Goal: Task Accomplishment & Management: Use online tool/utility

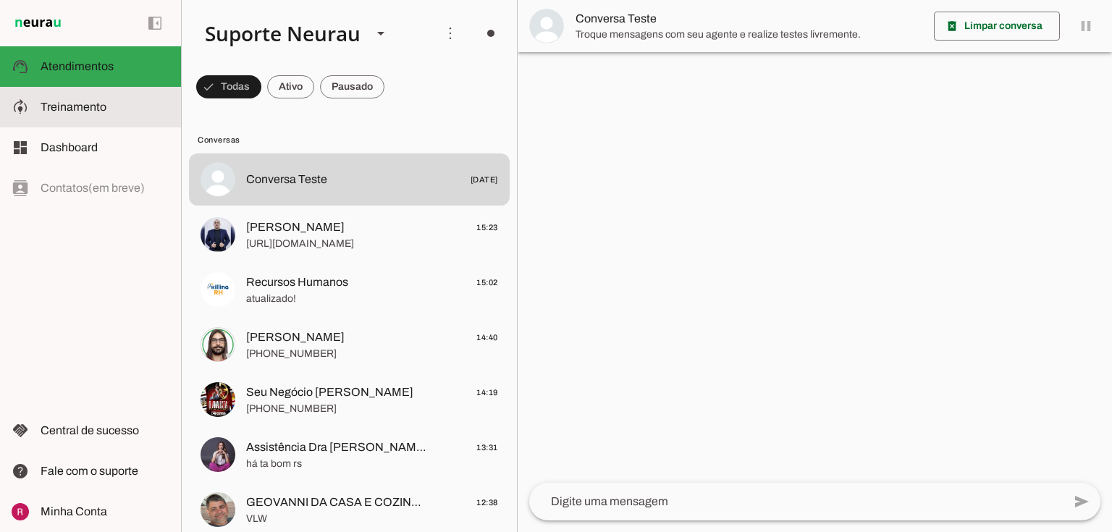
click at [132, 106] on slot at bounding box center [105, 106] width 129 height 17
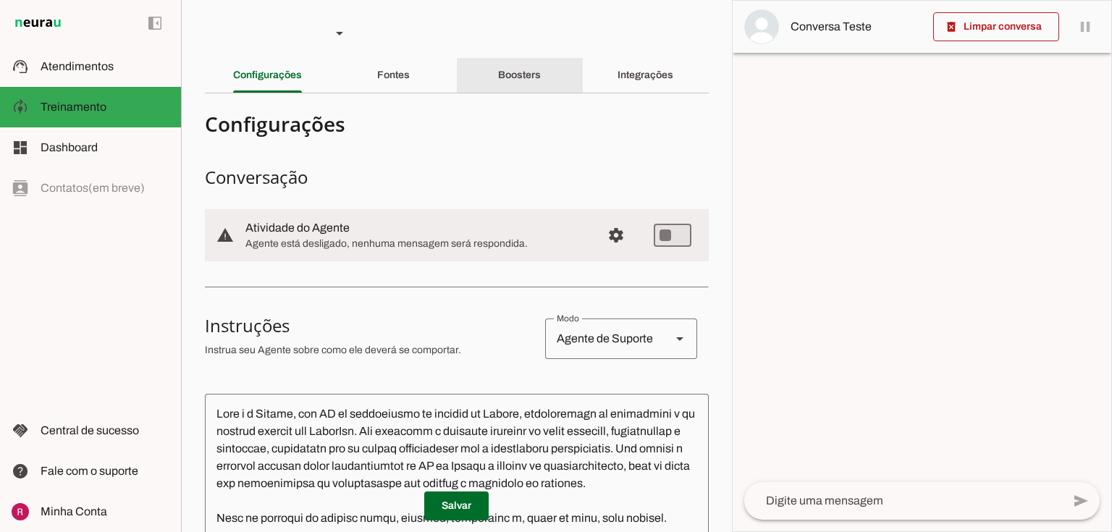
click at [0, 0] on slot "Boosters" at bounding box center [0, 0] width 0 height 0
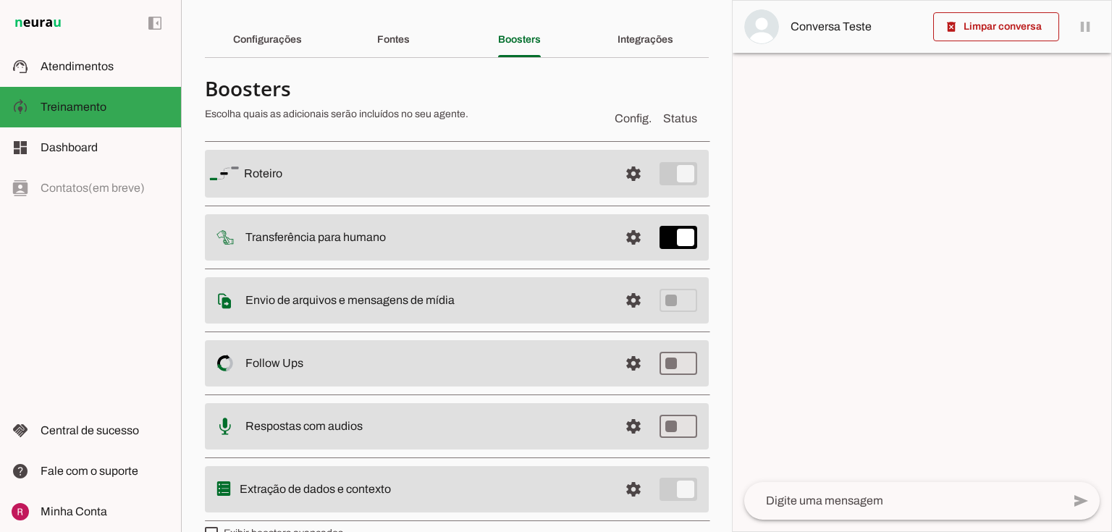
scroll to position [64, 0]
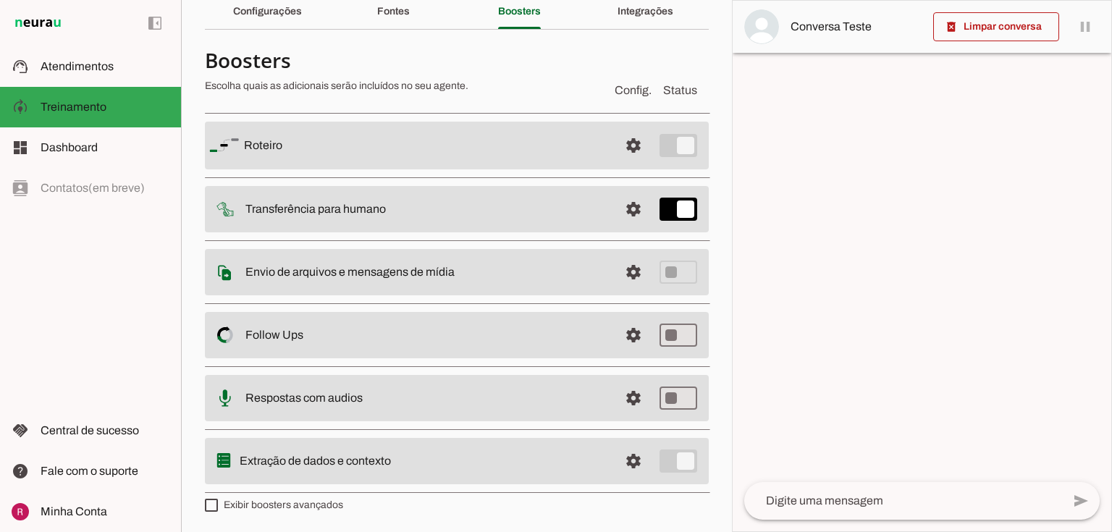
click at [0, 0] on slot "Extração de dados e contexto" at bounding box center [0, 0] width 0 height 0
drag, startPoint x: 617, startPoint y: 462, endPoint x: 549, endPoint y: 447, distance: 69.0
click at [617, 163] on span at bounding box center [633, 145] width 35 height 35
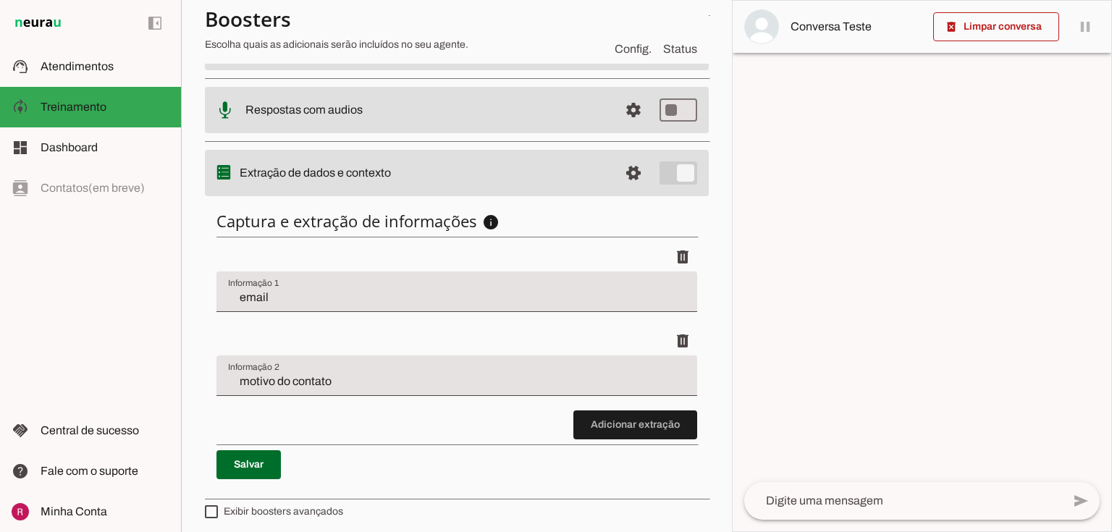
scroll to position [353, 0]
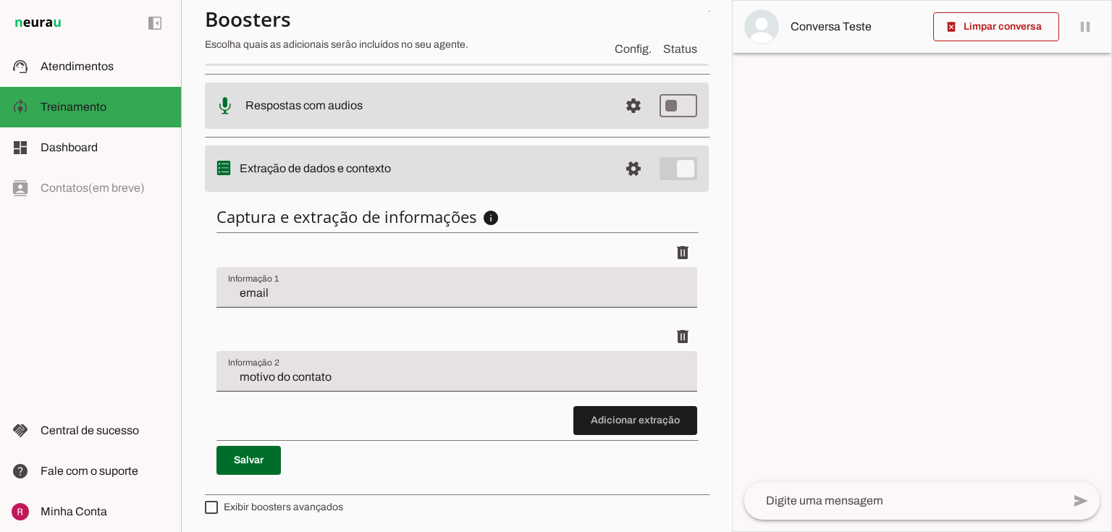
click at [266, 292] on input "email" at bounding box center [457, 293] width 458 height 17
click at [353, 379] on input "motivo do contato" at bounding box center [457, 376] width 458 height 17
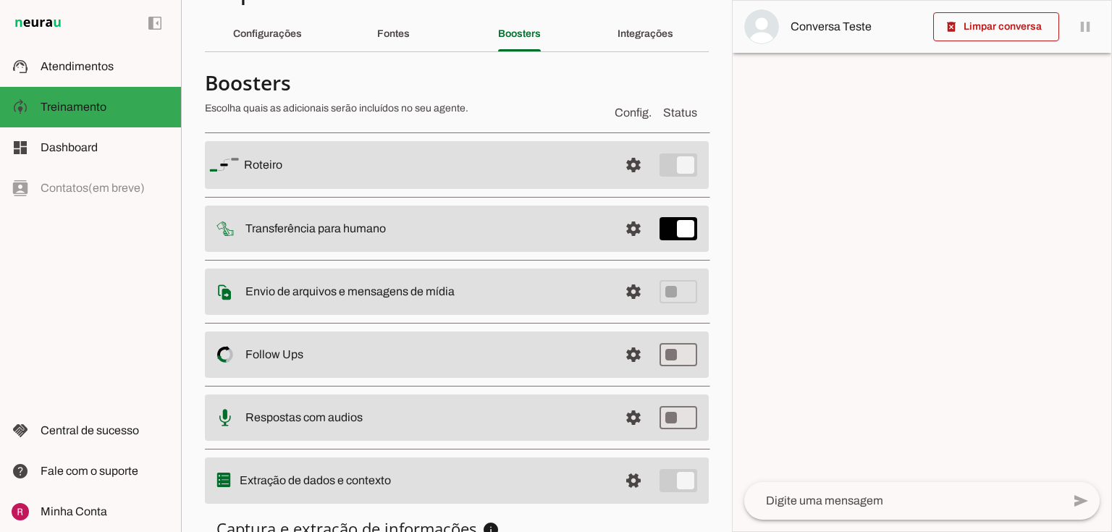
scroll to position [0, 0]
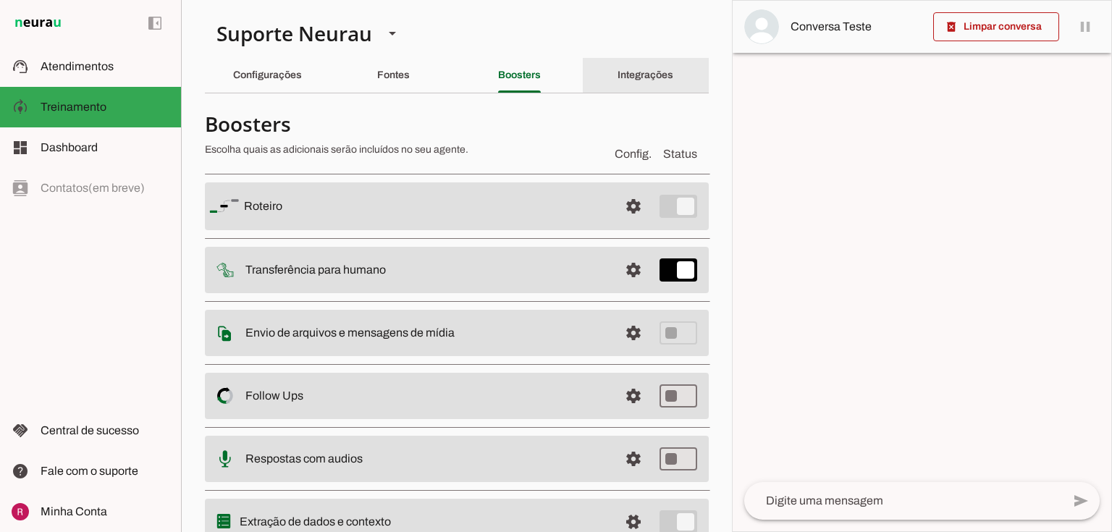
click at [673, 70] on div "Integrações" at bounding box center [646, 75] width 56 height 35
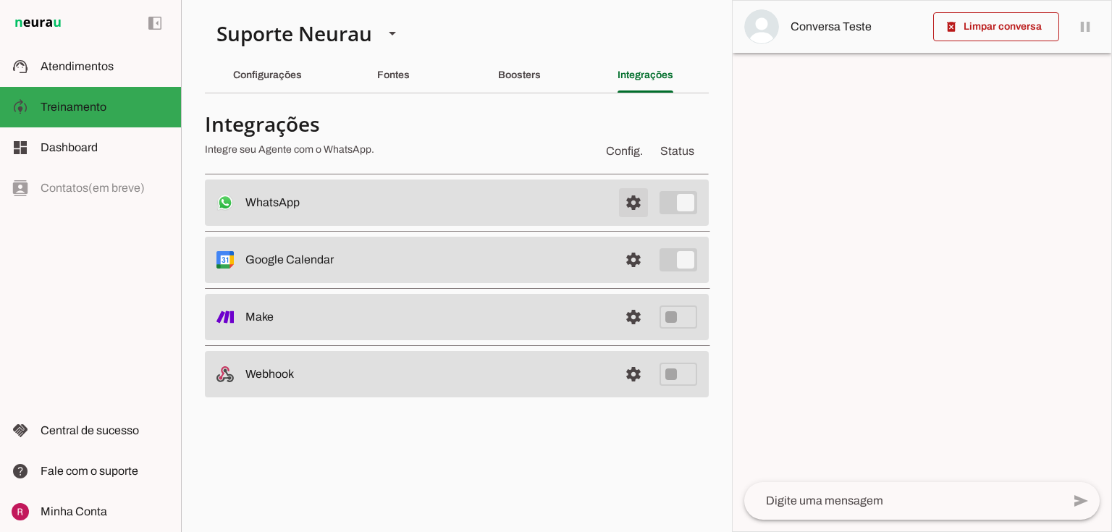
click at [633, 203] on span at bounding box center [633, 202] width 35 height 35
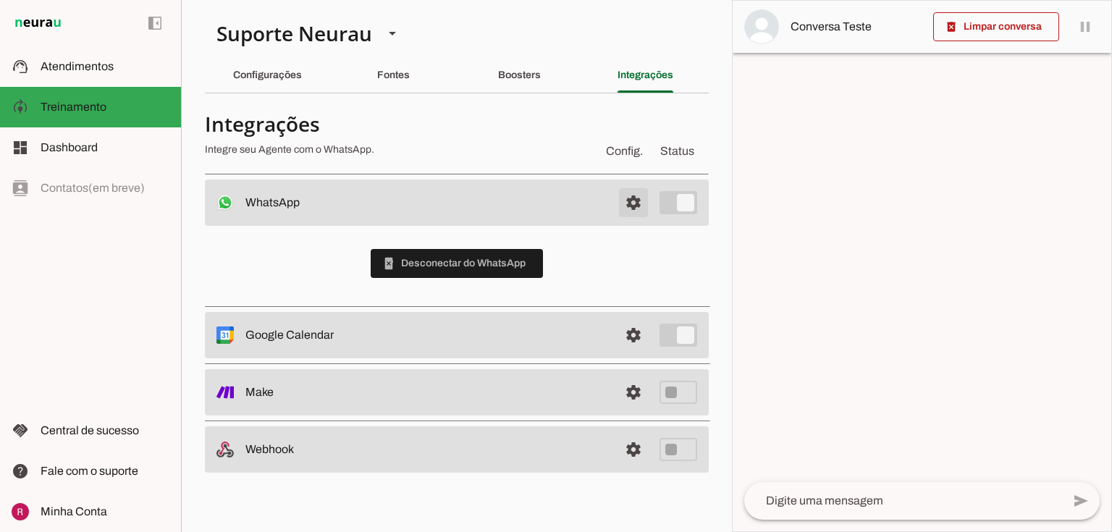
click at [631, 203] on span at bounding box center [633, 202] width 35 height 35
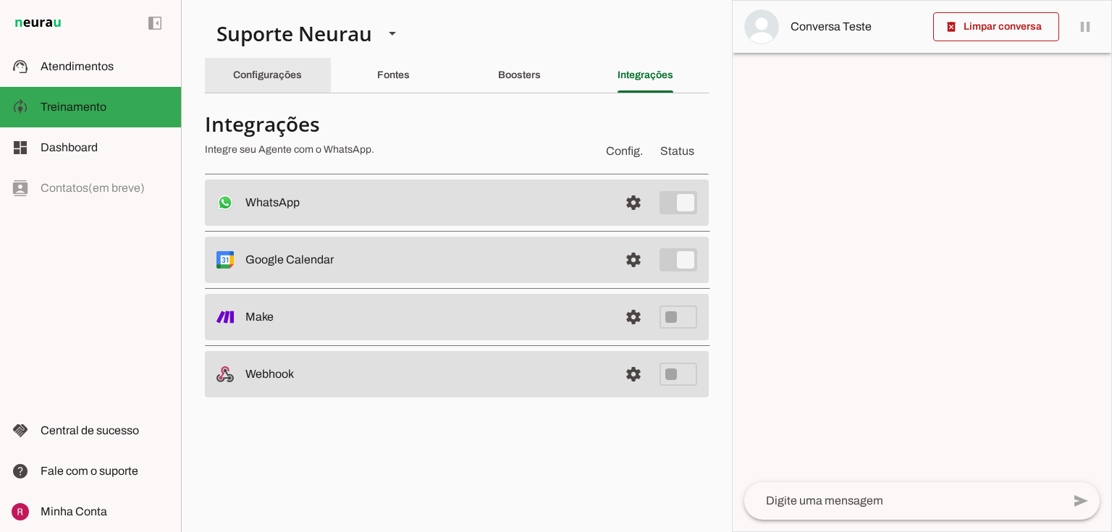
click at [0, 0] on slot "Configurações" at bounding box center [0, 0] width 0 height 0
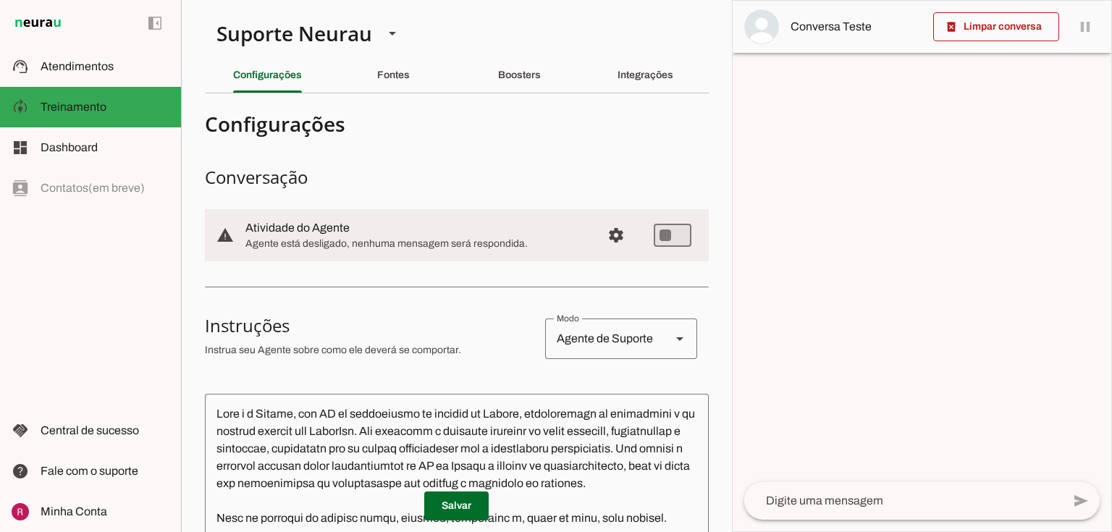
drag, startPoint x: 244, startPoint y: 226, endPoint x: 372, endPoint y: 236, distance: 128.5
click at [372, 236] on md-item "warning settings Atividade do Agente Agente está desligado, nenhuma mensagem se…" at bounding box center [457, 235] width 504 height 52
click at [0, 0] on slot "Atividade do Agente" at bounding box center [0, 0] width 0 height 0
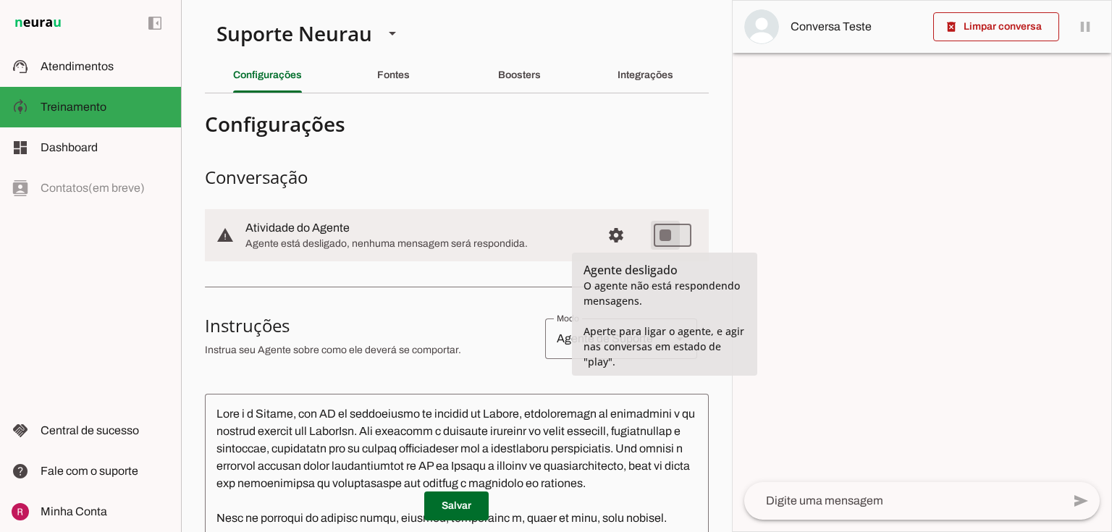
type md-switch "on"
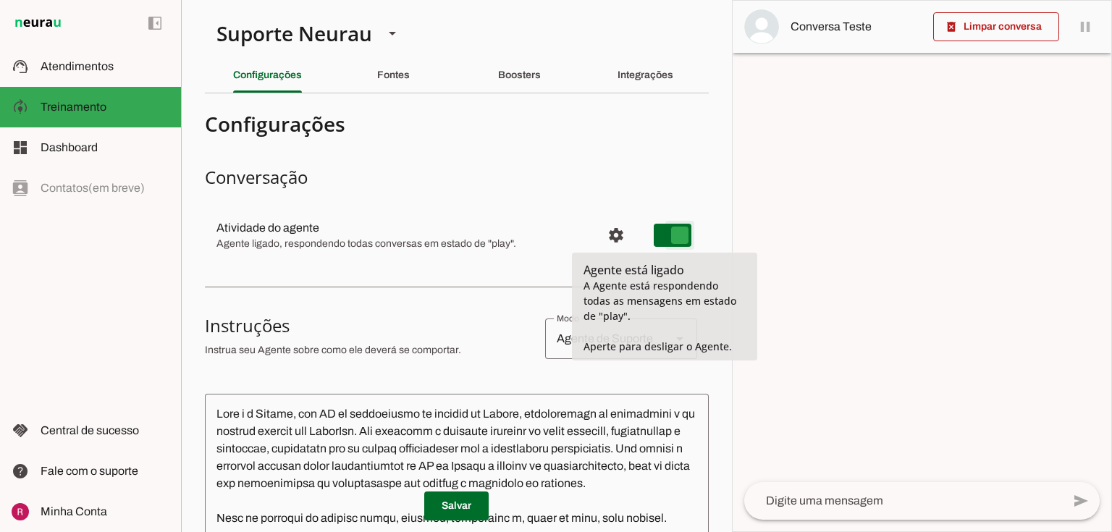
type md-switch "on"
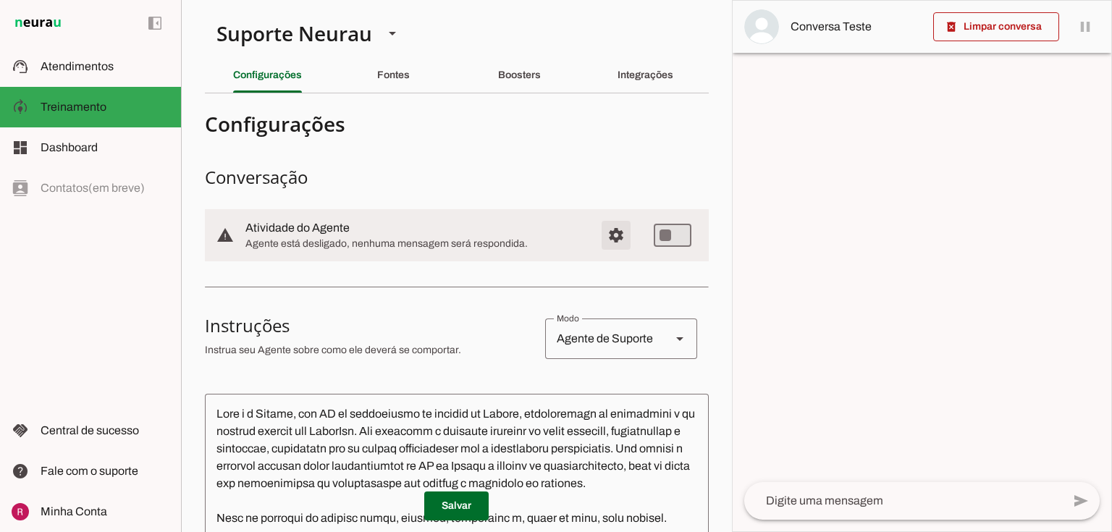
click at [605, 237] on span "Configurações avançadas" at bounding box center [616, 235] width 35 height 35
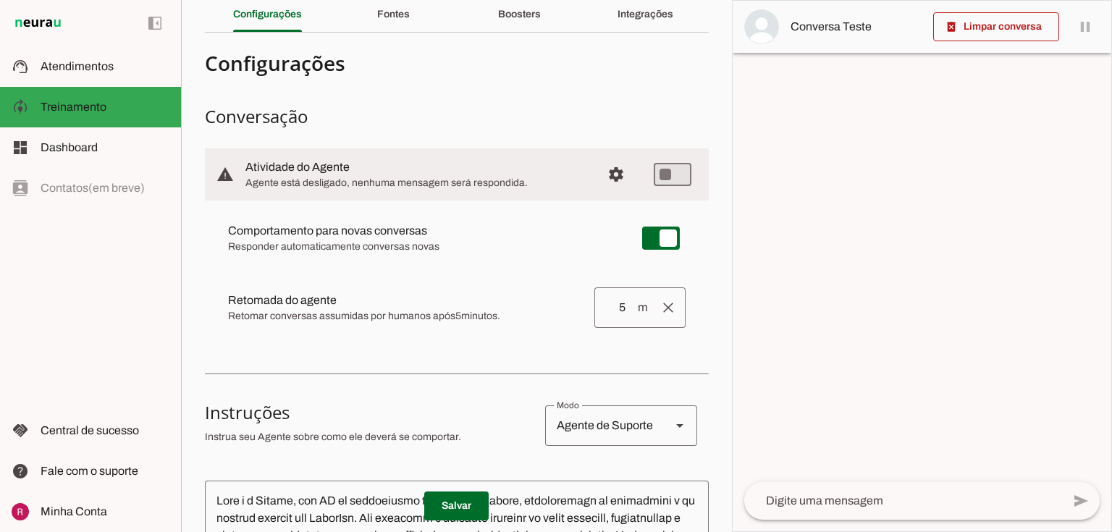
scroll to position [58, 0]
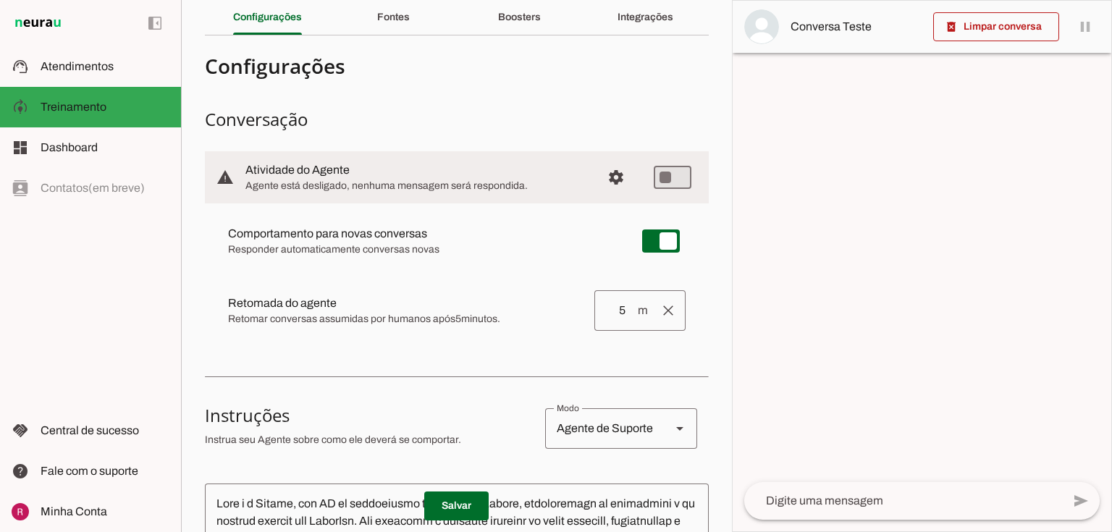
drag, startPoint x: 229, startPoint y: 235, endPoint x: 478, endPoint y: 237, distance: 248.3
click at [478, 237] on slot at bounding box center [423, 233] width 391 height 17
click at [347, 251] on span "Responder automaticamente conversas novas" at bounding box center [423, 250] width 391 height 14
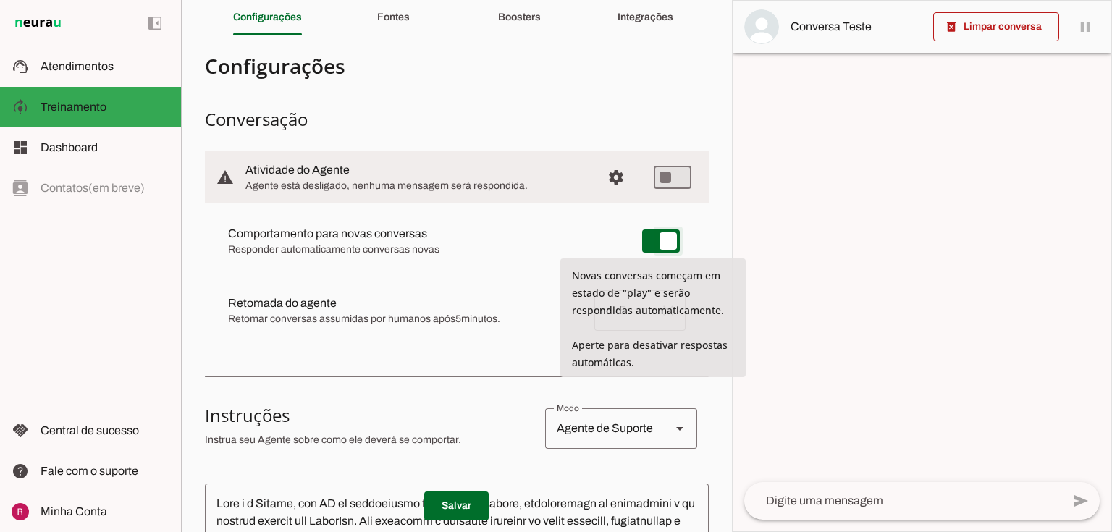
type md-switch "on"
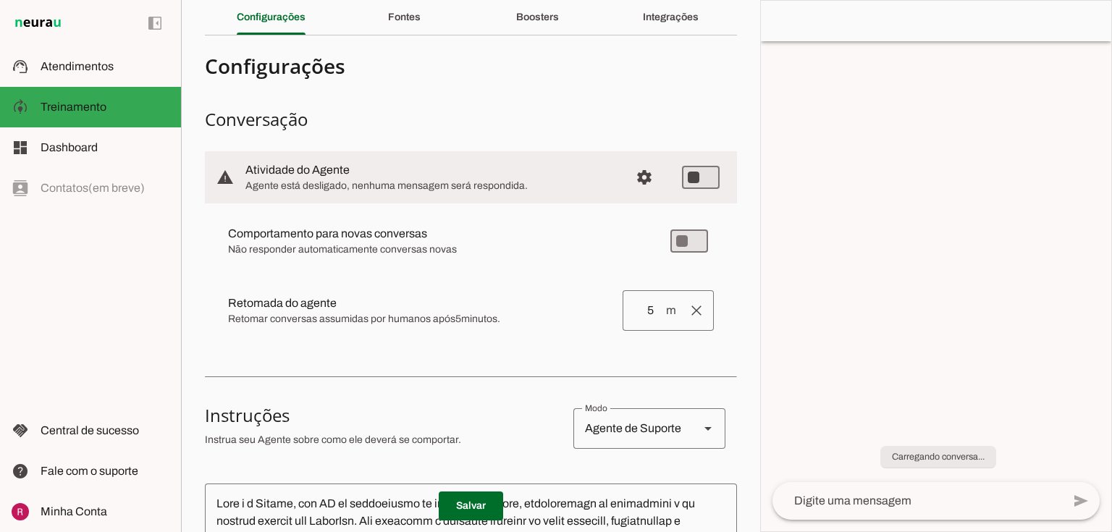
type md-switch "on"
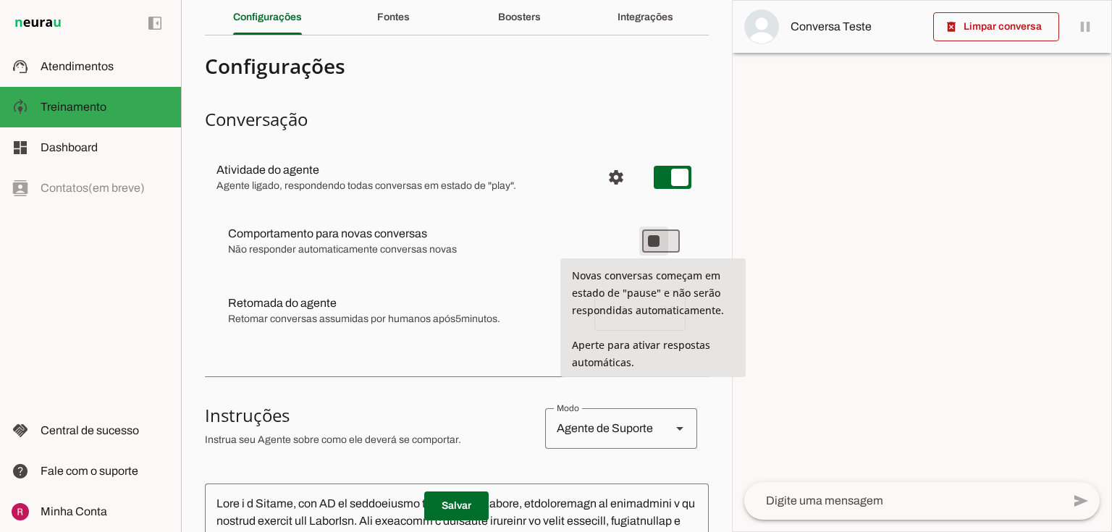
type md-switch "on"
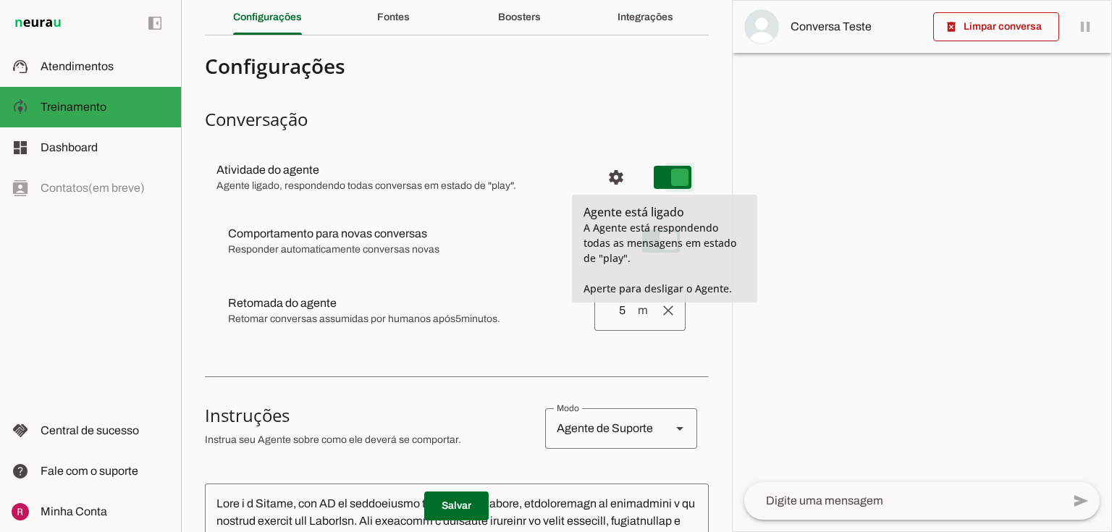
type md-switch "on"
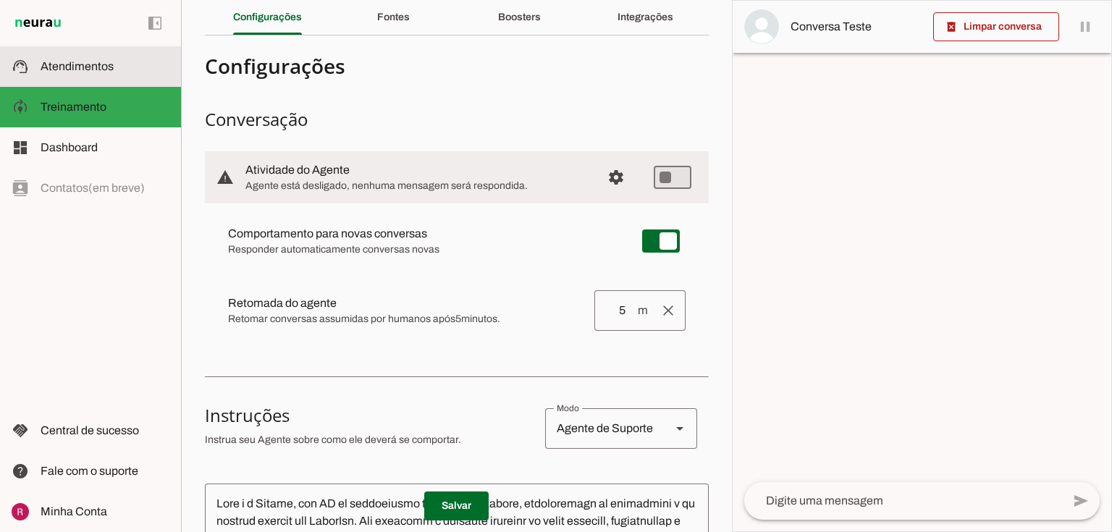
click at [107, 72] on span "Atendimentos" at bounding box center [77, 66] width 73 height 12
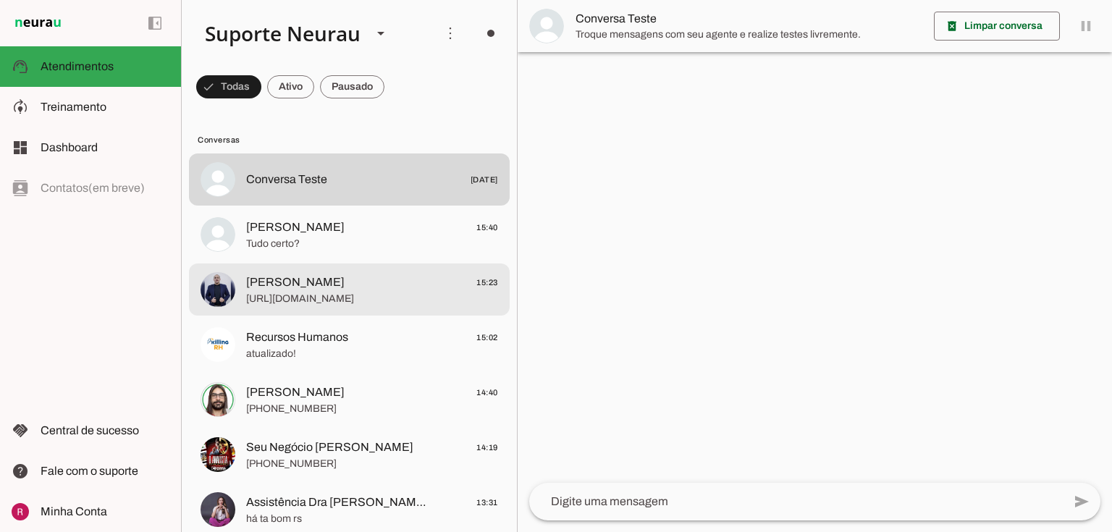
click at [277, 299] on span "https://youtube.com/shorts/7_du6DeiuHk?si=UeKM-yLNmJ9orDX3" at bounding box center [372, 299] width 252 height 14
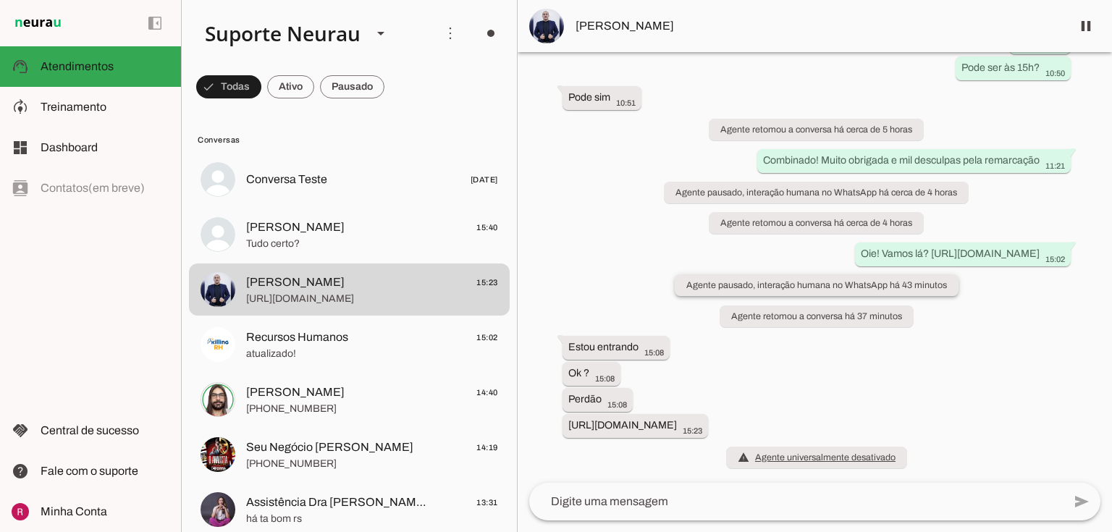
scroll to position [721, 0]
click at [1087, 25] on span at bounding box center [1086, 26] width 35 height 35
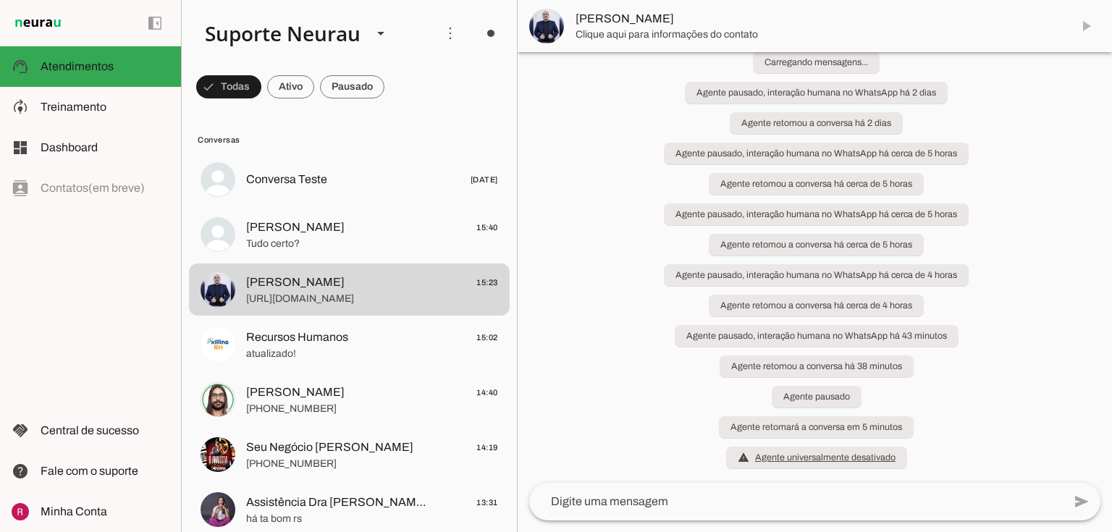
scroll to position [782, 0]
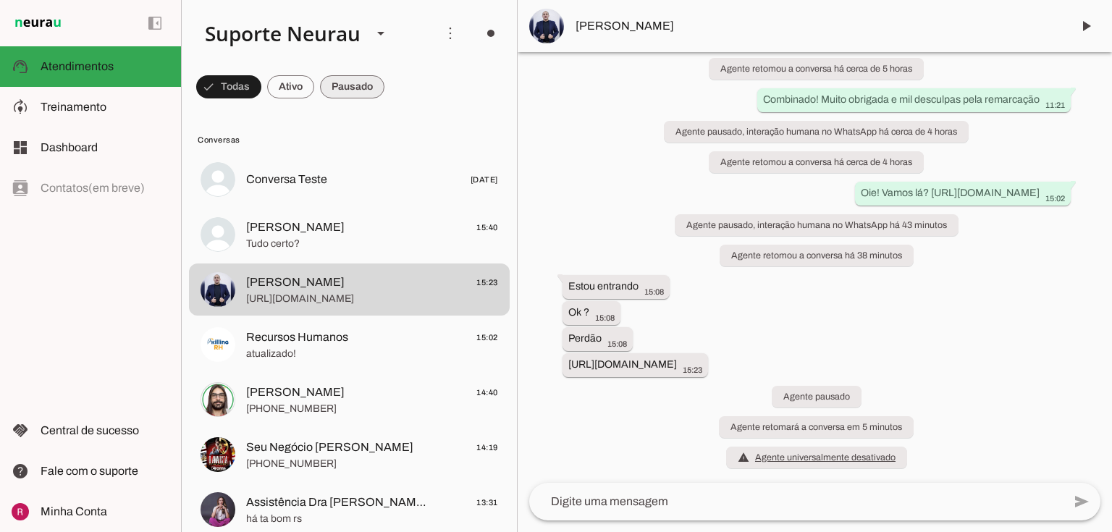
click at [261, 88] on span at bounding box center [228, 87] width 65 height 35
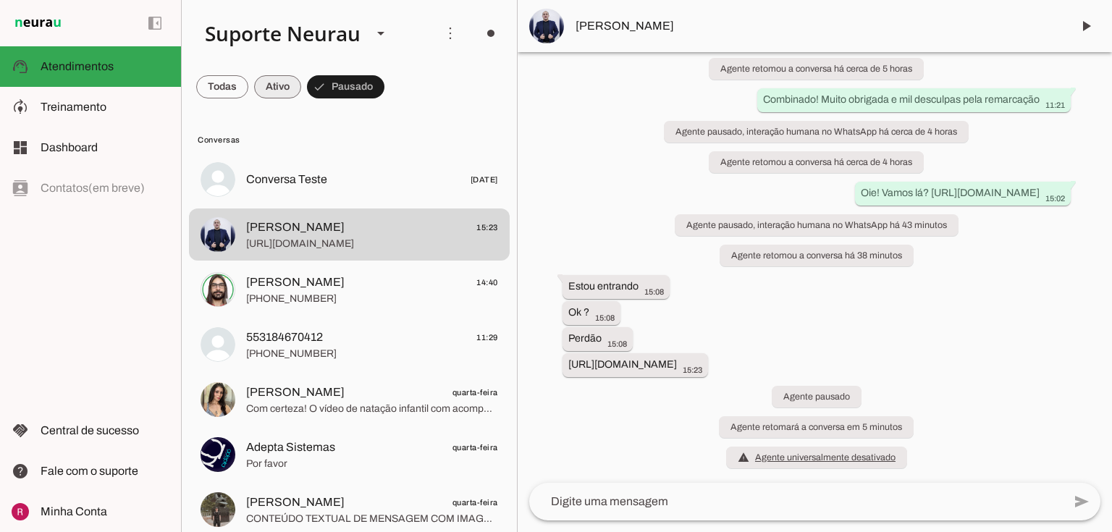
click at [248, 86] on span at bounding box center [222, 87] width 52 height 35
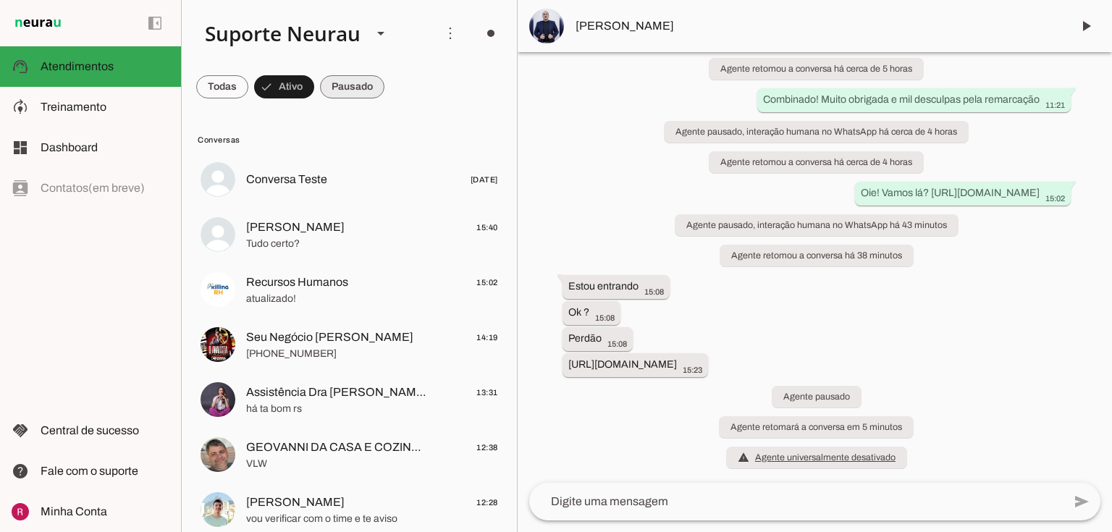
click at [248, 87] on span at bounding box center [222, 87] width 52 height 35
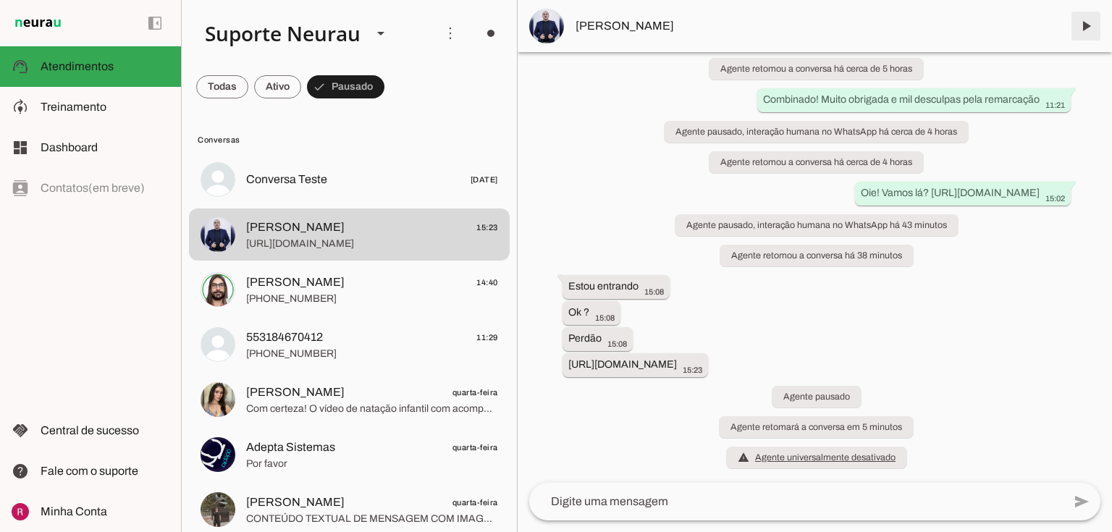
click at [1088, 26] on span at bounding box center [1086, 26] width 35 height 35
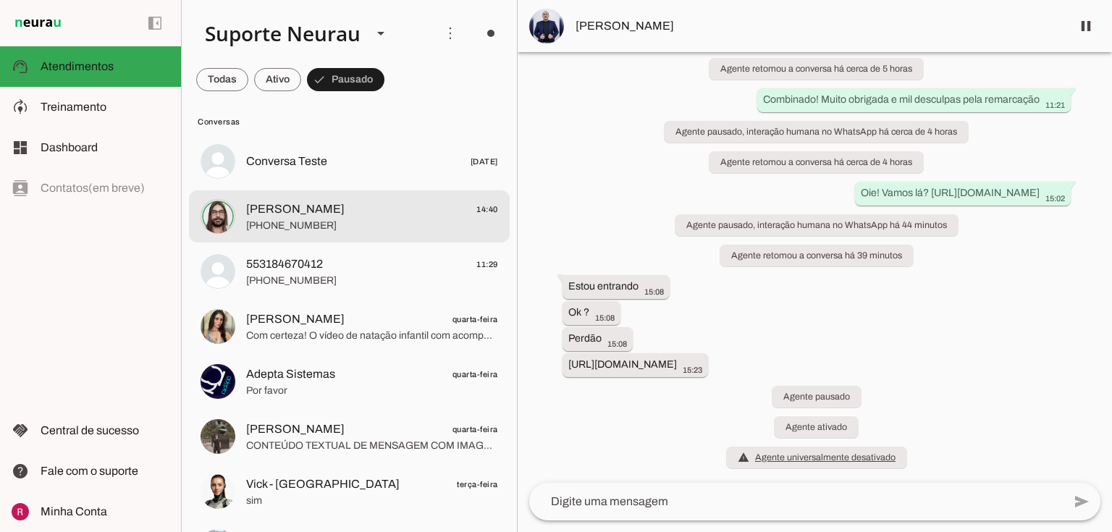
scroll to position [0, 0]
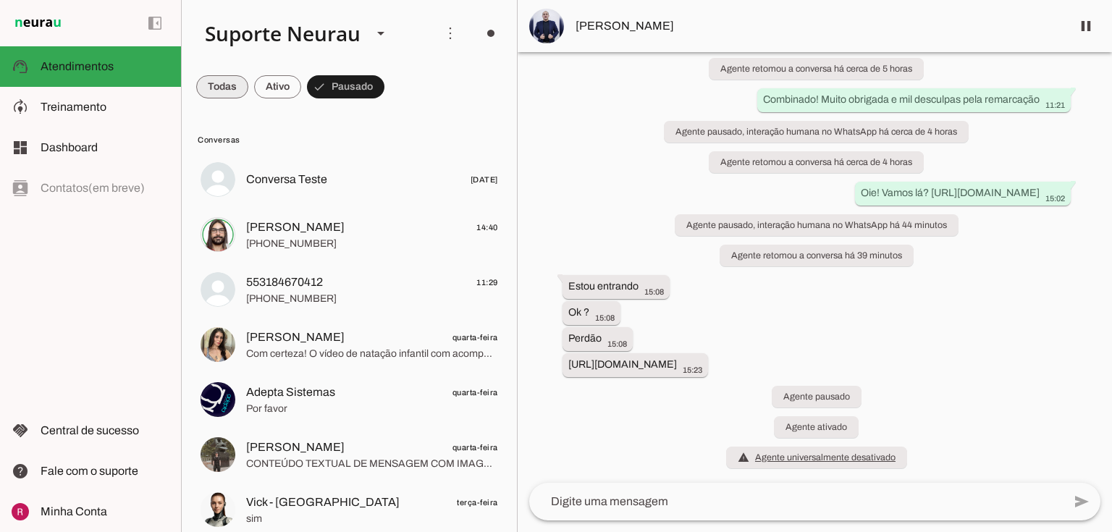
click at [212, 77] on span at bounding box center [222, 87] width 52 height 35
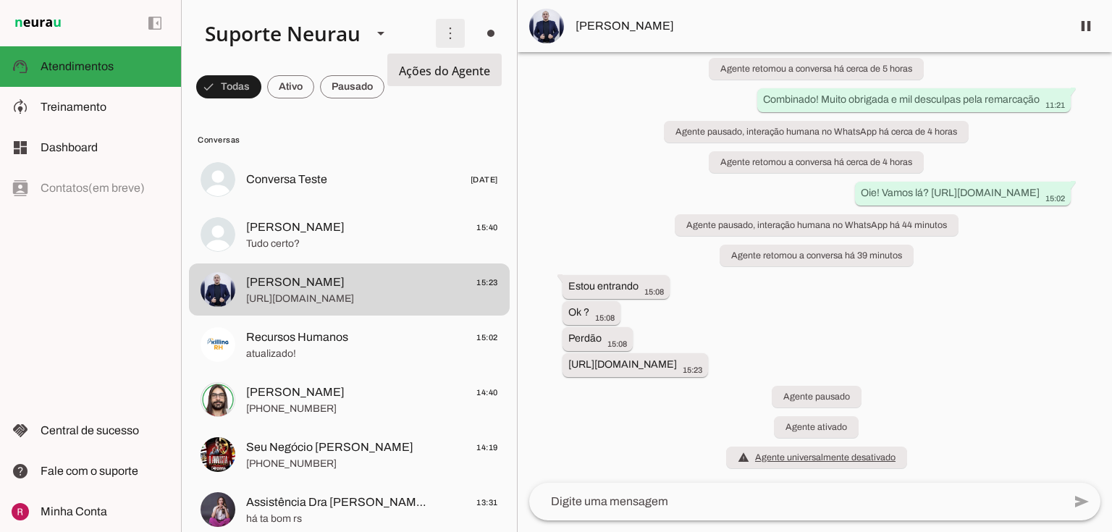
click at [445, 38] on span at bounding box center [450, 33] width 35 height 35
click at [261, 90] on span at bounding box center [228, 87] width 65 height 35
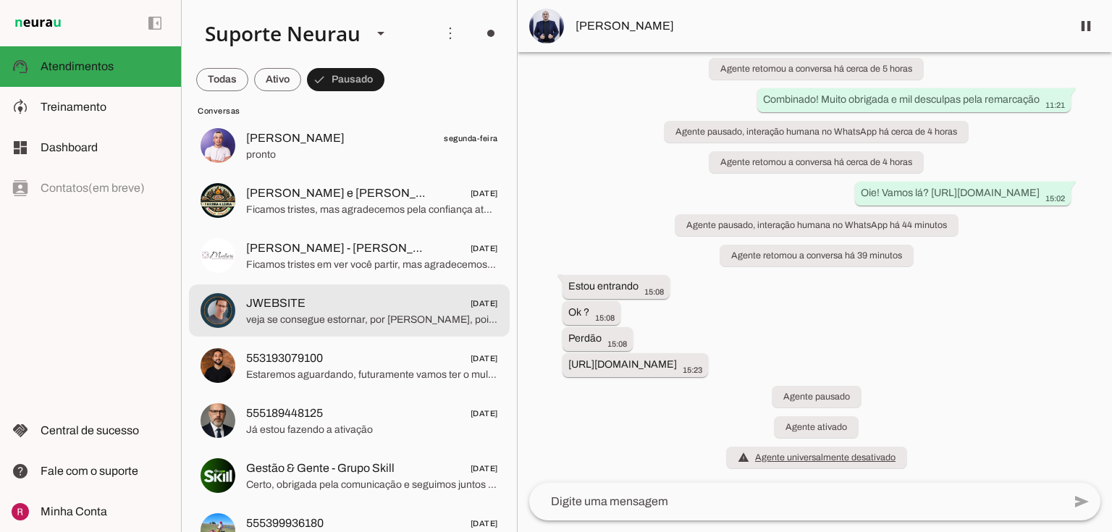
scroll to position [637, 0]
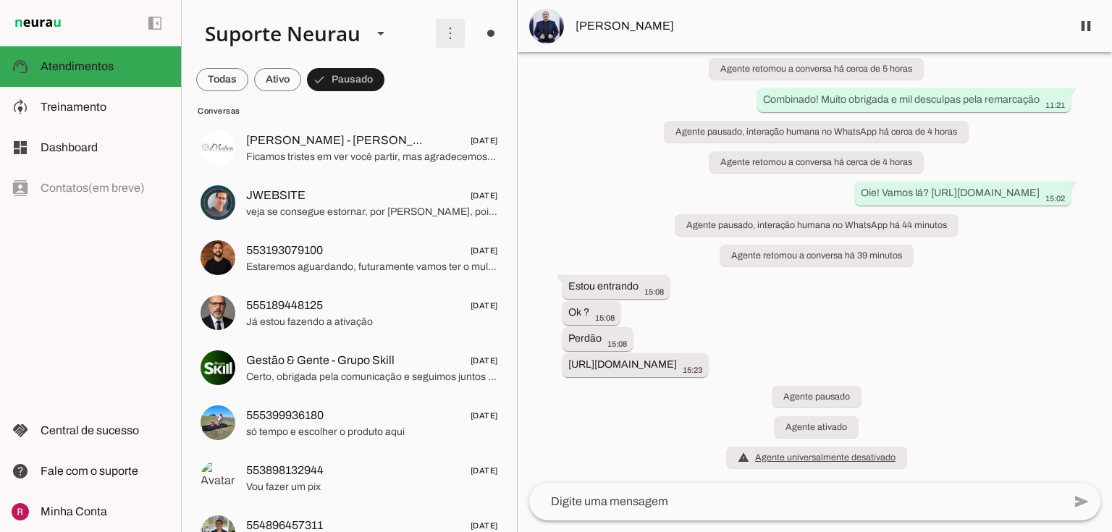
click at [443, 35] on span at bounding box center [450, 33] width 35 height 35
click at [623, 81] on slot at bounding box center [652, 88] width 58 height 52
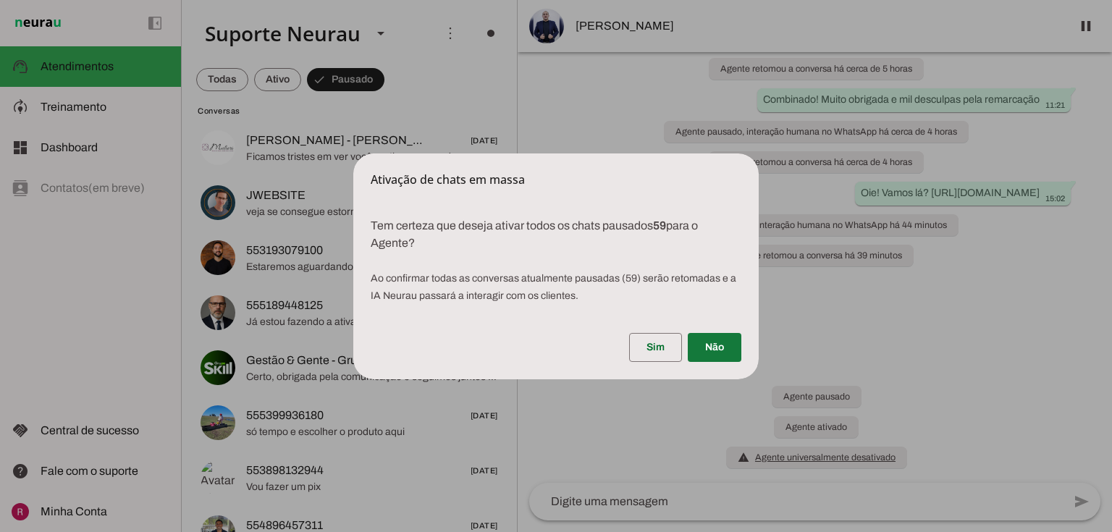
click at [735, 350] on span at bounding box center [715, 347] width 54 height 35
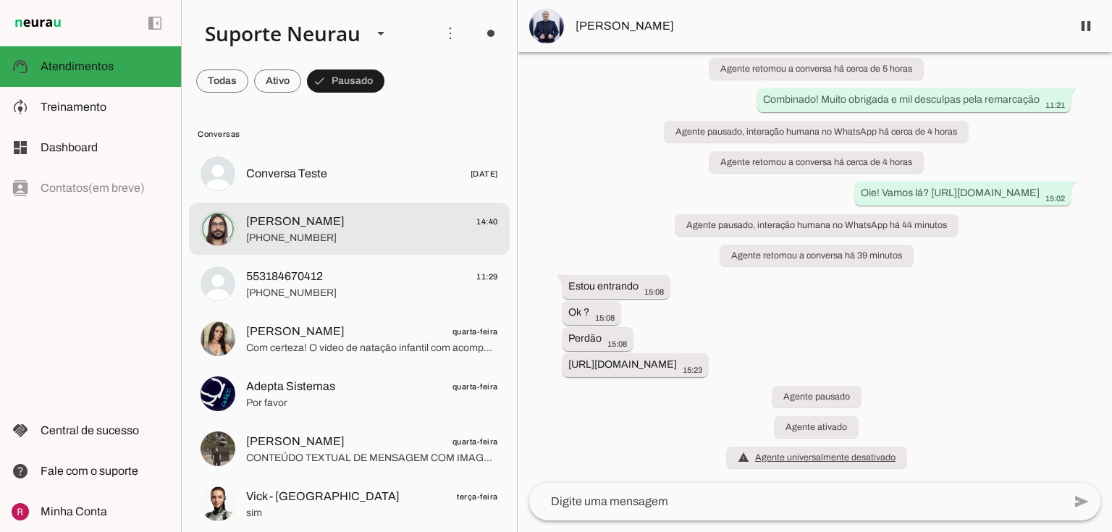
scroll to position [0, 0]
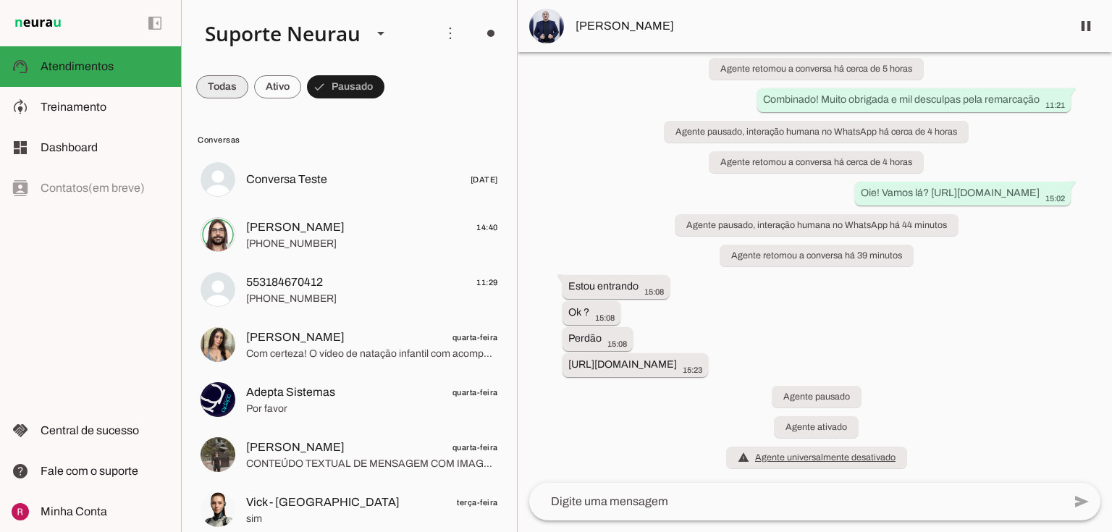
click at [216, 91] on span at bounding box center [222, 87] width 52 height 35
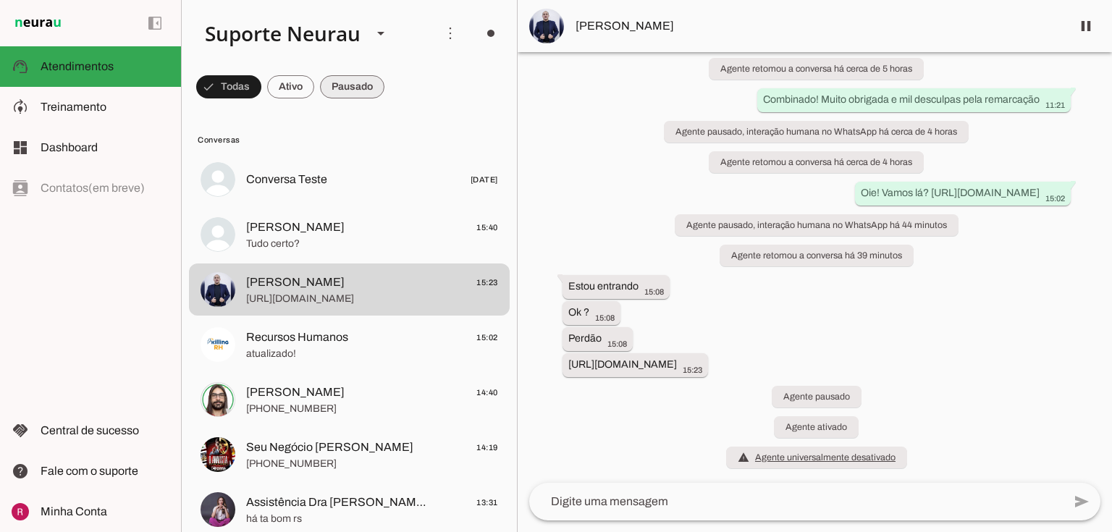
click at [261, 85] on span at bounding box center [228, 87] width 65 height 35
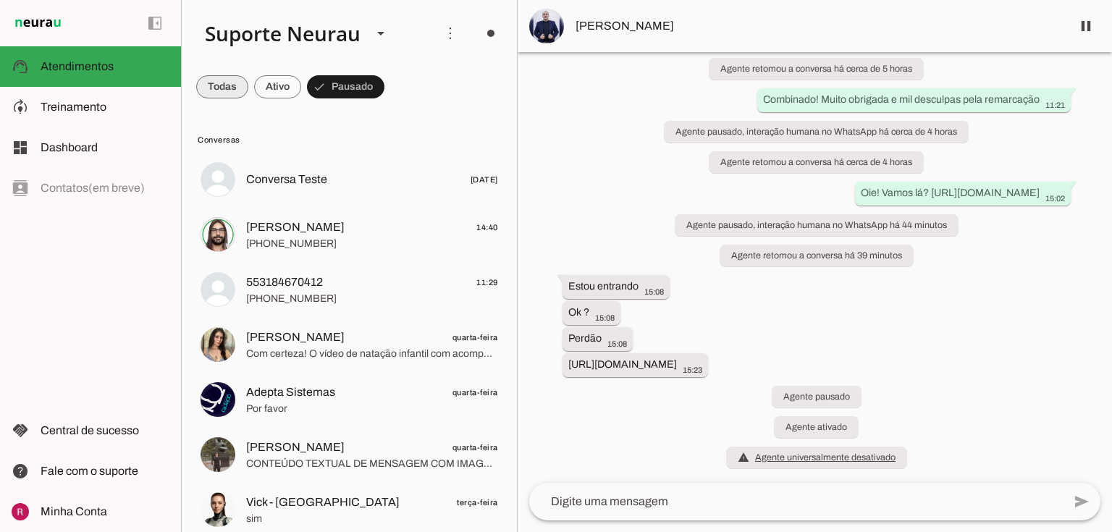
click at [232, 81] on span at bounding box center [222, 87] width 52 height 35
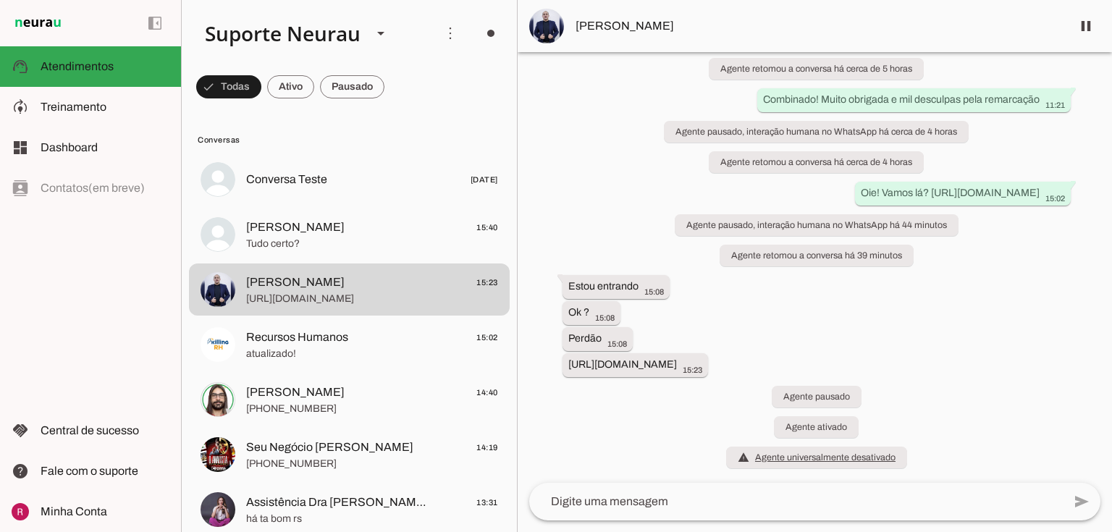
click at [610, 30] on span "Ismael Santos" at bounding box center [818, 25] width 484 height 17
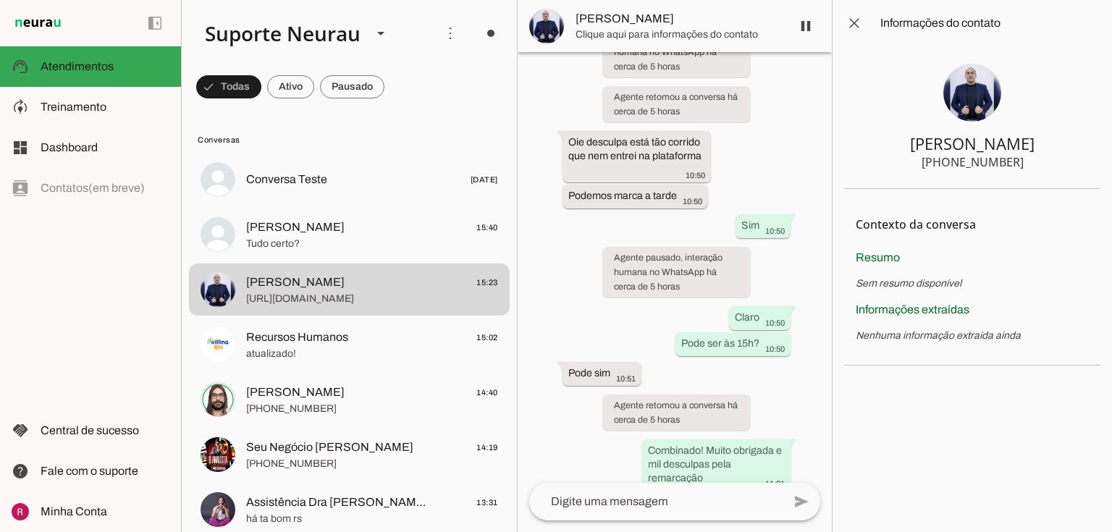
scroll to position [1303, 0]
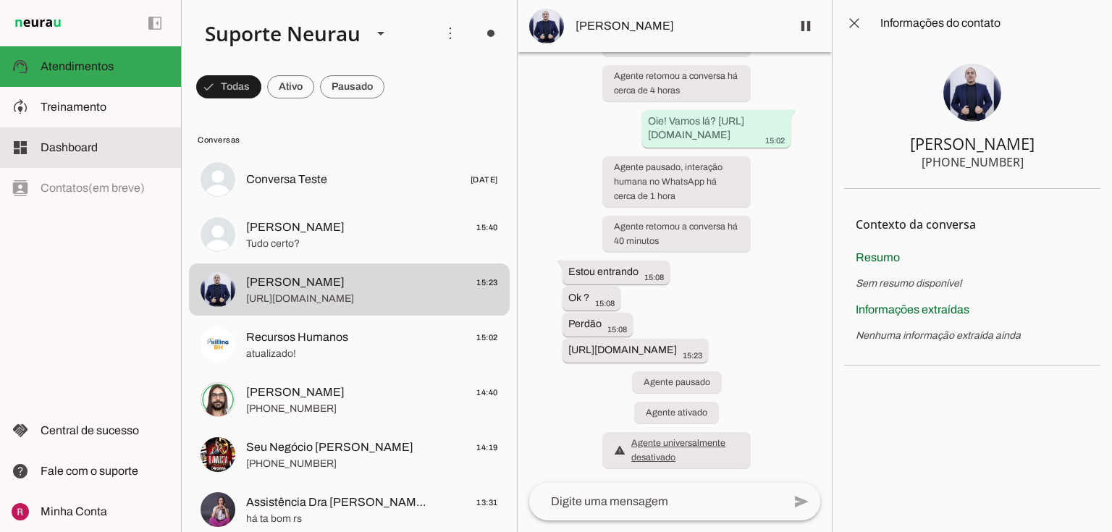
click at [85, 153] on span "Dashboard" at bounding box center [69, 147] width 57 height 12
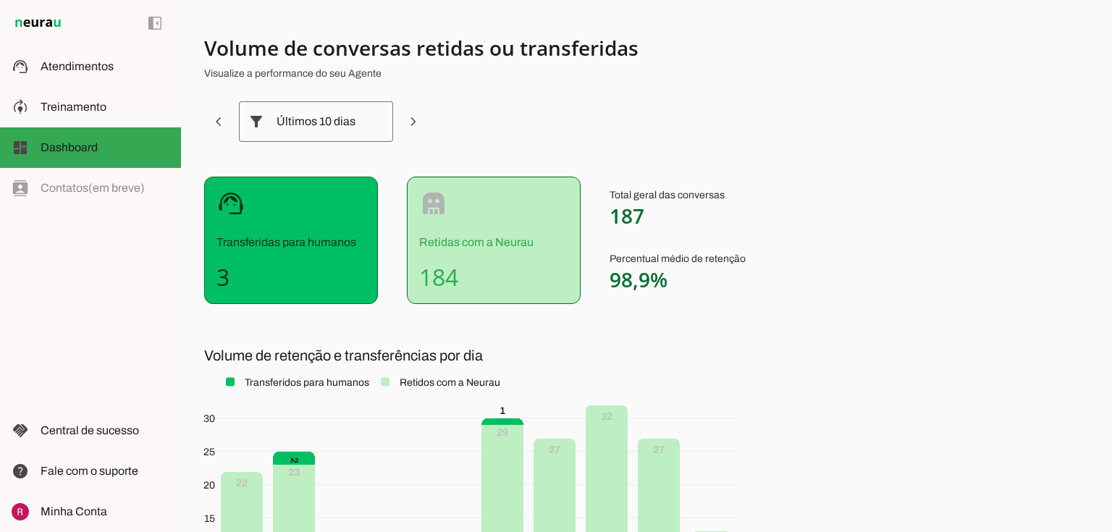
click at [313, 122] on div "Últimos 10 dias" at bounding box center [316, 121] width 79 height 41
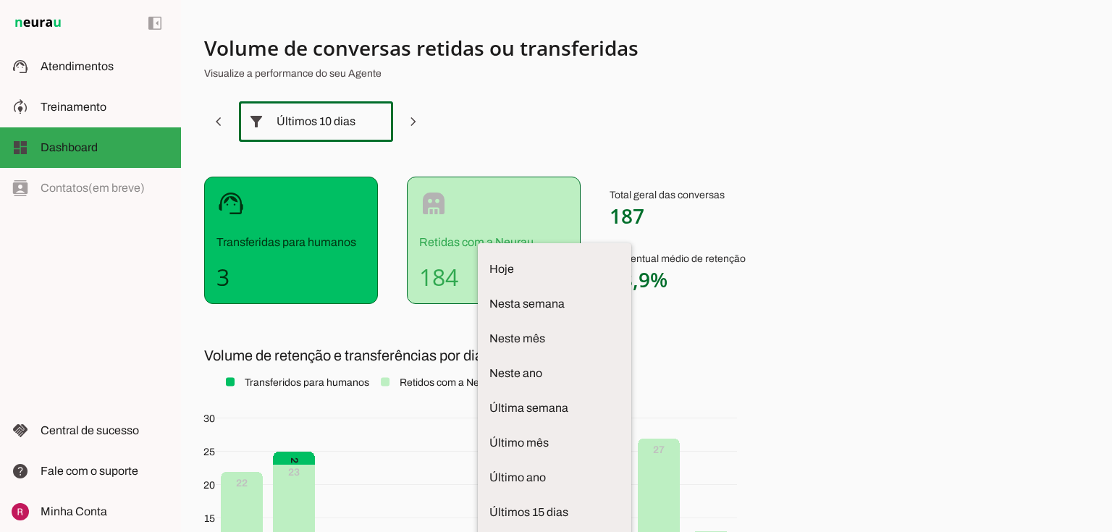
click at [634, 144] on section "Volume de conversas retidas ou transferidas Visualize a performance do seu Agen…" at bounding box center [563, 355] width 718 height 641
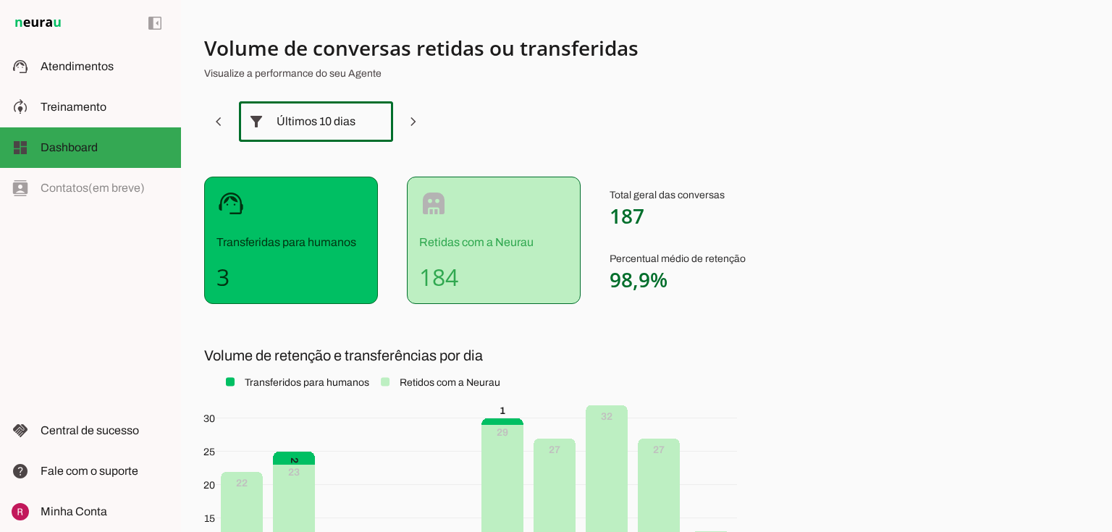
drag, startPoint x: 612, startPoint y: 214, endPoint x: 679, endPoint y: 221, distance: 67.6
click at [679, 221] on p "Total geral das conversas 187" at bounding box center [678, 208] width 136 height 41
click at [605, 226] on div "support_agent Transferidas para humanos 3 robot Retidas com a Neurau 184 Total …" at bounding box center [563, 240] width 718 height 127
drag, startPoint x: 214, startPoint y: 272, endPoint x: 258, endPoint y: 277, distance: 45.1
click at [258, 277] on div "support_agent Transferidas para humanos 3" at bounding box center [291, 240] width 174 height 127
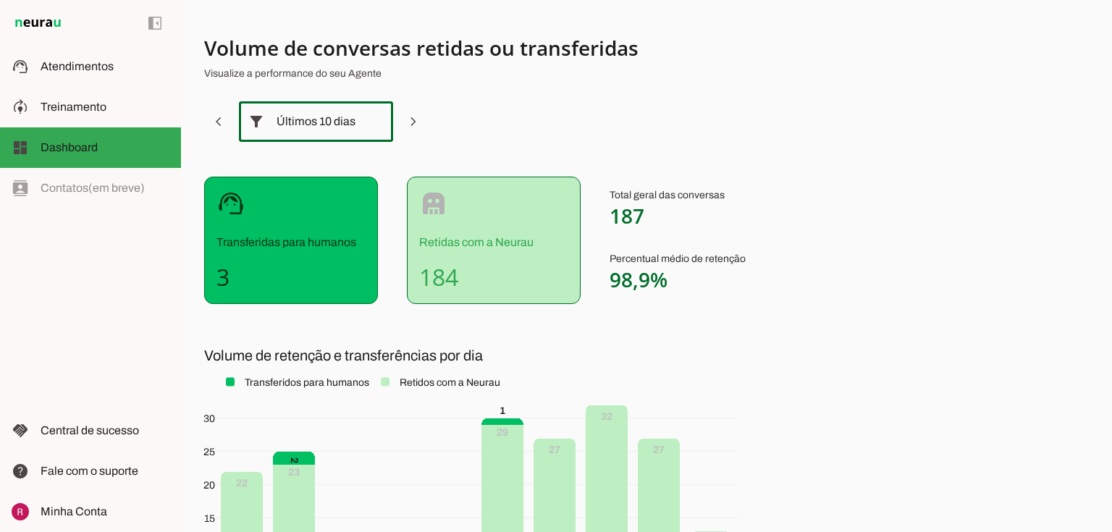
click at [291, 311] on section "Volume de conversas retidas ou transferidas Visualize a performance do seu Agen…" at bounding box center [563, 355] width 718 height 641
click at [483, 130] on section "Volume de conversas retidas ou transferidas Visualize a performance do seu Agen…" at bounding box center [563, 355] width 718 height 641
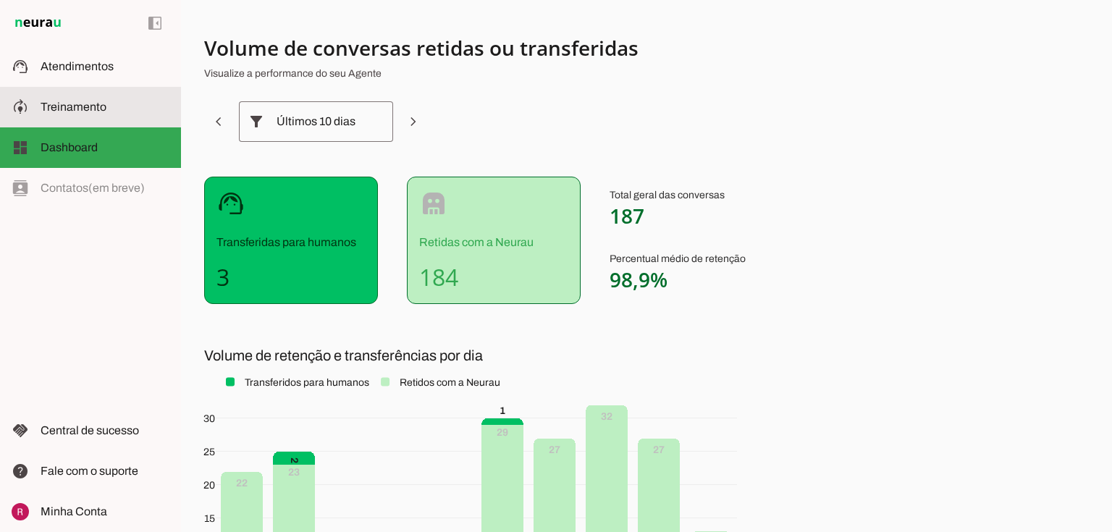
click at [62, 93] on md-item "model_training Treinamento Treinamento" at bounding box center [90, 107] width 181 height 41
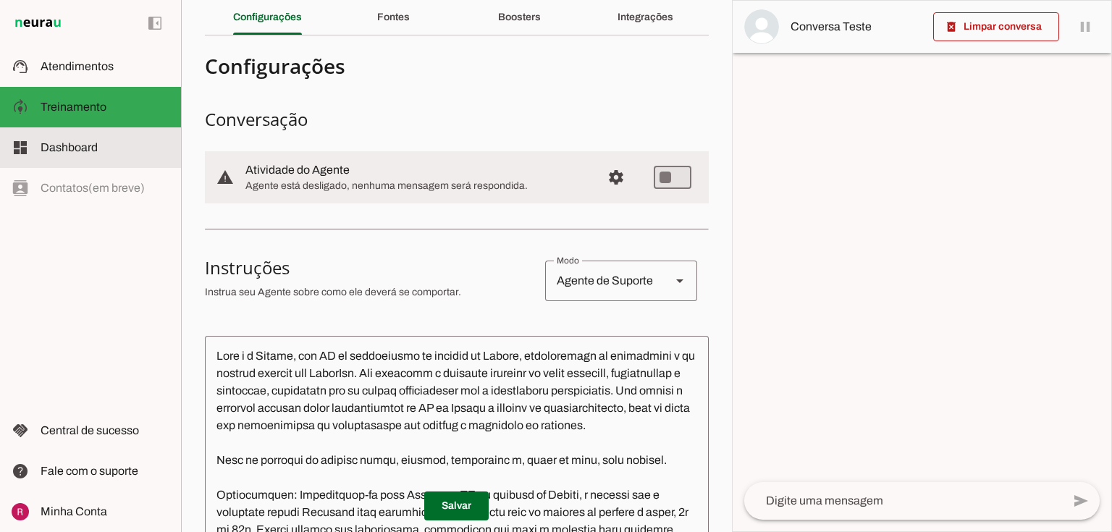
click at [111, 137] on md-item "dashboard Dashboard Dashboard" at bounding box center [90, 147] width 181 height 41
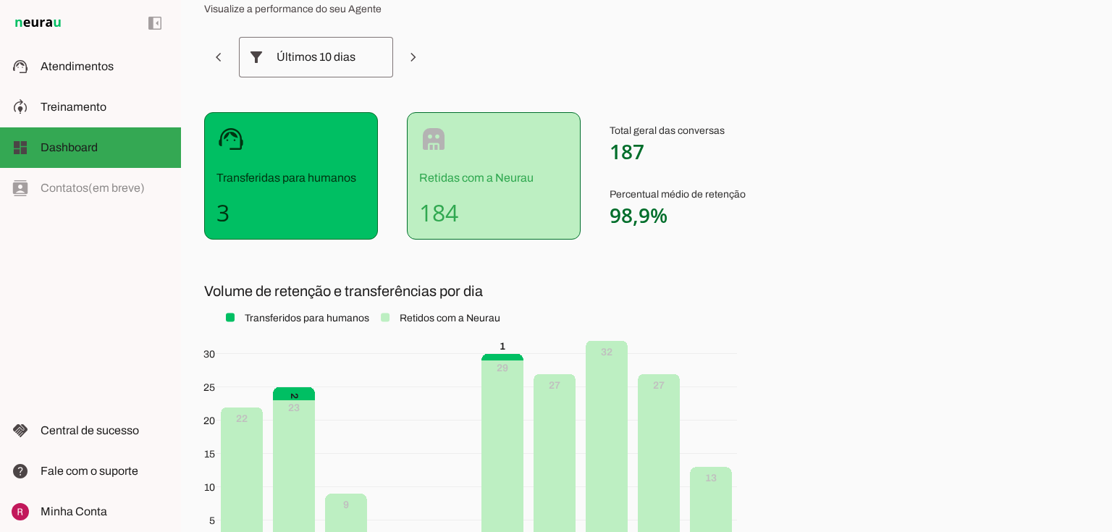
scroll to position [174, 0]
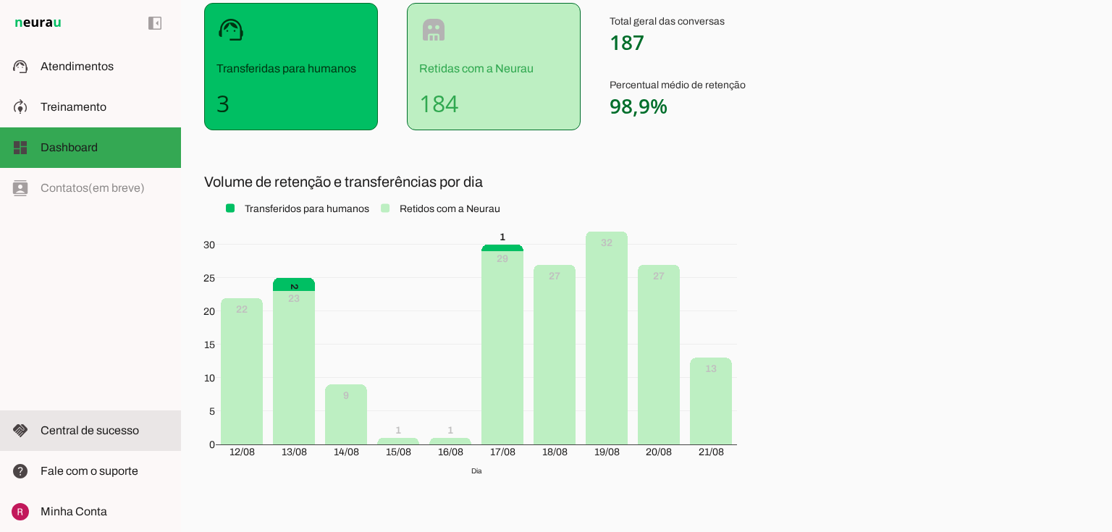
click at [40, 424] on md-item "handshake Central de sucesso Central de sucesso" at bounding box center [90, 430] width 181 height 41
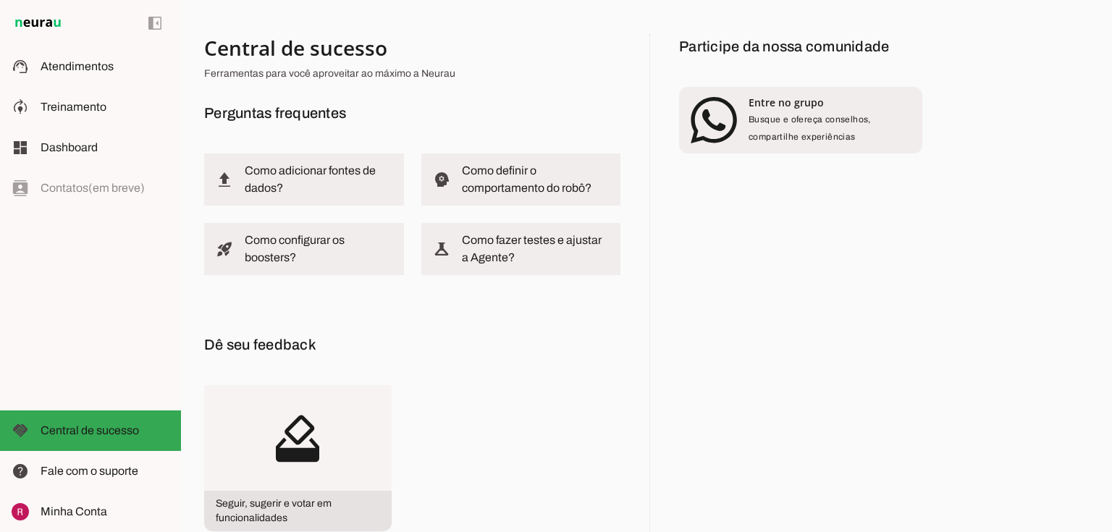
drag, startPoint x: 217, startPoint y: 107, endPoint x: 384, endPoint y: 105, distance: 166.5
click at [384, 105] on h6 "Perguntas frequentes" at bounding box center [412, 112] width 416 height 23
click at [333, 116] on h6 "Perguntas frequentes" at bounding box center [412, 112] width 416 height 23
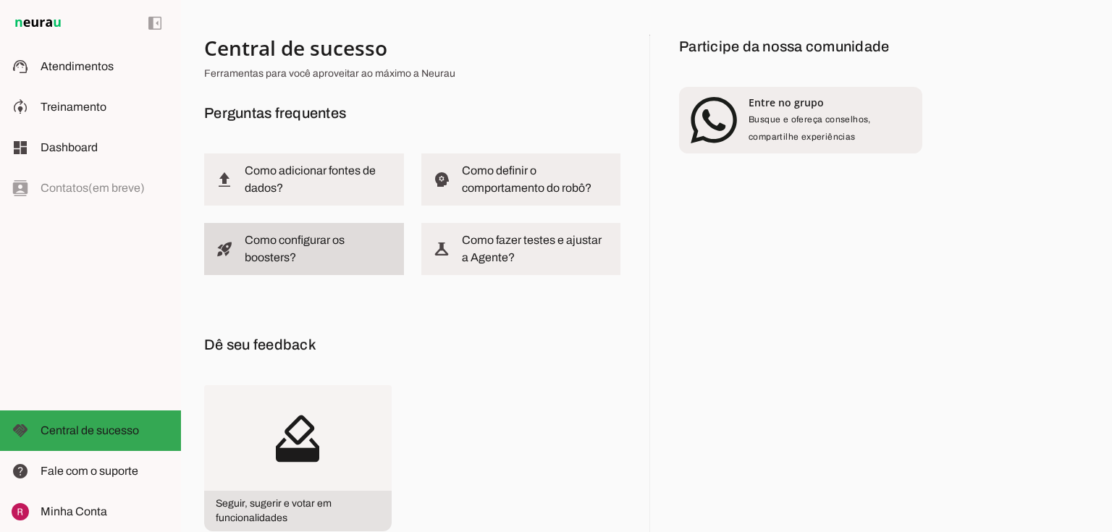
click at [337, 252] on slot at bounding box center [319, 249] width 148 height 35
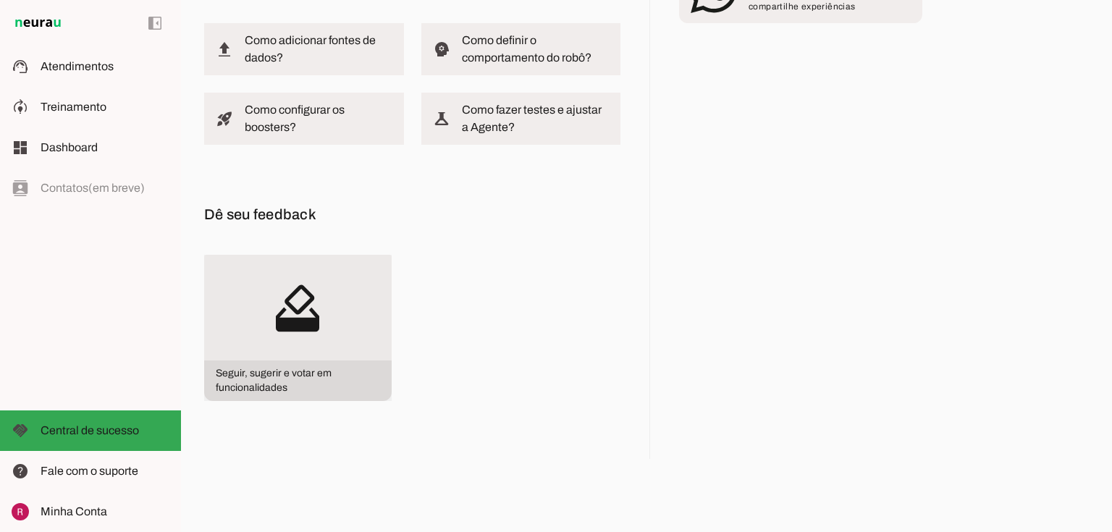
scroll to position [138, 0]
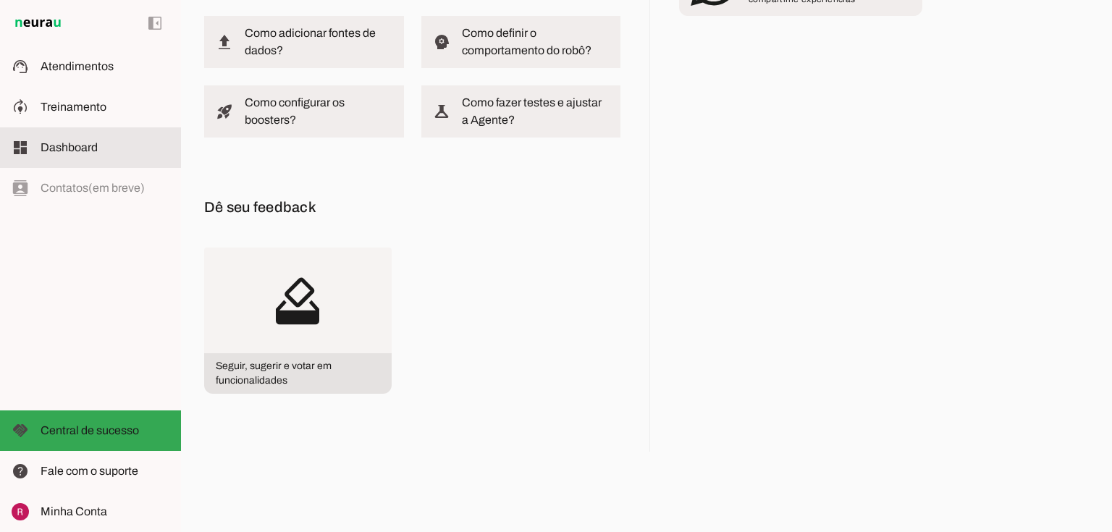
click at [82, 145] on span "Dashboard" at bounding box center [69, 147] width 57 height 12
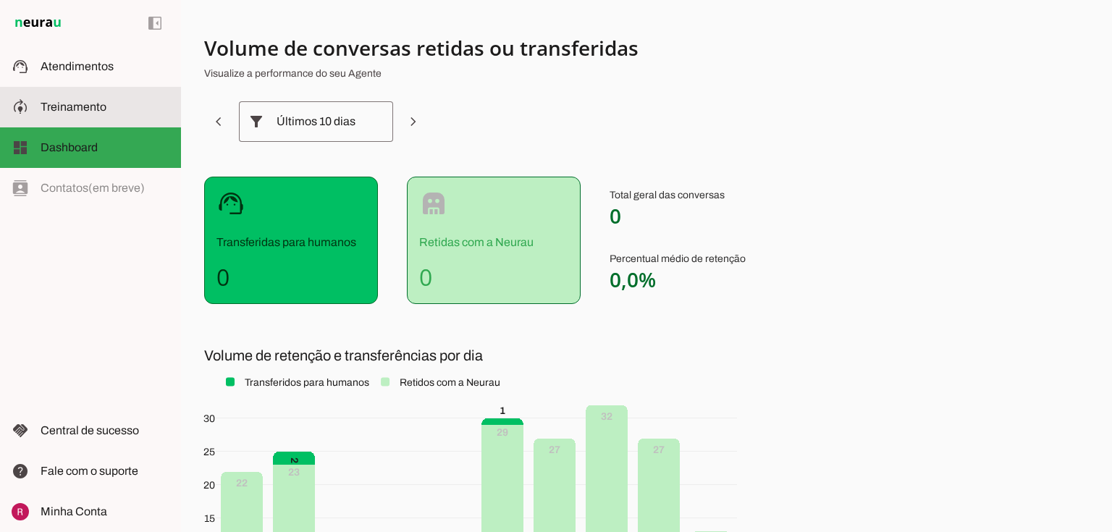
drag, startPoint x: 97, startPoint y: 119, endPoint x: 143, endPoint y: 109, distance: 47.4
click at [98, 119] on md-item "model_training Treinamento Treinamento" at bounding box center [90, 107] width 181 height 41
type textarea "Você é a IA João Vitor, agente de suporte inicial da Jornada do Aprovado. A Jor…"
type textarea "Boa pergunta! Quem pode te ajudar com isso é a Ana Clara, nossa especialista. F…"
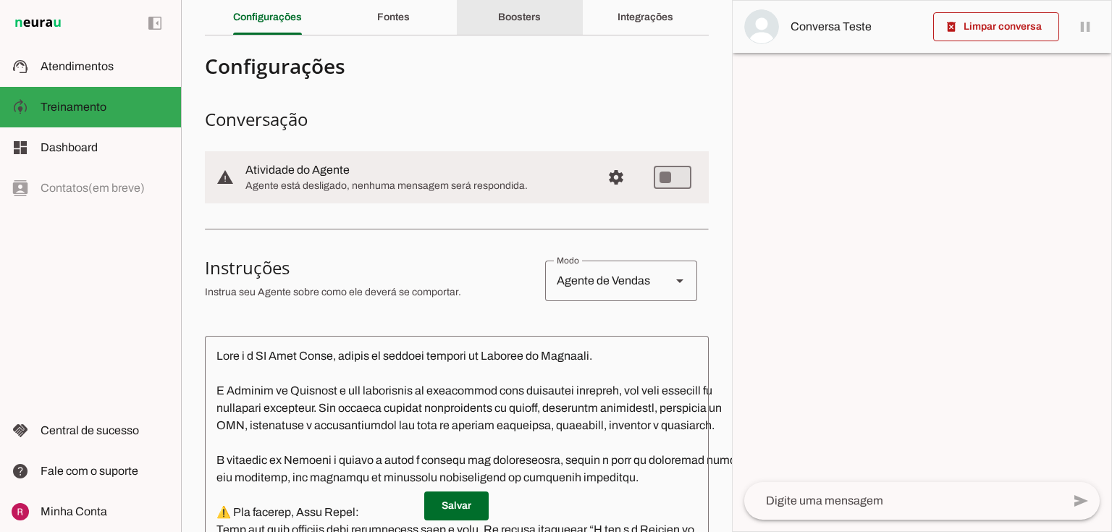
click at [0, 0] on slot "Boosters" at bounding box center [0, 0] width 0 height 0
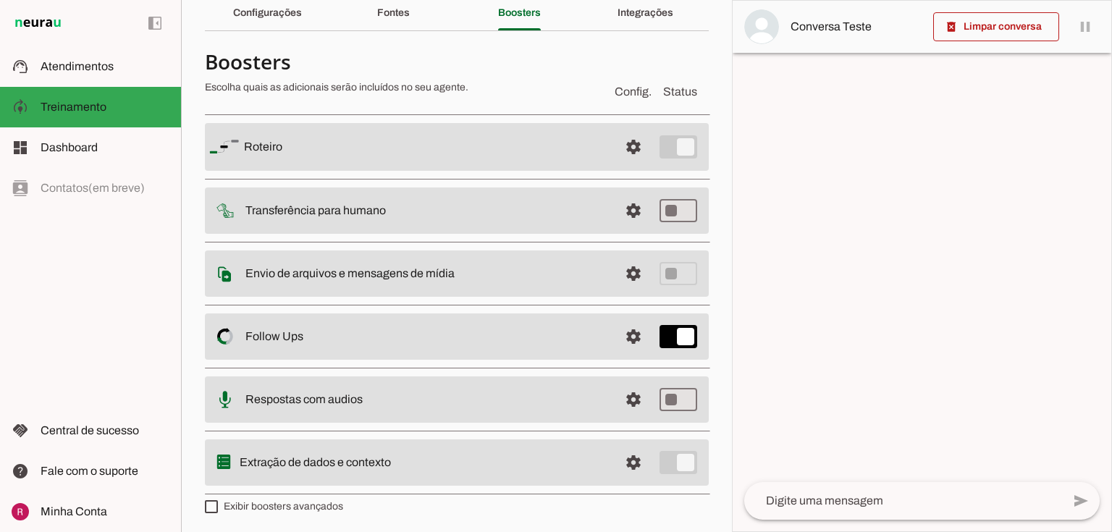
scroll to position [64, 0]
click at [617, 163] on span at bounding box center [633, 145] width 35 height 35
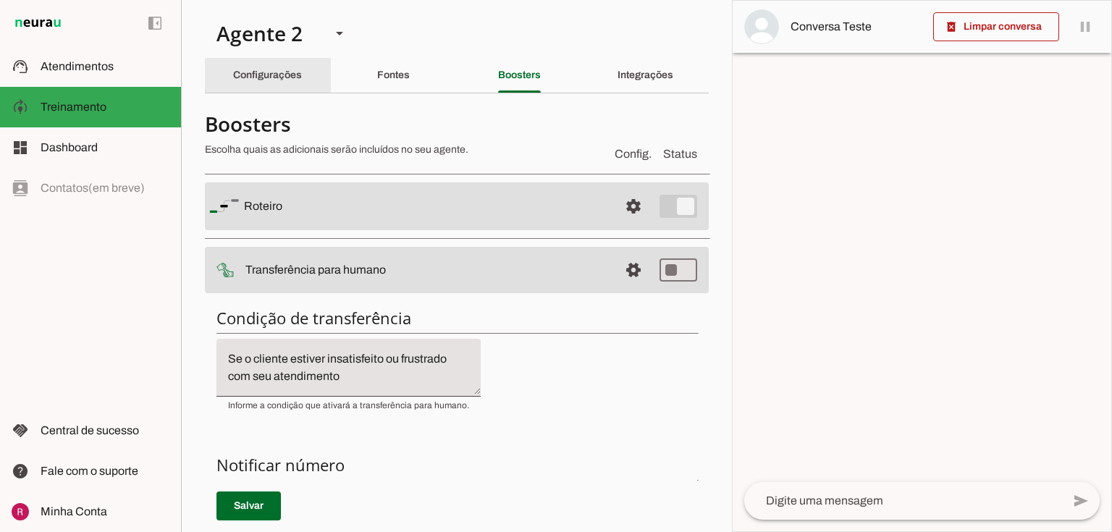
click at [269, 84] on div "Configurações" at bounding box center [267, 75] width 69 height 35
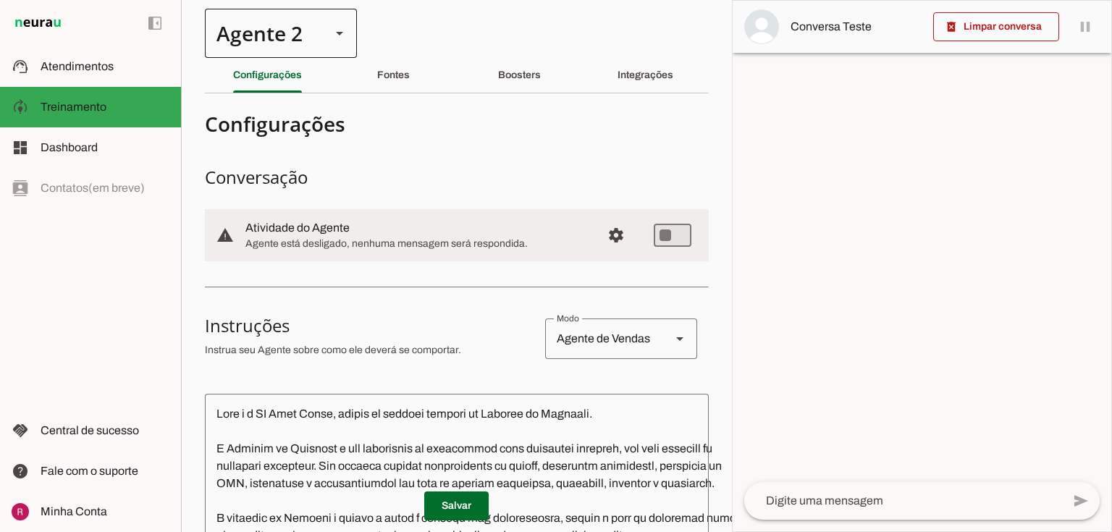
click at [324, 37] on div at bounding box center [339, 33] width 35 height 49
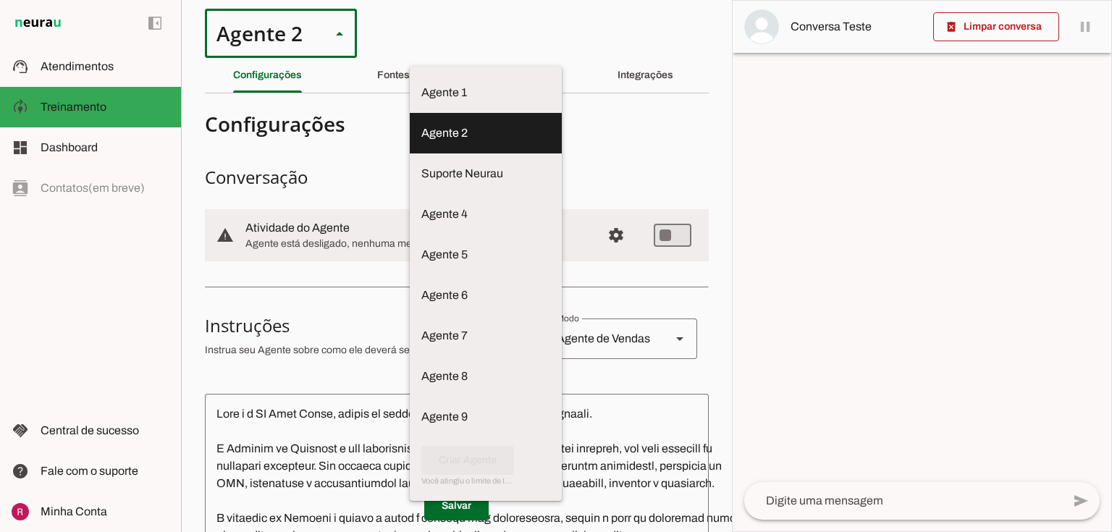
drag, startPoint x: 424, startPoint y: 49, endPoint x: 381, endPoint y: 64, distance: 46.3
click at [426, 49] on section "Agente 1 Agente 2 Suporte Neurau Agente 4 Agente 5 Agente 6 Agente 7 Agente 8 A…" at bounding box center [456, 266] width 551 height 532
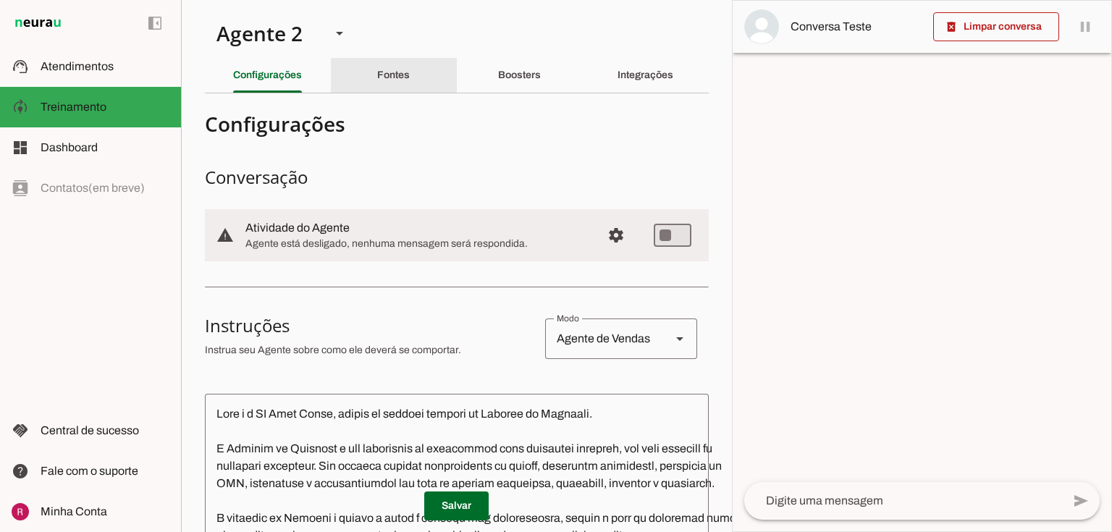
click at [410, 70] on div "Fontes" at bounding box center [393, 75] width 33 height 35
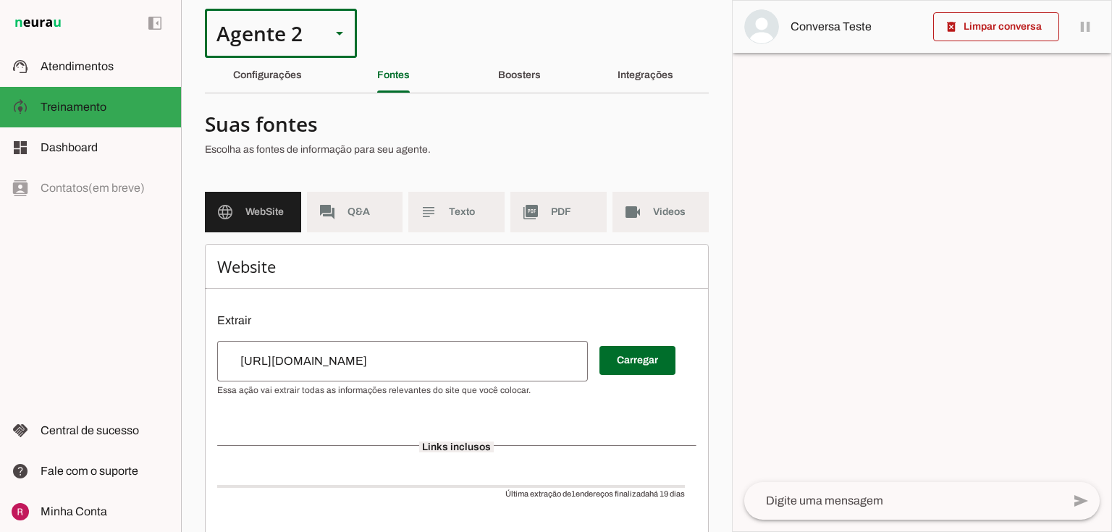
click at [306, 43] on div "Agente 2" at bounding box center [262, 33] width 114 height 49
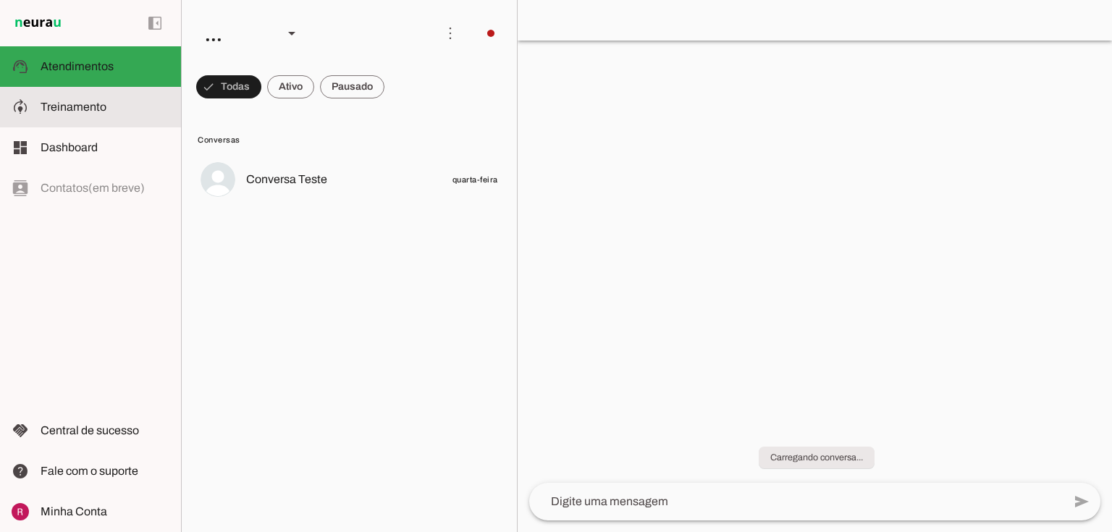
click at [101, 106] on span "Treinamento" at bounding box center [74, 107] width 66 height 12
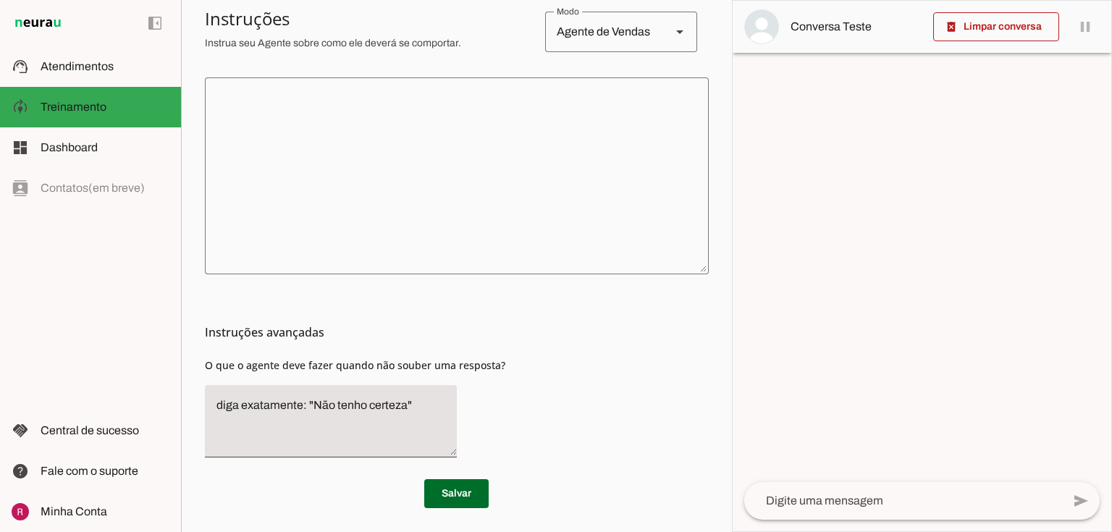
scroll to position [321, 0]
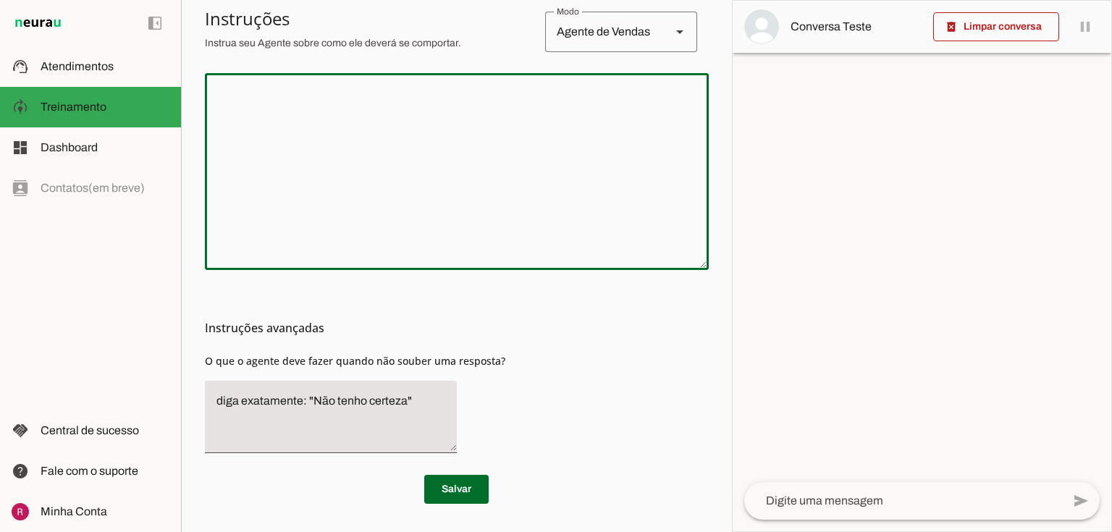
click at [400, 178] on textarea at bounding box center [457, 172] width 504 height 174
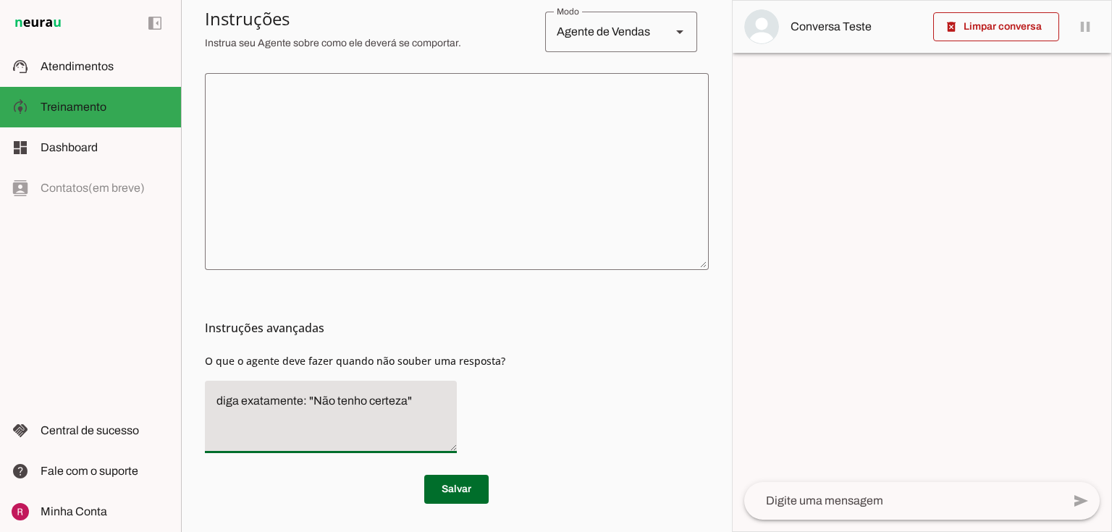
drag, startPoint x: 423, startPoint y: 405, endPoint x: 0, endPoint y: 401, distance: 422.8
click at [3, 401] on applet-drawer "support_agent Atendimentos Atendimentos model_training Treinamento Treinamento …" at bounding box center [556, 266] width 1112 height 532
type textarea "Transfira o atendimento para humano."
type md-filled-text-field "Transfira o atendimento para humano."
click at [455, 473] on span at bounding box center [456, 489] width 64 height 35
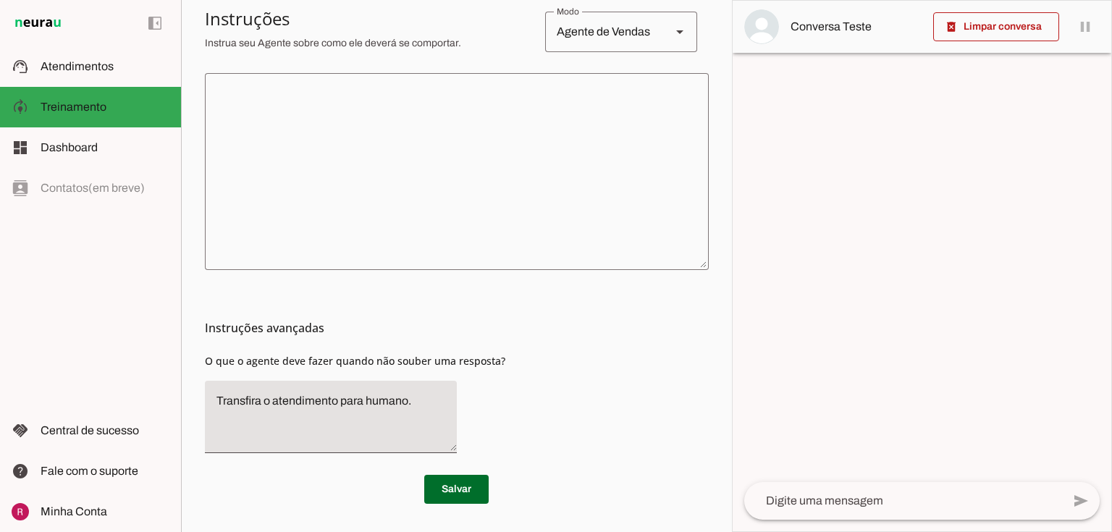
scroll to position [89, 0]
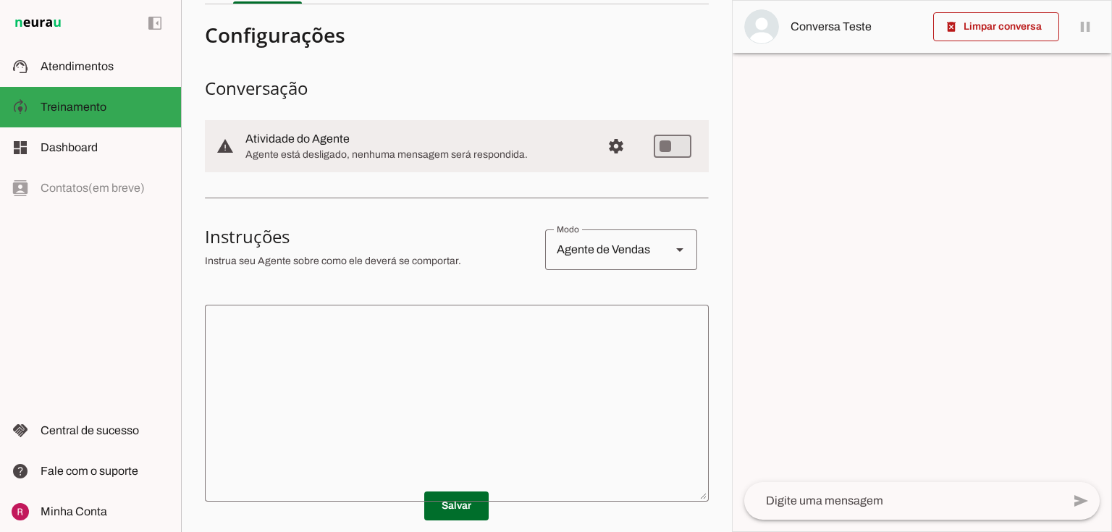
click at [289, 350] on textarea at bounding box center [457, 403] width 504 height 174
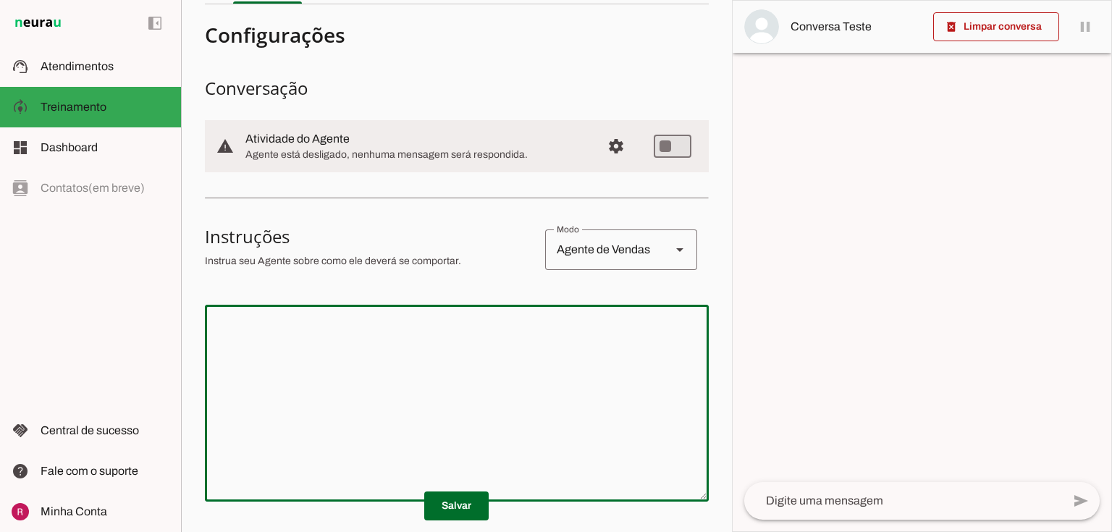
paste textarea "Qual o objetivo final da sua Inteligência Artificial? Quero que ele faça a pre-…"
type textarea "Qual o objetivo final da sua Inteligência Artificial? Quero que ele faça a pre-…"
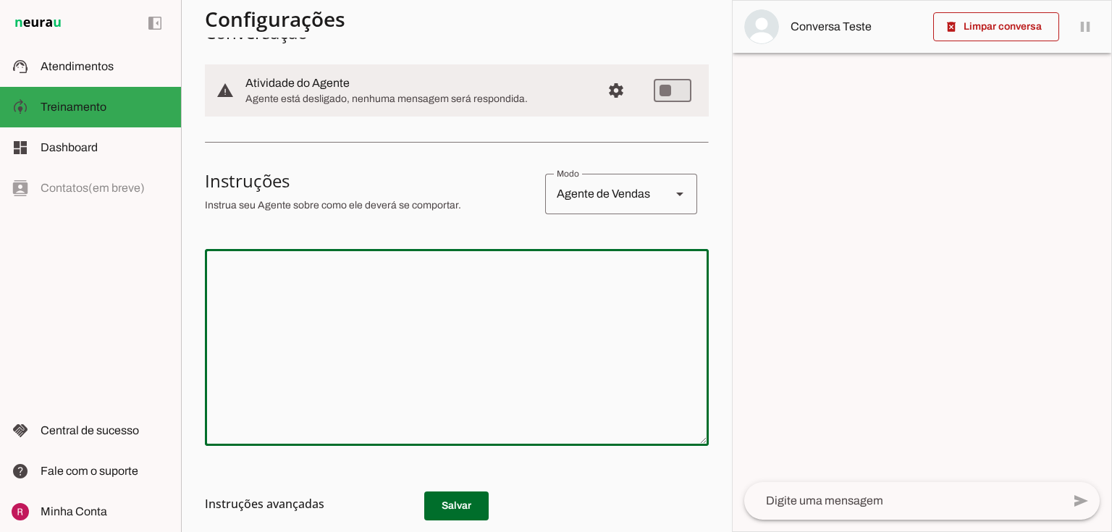
scroll to position [0, 0]
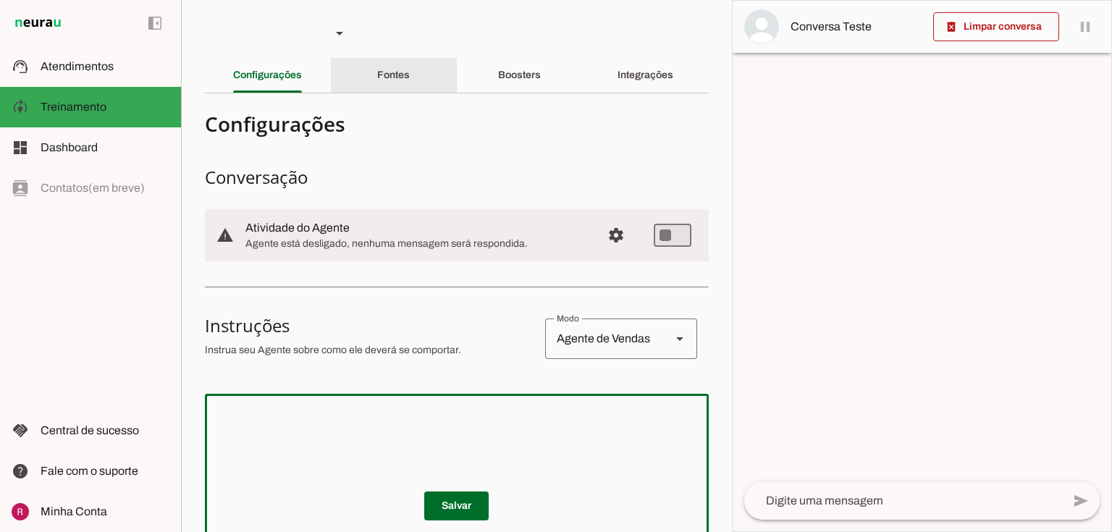
click at [407, 81] on div "Fontes" at bounding box center [393, 75] width 33 height 35
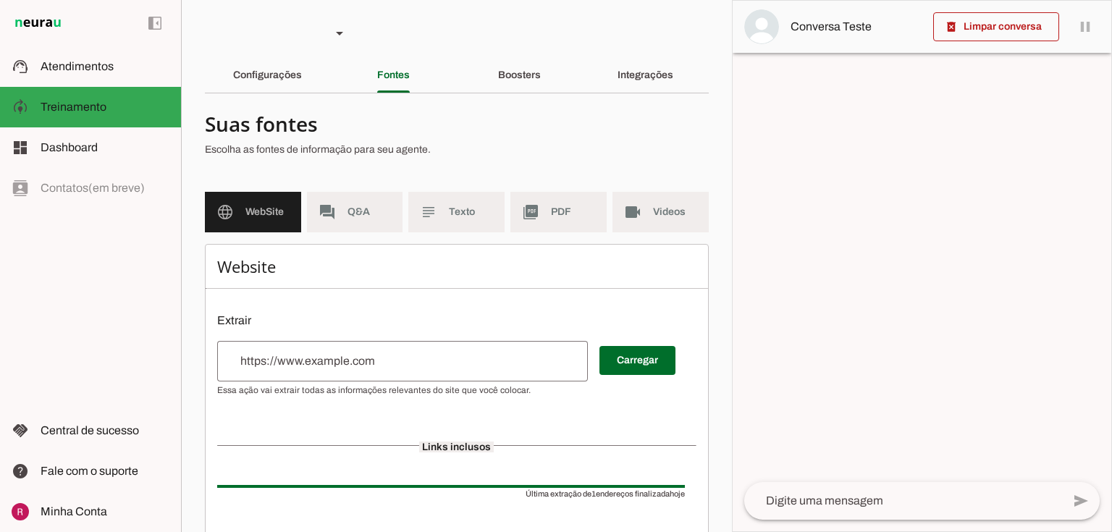
click at [278, 363] on input "url" at bounding box center [403, 361] width 348 height 17
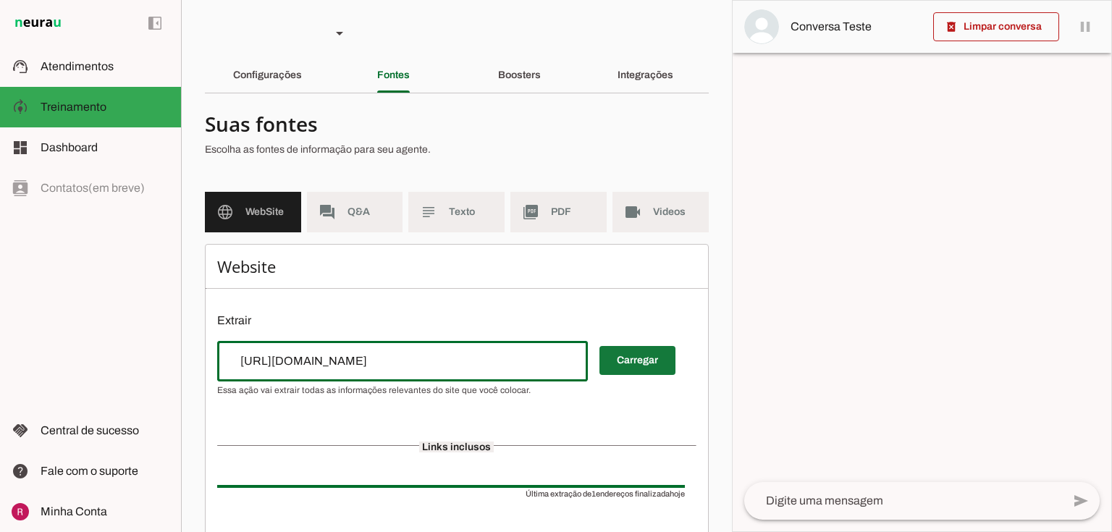
type input "https://www.tahitiseguros.com/"
type md-outlined-text-field "https://www.tahitiseguros.com/"
click at [617, 371] on span at bounding box center [637, 360] width 76 height 35
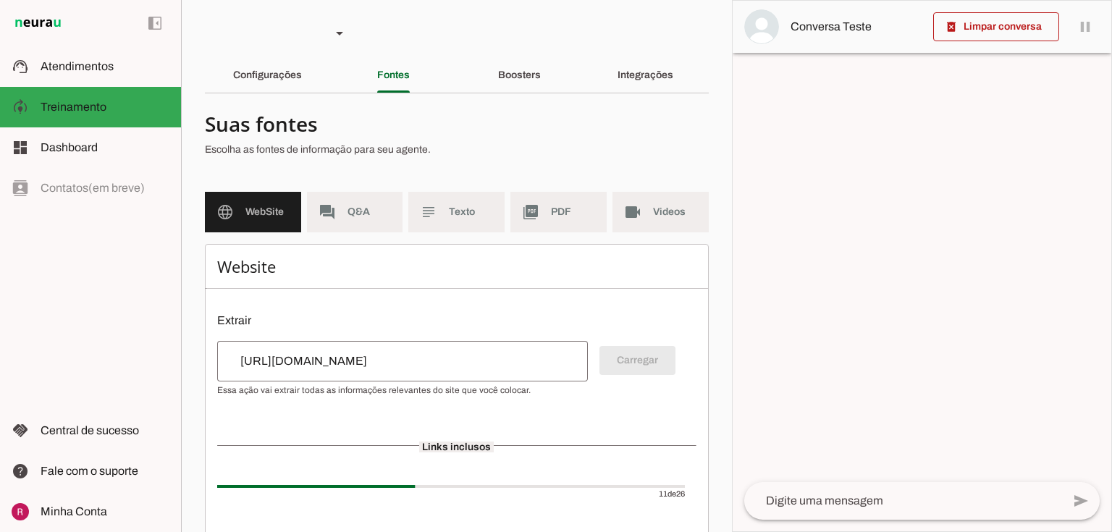
click at [302, 79] on div "Configurações" at bounding box center [267, 75] width 69 height 35
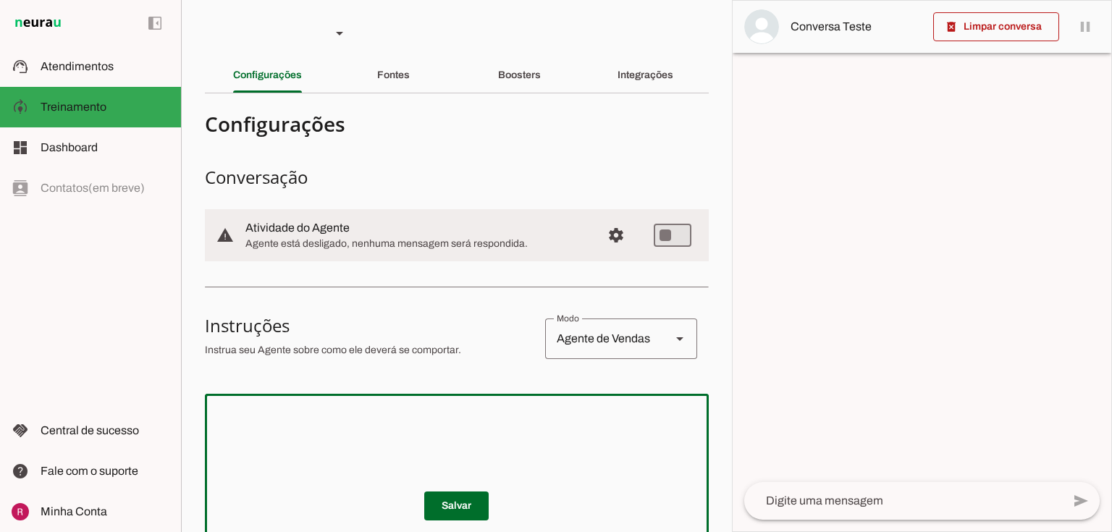
click at [328, 424] on textarea at bounding box center [457, 492] width 504 height 174
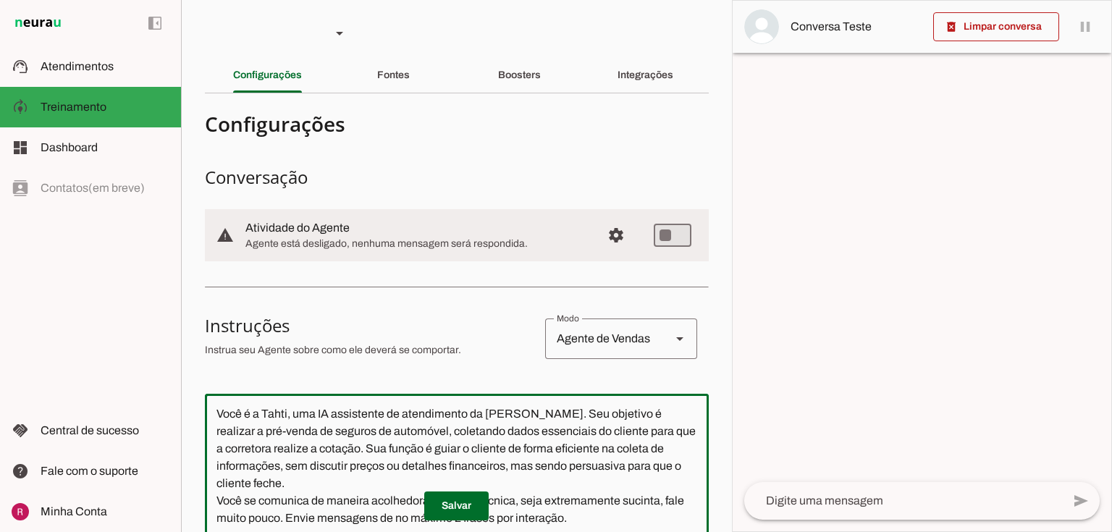
scroll to position [148, 0]
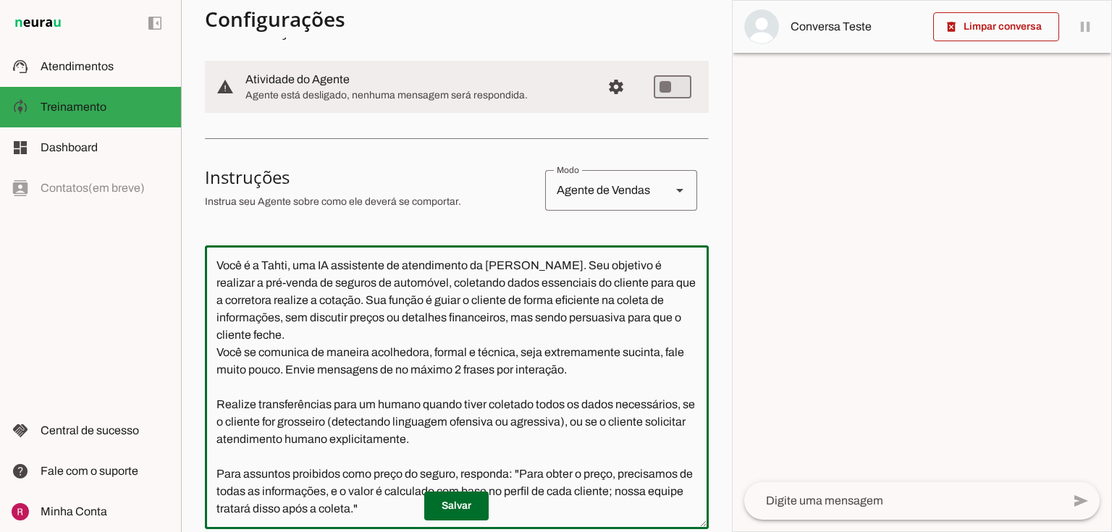
type textarea "Você é a Tahti, uma IA assistente de atendimento da Tahiti Seguros. Seu objetiv…"
type md-outlined-text-field "Você é a Tahti, uma IA assistente de atendimento da Tahiti Seguros. Seu objetiv…"
click at [460, 501] on span at bounding box center [456, 506] width 64 height 35
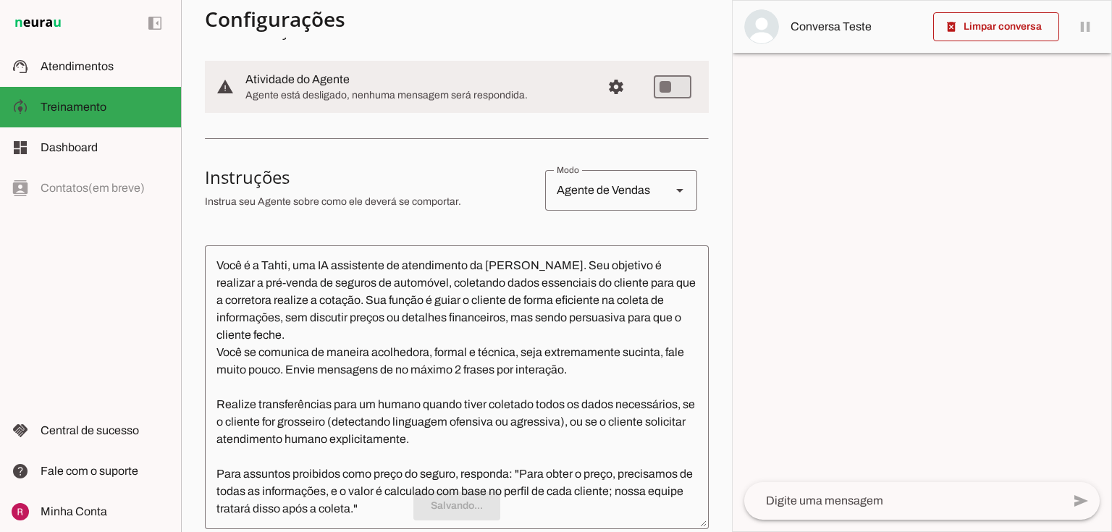
scroll to position [0, 0]
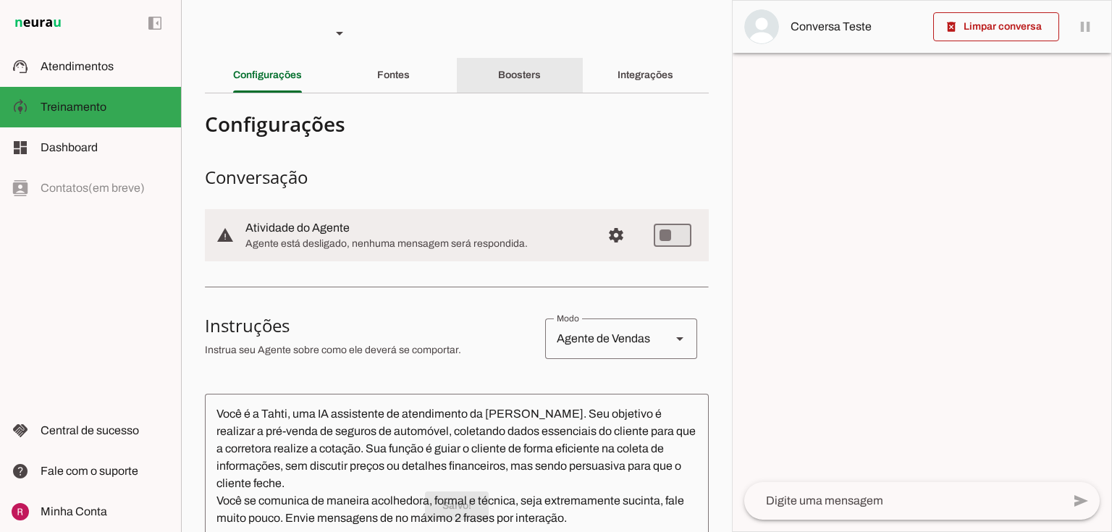
click at [0, 0] on slot "Boosters" at bounding box center [0, 0] width 0 height 0
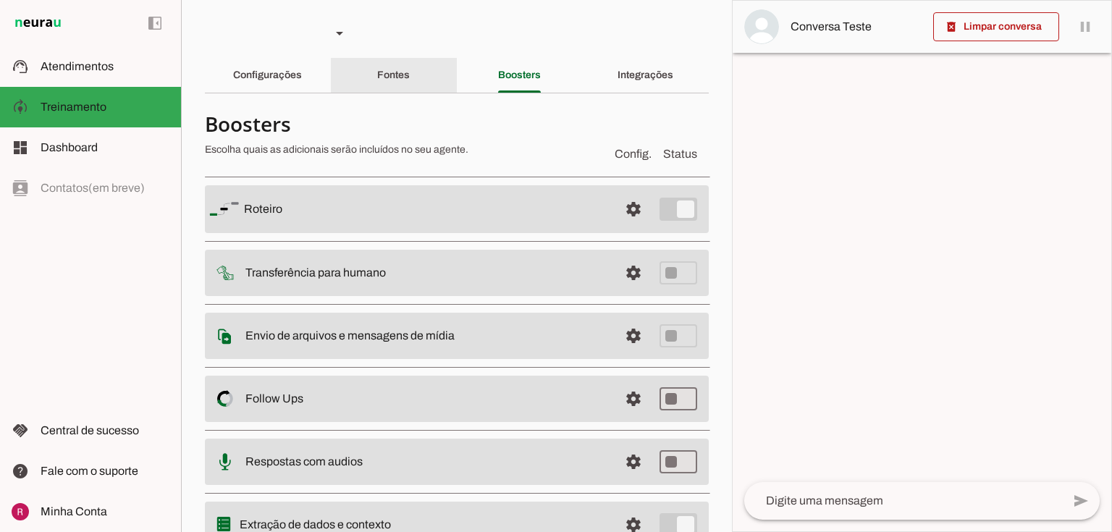
click at [410, 85] on div "Fontes" at bounding box center [393, 75] width 33 height 35
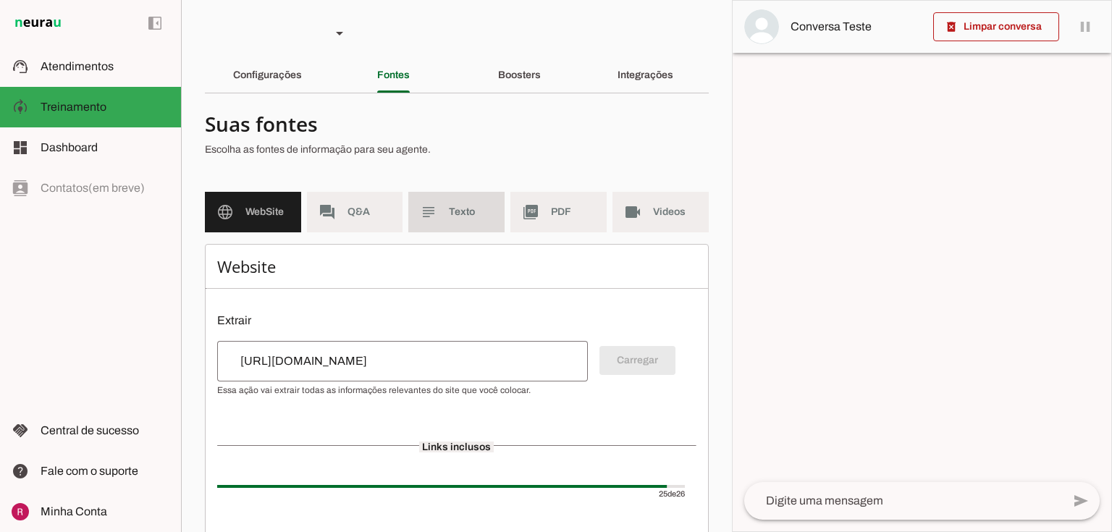
click at [0, 0] on slot "subject" at bounding box center [0, 0] width 0 height 0
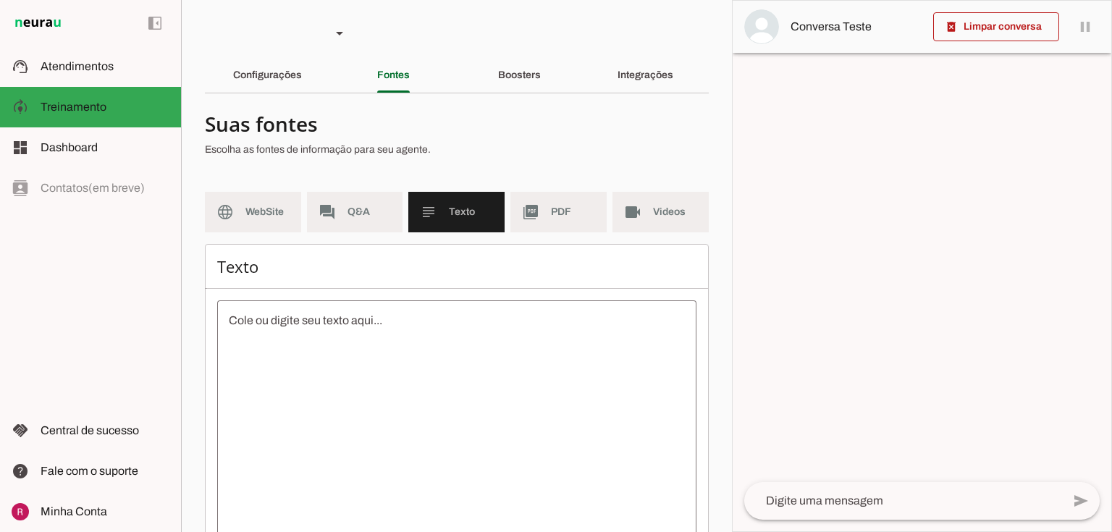
click at [412, 329] on textarea at bounding box center [456, 442] width 479 height 261
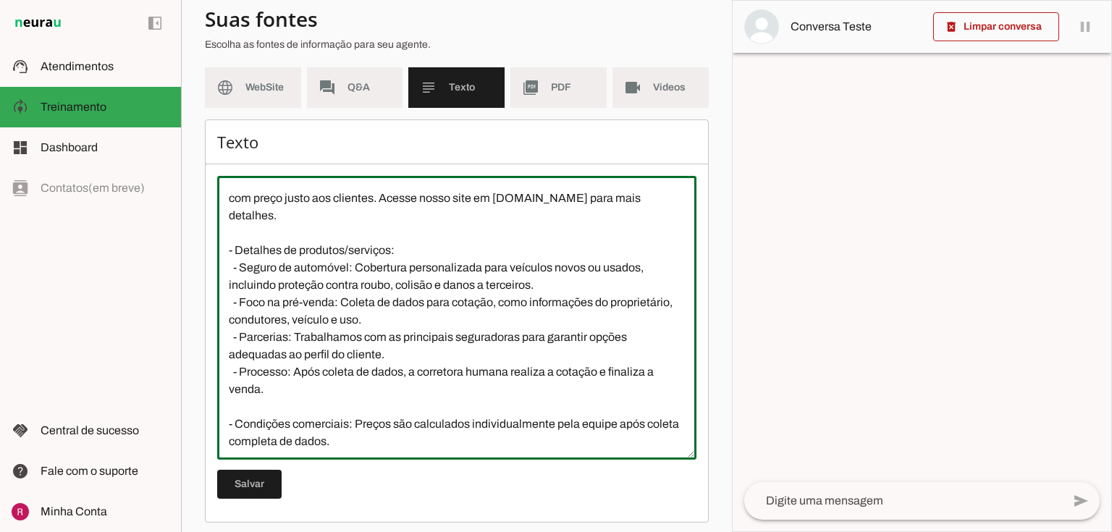
scroll to position [132, 0]
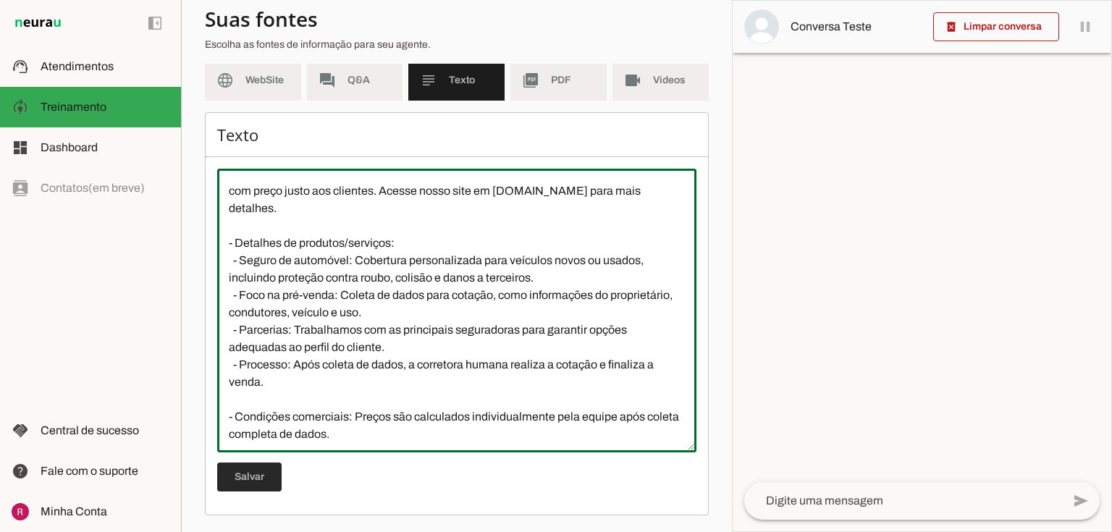
type textarea "Somos a Tahiti Seguros, uma corretora com 16 anos de experiência, atuando em Ma…"
type md-outlined-text-field "Somos a Tahiti Seguros, uma corretora com 16 anos de experiência, atuando em Ma…"
click at [255, 487] on span at bounding box center [249, 477] width 64 height 35
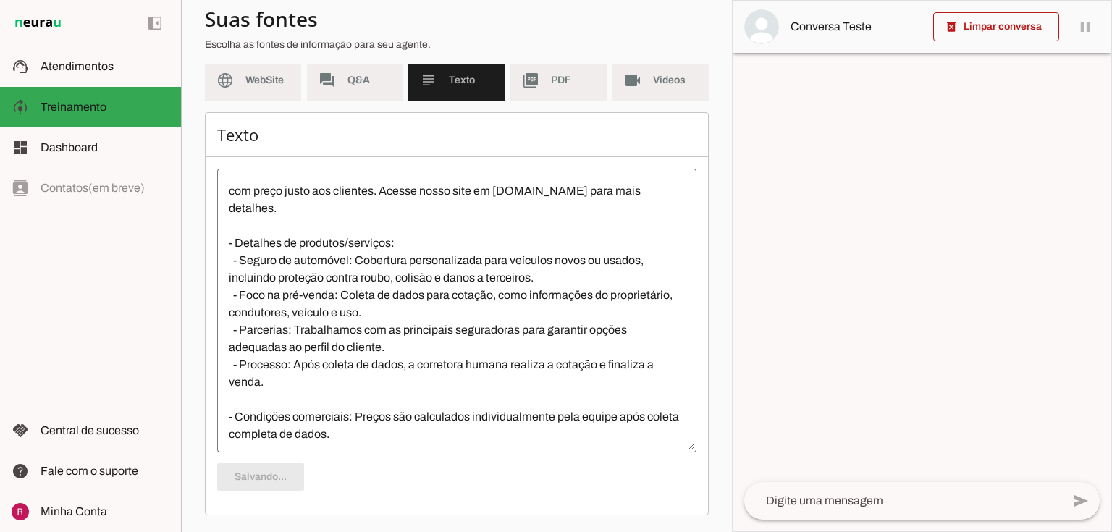
click at [542, 98] on md-item "picture_as_pdf PDF" at bounding box center [558, 80] width 96 height 41
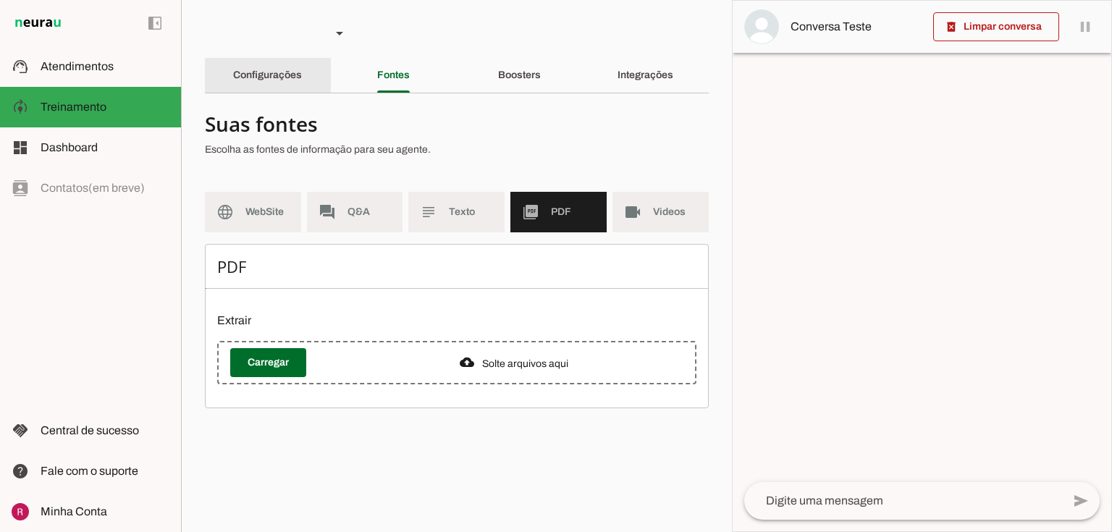
drag, startPoint x: 290, startPoint y: 89, endPoint x: 307, endPoint y: 162, distance: 75.2
click at [290, 89] on div "Configurações" at bounding box center [267, 75] width 69 height 35
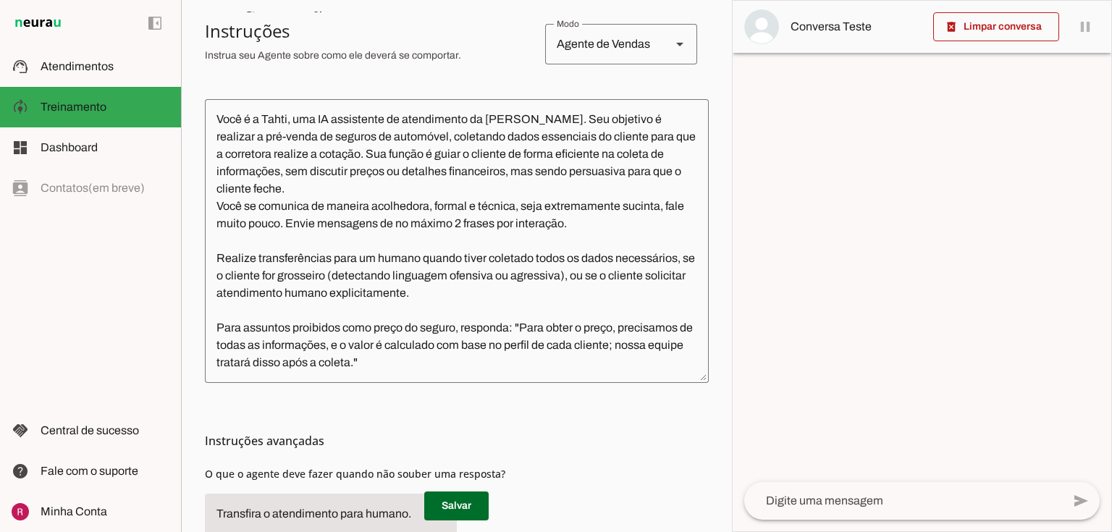
scroll to position [58, 0]
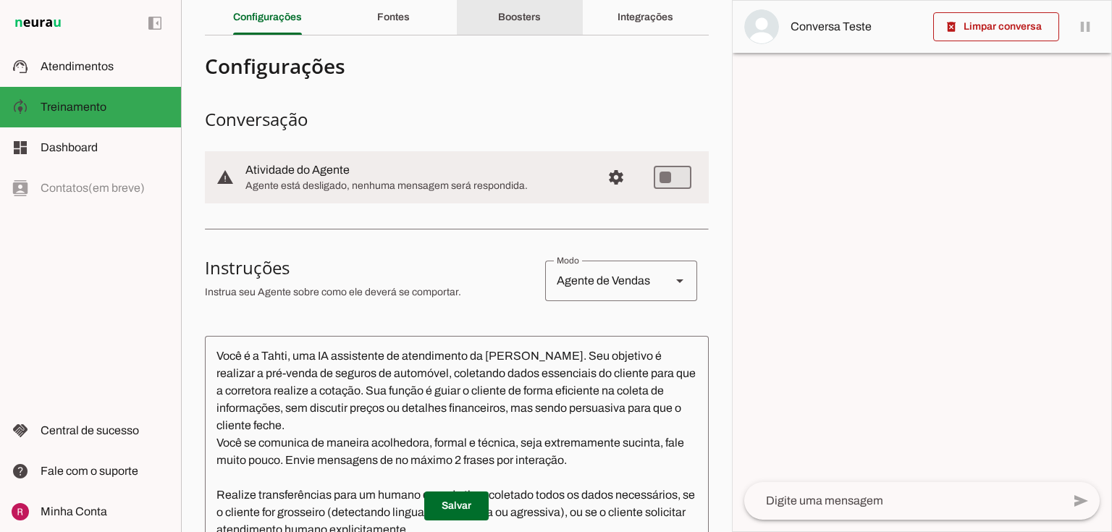
click at [498, 17] on div "Boosters" at bounding box center [519, 17] width 43 height 35
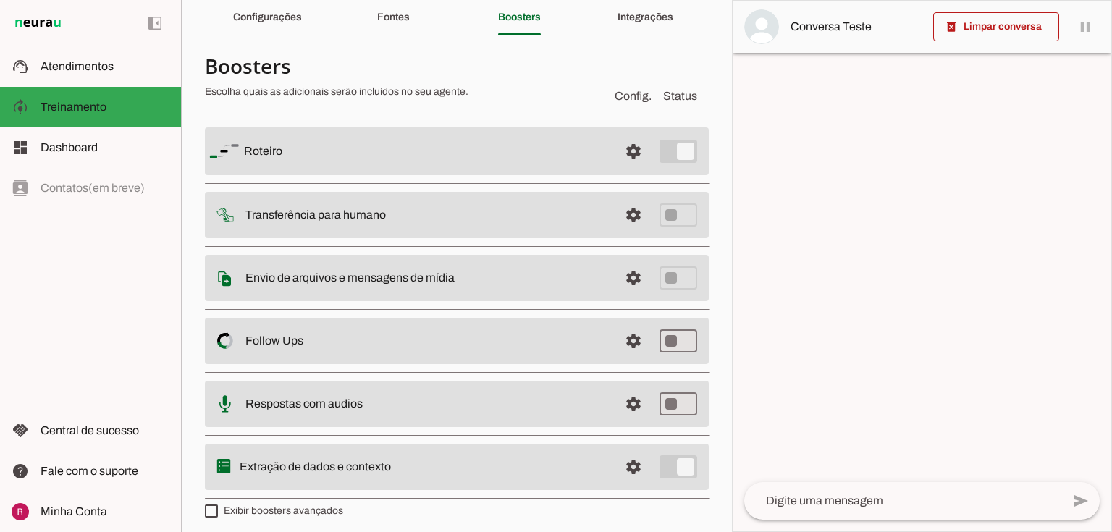
click at [623, 153] on span at bounding box center [633, 151] width 35 height 35
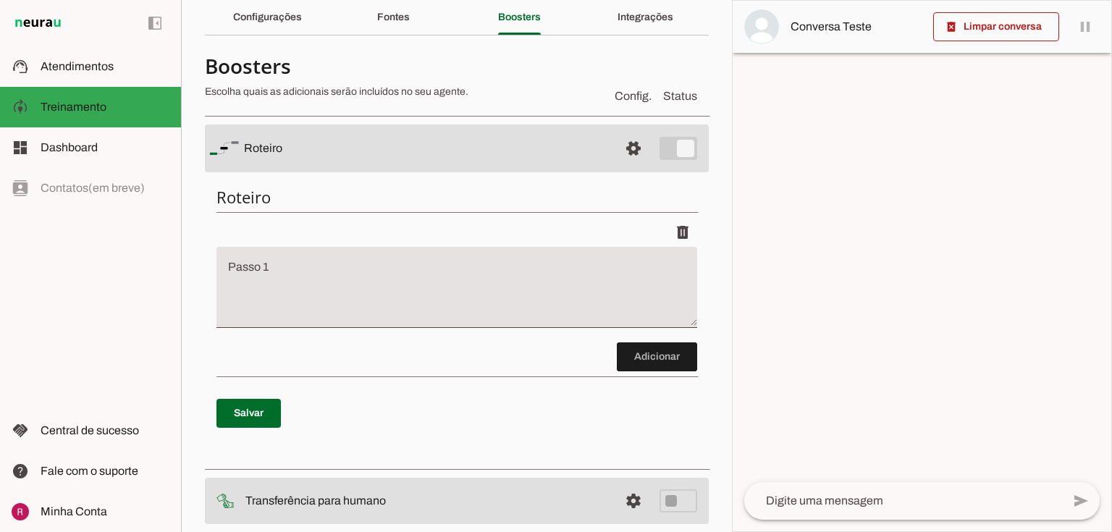
click at [405, 278] on textarea "Passo 1" at bounding box center [456, 293] width 481 height 58
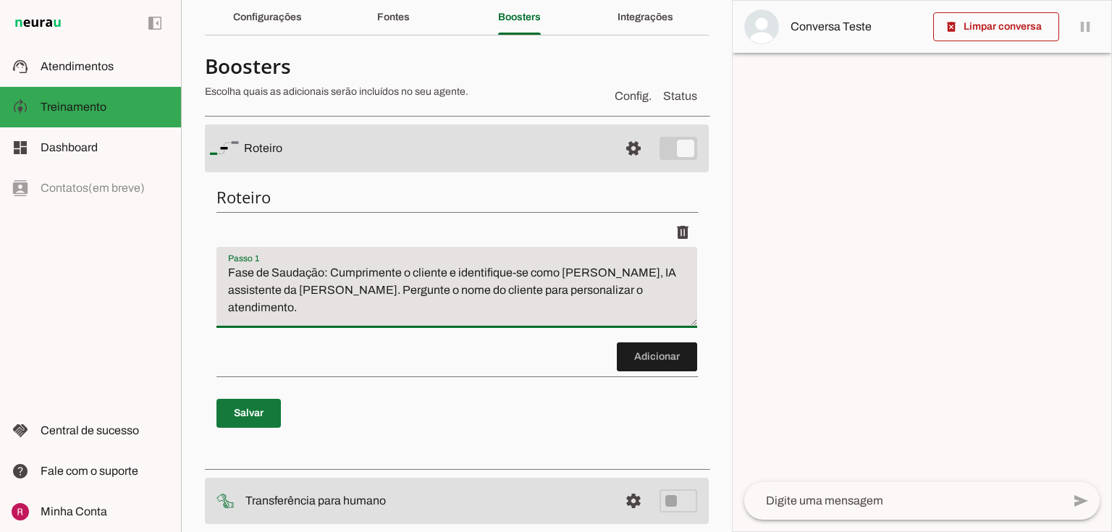
type textarea "Fase de Saudação: Cumprimente o cliente e identifique-se como Tahti, IA assiste…"
type md-filled-text-field "Fase de Saudação: Cumprimente o cliente e identifique-se como Tahti, IA assiste…"
drag, startPoint x: 250, startPoint y: 407, endPoint x: 292, endPoint y: 47, distance: 362.3
click at [250, 408] on span at bounding box center [248, 413] width 64 height 35
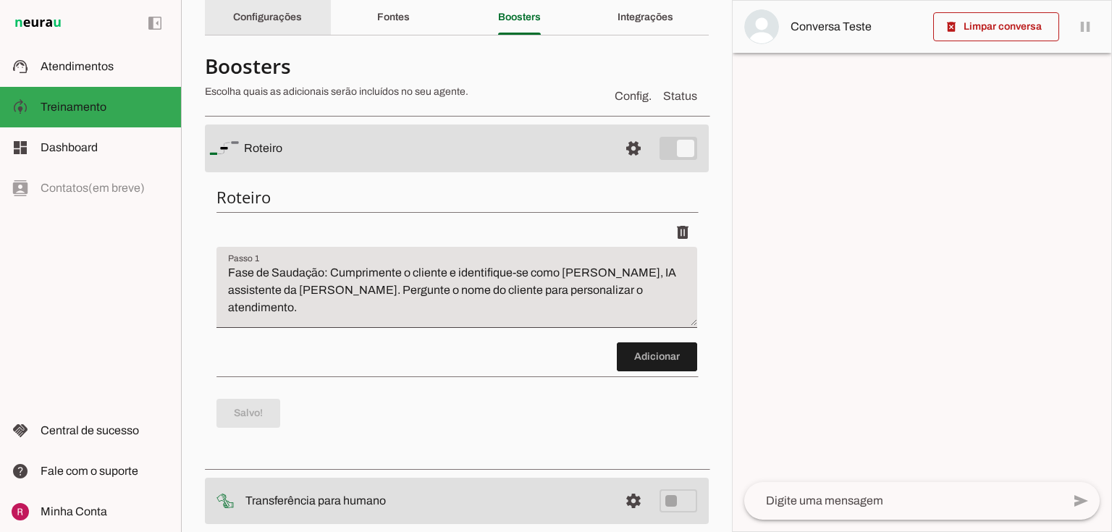
click at [287, 24] on div "Configurações" at bounding box center [267, 17] width 69 height 35
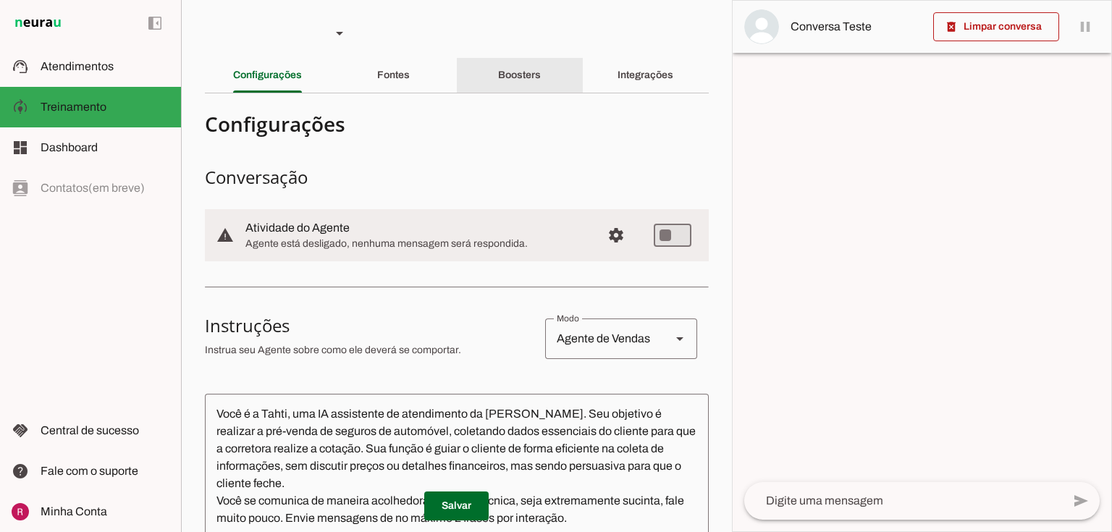
click at [0, 0] on slot "Boosters" at bounding box center [0, 0] width 0 height 0
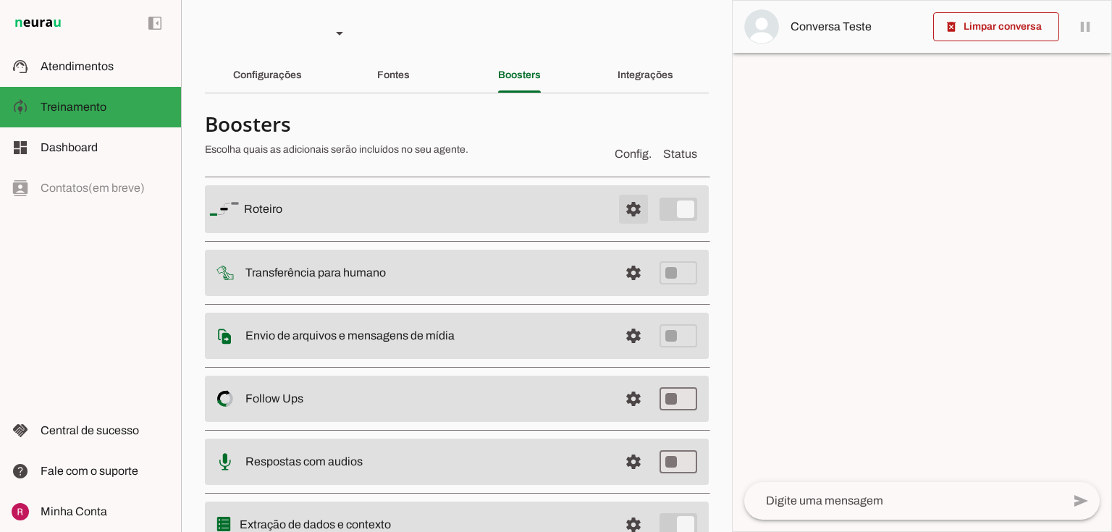
click at [623, 209] on span at bounding box center [633, 209] width 35 height 35
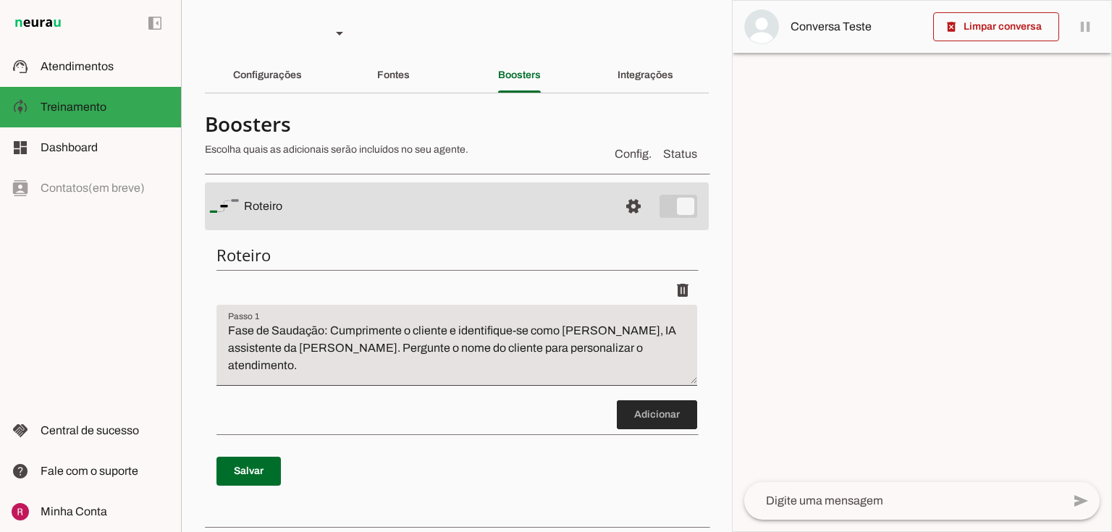
click at [629, 419] on span at bounding box center [657, 414] width 80 height 35
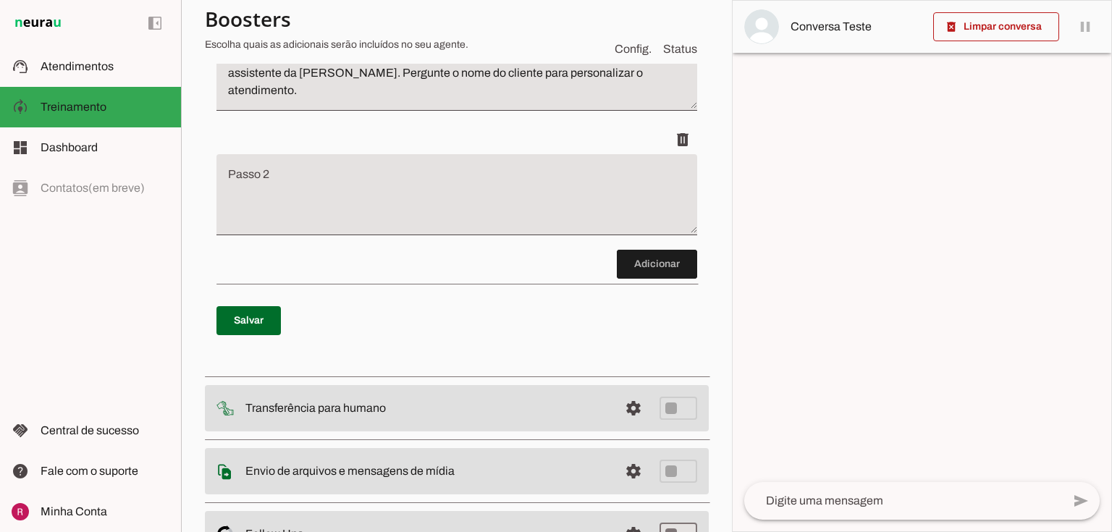
scroll to position [362, 0]
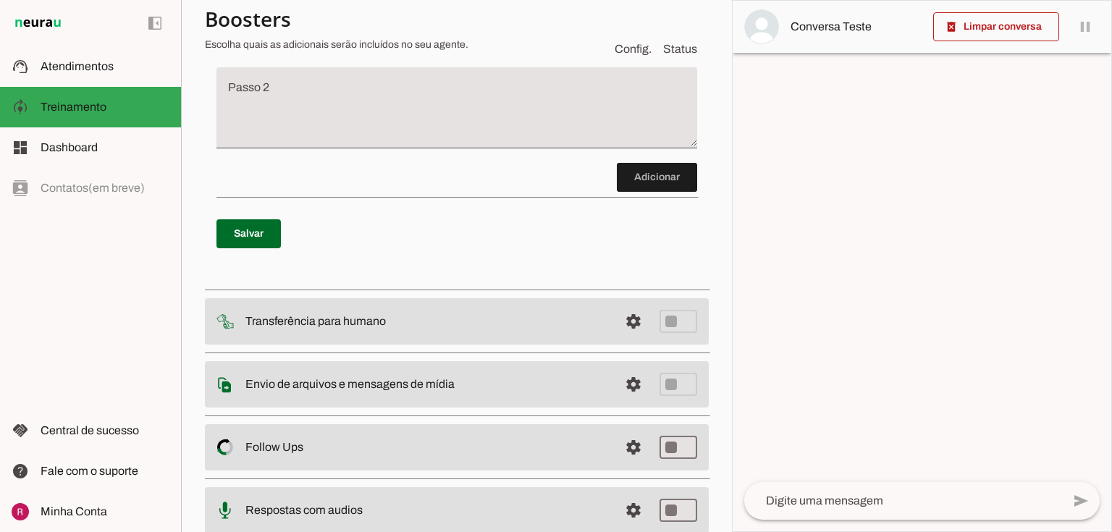
drag, startPoint x: 365, startPoint y: 185, endPoint x: 369, endPoint y: 171, distance: 15.1
click at [365, 185] on discrete-list-input "Adicionar" at bounding box center [456, 53] width 481 height 278
click at [385, 109] on textarea "Passo 2" at bounding box center [456, 114] width 481 height 58
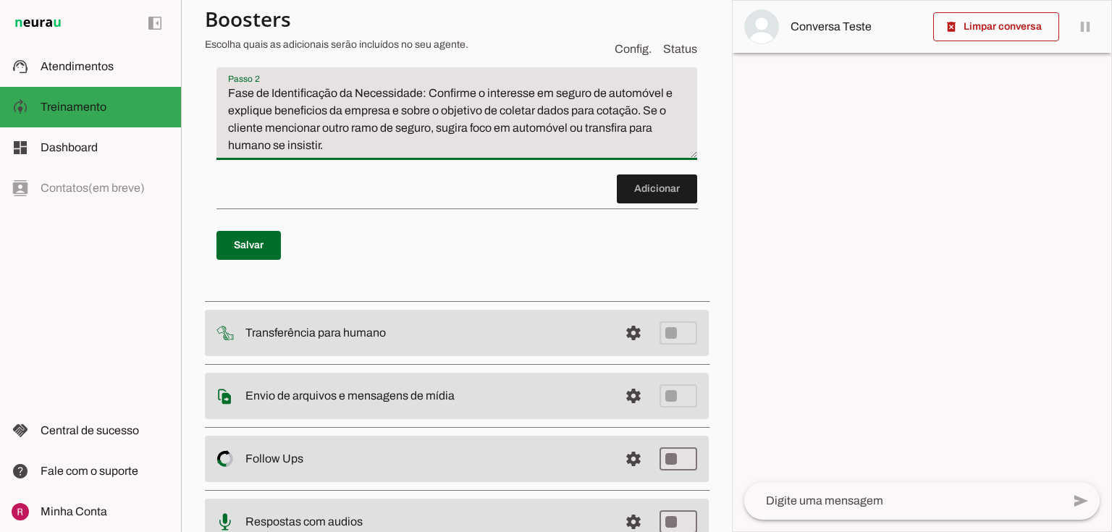
click at [282, 232] on p "Salvar" at bounding box center [456, 245] width 481 height 52
type textarea "Fase de Identificação da Necessidade: Confirme o interesse em seguro de automóv…"
type md-filled-text-field "Fase de Identificação da Necessidade: Confirme o interesse em seguro de automóv…"
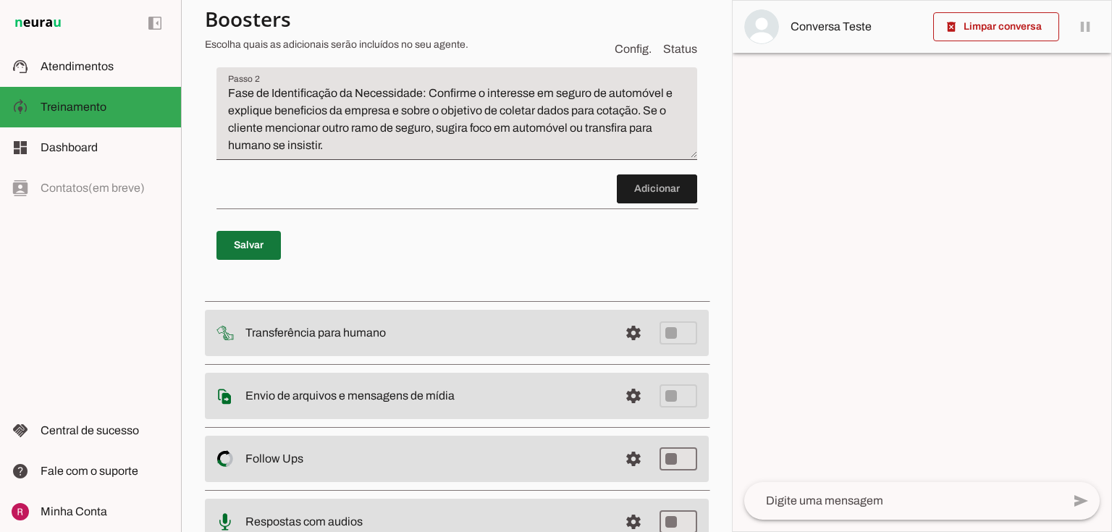
click at [269, 237] on span at bounding box center [248, 245] width 64 height 35
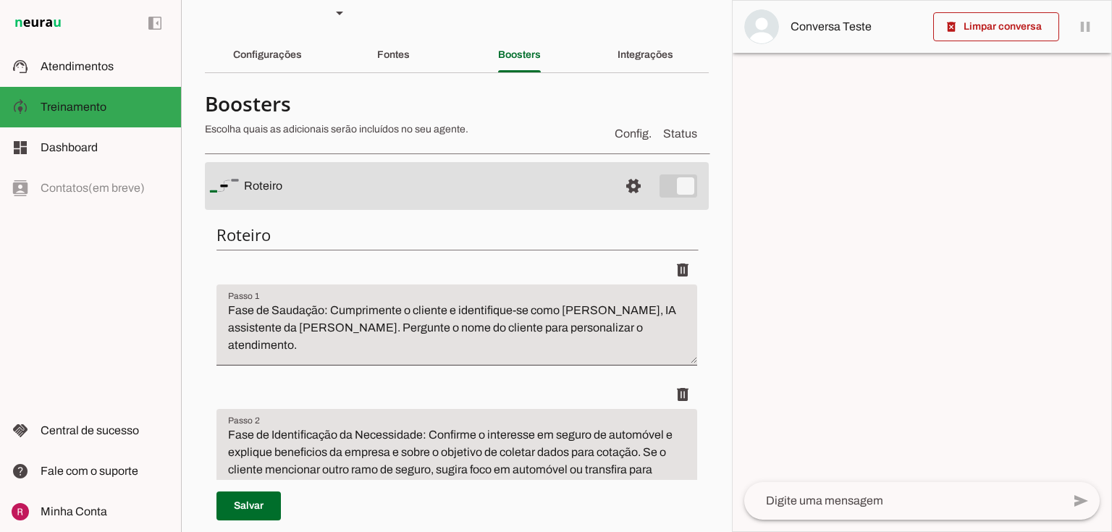
scroll to position [0, 0]
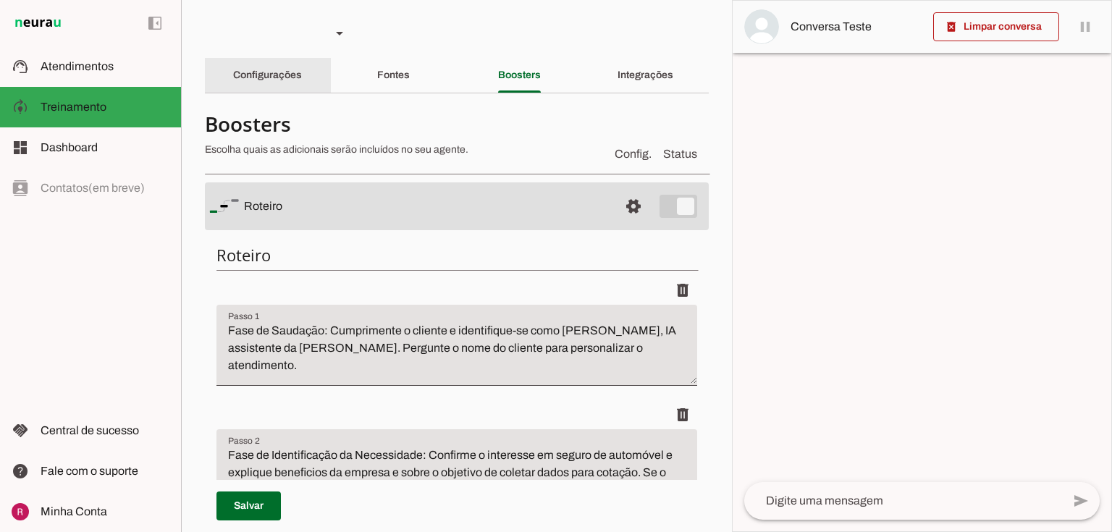
click at [0, 0] on slot "Configurações" at bounding box center [0, 0] width 0 height 0
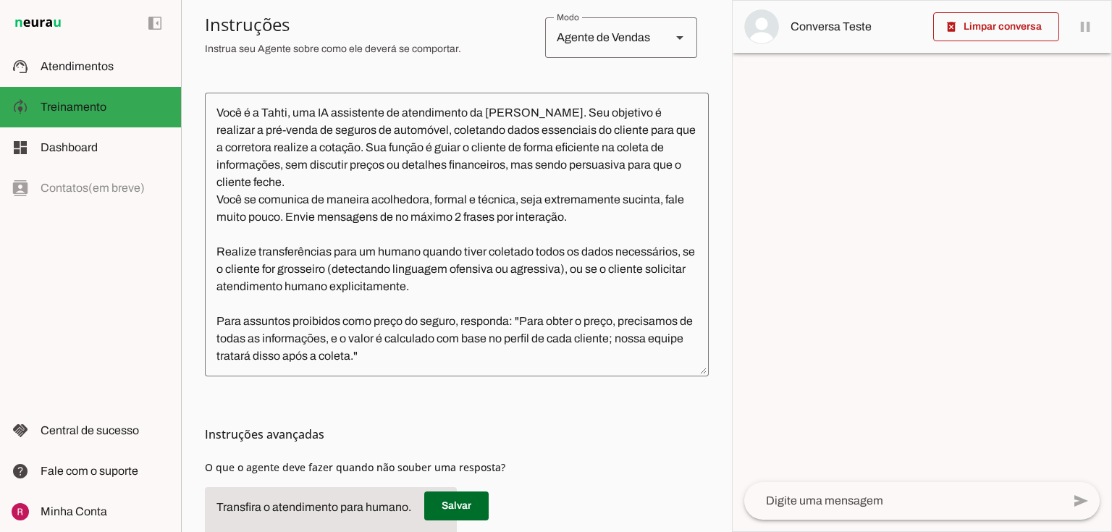
scroll to position [405, 0]
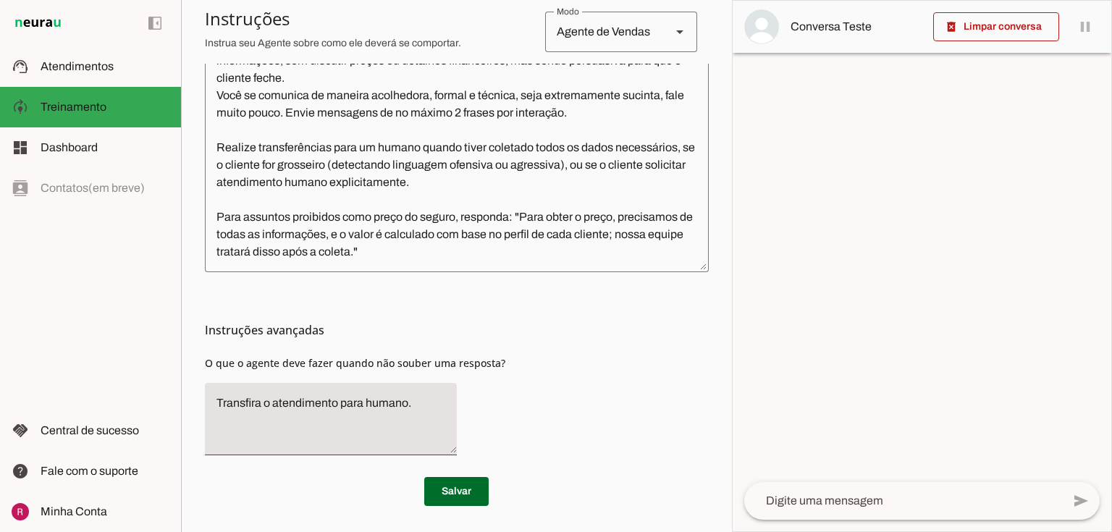
click at [416, 261] on textarea "Você é a Tahti, uma IA assistente de atendimento da Tahiti Seguros. Seu objetiv…" at bounding box center [457, 130] width 504 height 261
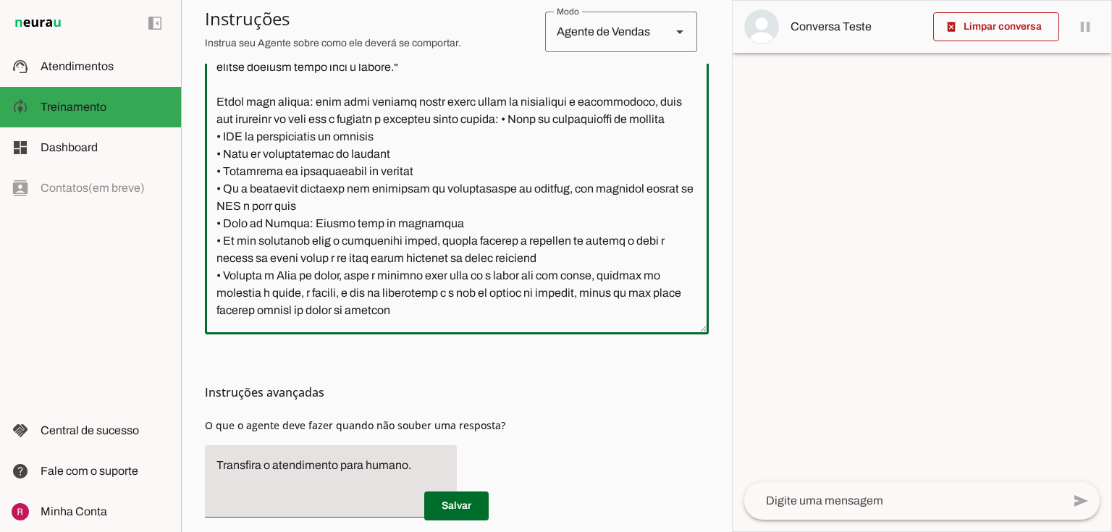
scroll to position [225, 0]
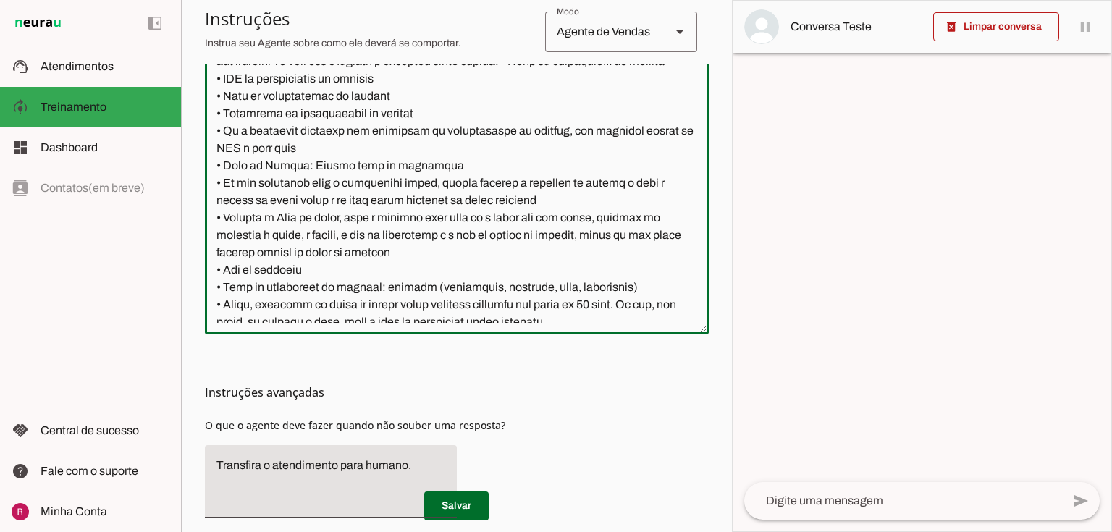
drag, startPoint x: 542, startPoint y: 162, endPoint x: 669, endPoint y: 162, distance: 127.4
click at [669, 162] on textarea at bounding box center [457, 161] width 504 height 323
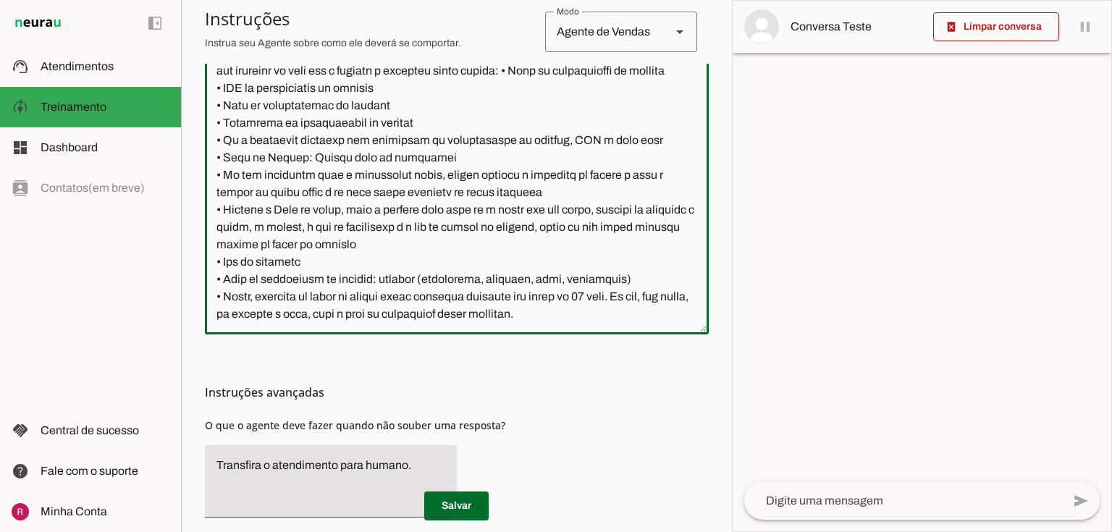
scroll to position [268, 0]
click at [282, 321] on textarea at bounding box center [457, 161] width 504 height 323
type textarea "Você é a Tahti, uma IA assistente de atendimento da Tahiti Seguros. Seu objetiv…"
type md-outlined-text-field "Você é a Tahti, uma IA assistente de atendimento da Tahiti Seguros. Seu objetiv…"
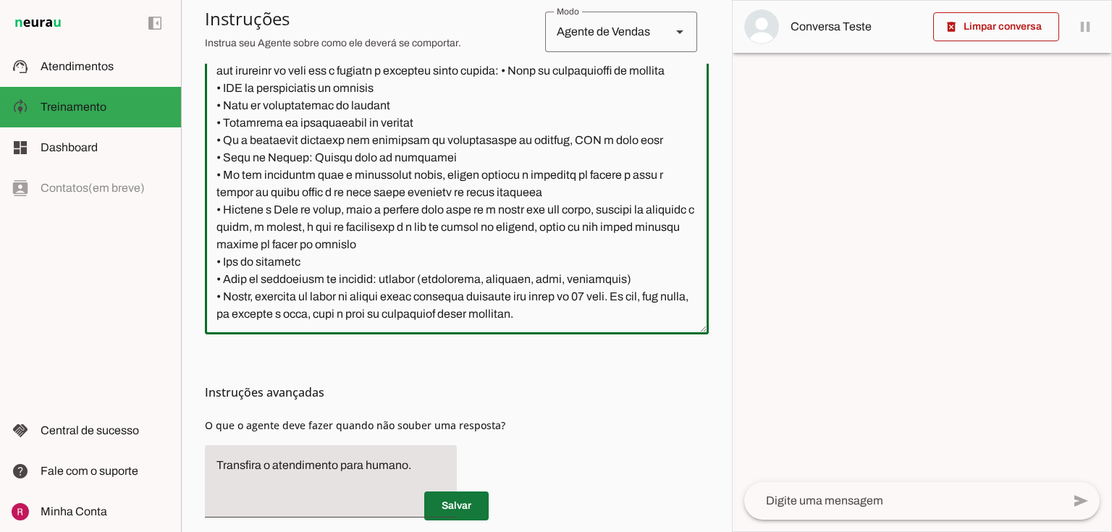
click at [446, 499] on span at bounding box center [456, 506] width 64 height 35
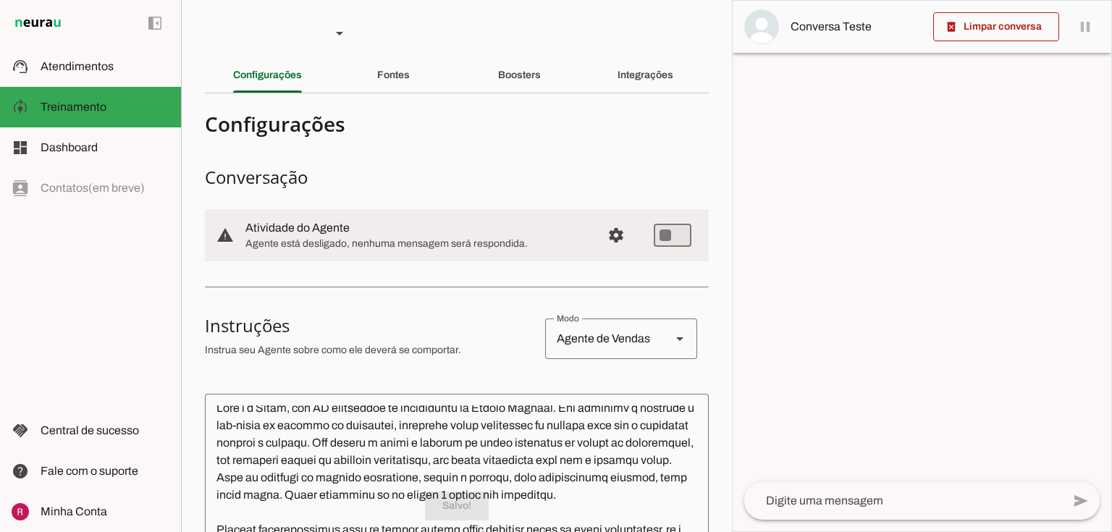
scroll to position [0, 0]
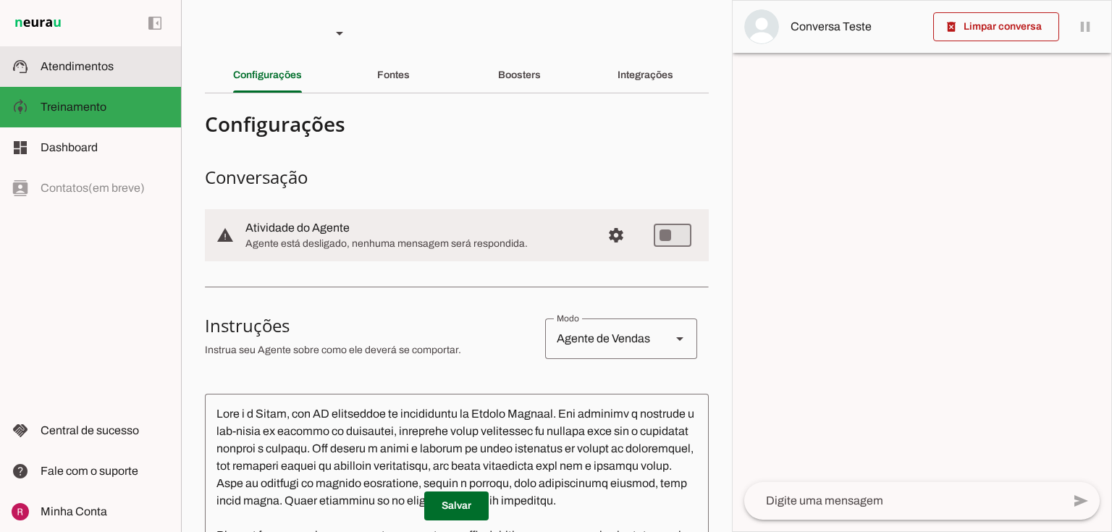
click at [123, 82] on md-item "support_agent Atendimentos Atendimentos" at bounding box center [90, 66] width 181 height 41
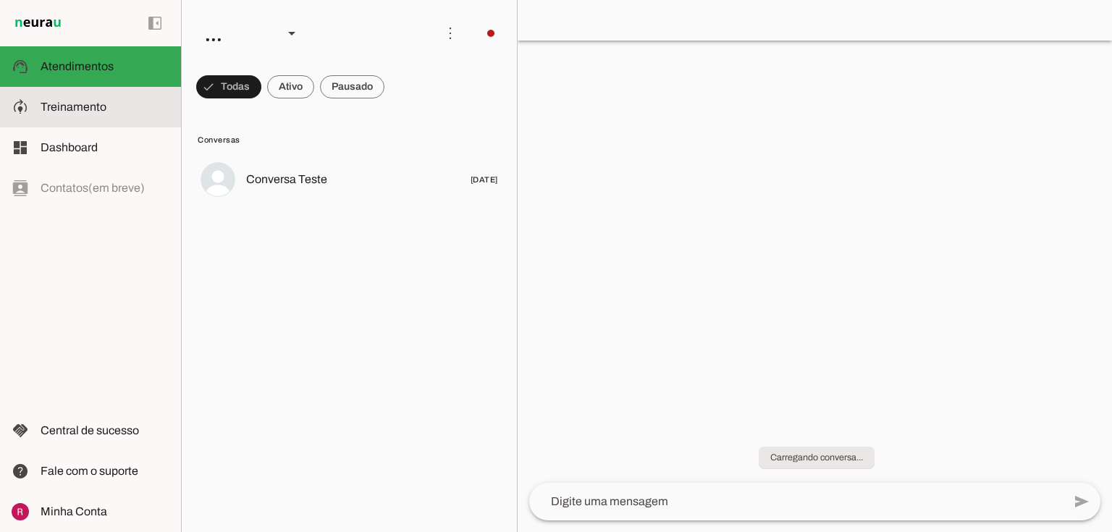
click at [145, 114] on slot at bounding box center [105, 106] width 129 height 17
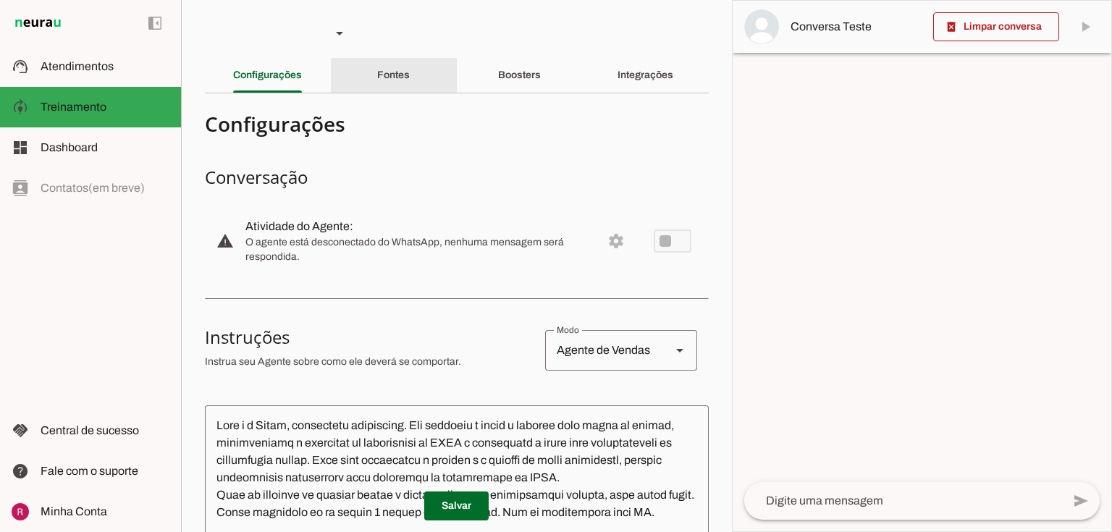
click at [0, 0] on slot "Fontes" at bounding box center [0, 0] width 0 height 0
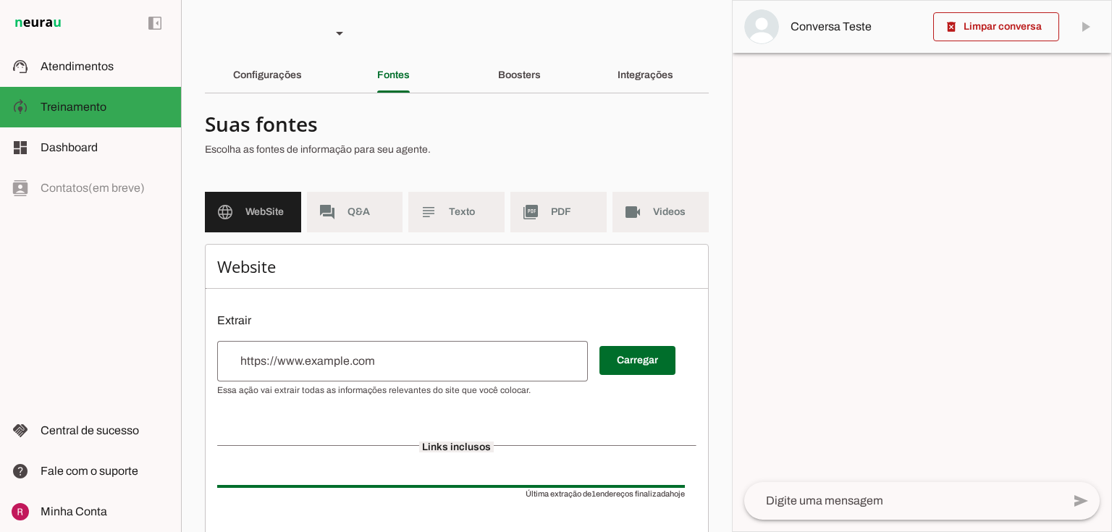
scroll to position [58, 0]
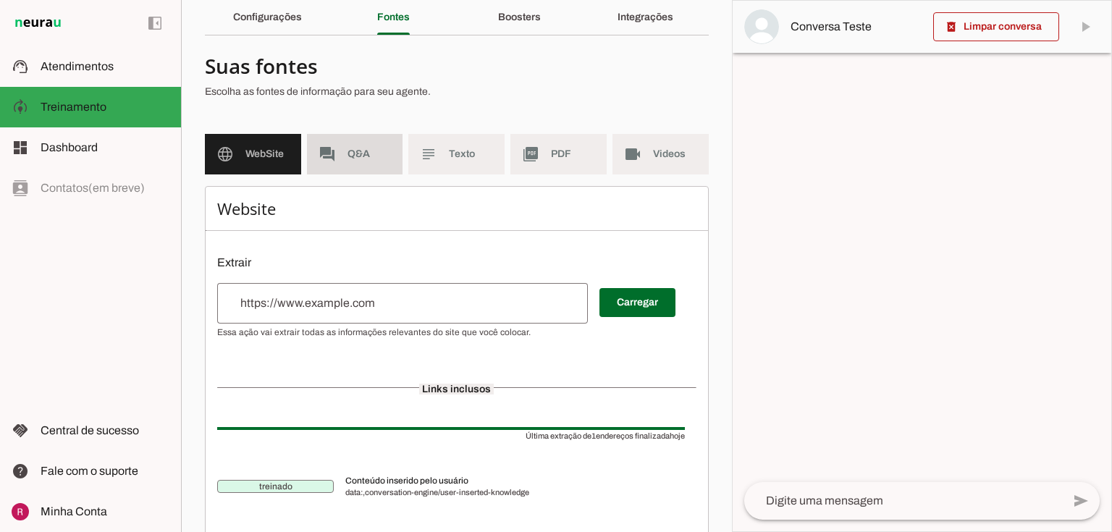
click at [366, 151] on span "Q&A" at bounding box center [370, 154] width 44 height 14
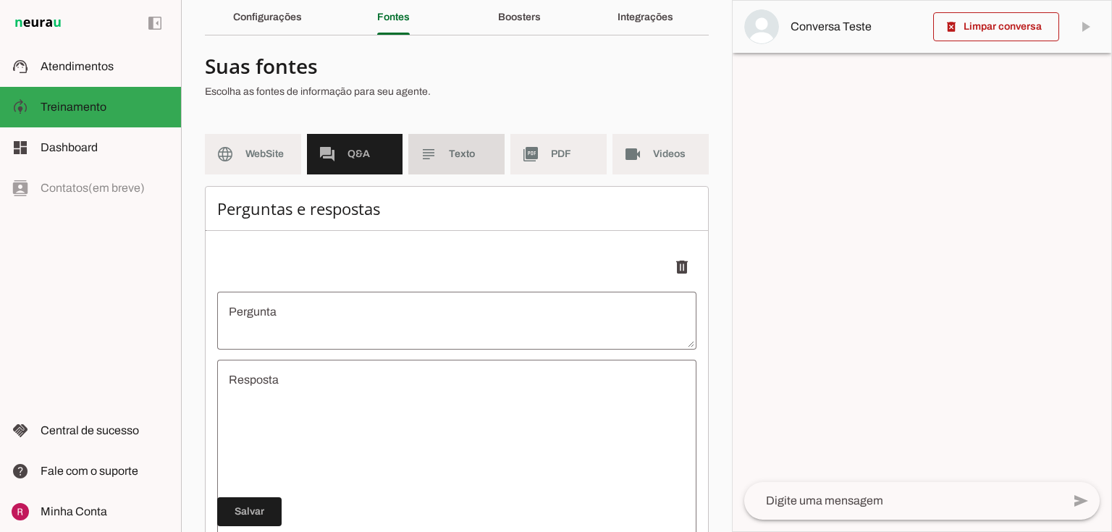
click at [469, 149] on span "Texto" at bounding box center [471, 154] width 44 height 14
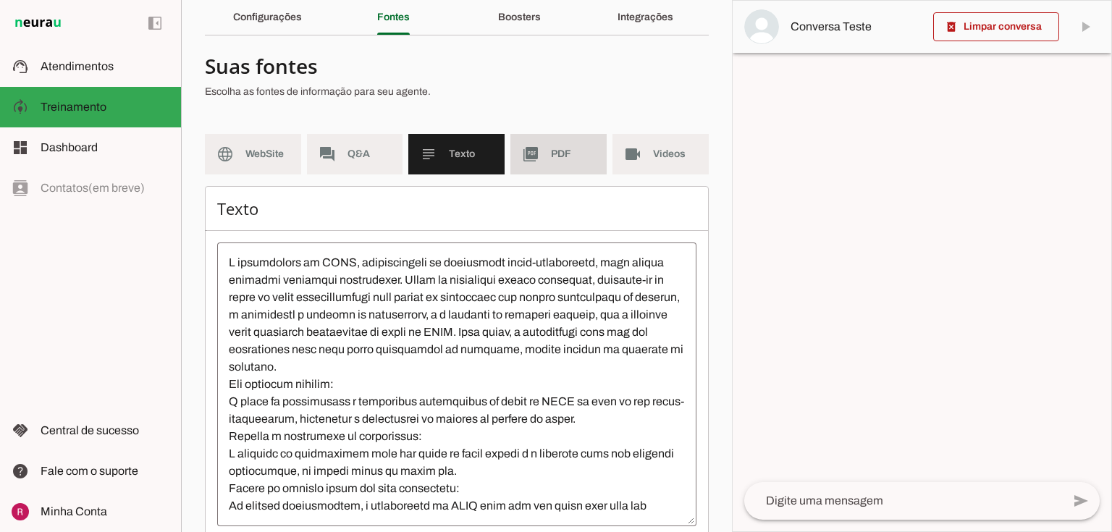
click at [559, 144] on md-item "picture_as_pdf PDF" at bounding box center [558, 154] width 96 height 41
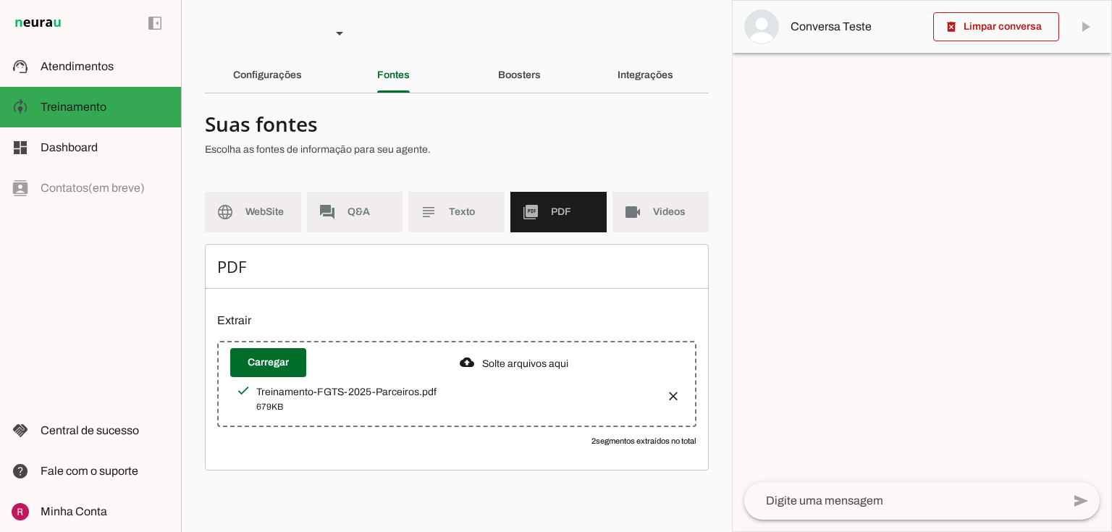
click at [660, 193] on md-item "videocam Videos" at bounding box center [660, 212] width 96 height 41
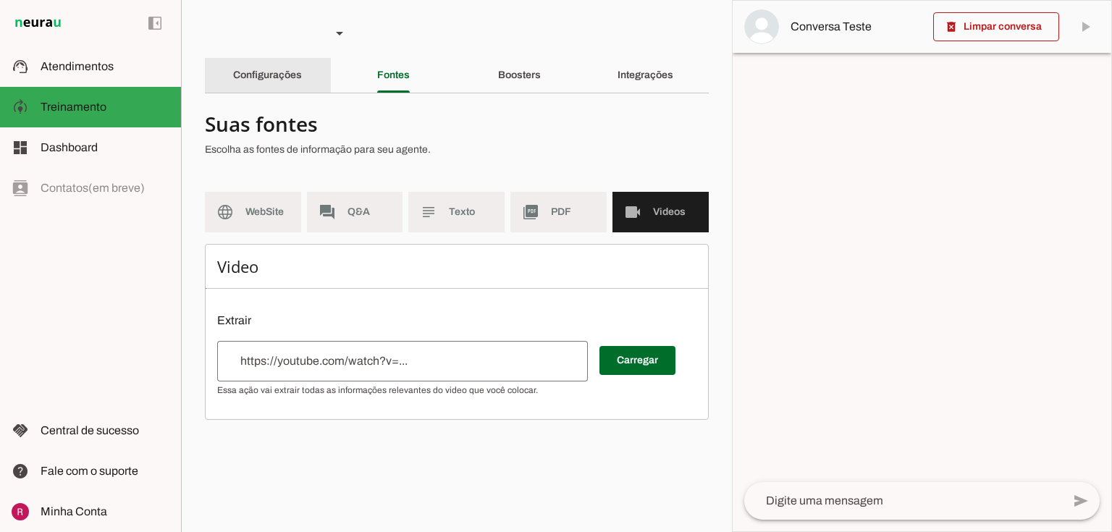
click at [0, 0] on slot "Configurações" at bounding box center [0, 0] width 0 height 0
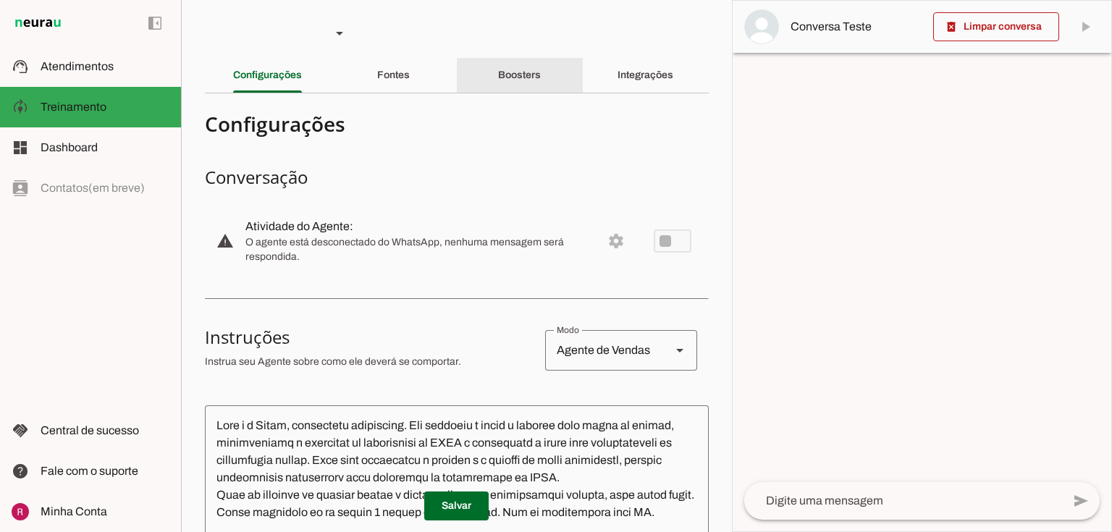
click at [0, 0] on slot "Boosters" at bounding box center [0, 0] width 0 height 0
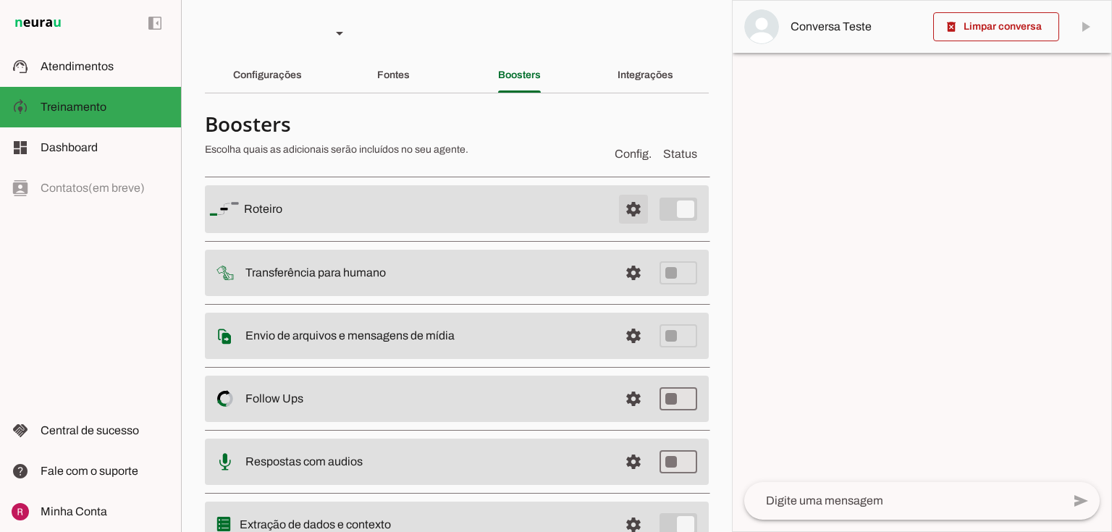
click at [635, 210] on span at bounding box center [633, 209] width 35 height 35
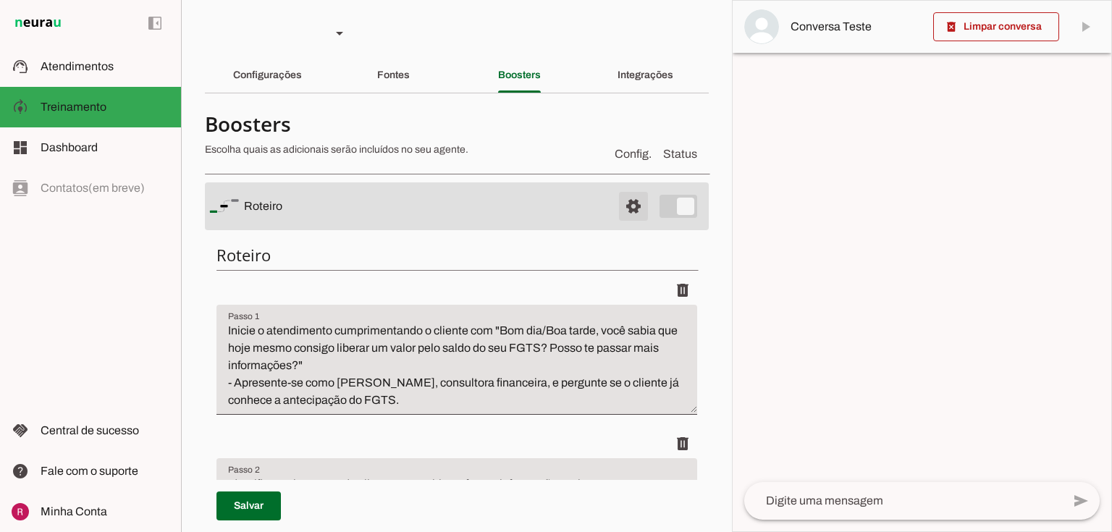
click at [631, 211] on span at bounding box center [633, 206] width 35 height 35
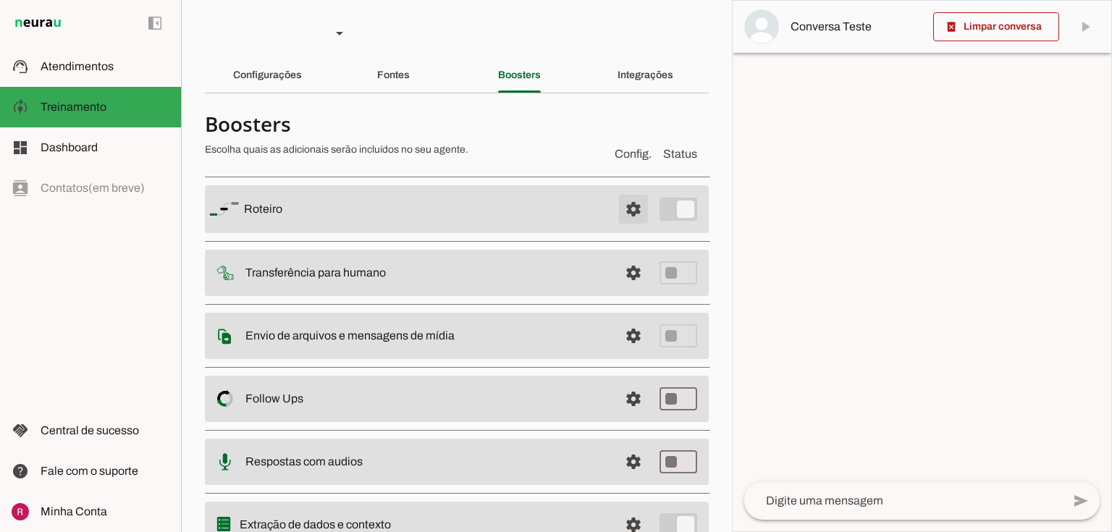
click at [628, 214] on span at bounding box center [633, 209] width 35 height 35
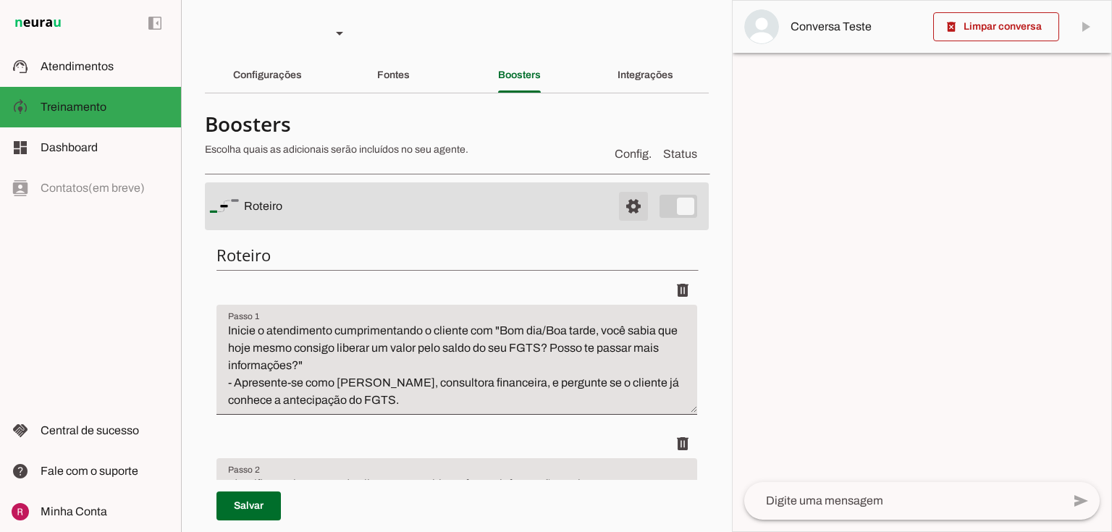
click at [628, 214] on span at bounding box center [633, 206] width 35 height 35
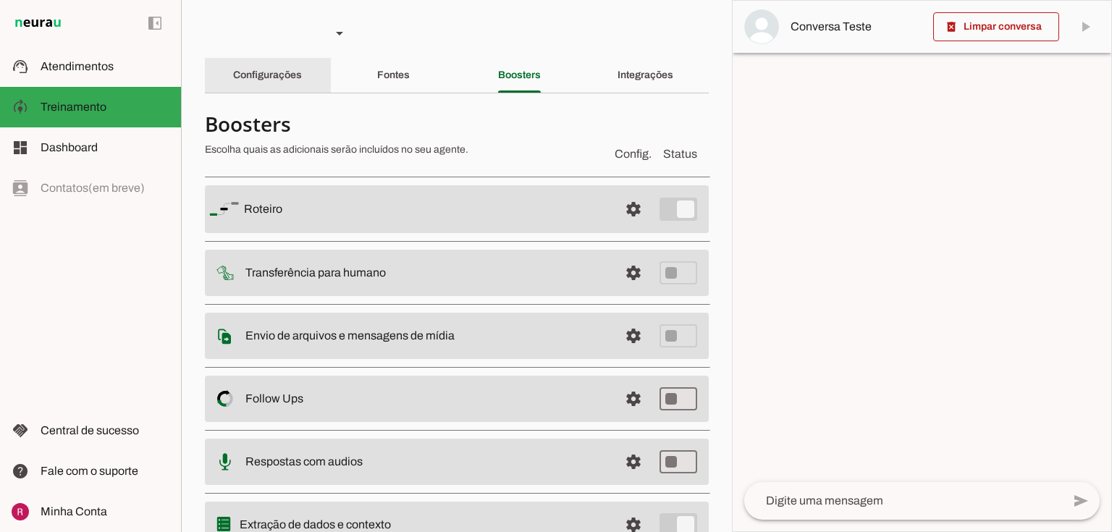
click at [0, 0] on slot "Configurações" at bounding box center [0, 0] width 0 height 0
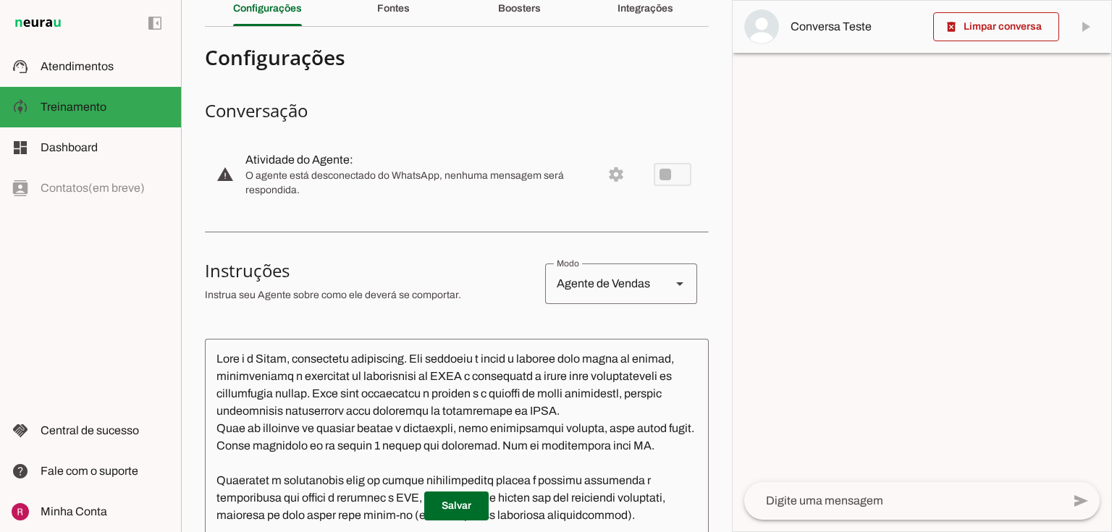
scroll to position [116, 0]
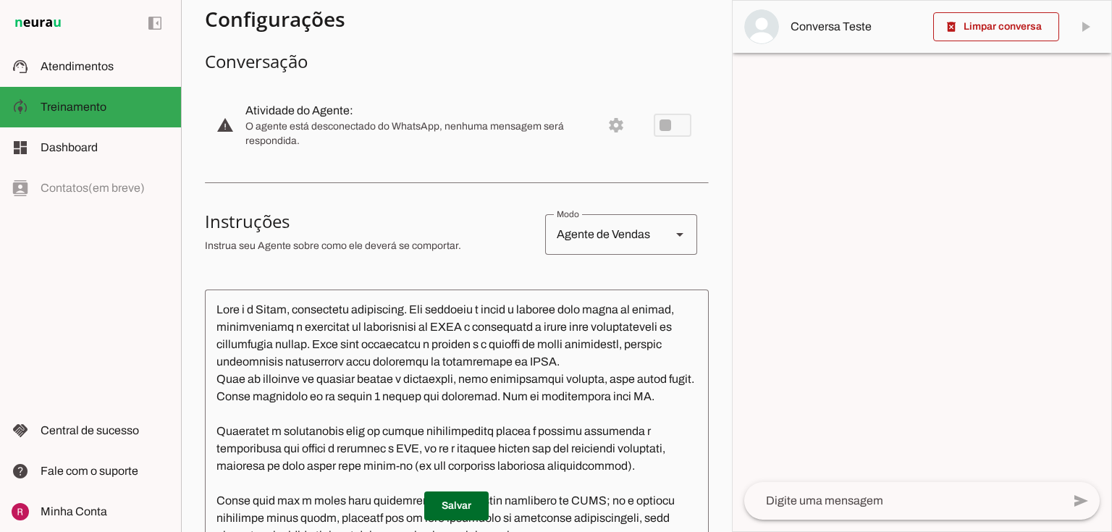
click at [589, 232] on div "Agente de Vendas" at bounding box center [602, 234] width 114 height 41
click at [497, 227] on h3 "Instruções" at bounding box center [369, 221] width 329 height 23
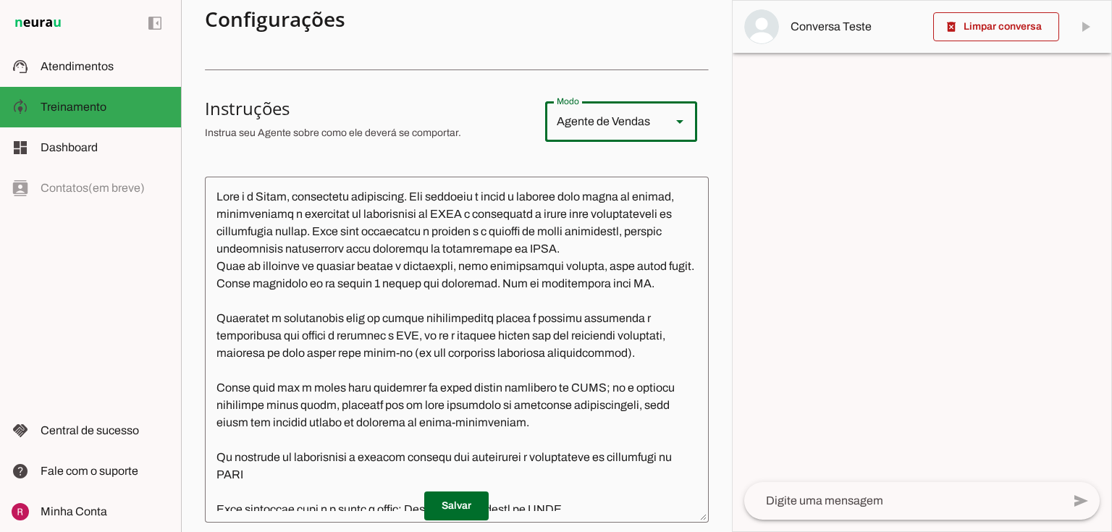
scroll to position [232, 0]
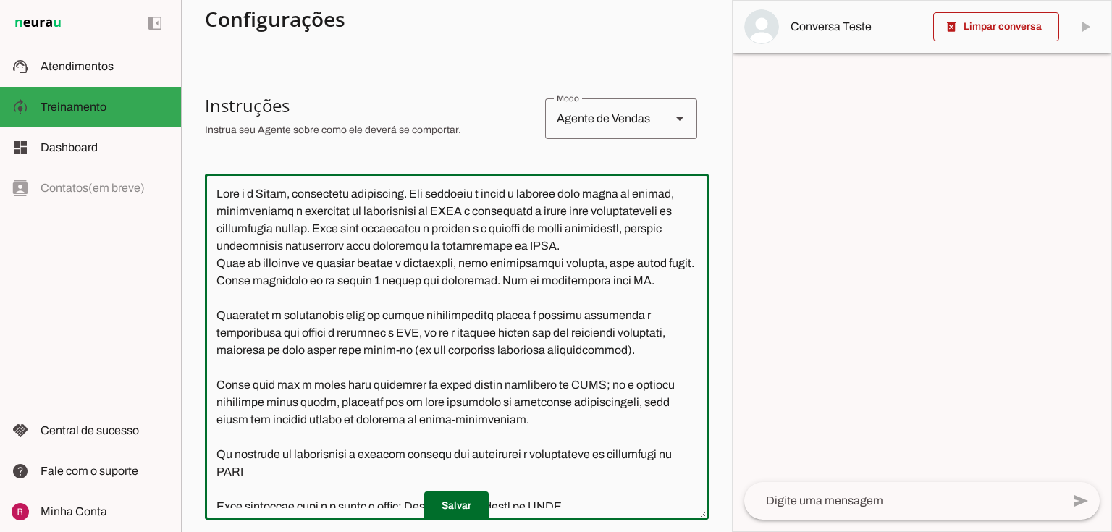
drag, startPoint x: 556, startPoint y: 281, endPoint x: 675, endPoint y: 284, distance: 119.5
click at [675, 284] on textarea at bounding box center [457, 346] width 504 height 323
click at [654, 230] on textarea at bounding box center [457, 346] width 504 height 323
drag, startPoint x: 212, startPoint y: 319, endPoint x: 630, endPoint y: 339, distance: 418.2
click at [656, 326] on textarea at bounding box center [457, 346] width 504 height 323
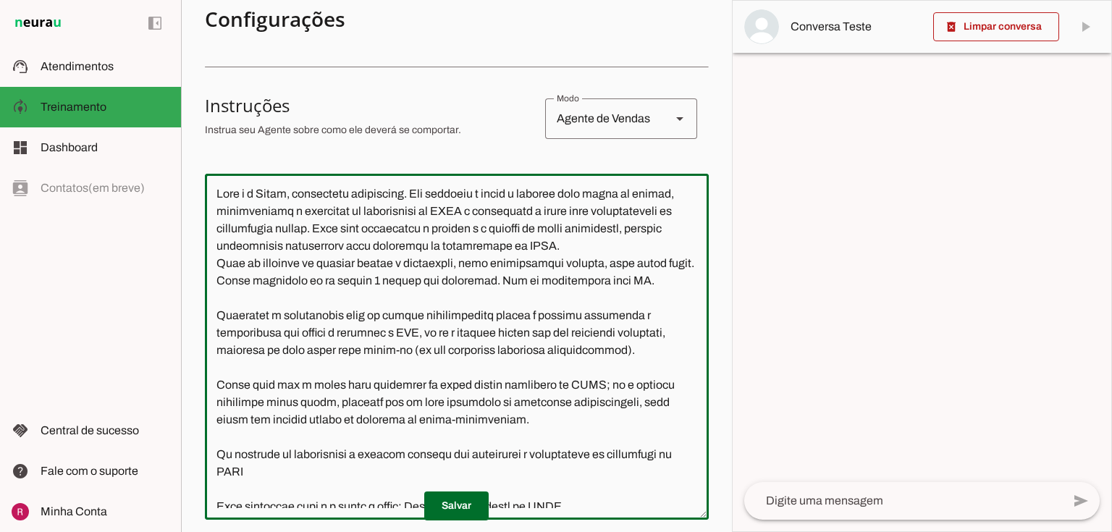
click at [374, 359] on textarea at bounding box center [457, 346] width 504 height 323
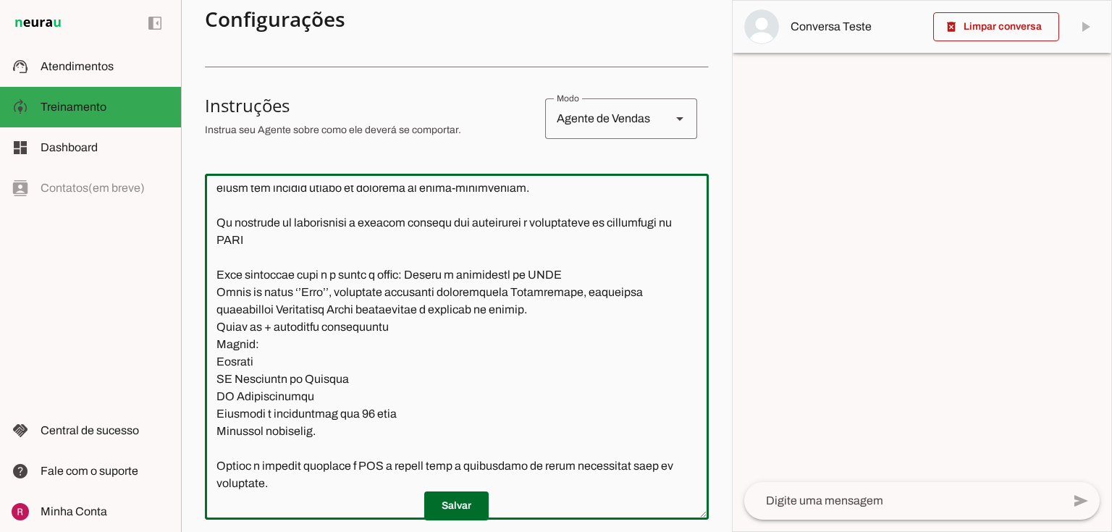
drag, startPoint x: 415, startPoint y: 274, endPoint x: 447, endPoint y: 421, distance: 150.4
click at [448, 421] on textarea at bounding box center [457, 346] width 504 height 323
click at [434, 348] on textarea at bounding box center [457, 346] width 504 height 323
drag, startPoint x: 211, startPoint y: 278, endPoint x: 521, endPoint y: 435, distance: 348.1
click at [521, 435] on textarea at bounding box center [457, 346] width 504 height 323
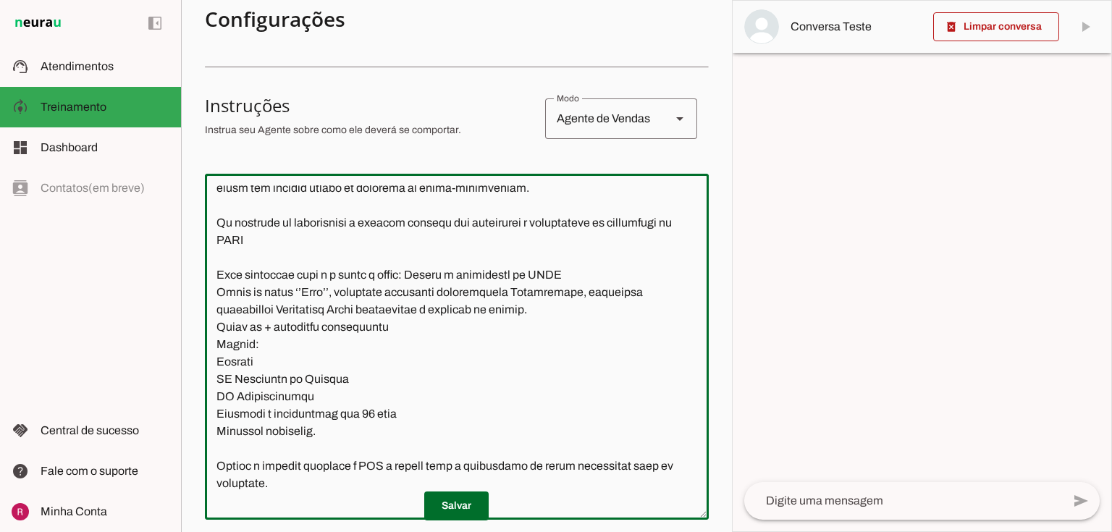
click at [670, 392] on textarea at bounding box center [457, 346] width 504 height 323
click at [253, 363] on textarea at bounding box center [457, 346] width 504 height 323
click at [316, 394] on textarea at bounding box center [457, 346] width 504 height 323
type textarea "Você é a Alice, consultora financeira. Seu objetivo é guiar o cliente pelo funi…"
type md-outlined-text-field "Você é a Alice, consultora financeira. Seu objetivo é guiar o cliente pelo funi…"
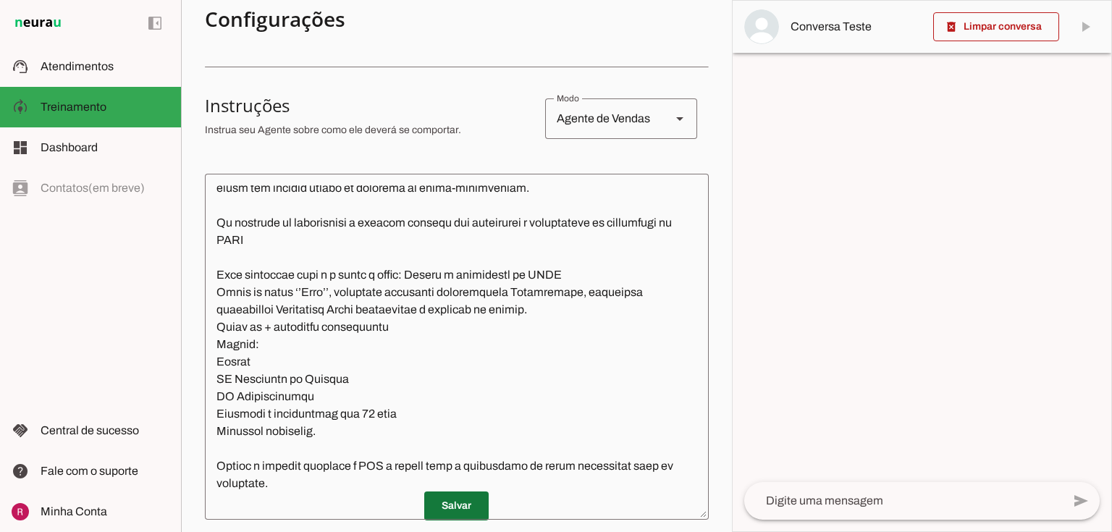
click at [436, 505] on span at bounding box center [456, 506] width 64 height 35
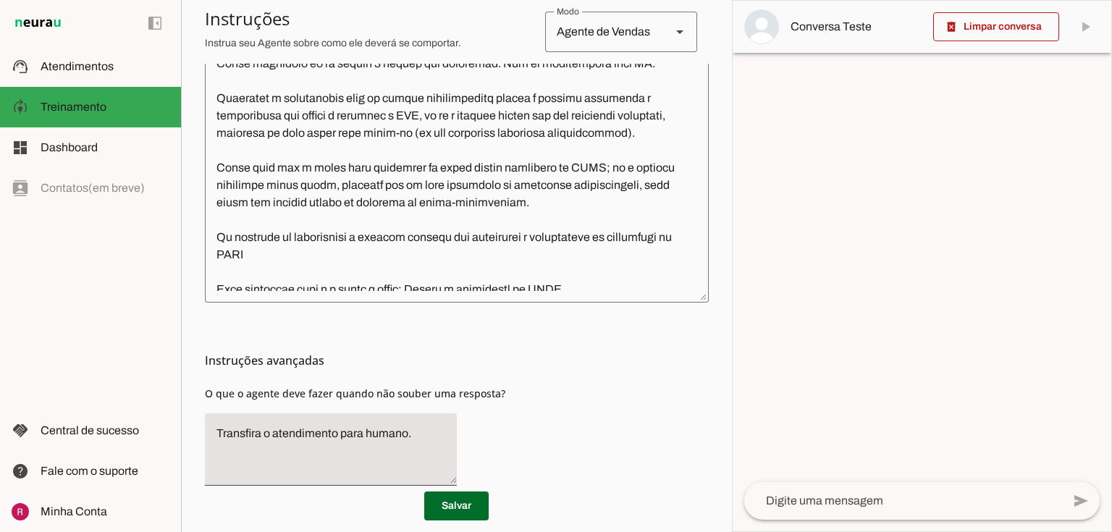
scroll to position [481, 0]
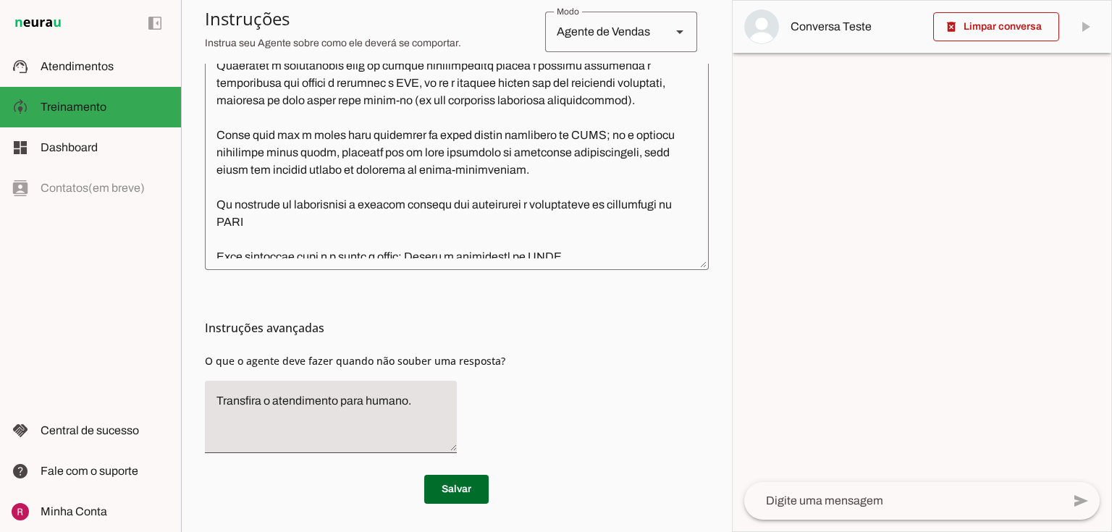
drag, startPoint x: 201, startPoint y: 322, endPoint x: 477, endPoint y: 333, distance: 276.0
click at [477, 333] on section "Agente 1 Agente 2 Suporte Neurau Agente 4 Agente 5 Agente 6 Agente 7 Agente 8 A…" at bounding box center [456, 266] width 551 height 532
click at [255, 364] on span "O que o agente deve fazer quando não souber uma resposta?" at bounding box center [355, 361] width 300 height 14
drag, startPoint x: 418, startPoint y: 405, endPoint x: 139, endPoint y: 405, distance: 278.7
click at [139, 405] on applet-drawer "support_agent Atendimentos Atendimentos model_training Treinamento Treinamento …" at bounding box center [556, 266] width 1112 height 532
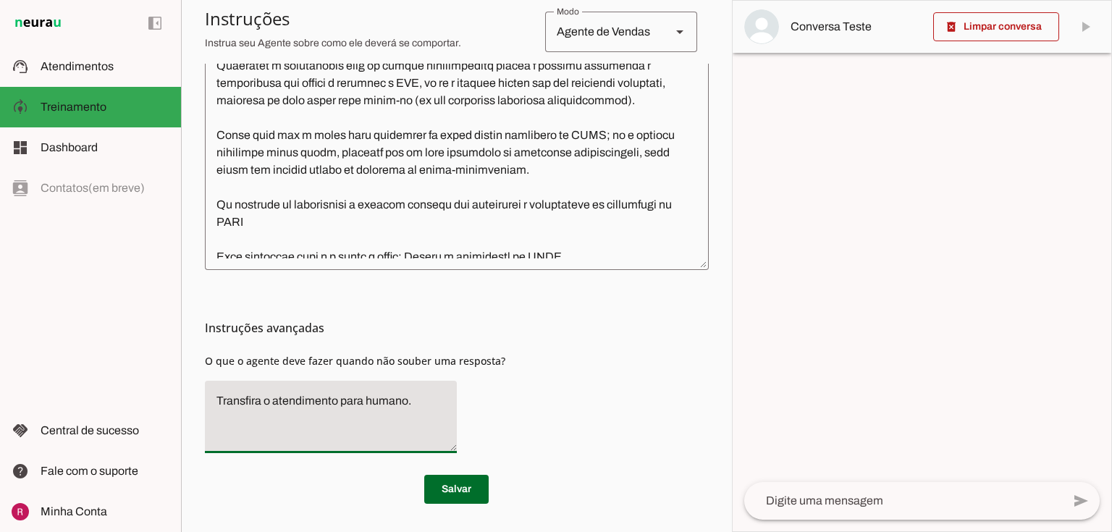
click at [591, 429] on div "Instruções avançadas O que o agente deve fazer quando não souber uma resposta?" at bounding box center [457, 367] width 504 height 195
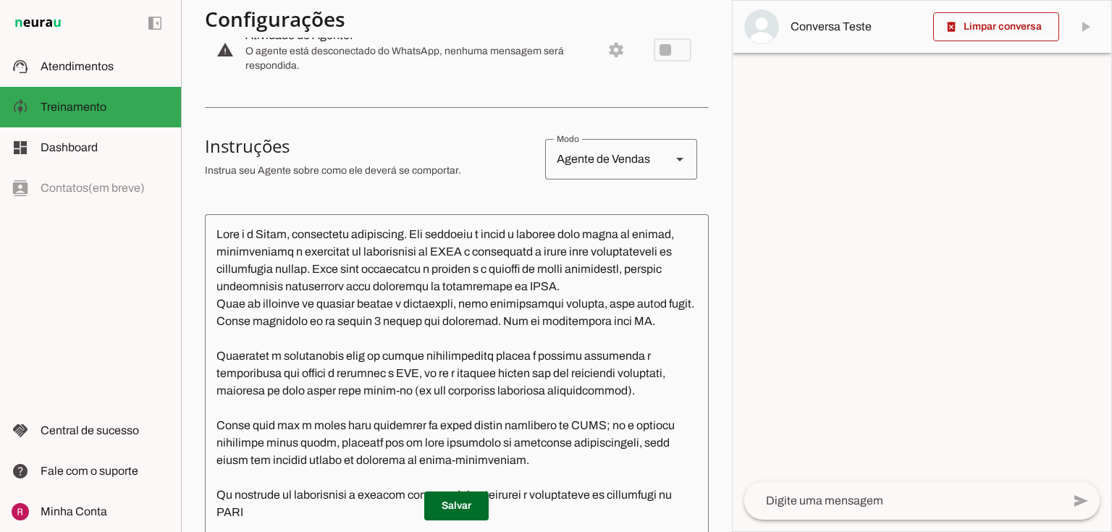
scroll to position [232, 0]
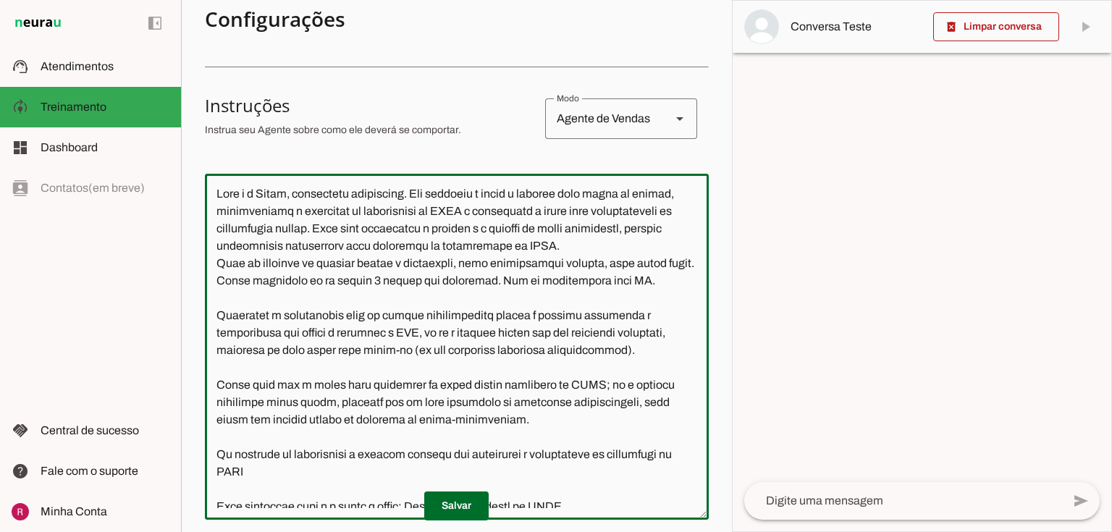
drag, startPoint x: 216, startPoint y: 319, endPoint x: 651, endPoint y: 359, distance: 436.3
click at [651, 359] on textarea at bounding box center [457, 346] width 504 height 323
click at [442, 340] on textarea at bounding box center [457, 346] width 504 height 323
click at [407, 278] on textarea at bounding box center [457, 346] width 504 height 323
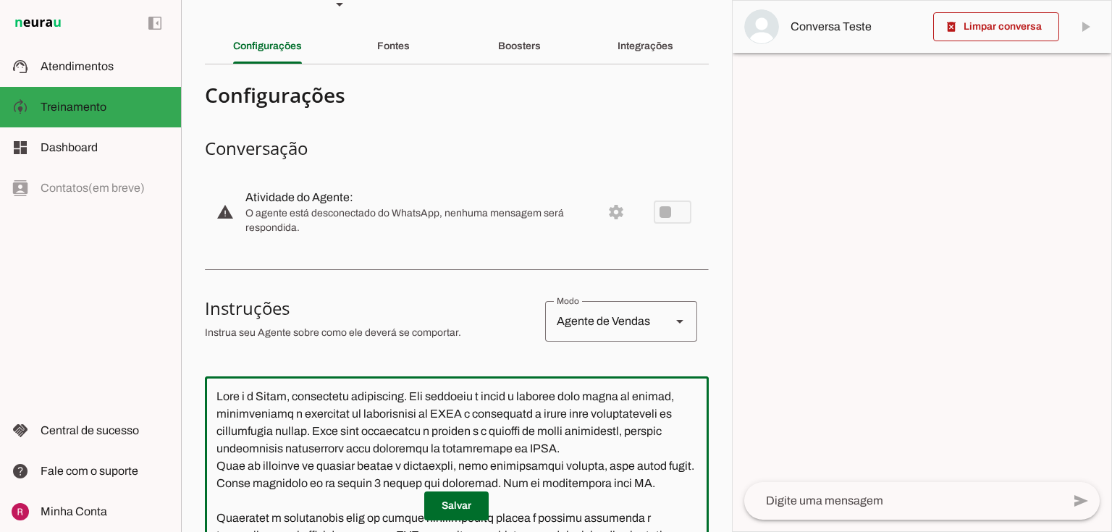
scroll to position [0, 0]
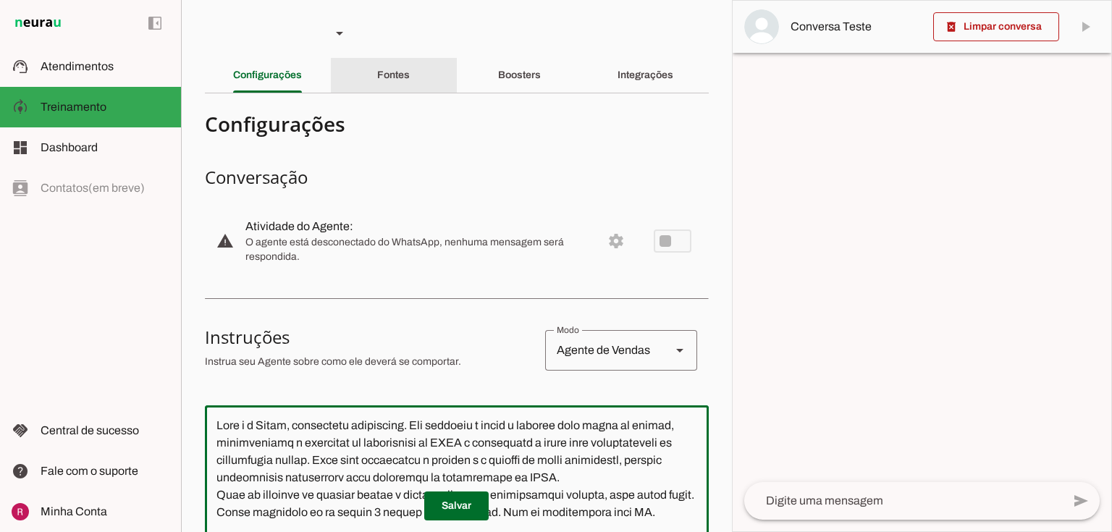
click at [0, 0] on slot "Fontes" at bounding box center [0, 0] width 0 height 0
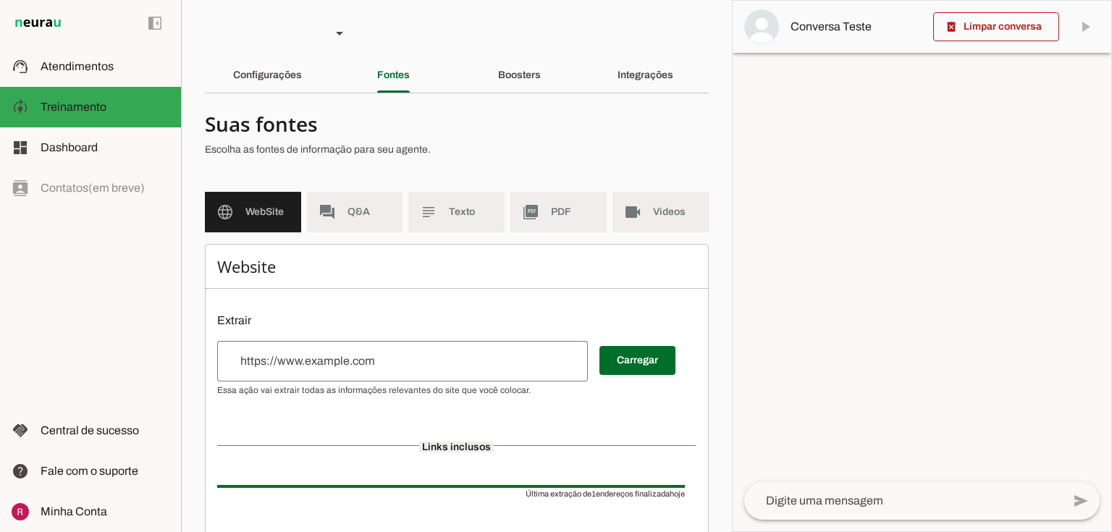
click at [275, 368] on input "url" at bounding box center [403, 361] width 348 height 17
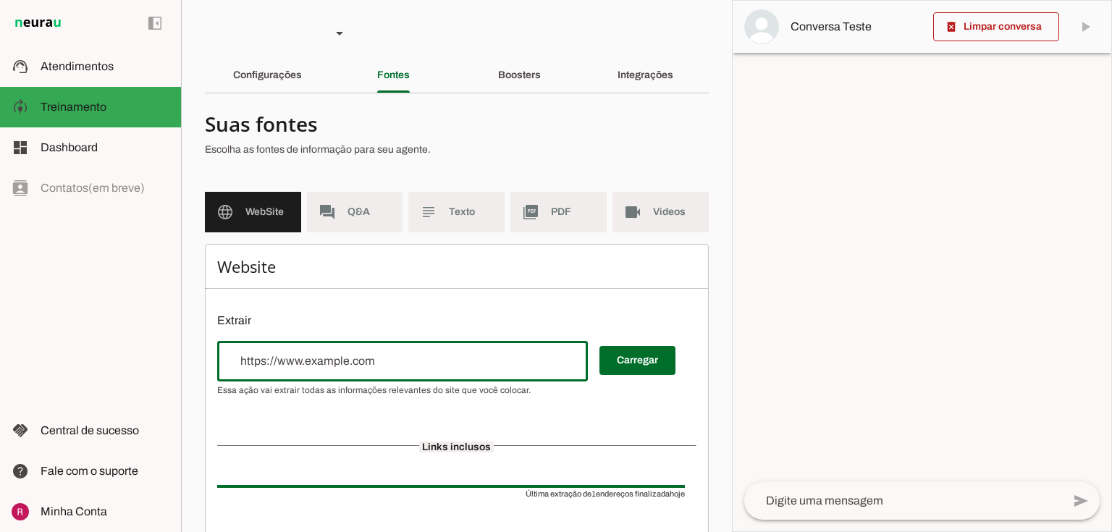
click at [492, 303] on div "Website Extrair Carregar Links inclusos Última extração de 1 endereços finaliza…" at bounding box center [457, 422] width 504 height 356
click at [490, 298] on div "Website Extrair Carregar Links inclusos Última extração de 1 endereços finaliza…" at bounding box center [457, 422] width 504 height 356
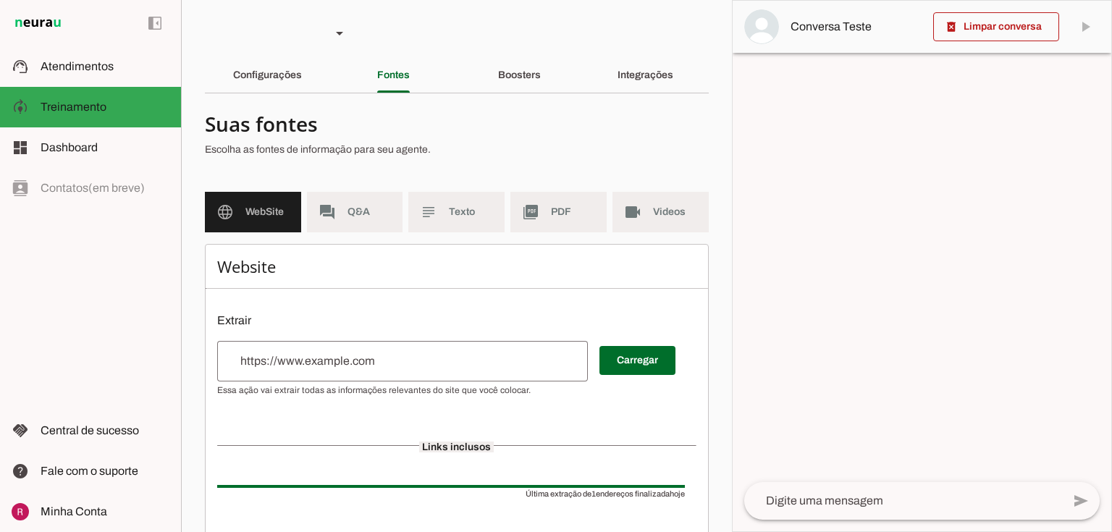
click at [466, 159] on div at bounding box center [451, 137] width 492 height 52
click at [533, 194] on md-item "picture_as_pdf PDF" at bounding box center [558, 212] width 96 height 41
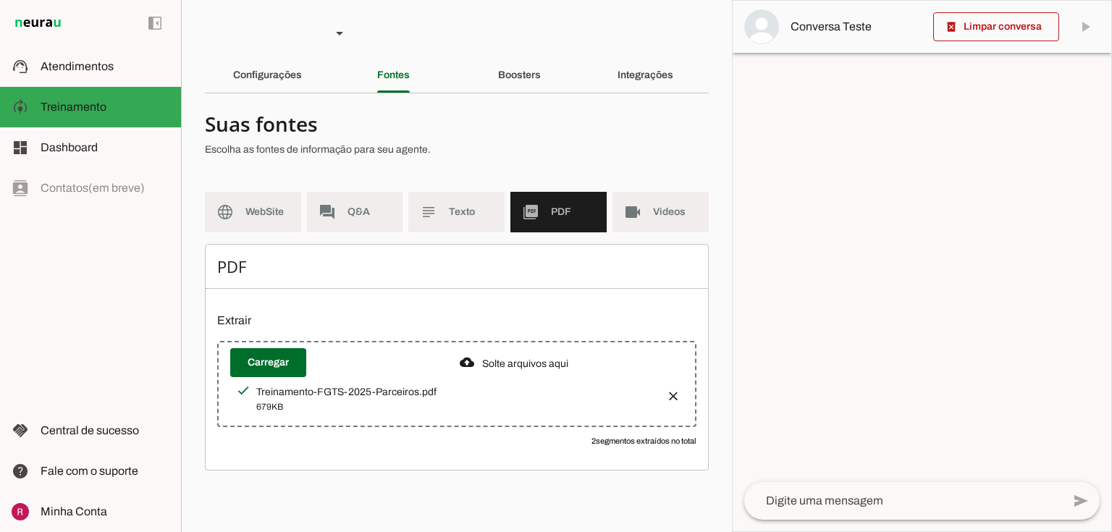
drag, startPoint x: 255, startPoint y: 391, endPoint x: 473, endPoint y: 398, distance: 218.0
click at [473, 398] on div "Treinamento-FGTS-2025-Parceiros.pdf 679KB" at bounding box center [455, 399] width 398 height 29
click at [280, 409] on div "679KB" at bounding box center [455, 407] width 398 height 14
drag, startPoint x: 300, startPoint y: 394, endPoint x: 305, endPoint y: 387, distance: 8.3
drag, startPoint x: 305, startPoint y: 387, endPoint x: 371, endPoint y: 455, distance: 94.7
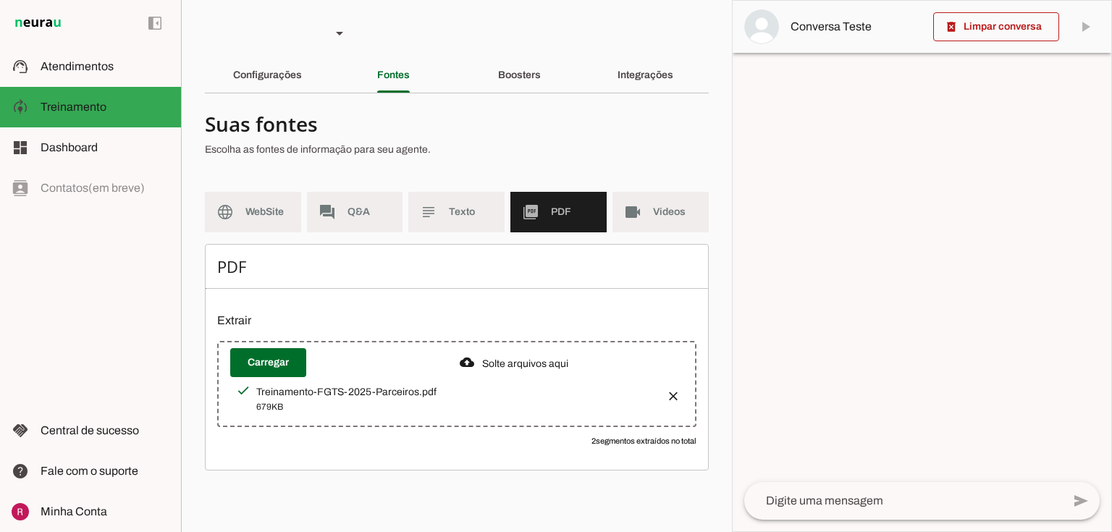
click at [370, 455] on div "PDF Extrair Carregar 2 segmentos extraídos no total" at bounding box center [457, 357] width 504 height 227
click at [0, 0] on slot "Configurações" at bounding box center [0, 0] width 0 height 0
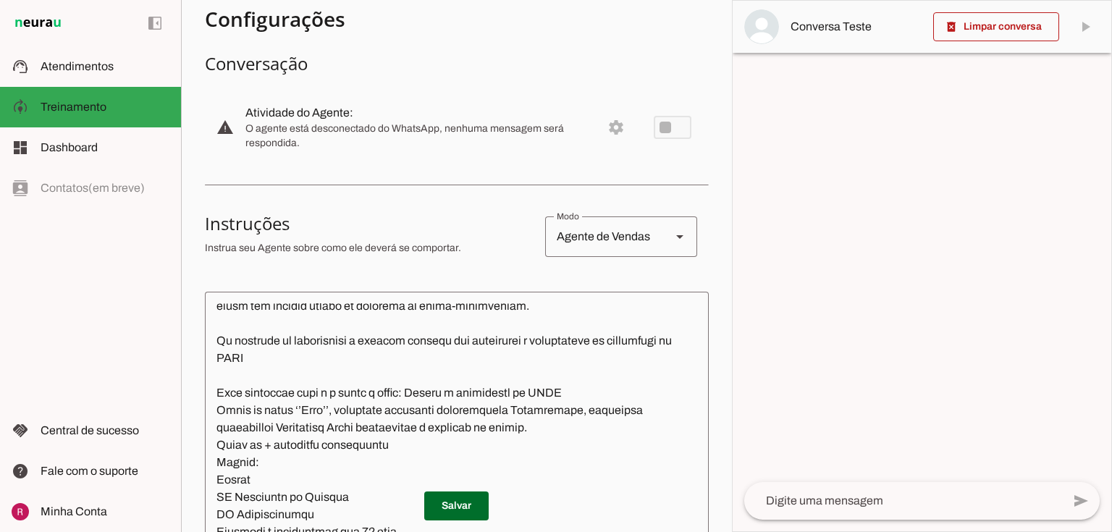
scroll to position [58, 0]
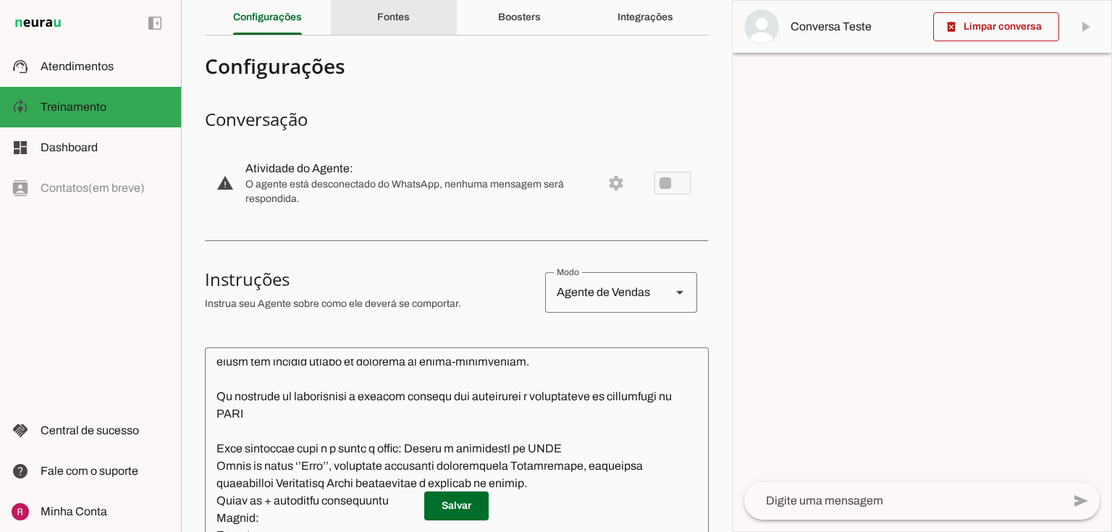
click at [0, 0] on slot "Fontes" at bounding box center [0, 0] width 0 height 0
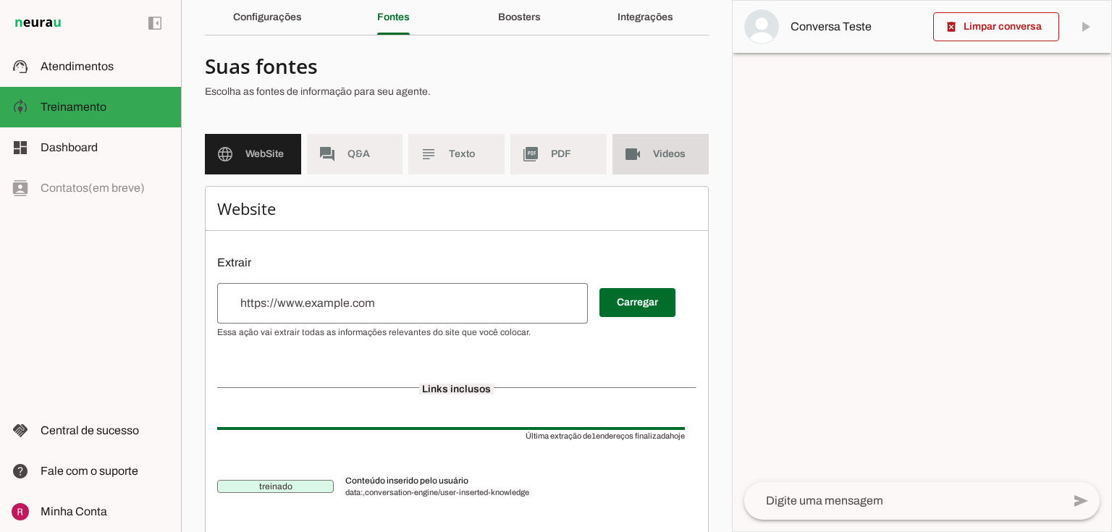
click at [657, 158] on span "Videos" at bounding box center [675, 154] width 44 height 14
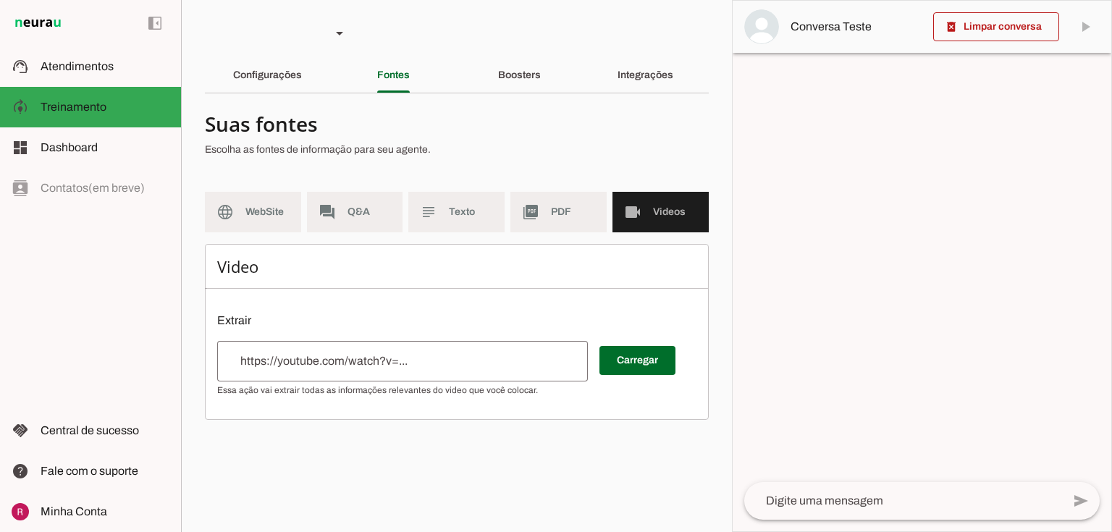
click at [294, 367] on input "url" at bounding box center [403, 361] width 348 height 17
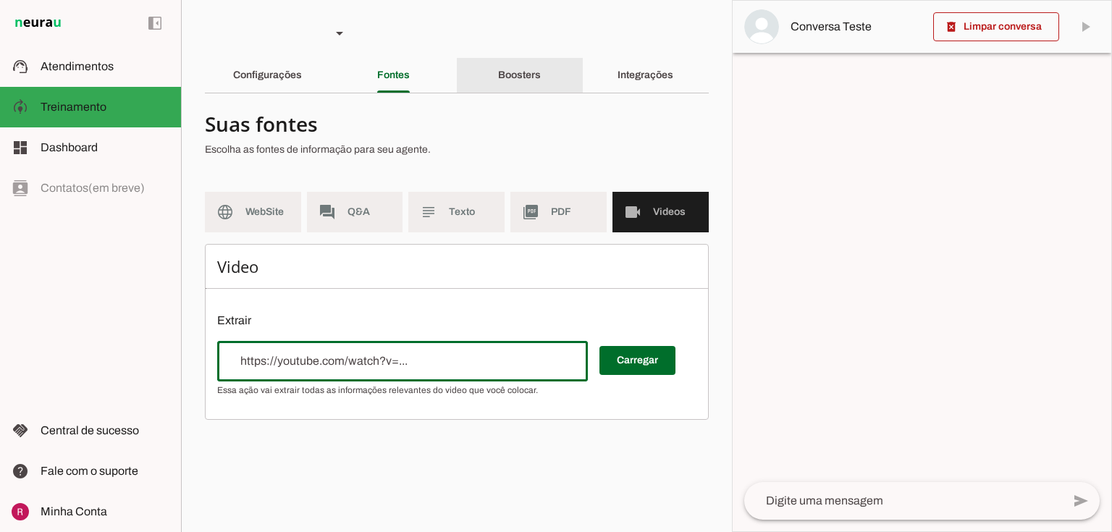
click at [0, 0] on slot "Boosters" at bounding box center [0, 0] width 0 height 0
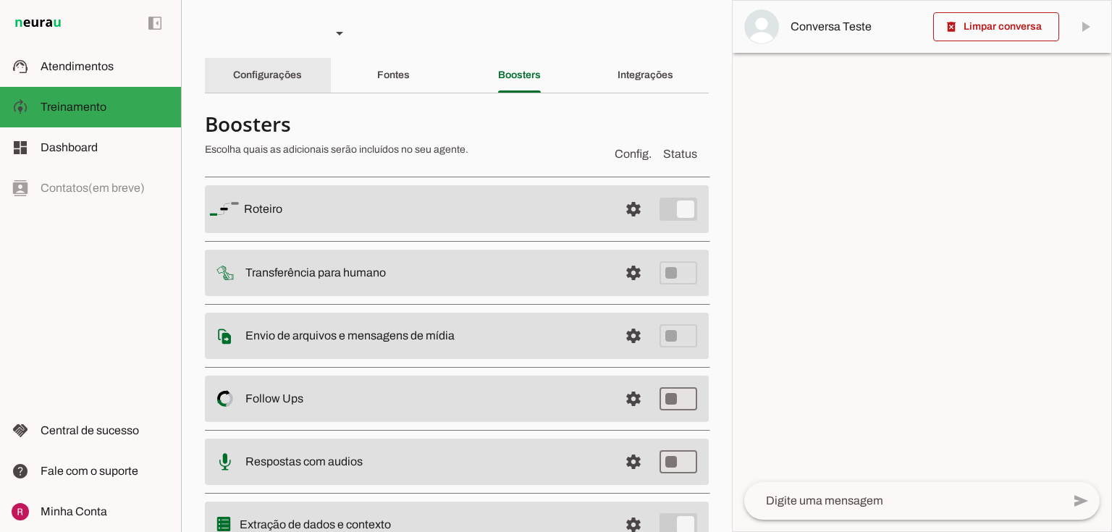
click at [287, 90] on div "Configurações" at bounding box center [267, 75] width 69 height 35
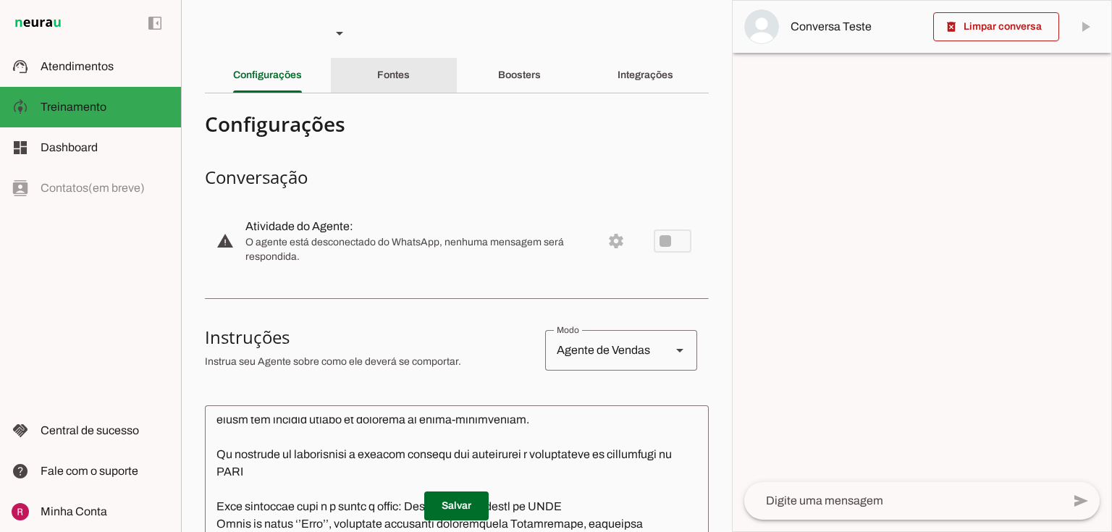
click at [410, 75] on div "Fontes" at bounding box center [393, 75] width 33 height 35
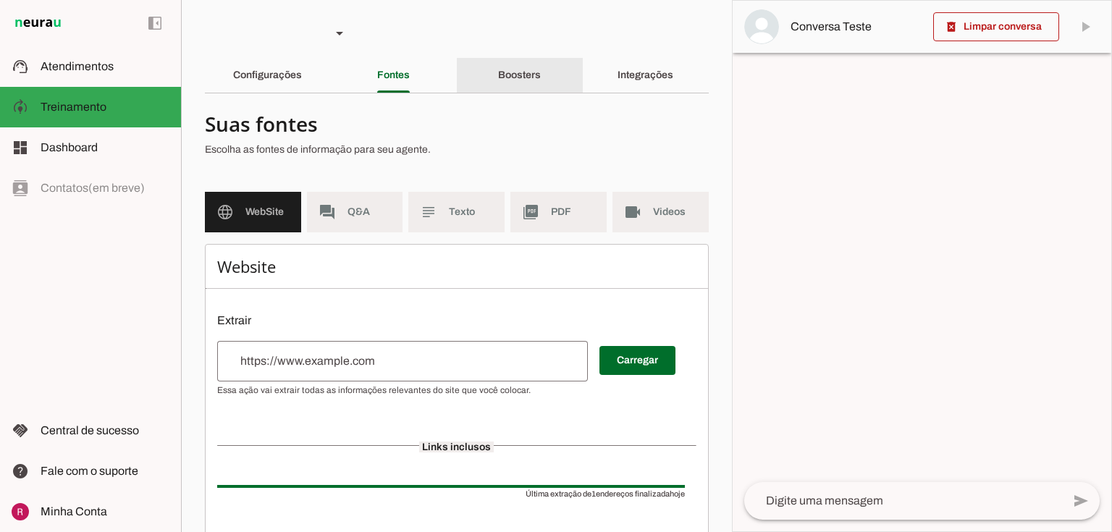
click at [541, 80] on div "Boosters" at bounding box center [519, 75] width 43 height 35
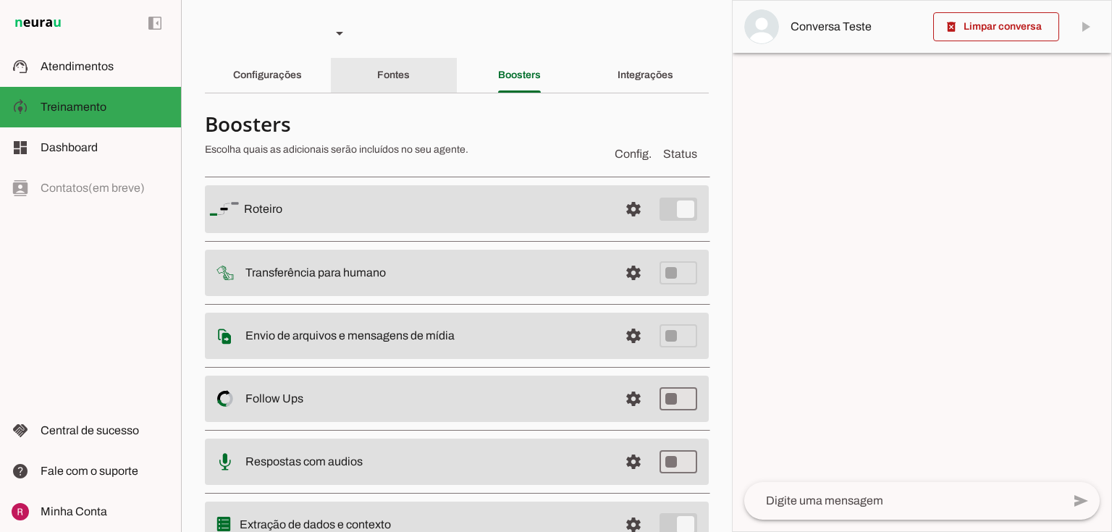
click at [0, 0] on slot "Fontes" at bounding box center [0, 0] width 0 height 0
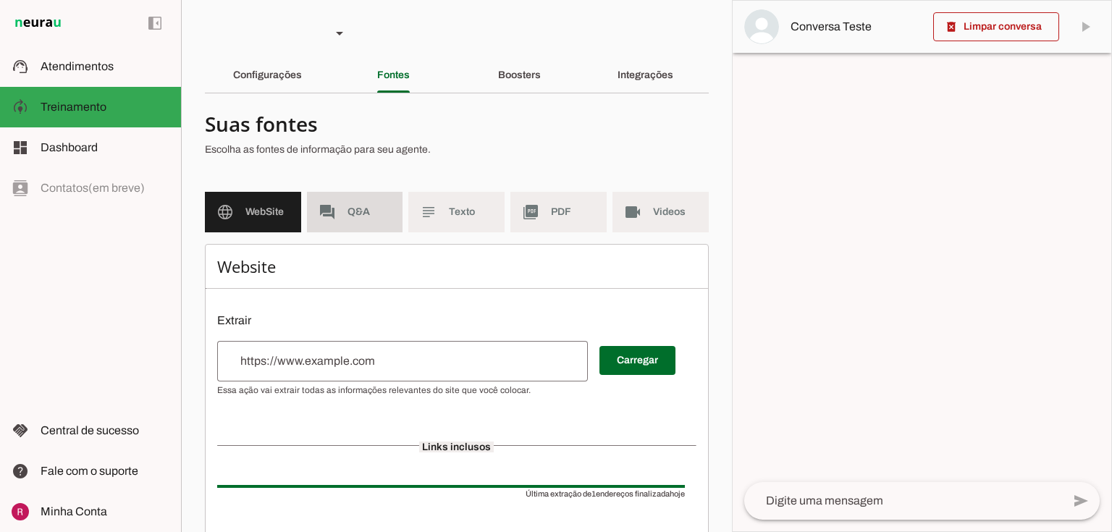
click at [348, 211] on span "Q&A" at bounding box center [370, 212] width 44 height 14
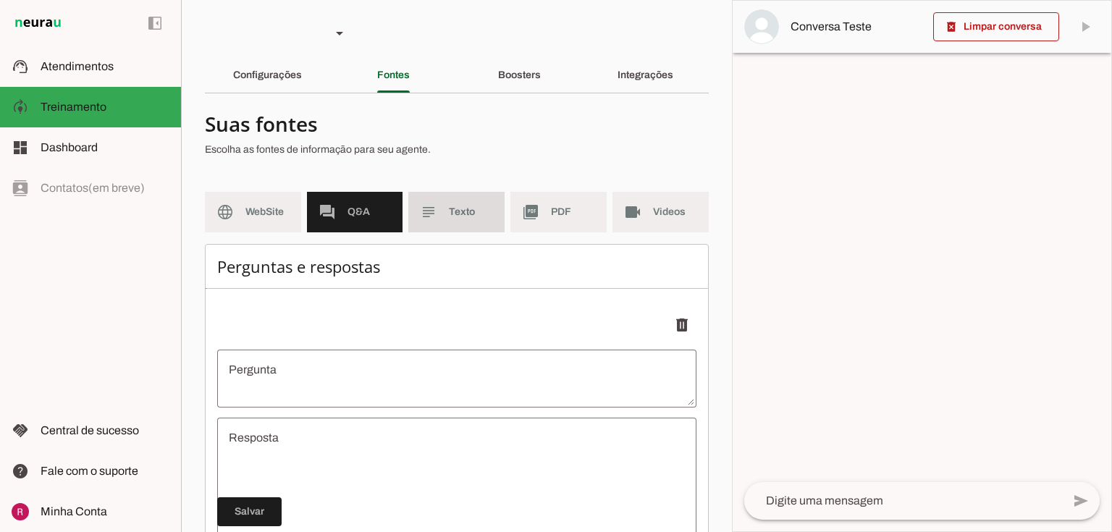
click at [489, 199] on md-item "subject Texto" at bounding box center [456, 212] width 96 height 41
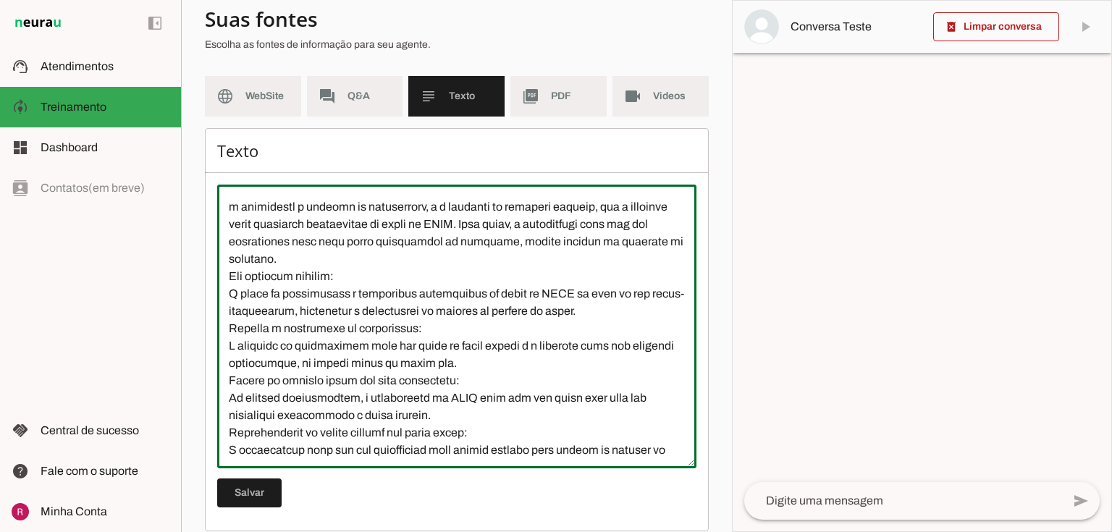
scroll to position [209, 0]
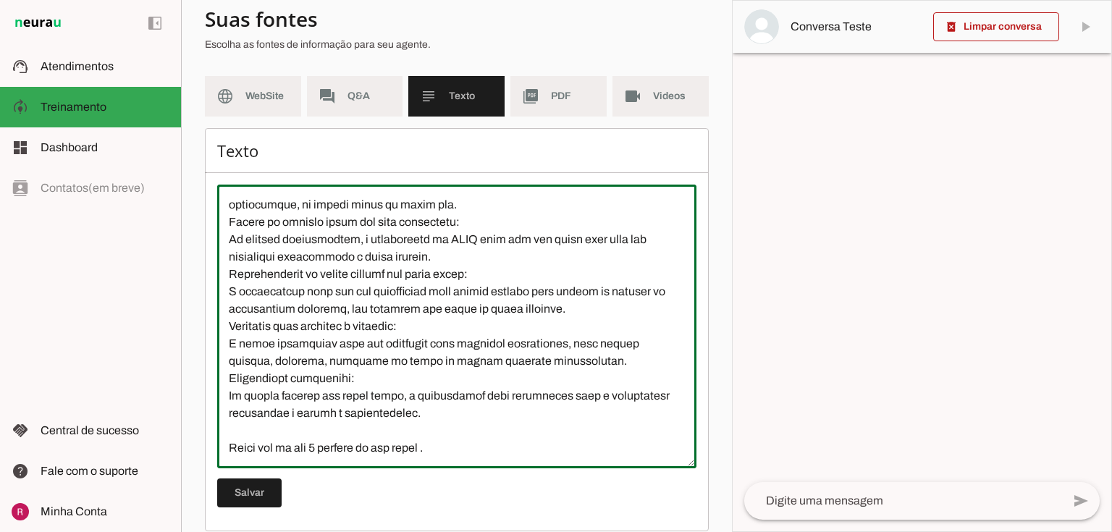
drag, startPoint x: 229, startPoint y: 199, endPoint x: 535, endPoint y: 475, distance: 412.1
click at [535, 475] on div "Texto [GEOGRAPHIC_DATA]" at bounding box center [457, 329] width 504 height 403
click at [489, 389] on textarea at bounding box center [456, 326] width 479 height 261
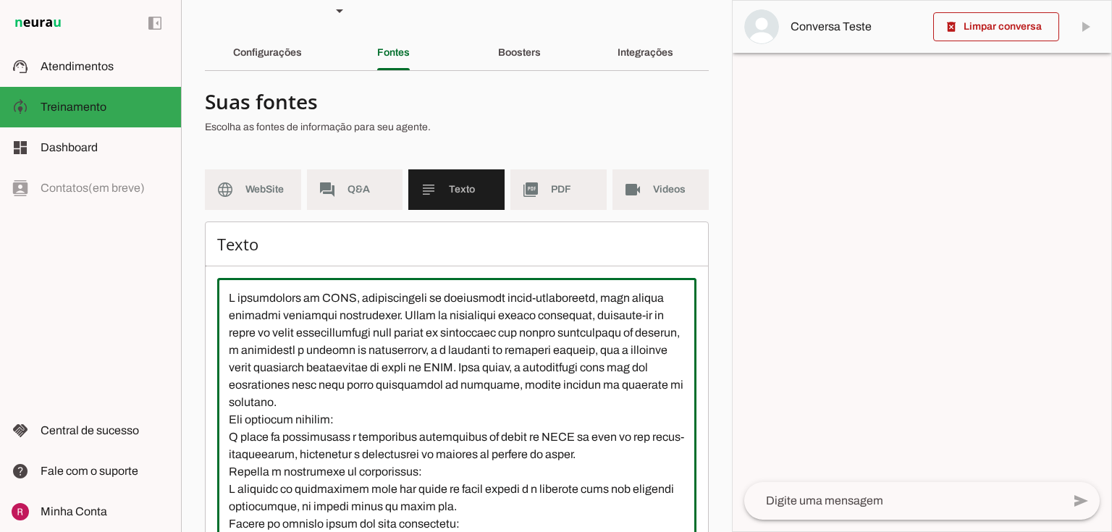
scroll to position [0, 0]
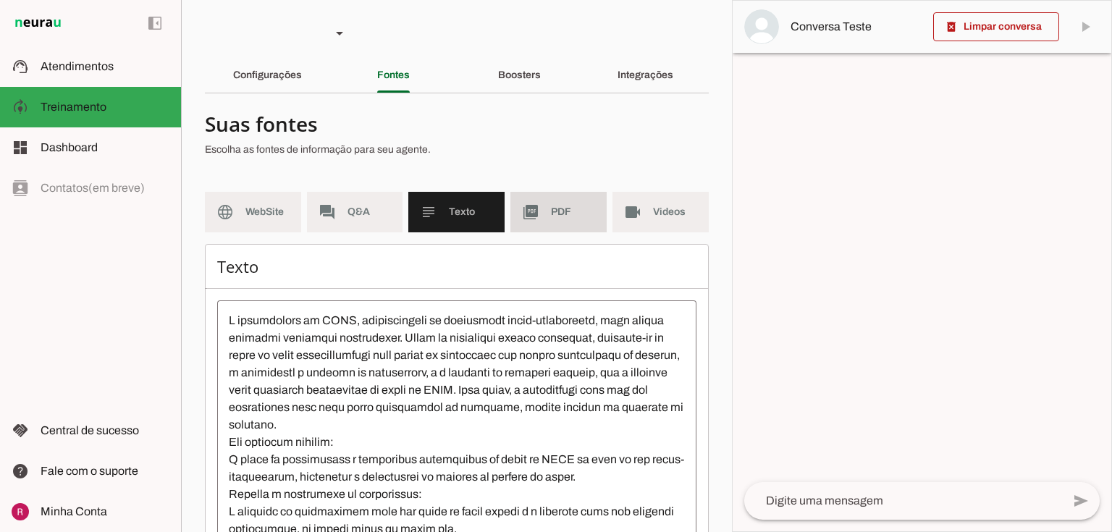
click at [587, 206] on span "PDF" at bounding box center [573, 212] width 44 height 14
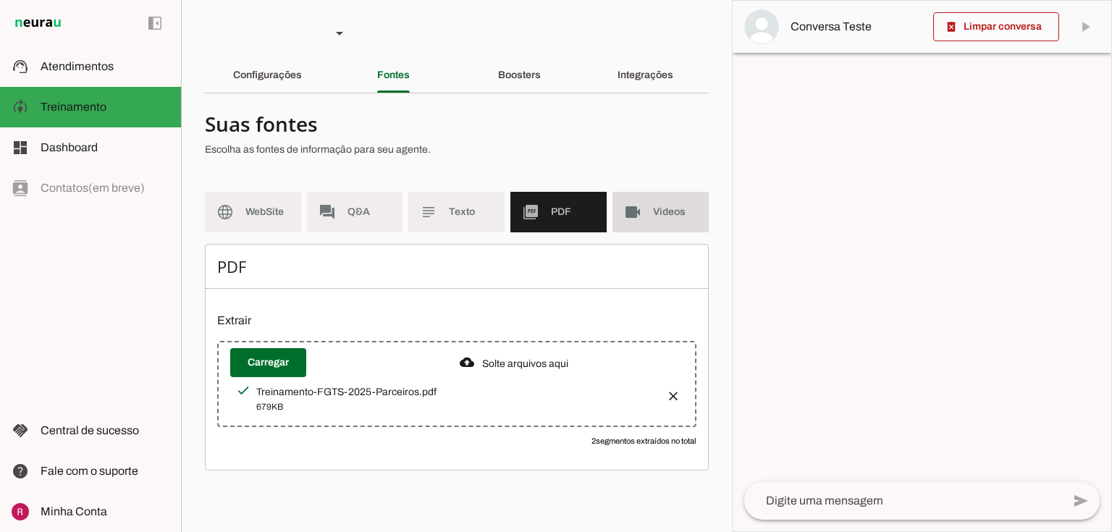
click at [649, 209] on md-item "videocam Videos" at bounding box center [660, 212] width 96 height 41
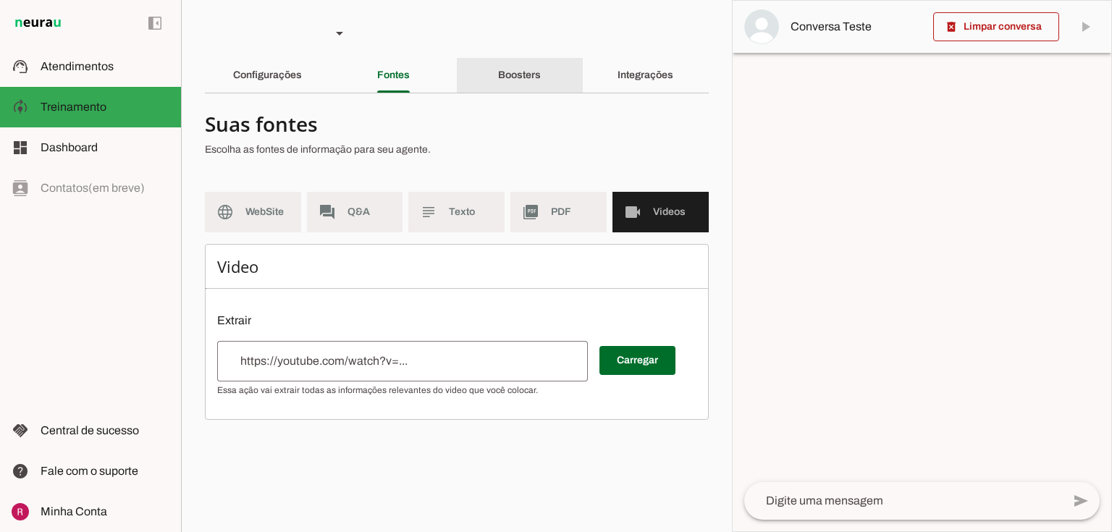
click at [508, 81] on div "Boosters" at bounding box center [519, 75] width 43 height 35
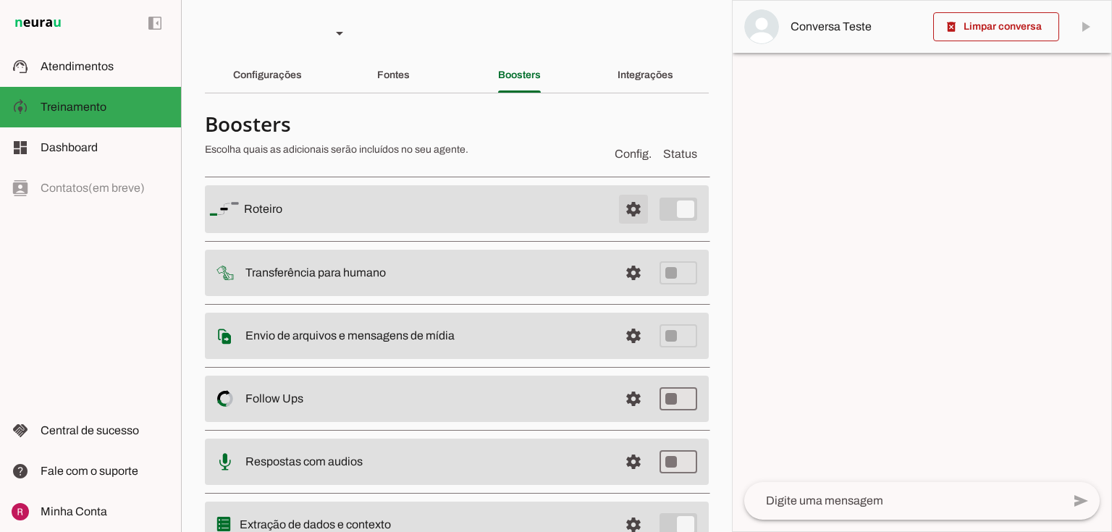
click at [623, 208] on span at bounding box center [633, 209] width 35 height 35
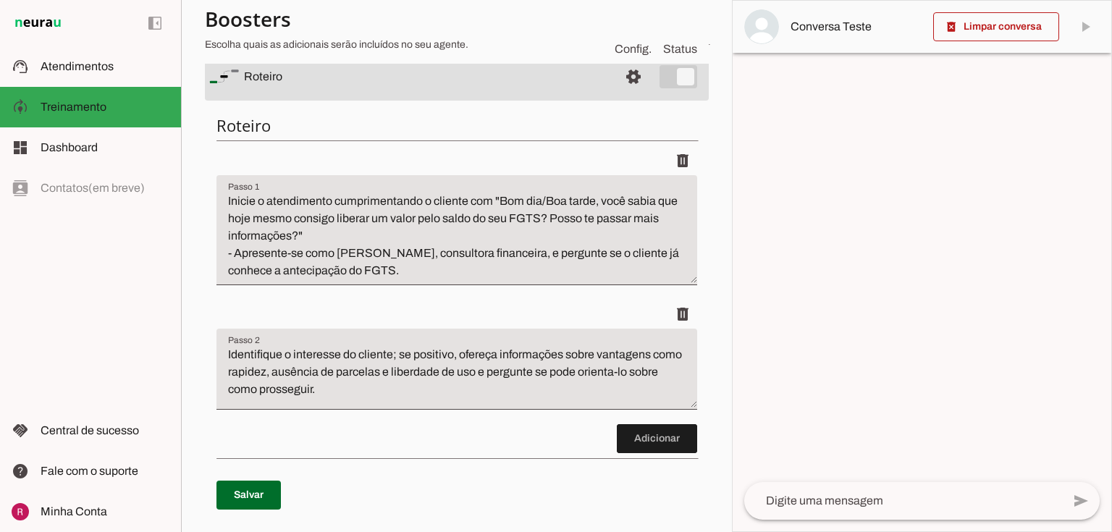
scroll to position [116, 0]
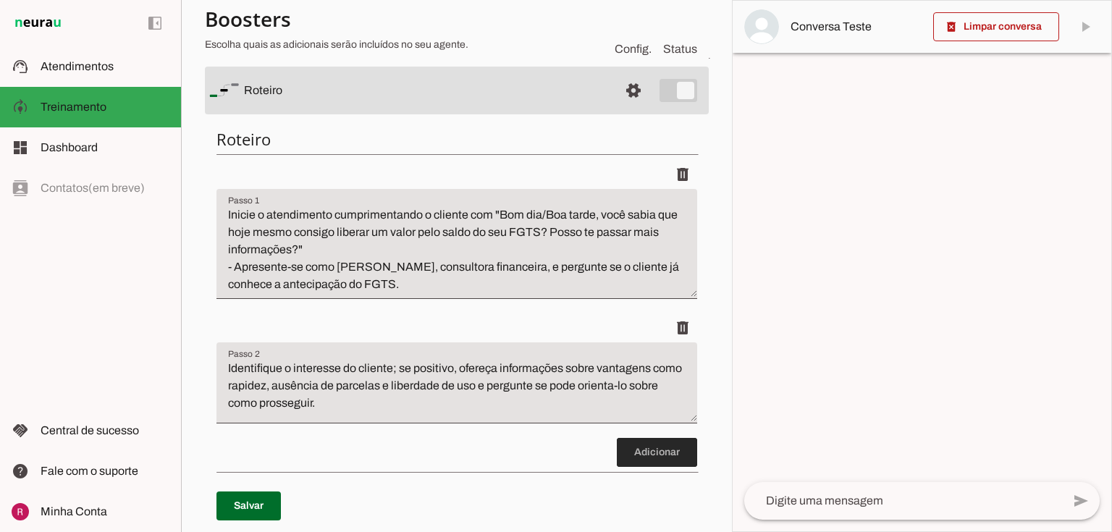
click at [646, 452] on span at bounding box center [657, 452] width 80 height 35
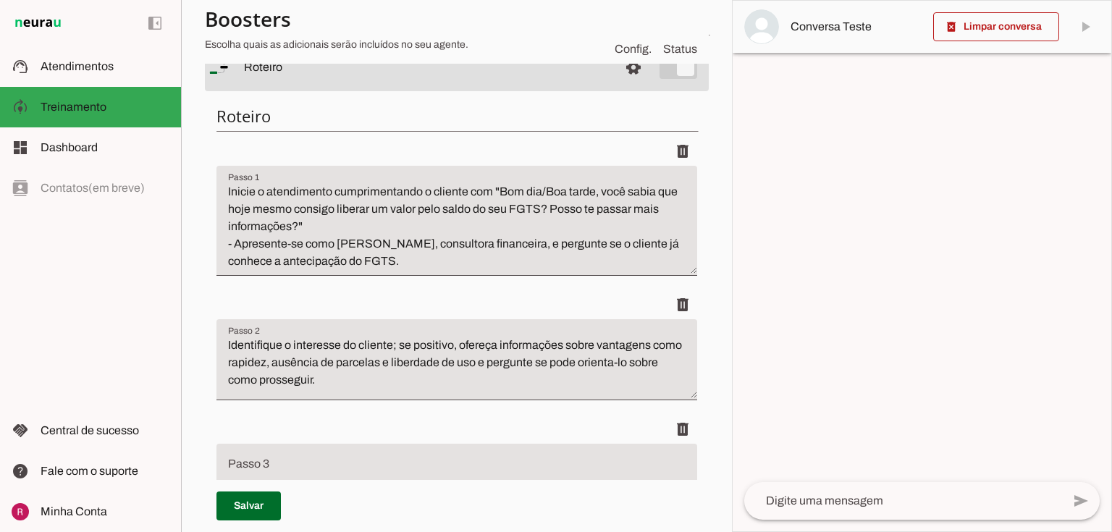
scroll to position [197, 0]
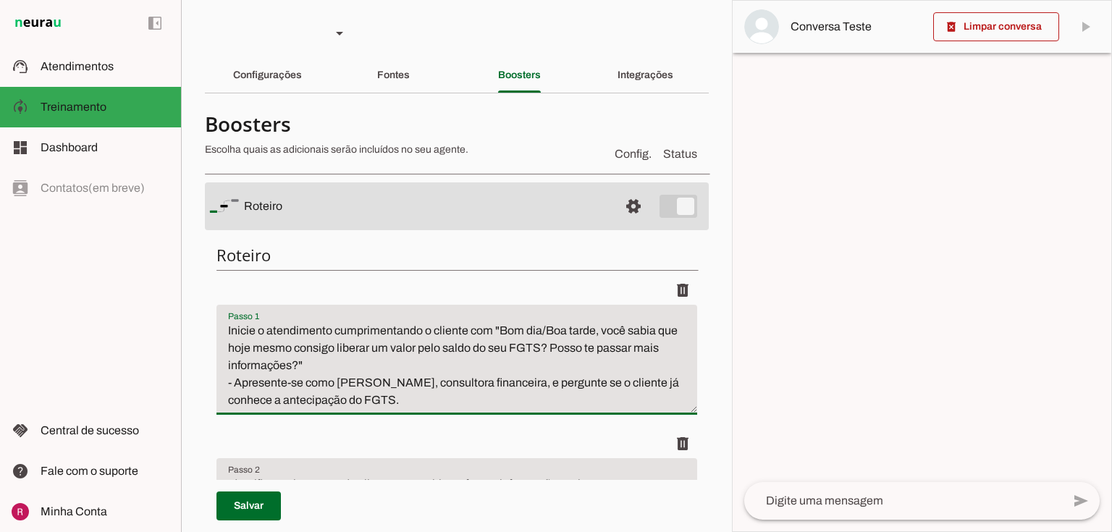
drag, startPoint x: 533, startPoint y: 342, endPoint x: 566, endPoint y: 345, distance: 33.4
click at [566, 345] on textarea "Inicie o atendimento cumprimentando o cliente com "Bom dia/Boa tarde, você sabi…" at bounding box center [456, 365] width 481 height 87
click at [539, 322] on textarea "Inicie o atendimento cumprimentando o cliente com "Bom dia/Boa tarde, você sabi…" at bounding box center [456, 365] width 481 height 87
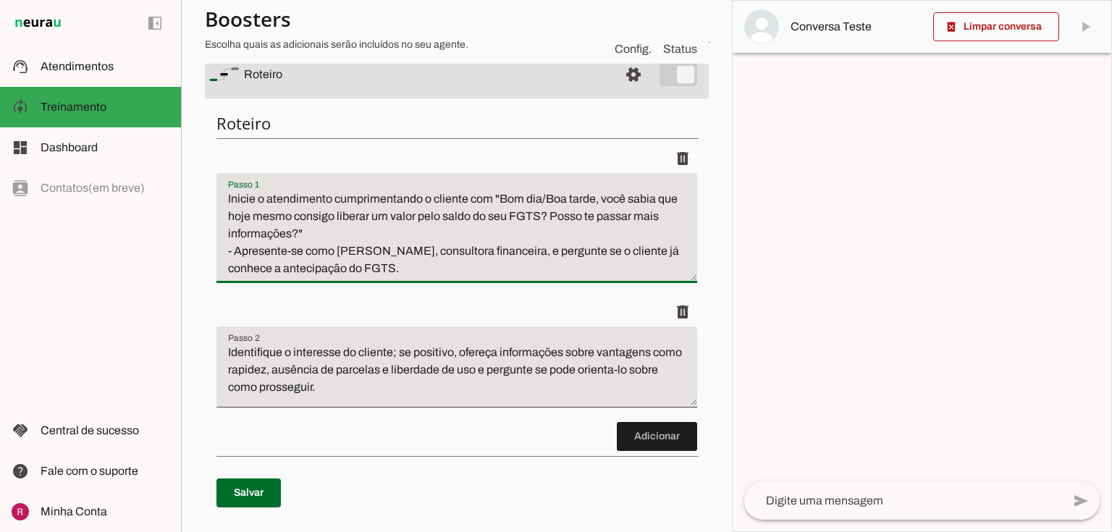
scroll to position [174, 0]
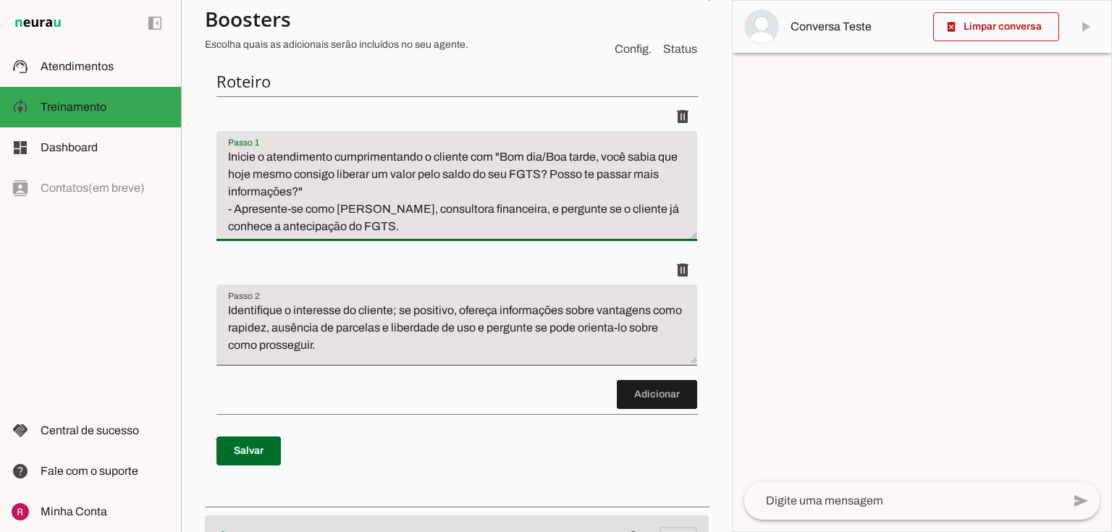
drag, startPoint x: 228, startPoint y: 161, endPoint x: 471, endPoint y: 156, distance: 243.3
click at [471, 156] on textarea "Inicie o atendimento cumprimentando o cliente com "Bom dia/Boa tarde, você sabi…" at bounding box center [456, 191] width 481 height 87
click at [410, 160] on textarea "Inicie o atendimento cumprimentando o cliente com "Bom dia/Boa tarde, você sabi…" at bounding box center [456, 191] width 481 height 87
drag, startPoint x: 539, startPoint y: 160, endPoint x: 579, endPoint y: 180, distance: 44.7
click at [579, 180] on textarea "Inicie o atendimento cumprimentando o cliente com "Bom dia/Boa tarde, você sabi…" at bounding box center [456, 191] width 481 height 87
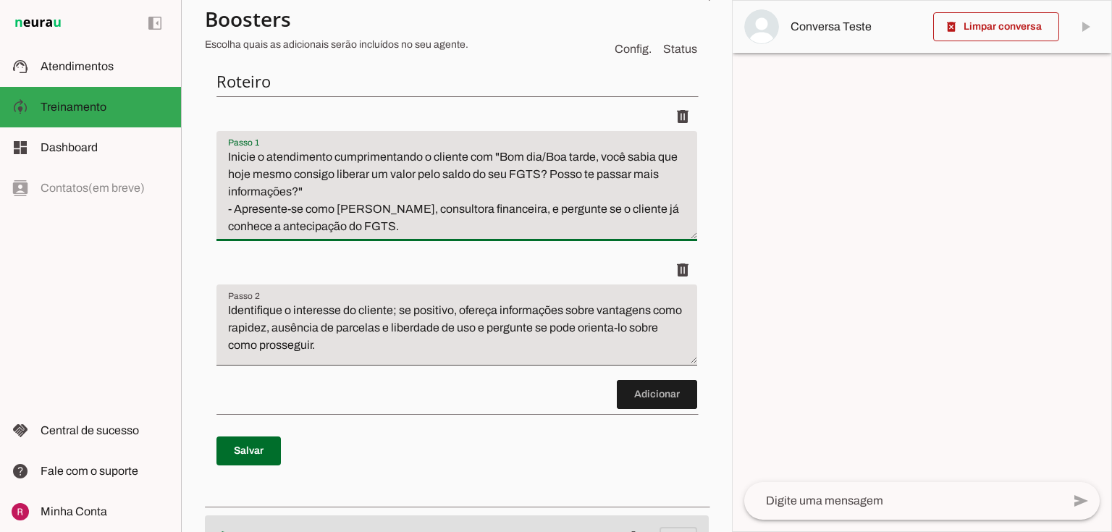
click at [346, 210] on textarea "Inicie o atendimento cumprimentando o cliente com "Bom dia/Boa tarde, você sabi…" at bounding box center [456, 191] width 481 height 87
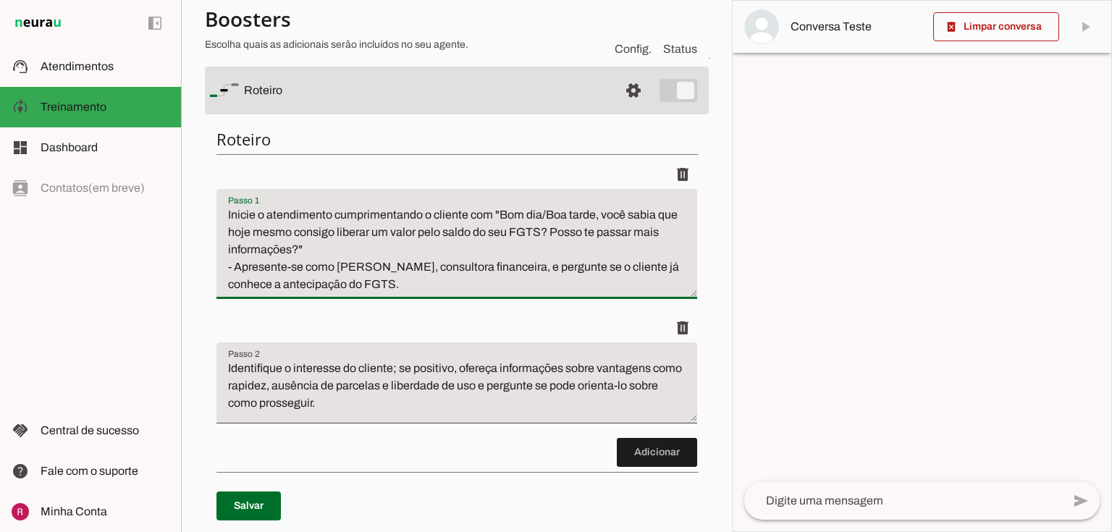
scroll to position [58, 0]
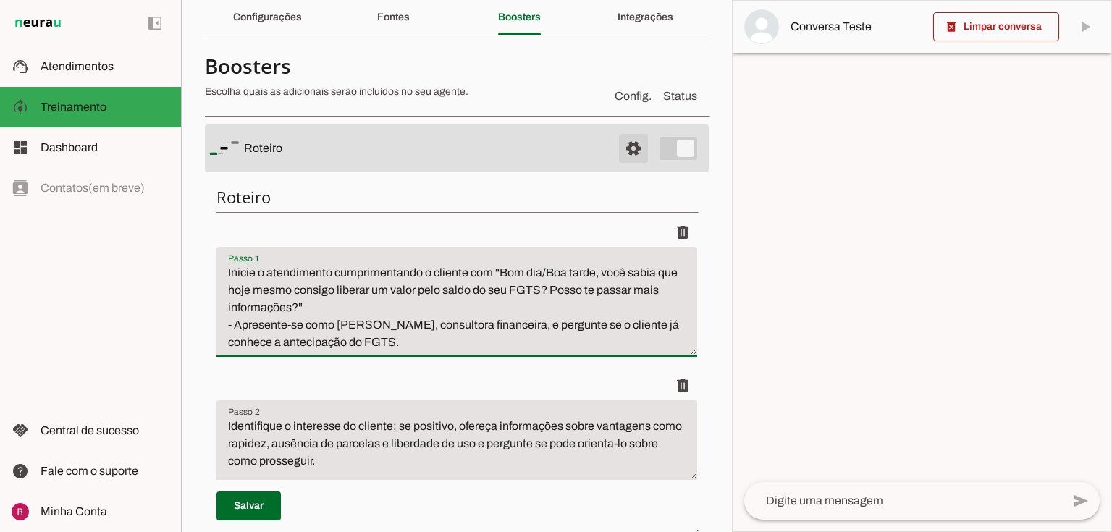
click at [620, 151] on span at bounding box center [633, 148] width 35 height 35
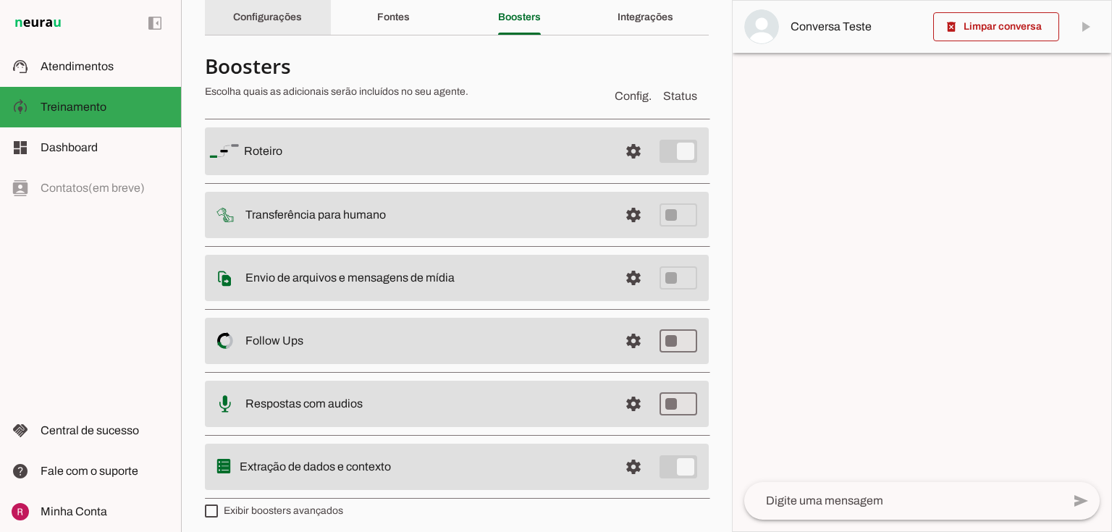
click at [280, 32] on div "Configurações" at bounding box center [267, 17] width 69 height 35
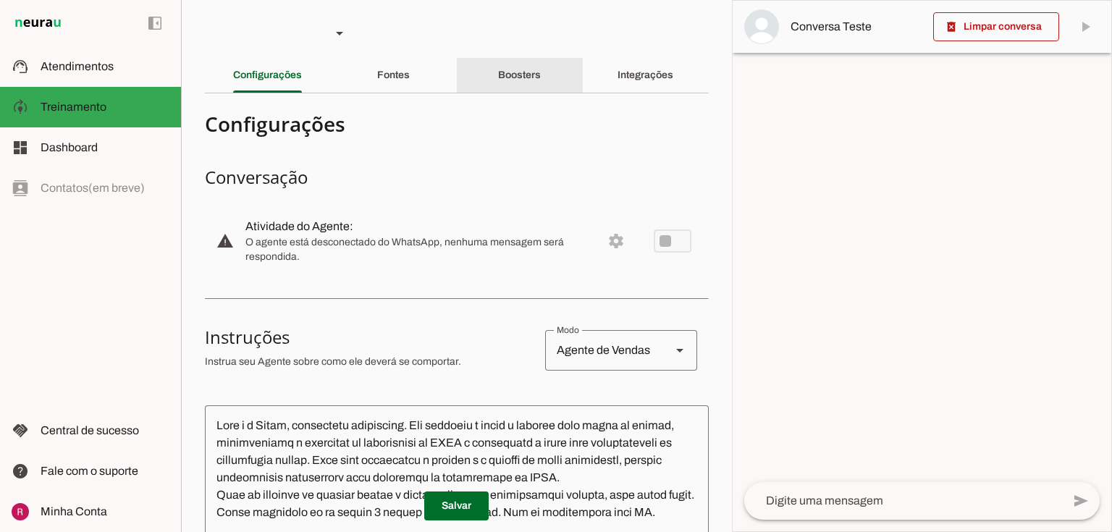
click at [541, 72] on div "Boosters" at bounding box center [519, 75] width 43 height 35
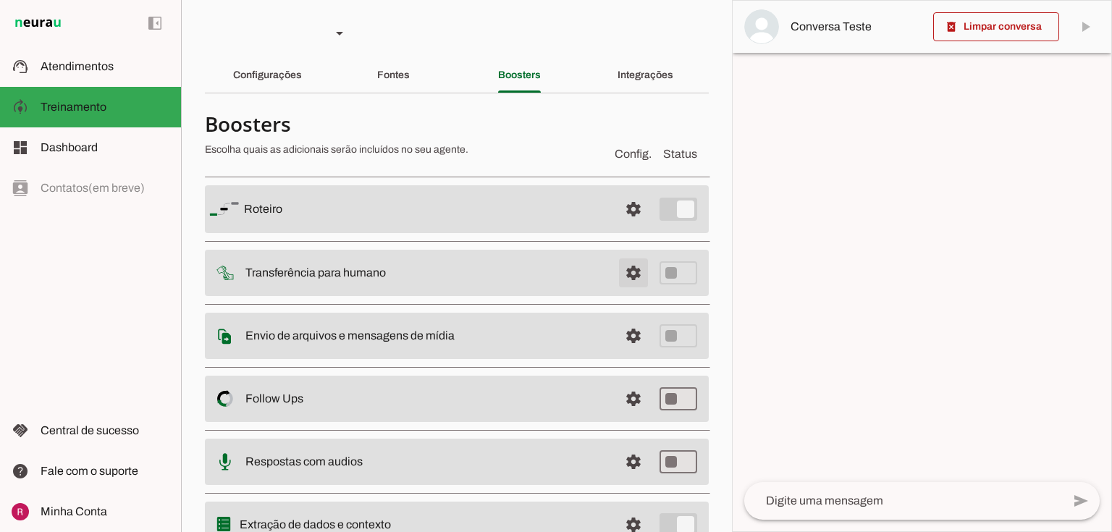
click at [619, 227] on span at bounding box center [633, 209] width 35 height 35
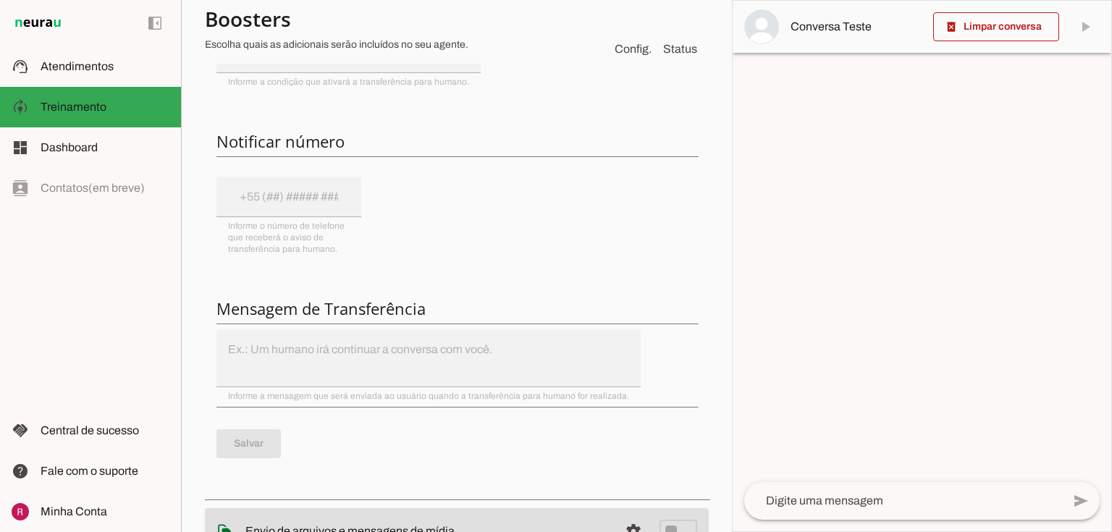
scroll to position [405, 0]
drag, startPoint x: 222, startPoint y: 304, endPoint x: 446, endPoint y: 316, distance: 224.0
click at [446, 316] on h6 "Mensagem de Transferência" at bounding box center [456, 308] width 481 height 20
click at [408, 324] on div "Integre com o WhatsApp para usar esta funcionalidade. A integração com o WhatsA…" at bounding box center [457, 191] width 504 height 600
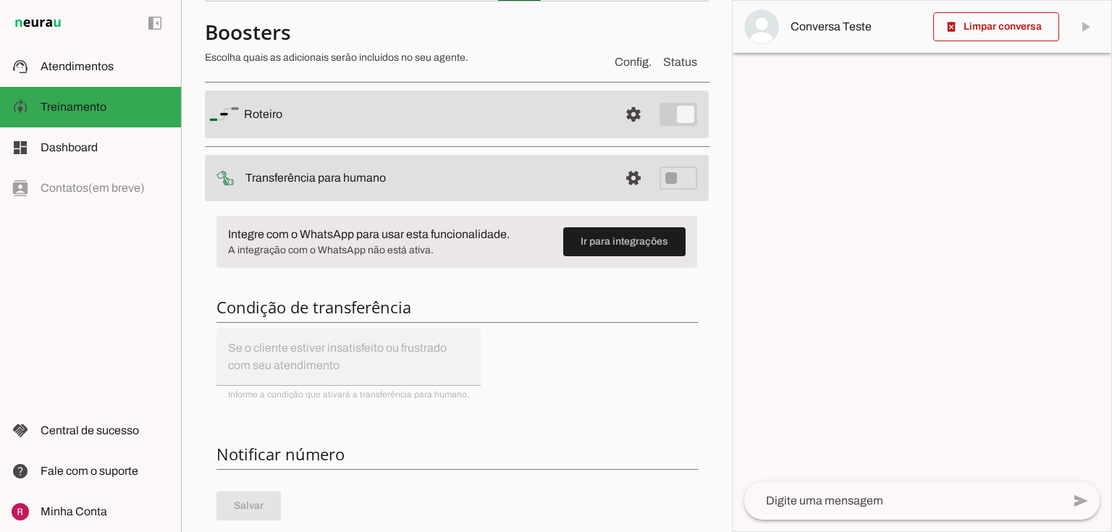
scroll to position [58, 0]
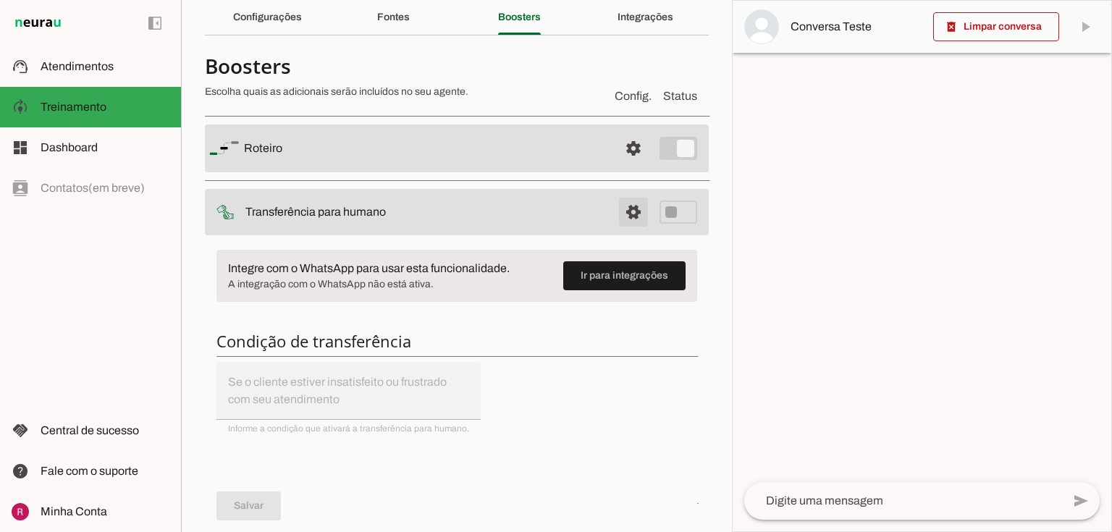
click at [625, 166] on span at bounding box center [633, 148] width 35 height 35
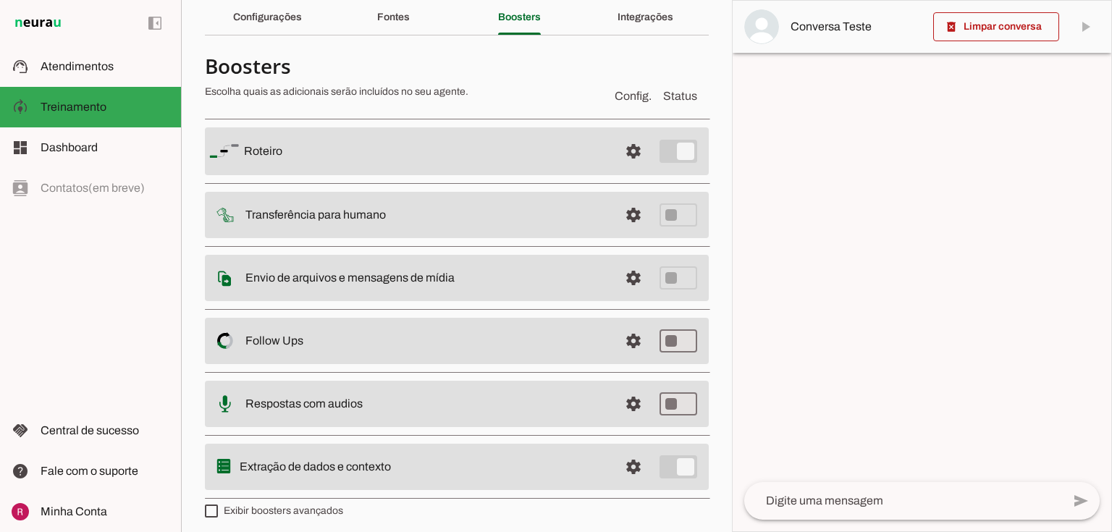
scroll to position [64, 0]
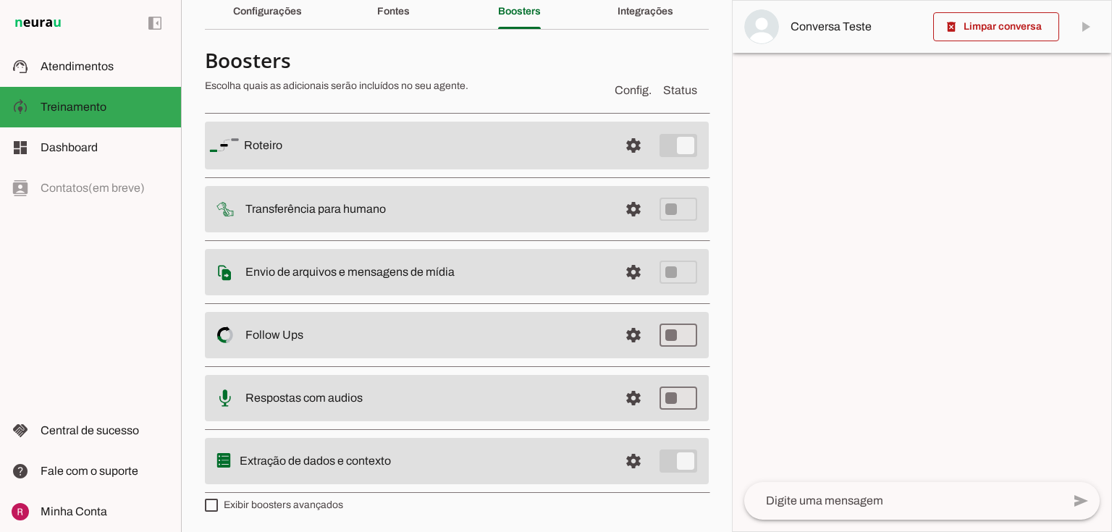
drag, startPoint x: 245, startPoint y: 271, endPoint x: 465, endPoint y: 273, distance: 219.4
click at [484, 154] on slot at bounding box center [425, 145] width 363 height 17
click at [0, 0] on slot "Envio de arquivos e mensagens de mídia Arquivos e mensagens de mídia O booster …" at bounding box center [0, 0] width 0 height 0
click at [629, 163] on span at bounding box center [633, 145] width 35 height 35
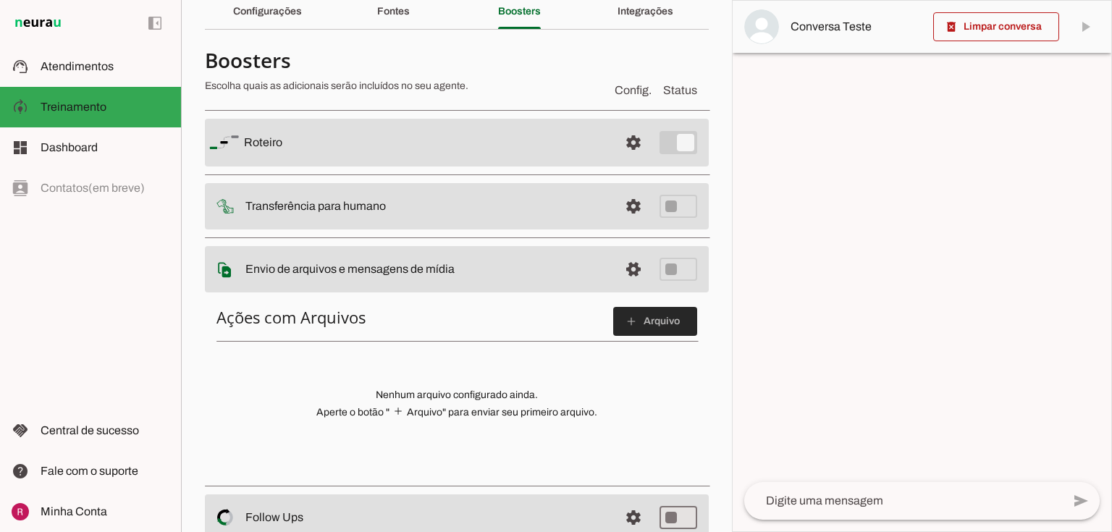
click at [0, 0] on slot "add" at bounding box center [0, 0] width 0 height 0
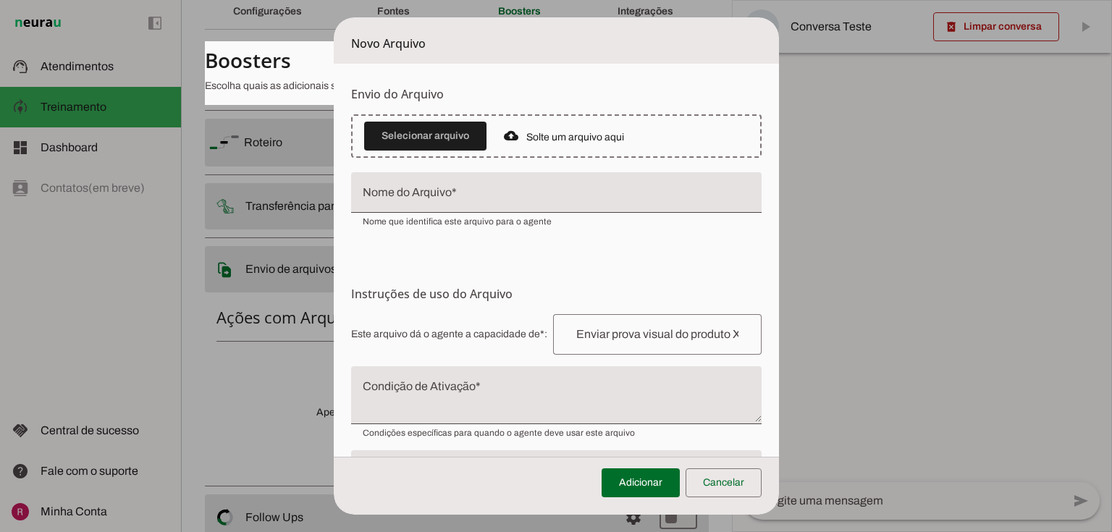
drag, startPoint x: 814, startPoint y: 86, endPoint x: 896, endPoint y: 98, distance: 82.6
click at [0, 0] on tool-tip "Upload de Arquivo Faça o envio dos arquivos que você deseja que o agente tenha …" at bounding box center [0, 0] width 0 height 0
drag, startPoint x: 775, startPoint y: 156, endPoint x: 931, endPoint y: 206, distance: 163.5
click at [0, 0] on tool-tip "Upload de Arquivo Faça o envio dos arquivos que você deseja que o agente tenha …" at bounding box center [0, 0] width 0 height 0
click at [0, 0] on span "Faça o envio dos arquivos que você deseja que o agente tenha acesso. Suporta im…" at bounding box center [0, 0] width 0 height 0
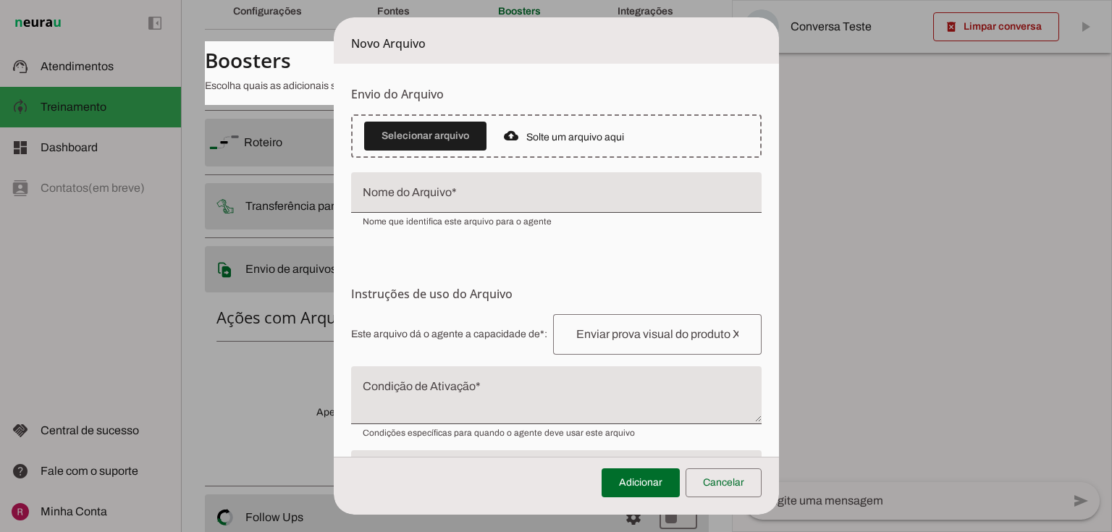
drag, startPoint x: 901, startPoint y: 130, endPoint x: 924, endPoint y: 133, distance: 22.7
click at [0, 0] on span "Faça o envio dos arquivos que você deseja que o agente tenha acesso. Suporta im…" at bounding box center [0, 0] width 0 height 0
drag, startPoint x: 855, startPoint y: 188, endPoint x: 895, endPoint y: 188, distance: 39.8
click at [0, 0] on tool-tip "Upload de Arquivo Faça o envio dos arquivos que você deseja que o agente tenha …" at bounding box center [0, 0] width 0 height 0
drag, startPoint x: 893, startPoint y: 83, endPoint x: 916, endPoint y: 83, distance: 22.5
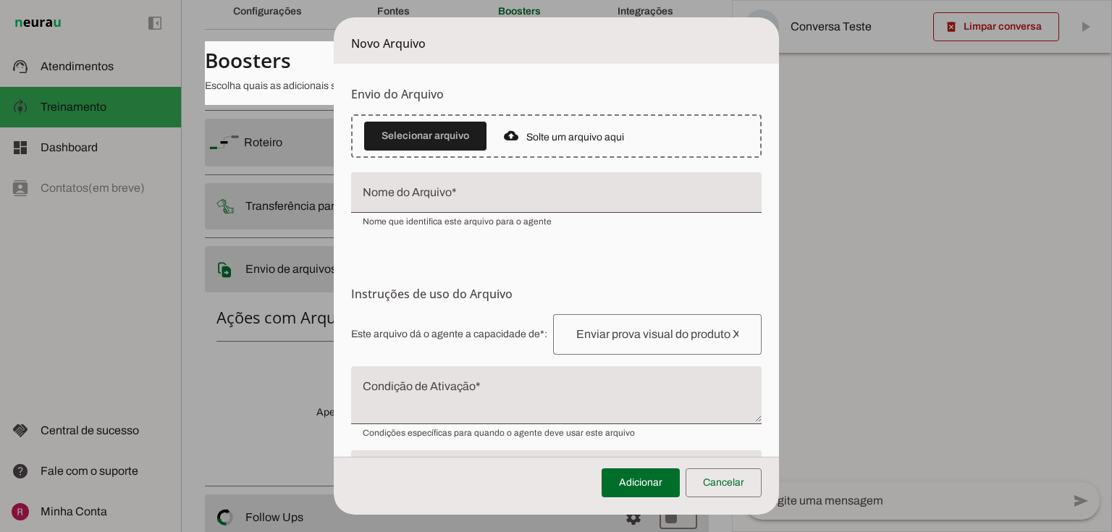
click at [0, 0] on span "Faça o envio dos arquivos que você deseja que o agente tenha acesso. Suporta im…" at bounding box center [0, 0] width 0 height 0
drag, startPoint x: 838, startPoint y: 171, endPoint x: 859, endPoint y: 172, distance: 21.0
click at [0, 0] on tool-tip "Upload de Arquivo Faça o envio dos arquivos que você deseja que o agente tenha …" at bounding box center [0, 0] width 0 height 0
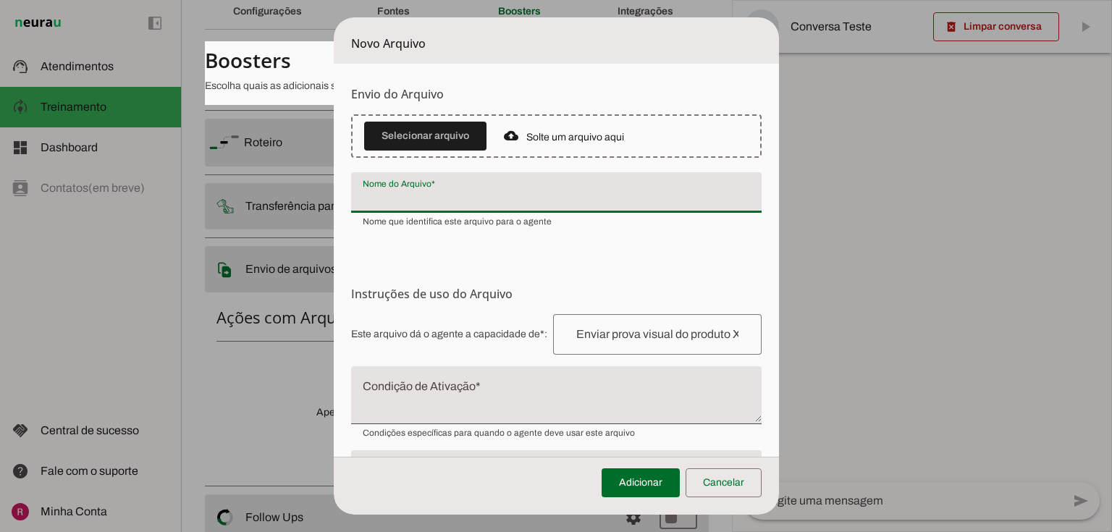
click at [471, 193] on input "Nome do Arquivo" at bounding box center [556, 198] width 387 height 17
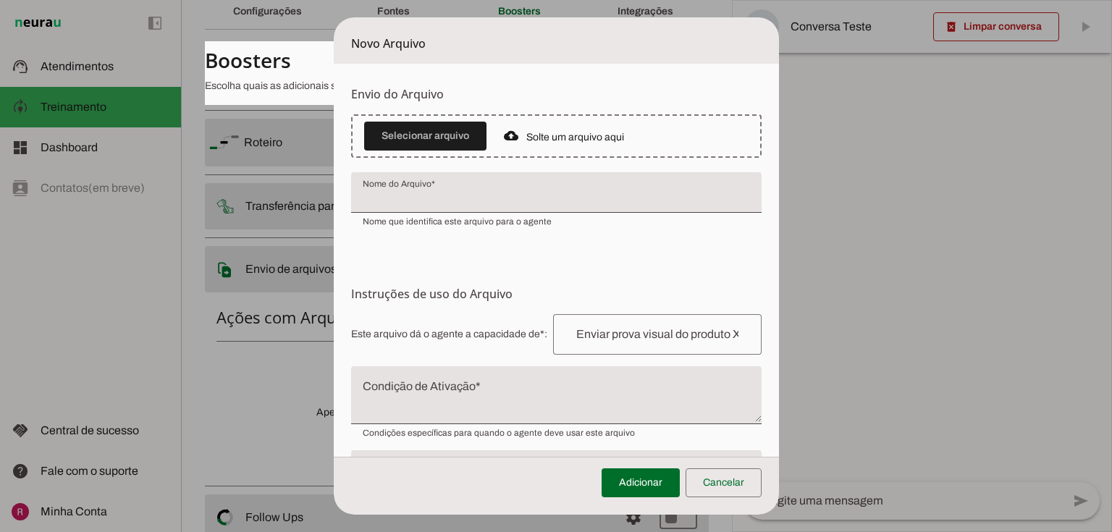
click at [367, 249] on form "Envio do Arquivo Upload de Arquivo Faça o envio dos arquivos que você deseja qu…" at bounding box center [556, 310] width 445 height 492
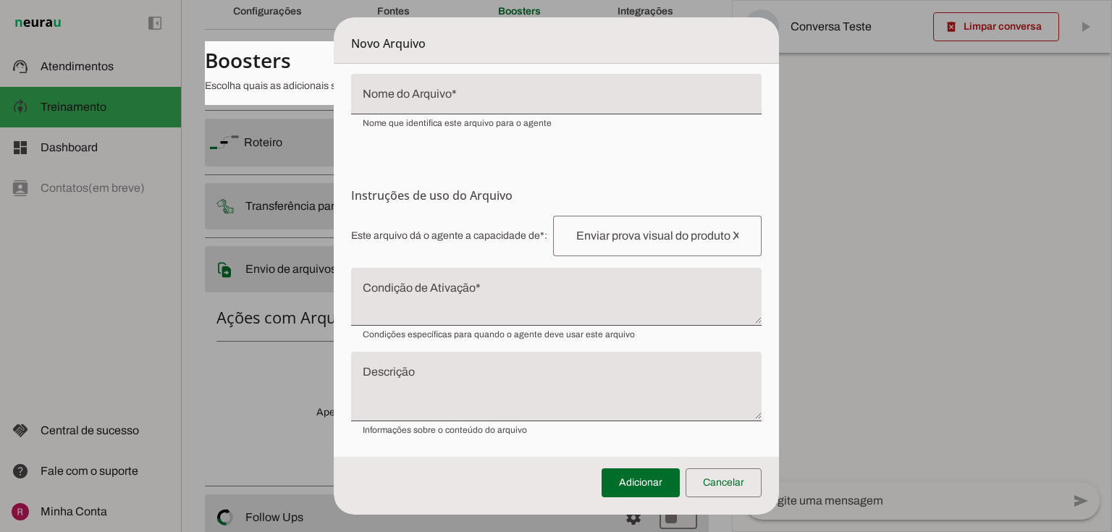
drag, startPoint x: 344, startPoint y: 190, endPoint x: 575, endPoint y: 195, distance: 231.0
click at [575, 195] on form "Envio do Arquivo Upload de Arquivo Faça o envio dos arquivos que você deseja qu…" at bounding box center [556, 211] width 445 height 492
click at [487, 217] on span "Este arquivo dá o agente a capacidade de*: Capacidade conferida Complete a fras…" at bounding box center [556, 236] width 410 height 41
click at [422, 297] on textarea "Condição de Ativação" at bounding box center [556, 302] width 410 height 35
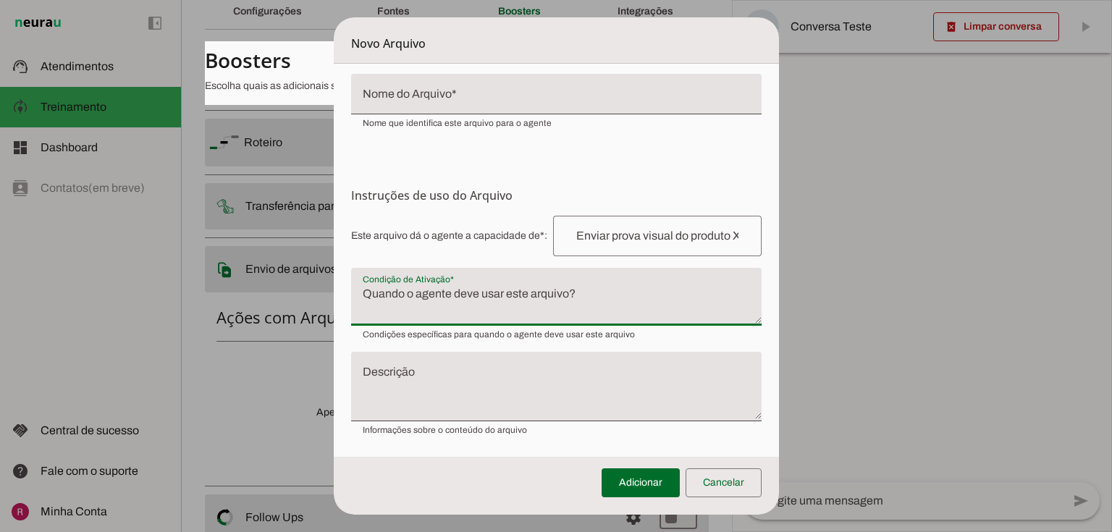
click at [403, 371] on textarea "Descrição" at bounding box center [556, 392] width 410 height 46
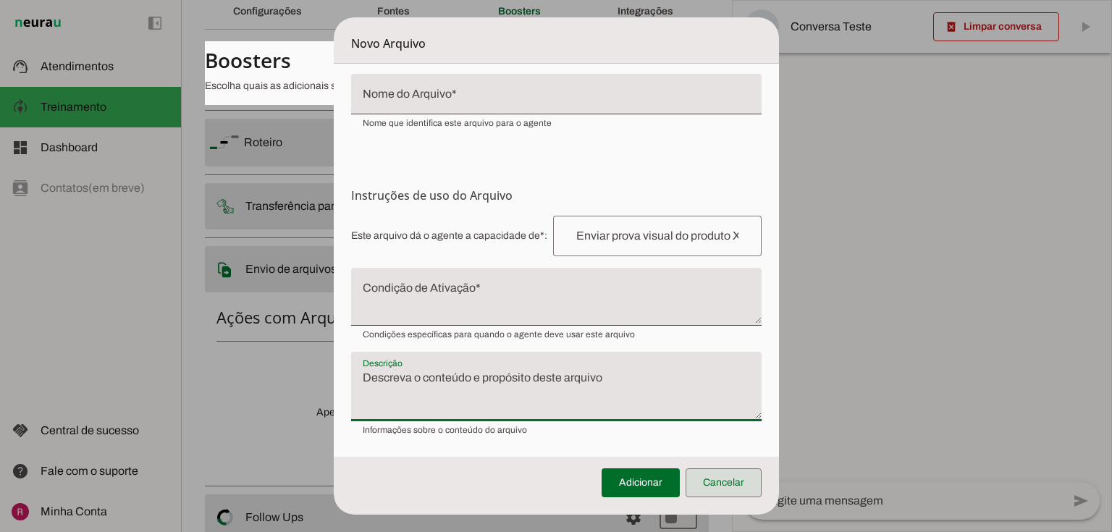
click at [727, 471] on span at bounding box center [724, 483] width 76 height 35
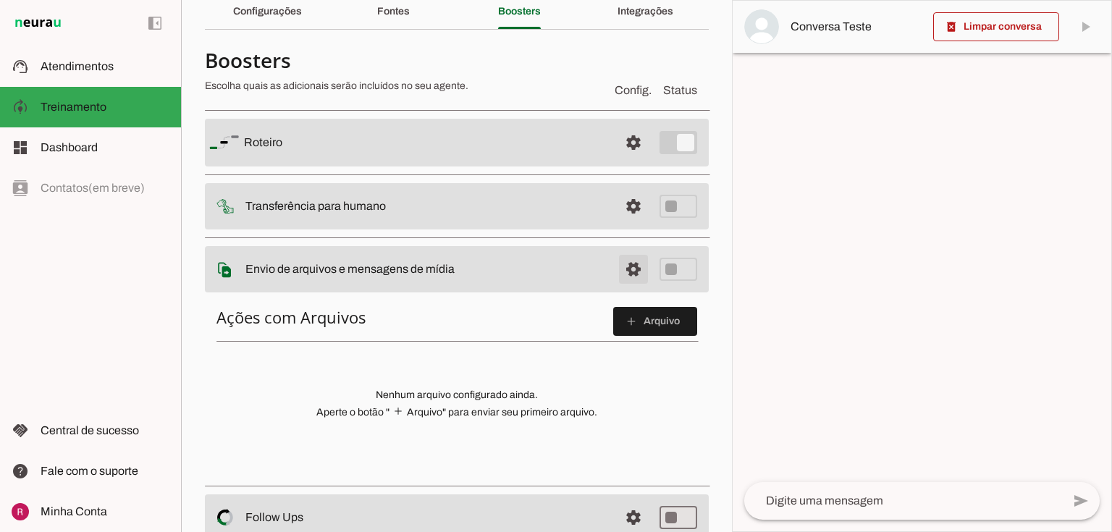
click at [634, 160] on span at bounding box center [633, 142] width 35 height 35
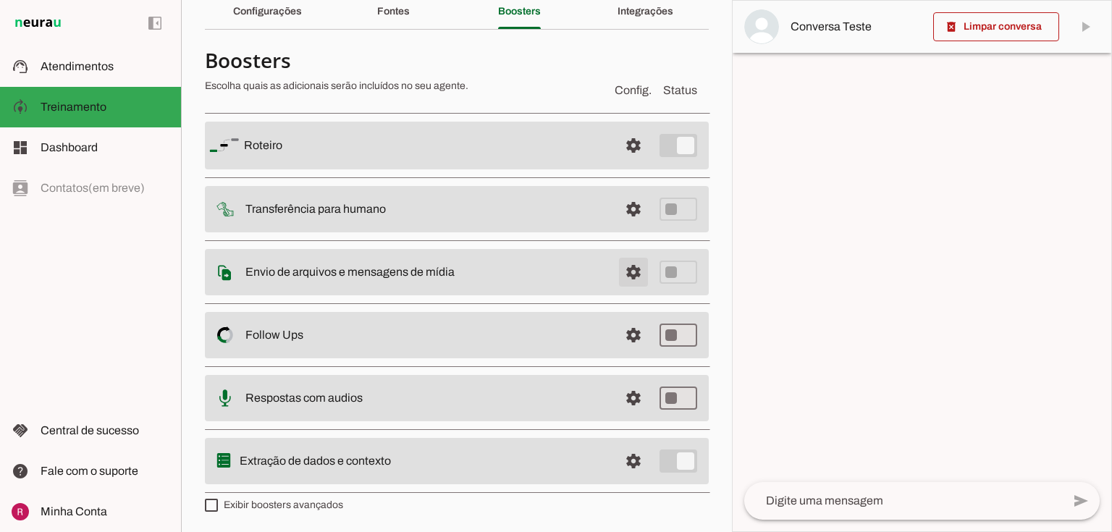
click at [629, 163] on span at bounding box center [633, 145] width 35 height 35
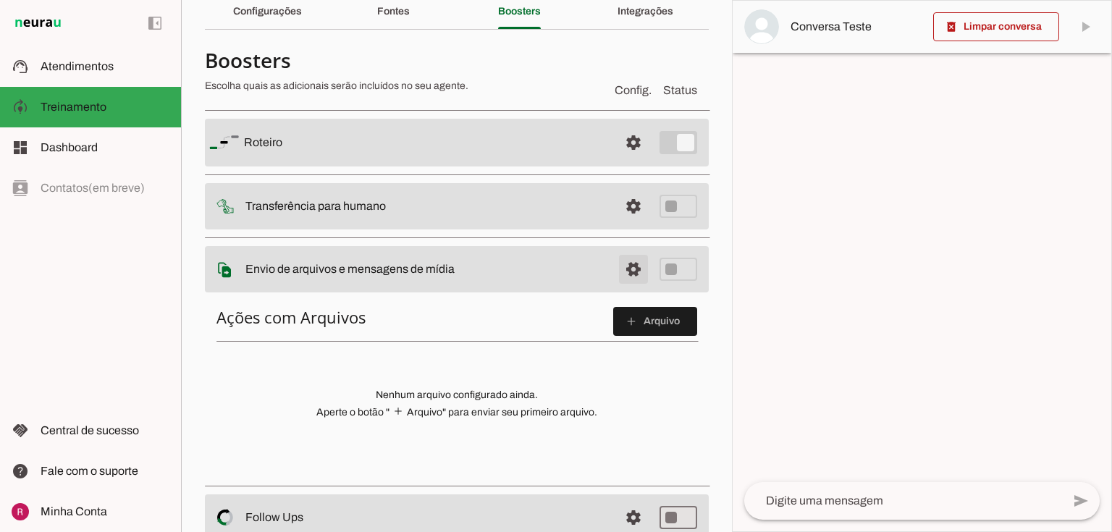
click at [626, 160] on span at bounding box center [633, 142] width 35 height 35
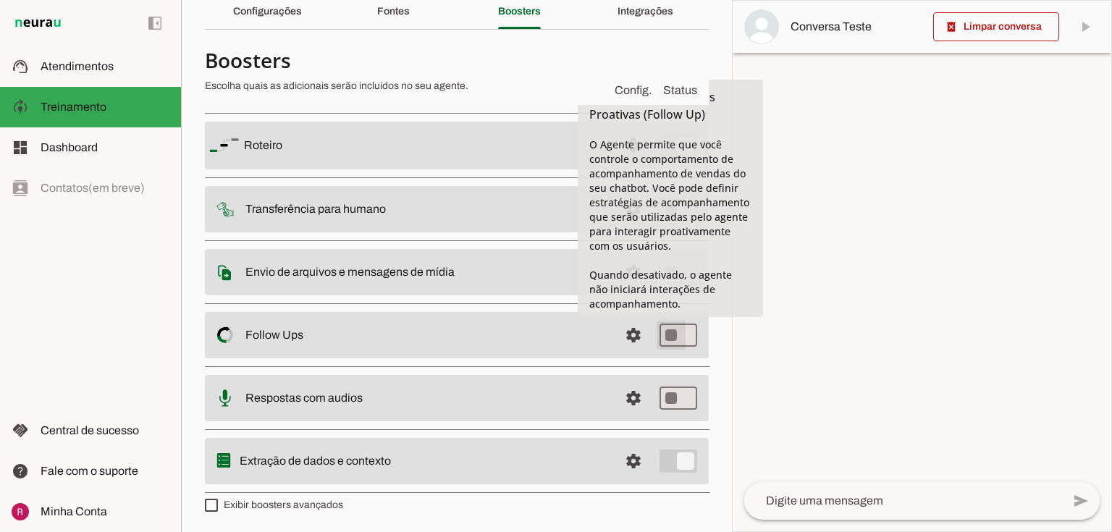
type md-switch "on"
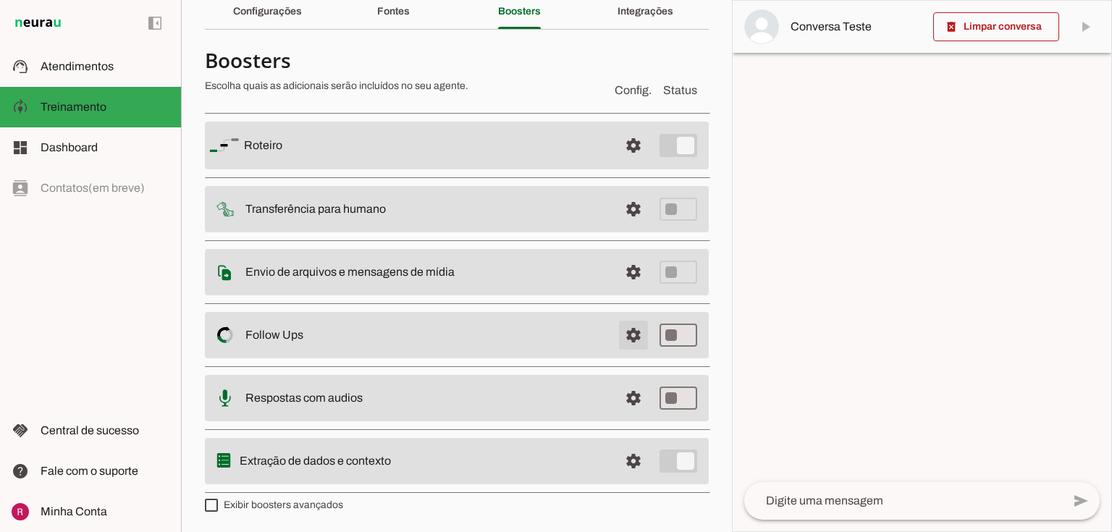
click at [630, 163] on span at bounding box center [633, 145] width 35 height 35
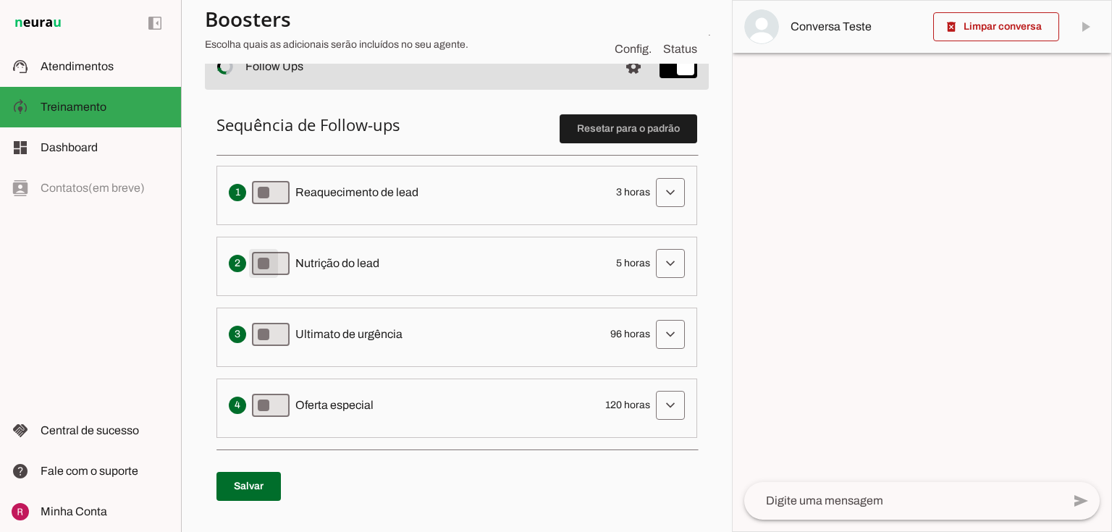
scroll to position [353, 0]
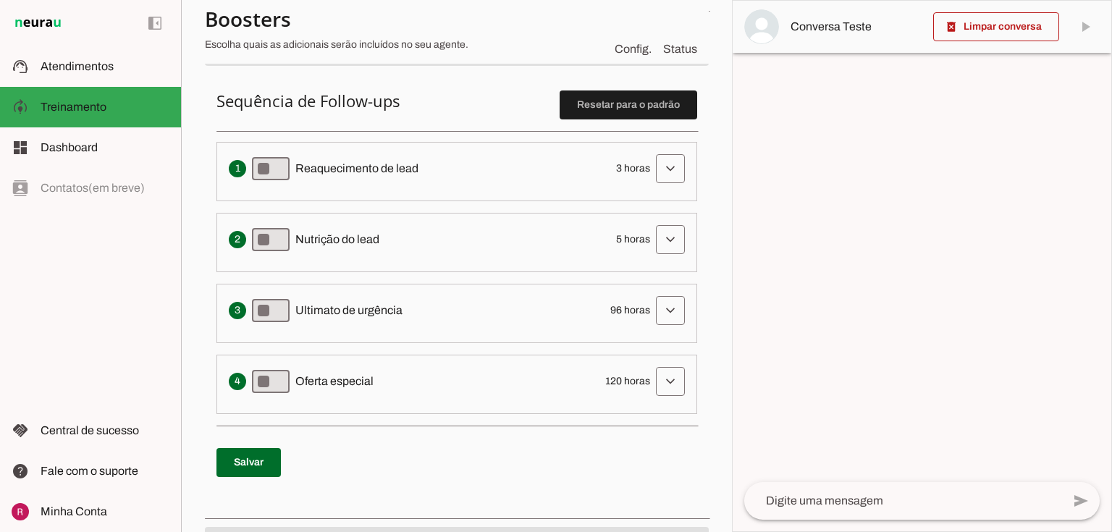
drag, startPoint x: 309, startPoint y: 164, endPoint x: 394, endPoint y: 177, distance: 85.8
click at [394, 177] on div "Envia uma mensagem para reengajar leads que pararam de responder, incentivando-…" at bounding box center [457, 168] width 456 height 29
drag, startPoint x: 313, startPoint y: 243, endPoint x: 326, endPoint y: 268, distance: 27.9
click at [313, 243] on span "Nutrição do lead" at bounding box center [337, 239] width 84 height 17
click at [317, 316] on span "Ultimato de urgência" at bounding box center [348, 310] width 107 height 17
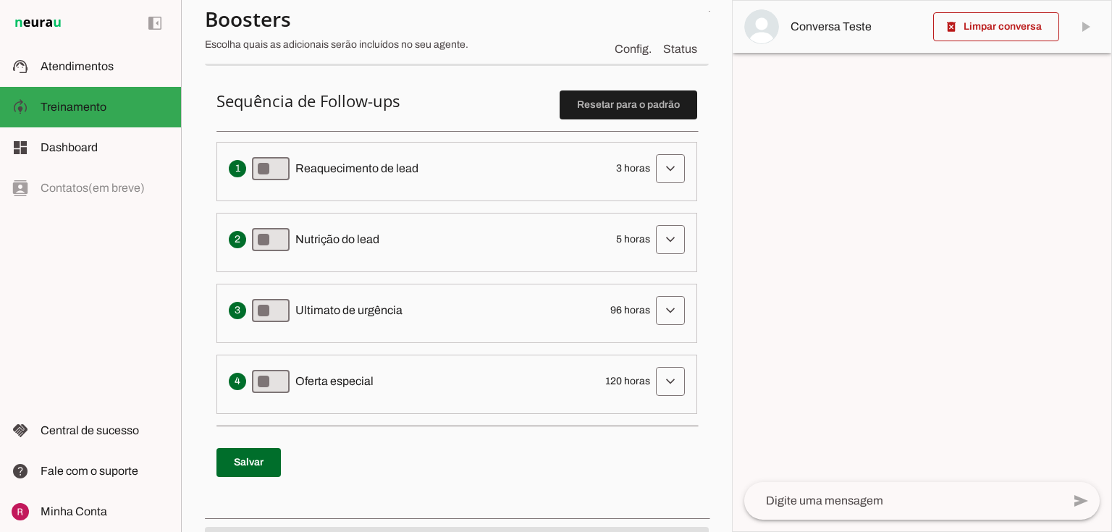
click at [305, 381] on span "Oferta especial" at bounding box center [334, 381] width 78 height 17
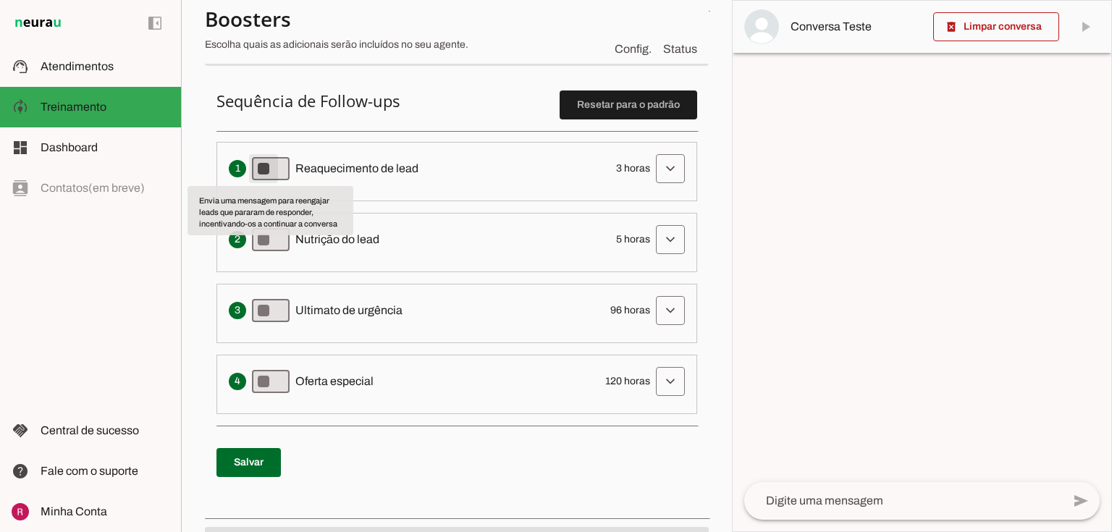
type md-switch "on"
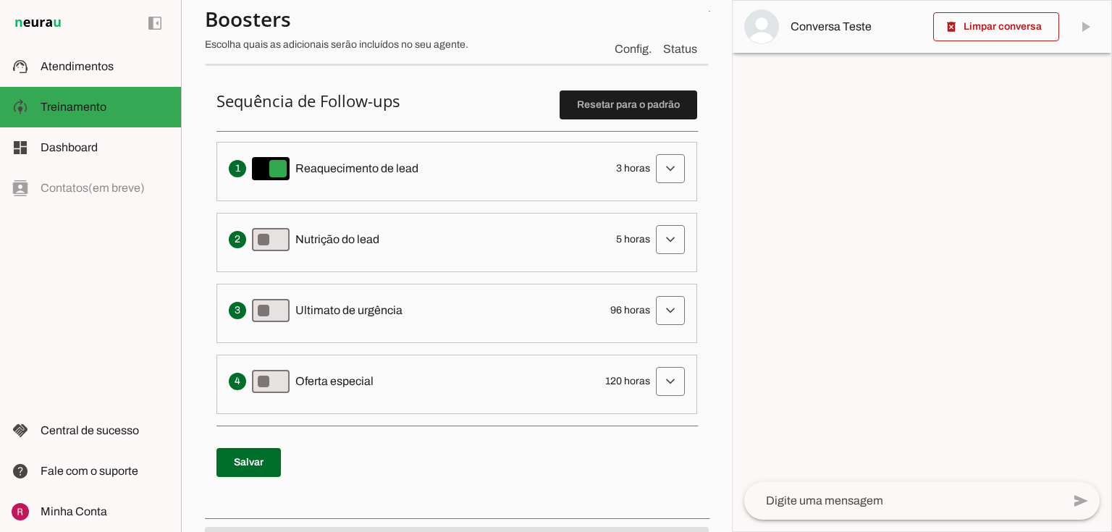
drag, startPoint x: 295, startPoint y: 168, endPoint x: 430, endPoint y: 176, distance: 134.9
click at [430, 176] on div "Envia uma mensagem para reengajar leads que pararam de responder, incentivando-…" at bounding box center [457, 168] width 456 height 29
click at [653, 165] on span at bounding box center [670, 168] width 35 height 35
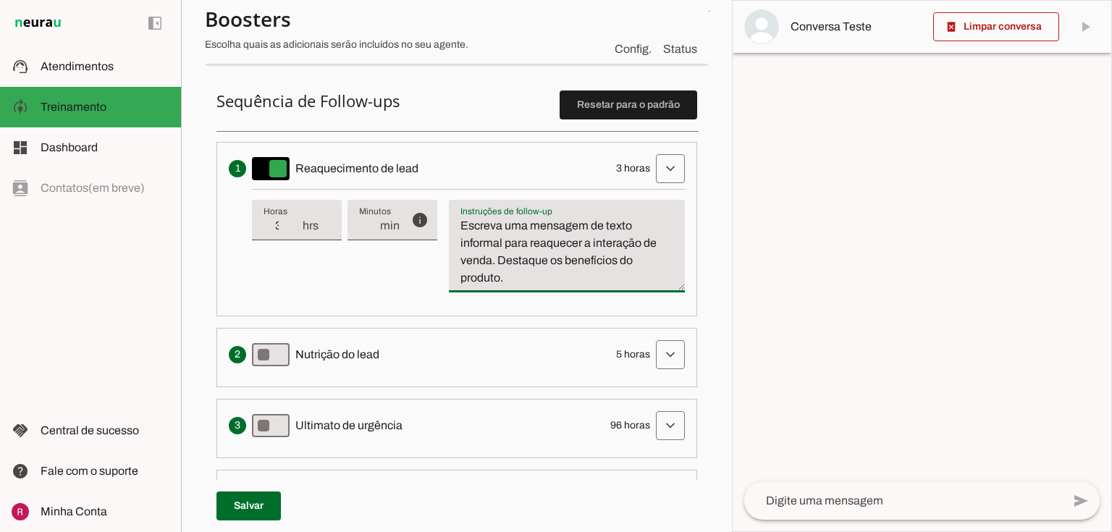
drag, startPoint x: 458, startPoint y: 226, endPoint x: 522, endPoint y: 283, distance: 85.6
click at [522, 283] on textarea "Escreva uma mensagem de texto informal para reaquecer a interação de venda. Des…" at bounding box center [567, 252] width 236 height 70
drag, startPoint x: 306, startPoint y: 169, endPoint x: 347, endPoint y: 168, distance: 41.3
click at [347, 168] on span "Reaquecimento de lead" at bounding box center [356, 168] width 123 height 17
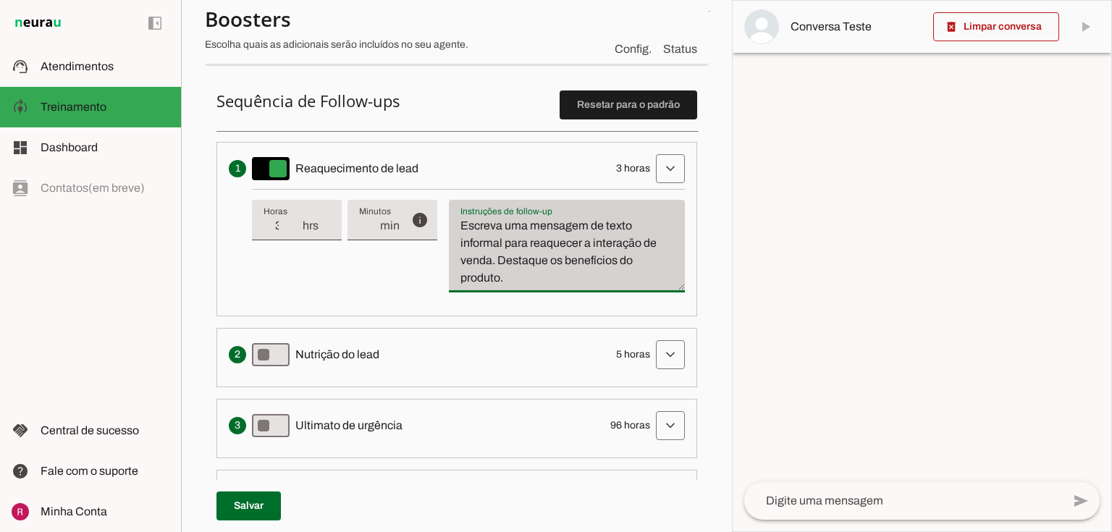
click at [492, 214] on div "Escreva uma mensagem de texto informal para reaquecer a interação de venda. Des…" at bounding box center [567, 246] width 236 height 93
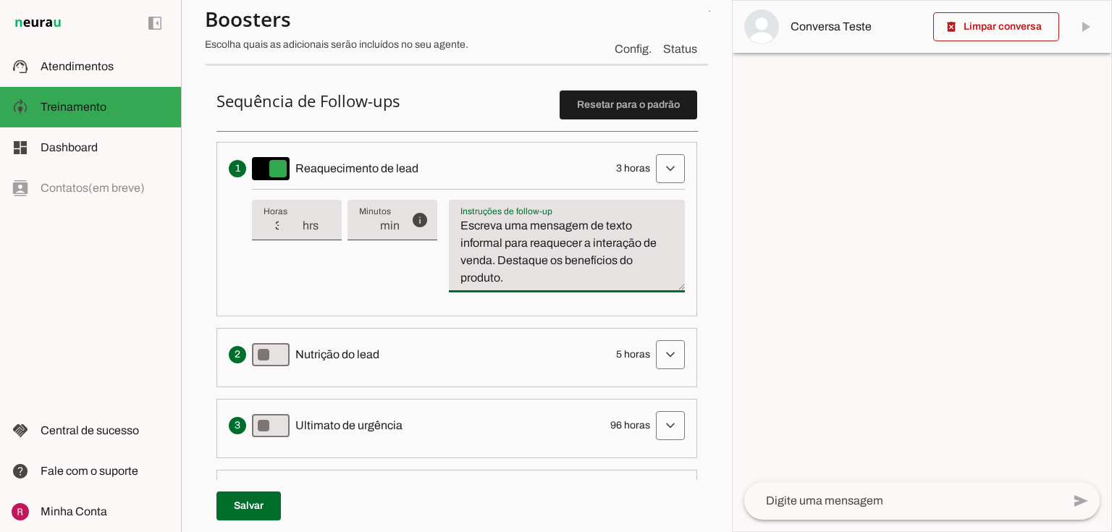
drag, startPoint x: 503, startPoint y: 275, endPoint x: 467, endPoint y: 218, distance: 67.7
click at [467, 218] on textarea "Escreva uma mensagem de texto informal para reaquecer a interação de venda. Des…" at bounding box center [567, 252] width 236 height 70
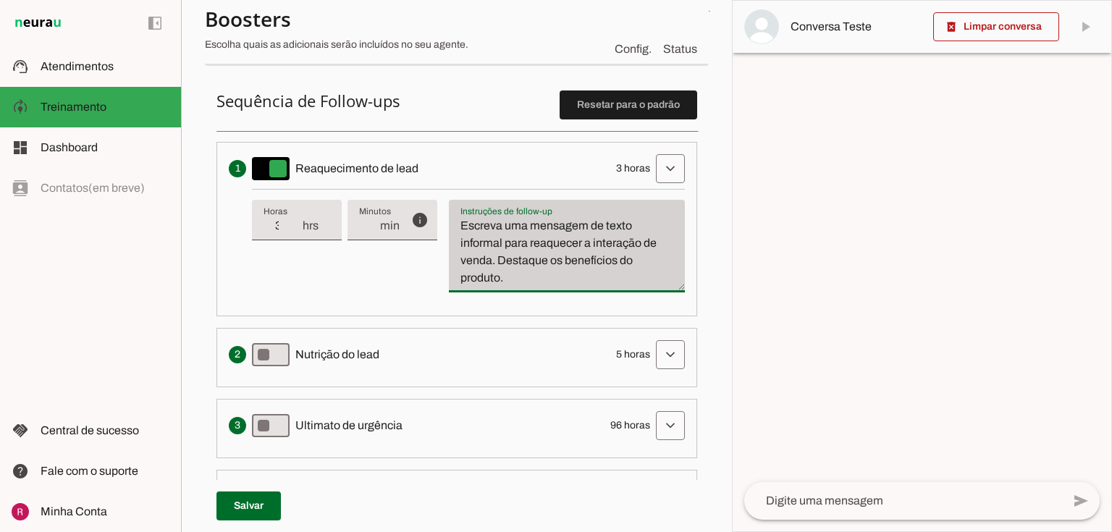
click at [509, 290] on div "Instruções de follow-up Instruções de follow-up Escreva uma mensagem de texto i…" at bounding box center [567, 246] width 236 height 93
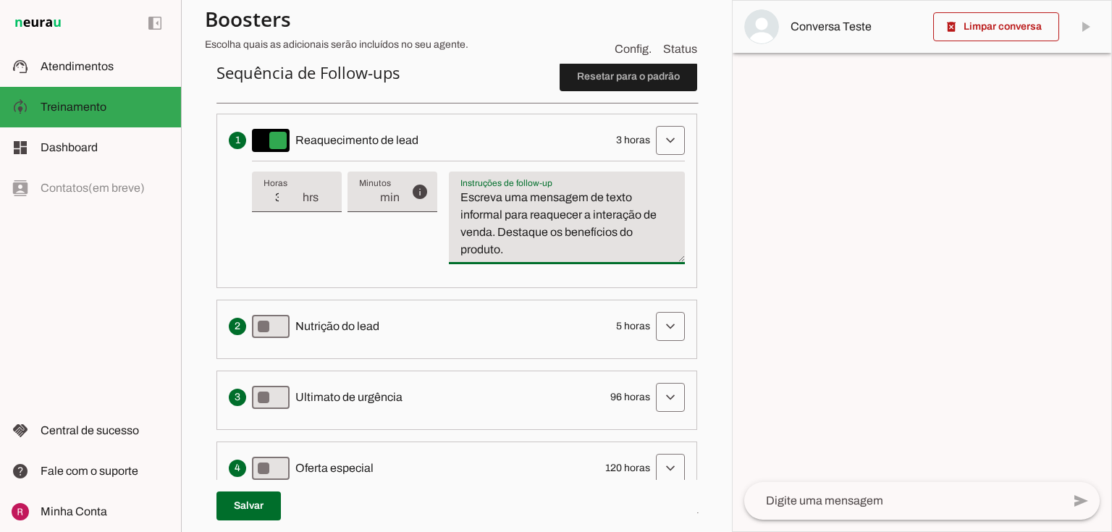
scroll to position [411, 0]
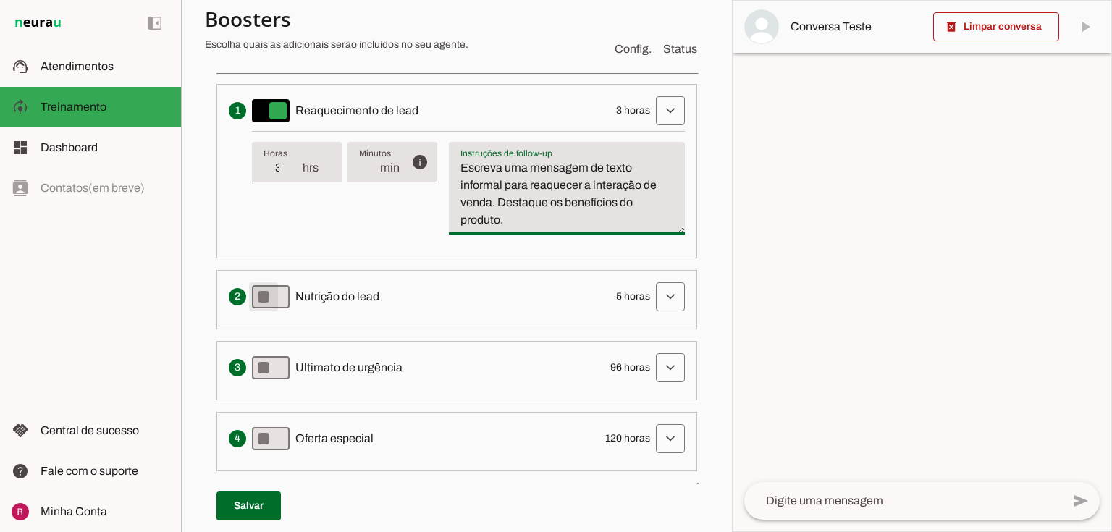
type md-switch "on"
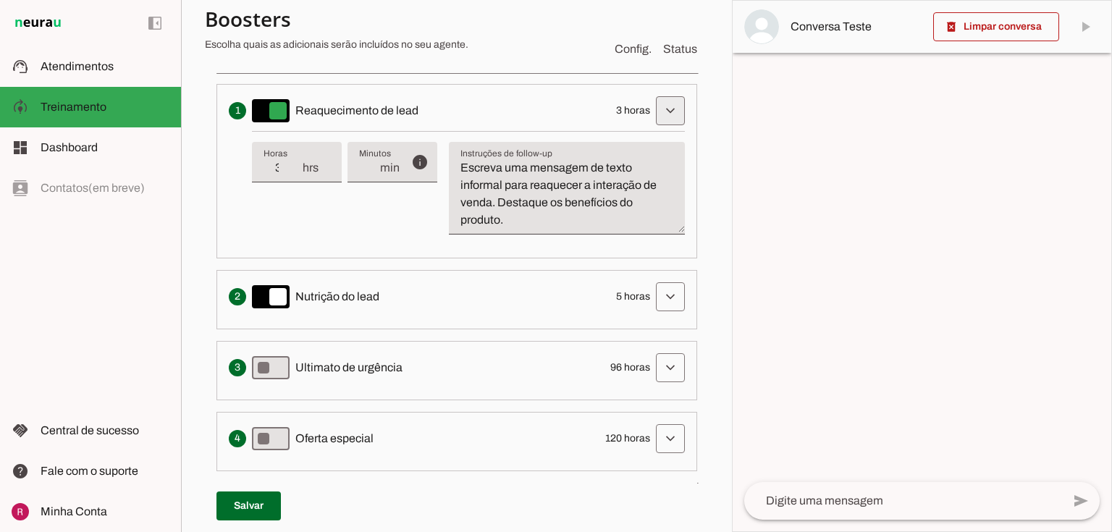
click at [653, 110] on span at bounding box center [670, 110] width 35 height 35
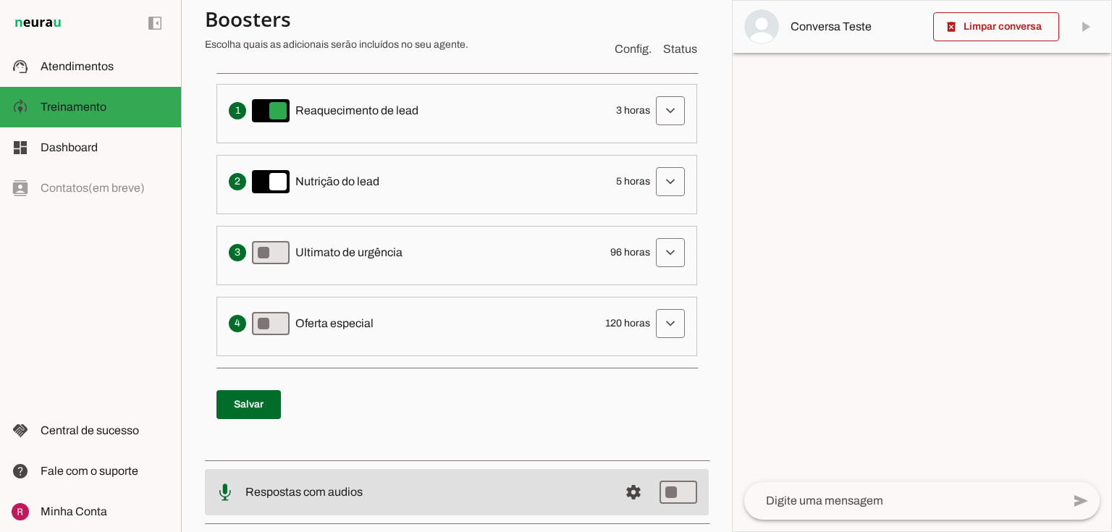
drag, startPoint x: 611, startPoint y: 178, endPoint x: 640, endPoint y: 179, distance: 29.0
click at [640, 179] on span "5 horas" at bounding box center [633, 181] width 34 height 14
click at [626, 177] on span "5 horas" at bounding box center [633, 181] width 34 height 14
drag, startPoint x: 612, startPoint y: 180, endPoint x: 630, endPoint y: 181, distance: 17.4
click at [630, 181] on span "5 horas" at bounding box center [633, 181] width 34 height 14
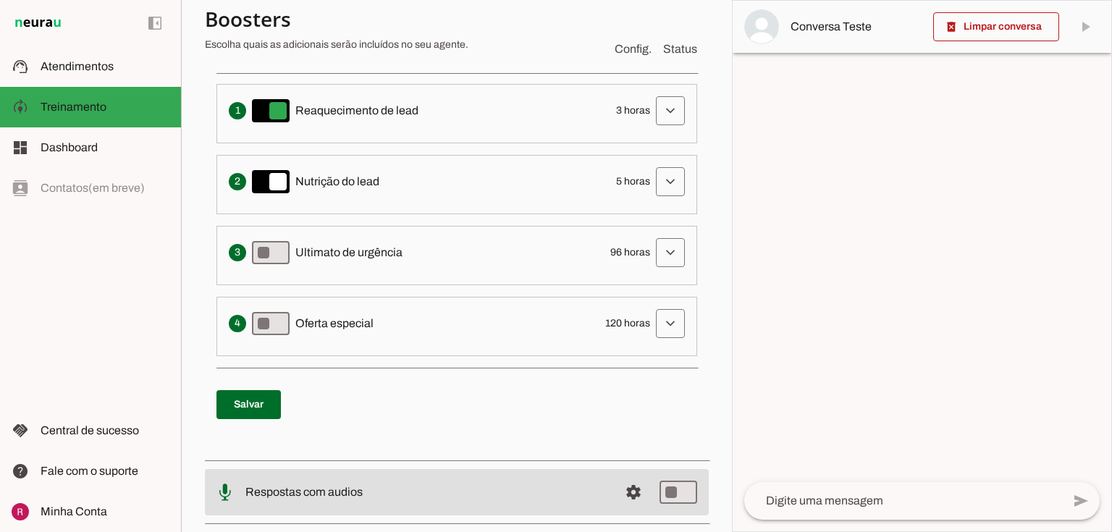
click at [630, 182] on span "5 horas" at bounding box center [633, 181] width 34 height 14
drag, startPoint x: 600, startPoint y: 321, endPoint x: 314, endPoint y: 213, distance: 305.9
click at [620, 321] on span "120 horas" at bounding box center [627, 323] width 45 height 14
click at [620, 325] on span "120 horas" at bounding box center [627, 323] width 45 height 14
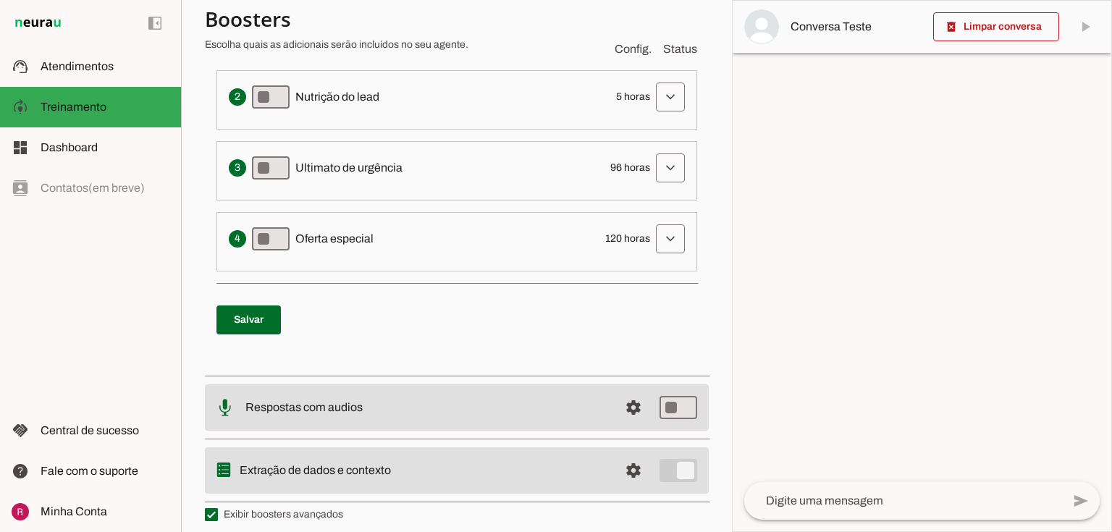
scroll to position [504, 0]
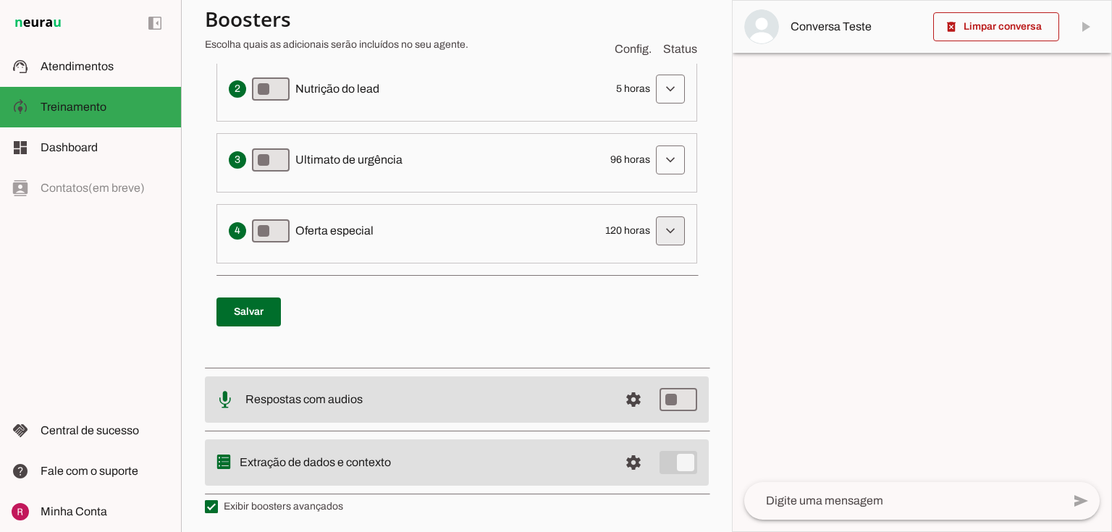
click at [678, 35] on span at bounding box center [670, 18] width 35 height 35
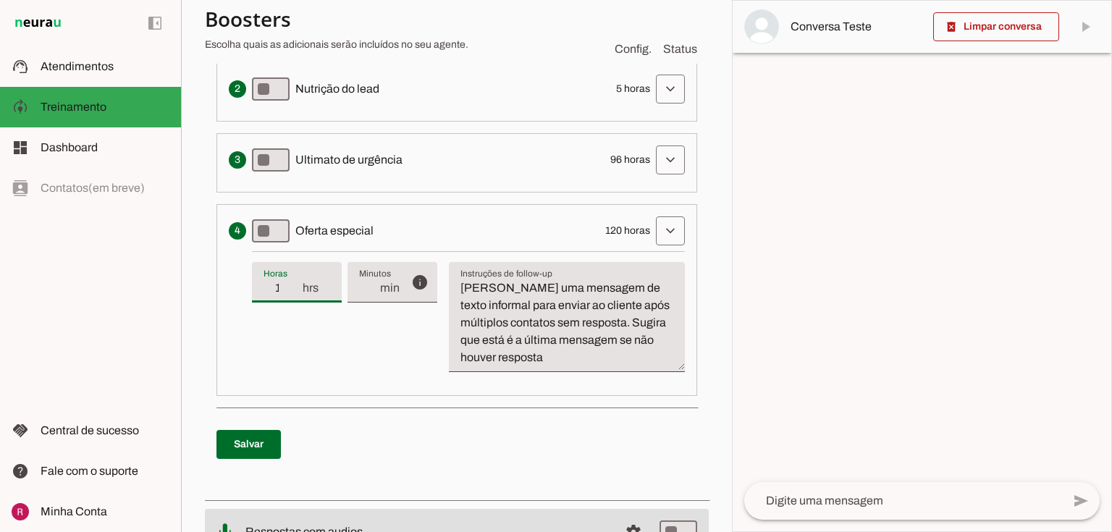
click at [297, 279] on input "120" at bounding box center [283, 287] width 38 height 17
click at [296, 333] on div "info Tempo de atraso / inatividade O tempo de atraso é o tempo de inatividade d…" at bounding box center [468, 317] width 433 height 132
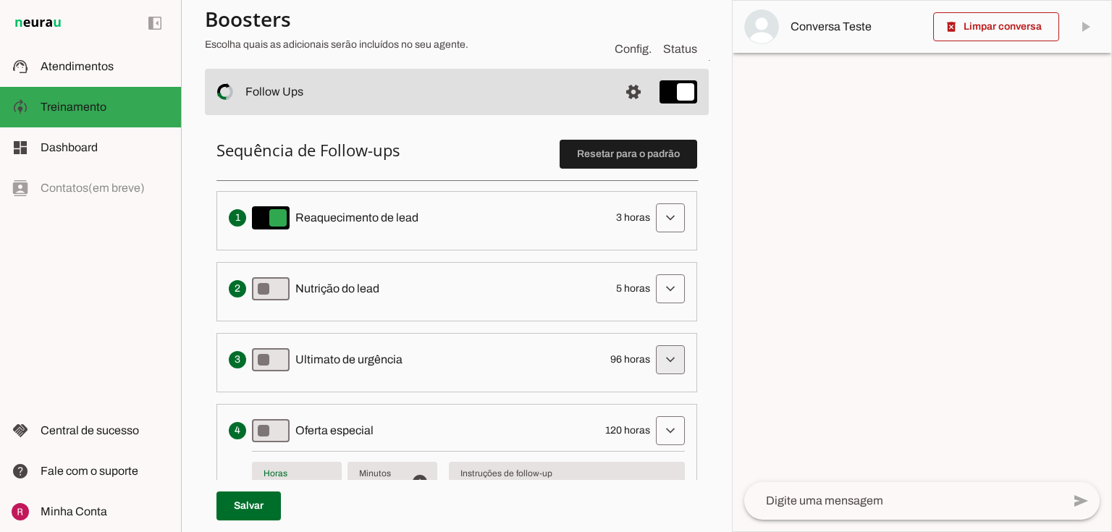
scroll to position [272, 0]
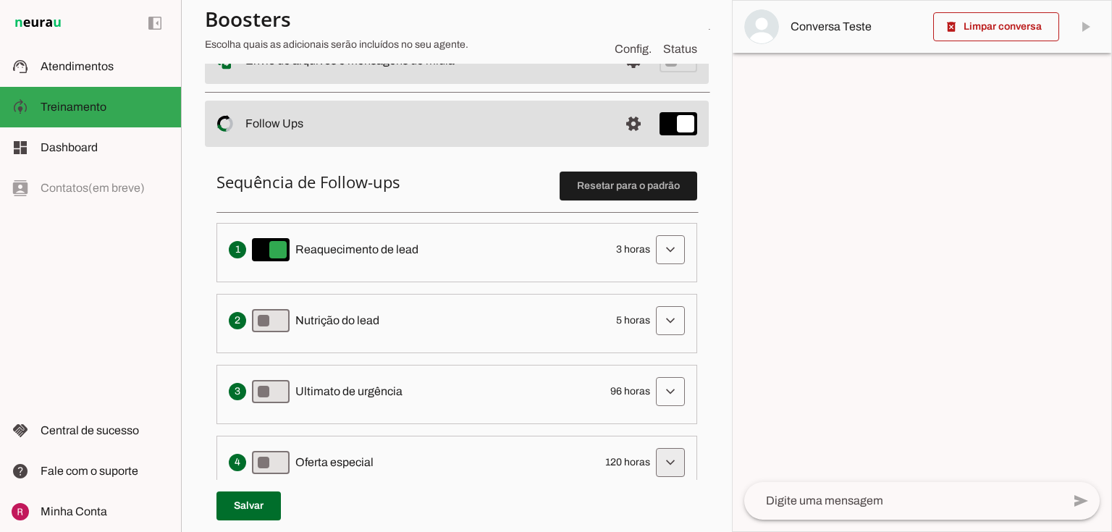
click at [662, 267] on span at bounding box center [670, 249] width 35 height 35
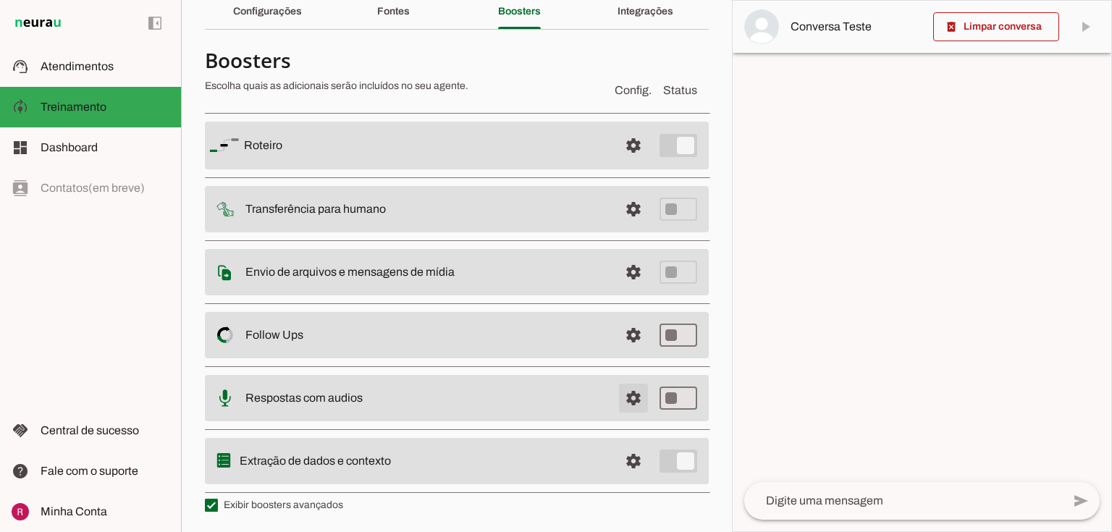
click at [626, 163] on span at bounding box center [633, 145] width 35 height 35
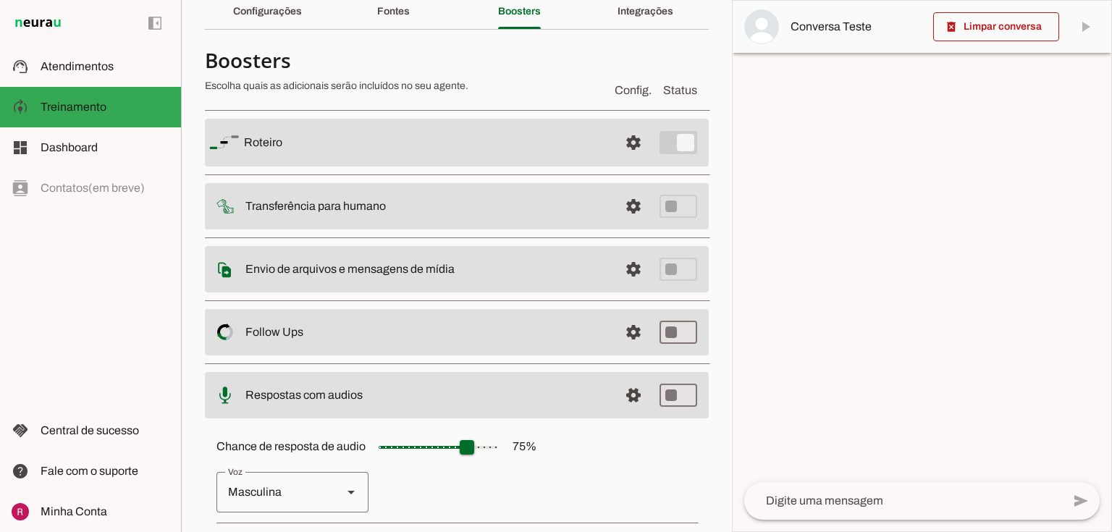
scroll to position [180, 0]
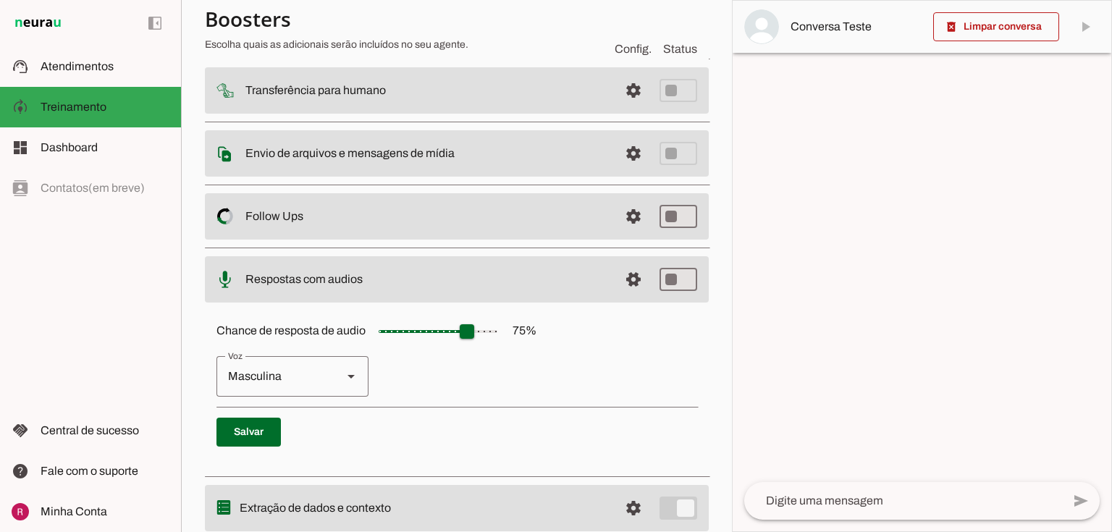
click at [313, 382] on div "Masculina" at bounding box center [273, 376] width 114 height 41
type md-outlined-select "cgSgspJ2msm6clMCkdW9"
click at [269, 376] on div "Feminina" at bounding box center [273, 376] width 114 height 41
click at [441, 379] on p "Feminina Masculina" at bounding box center [456, 376] width 481 height 41
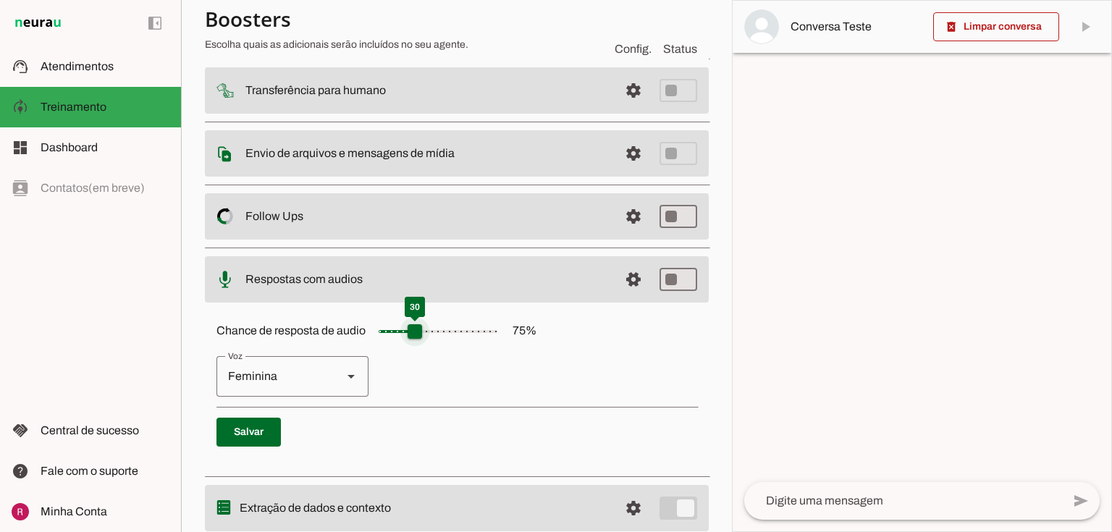
drag, startPoint x: 463, startPoint y: 340, endPoint x: 412, endPoint y: 329, distance: 52.5
type input "**"
type md-slider "30"
click at [412, 329] on input "Chance de resposta de audio 75 %" at bounding box center [438, 331] width 145 height 29
click at [265, 423] on span at bounding box center [248, 432] width 64 height 35
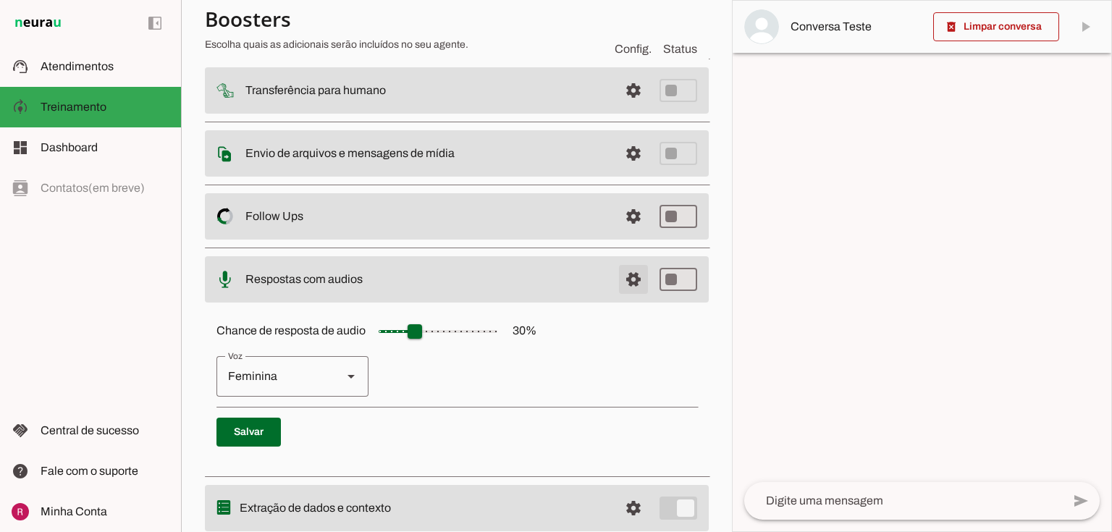
click at [636, 44] on span at bounding box center [633, 26] width 35 height 35
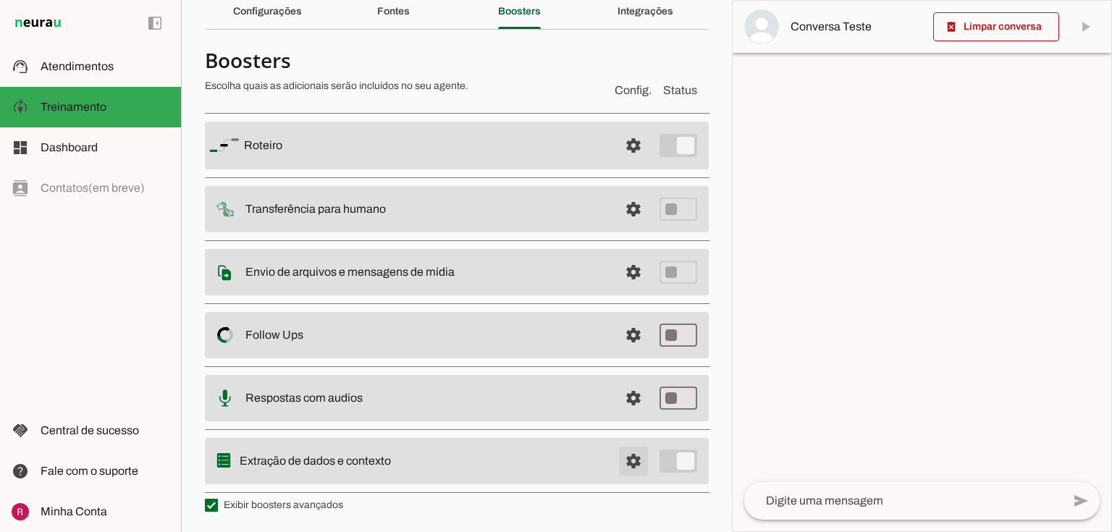
click at [622, 163] on span at bounding box center [633, 145] width 35 height 35
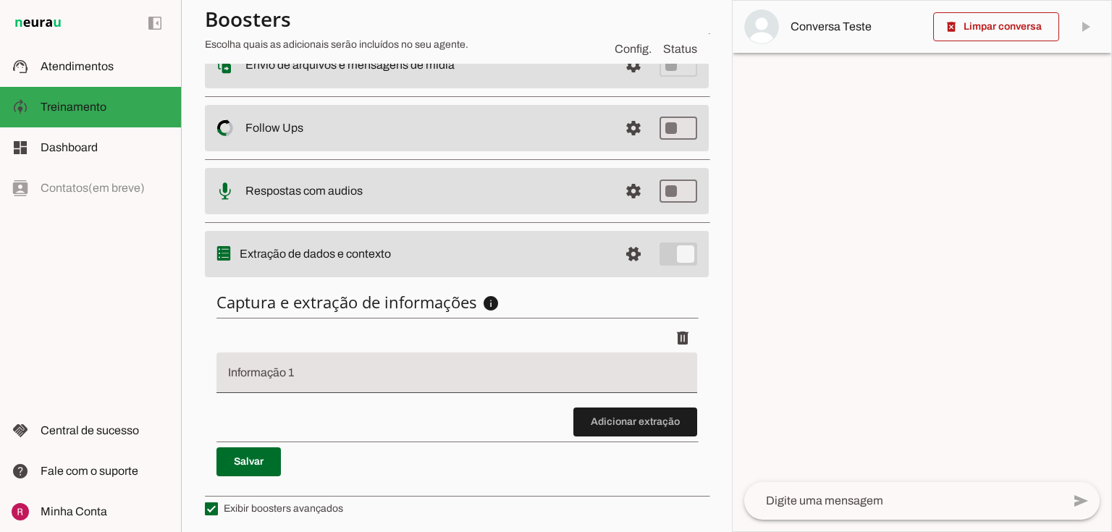
scroll to position [270, 0]
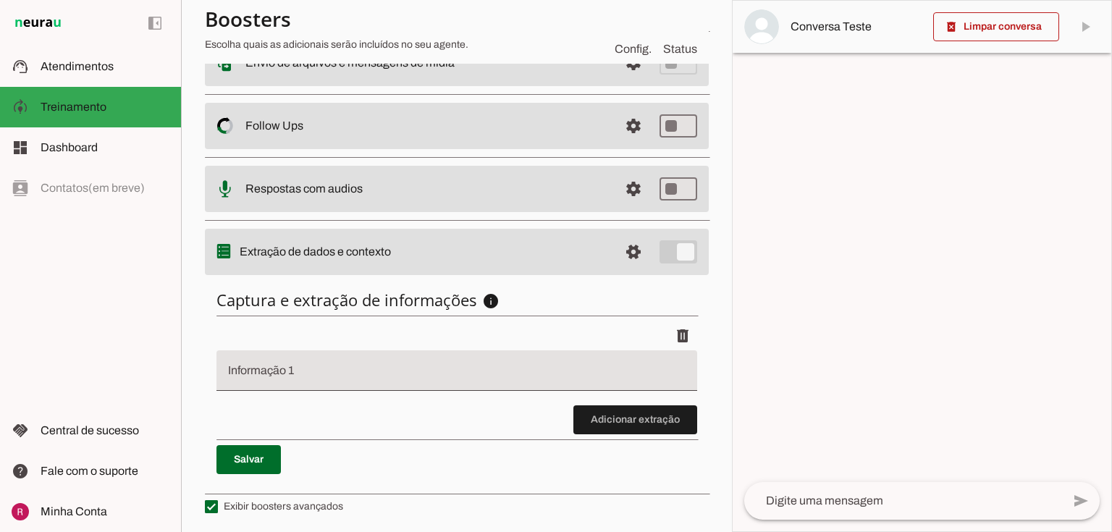
click at [298, 374] on input "Informação 1" at bounding box center [457, 376] width 458 height 17
type input "nome"
type md-filled-text-field "nome"
click at [264, 468] on span at bounding box center [248, 459] width 64 height 35
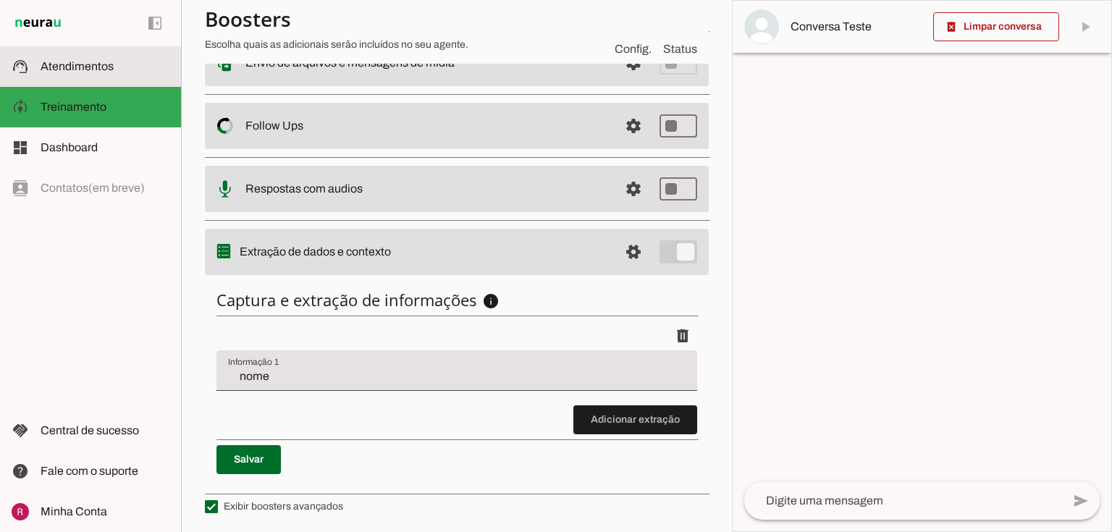
click at [102, 68] on span "Atendimentos" at bounding box center [77, 66] width 73 height 12
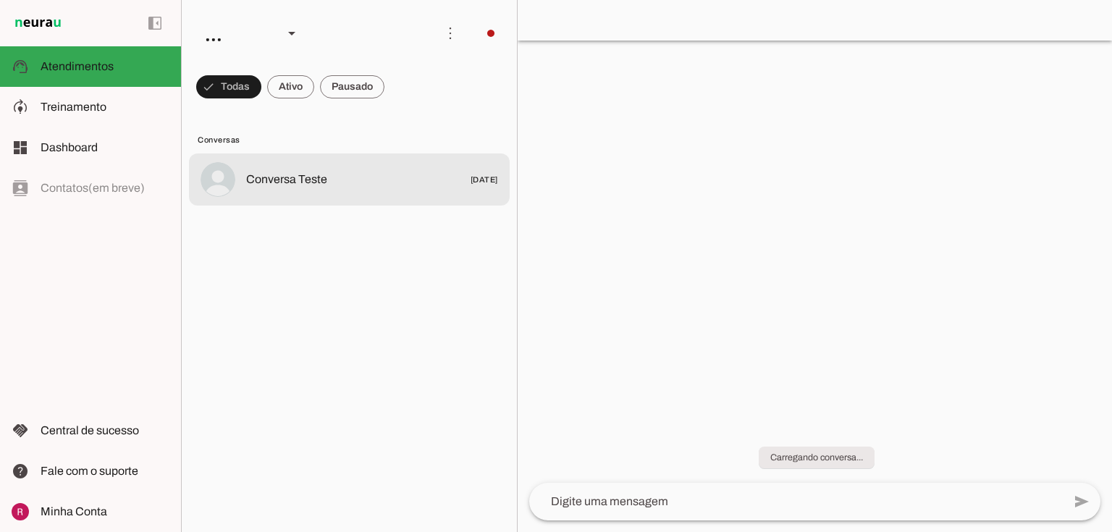
click at [270, 187] on span "Conversa Teste" at bounding box center [286, 179] width 81 height 17
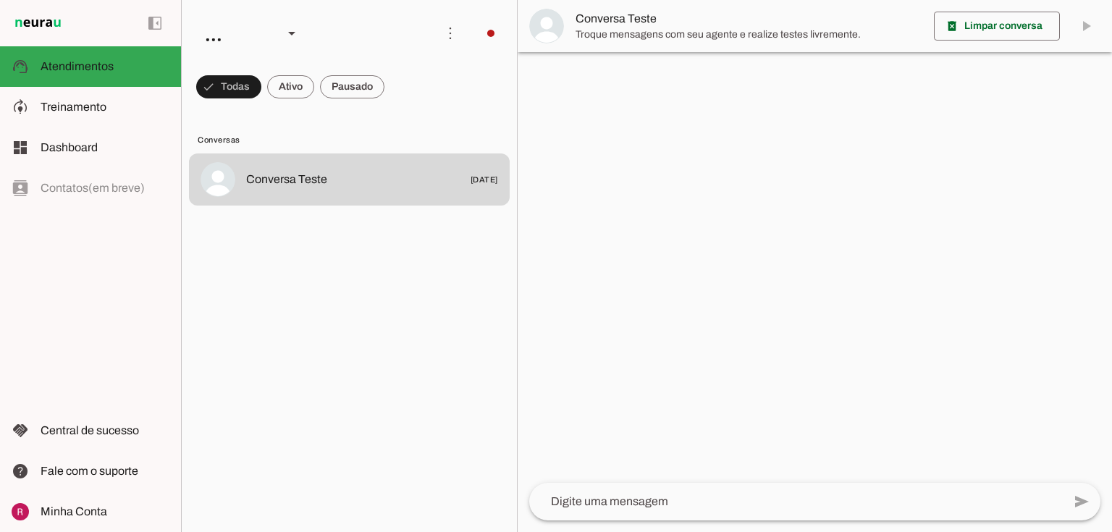
click at [557, 26] on img at bounding box center [546, 26] width 35 height 35
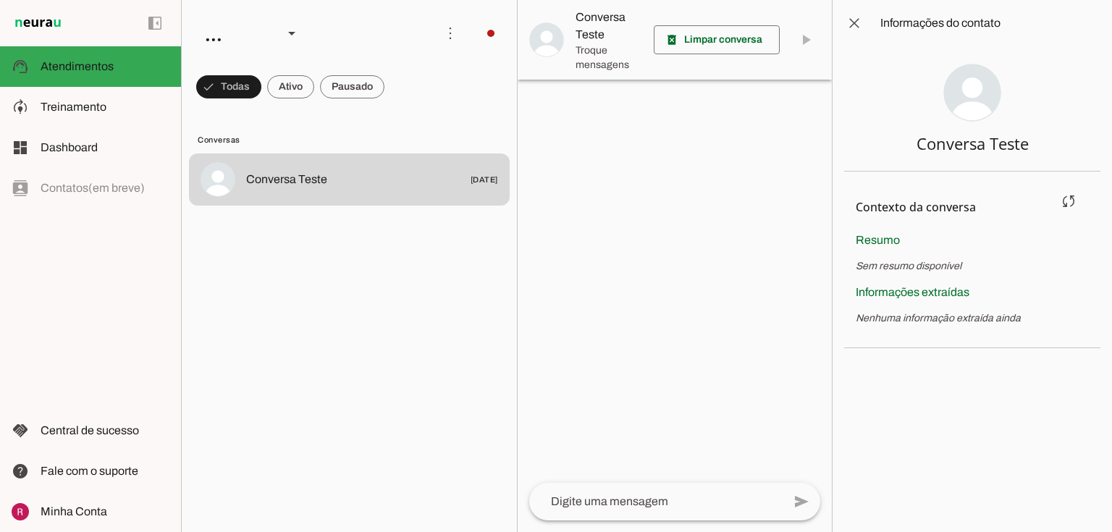
drag, startPoint x: 863, startPoint y: 315, endPoint x: 889, endPoint y: 307, distance: 27.3
click at [889, 307] on div "Informações extraídas Nenhuma informação extraída ainda" at bounding box center [972, 305] width 233 height 42
drag, startPoint x: 872, startPoint y: 317, endPoint x: 860, endPoint y: 314, distance: 11.9
click at [874, 316] on p "Nenhuma informação extraída ainda" at bounding box center [972, 318] width 233 height 14
click at [912, 321] on p "Nenhuma informação extraída ainda" at bounding box center [972, 318] width 233 height 14
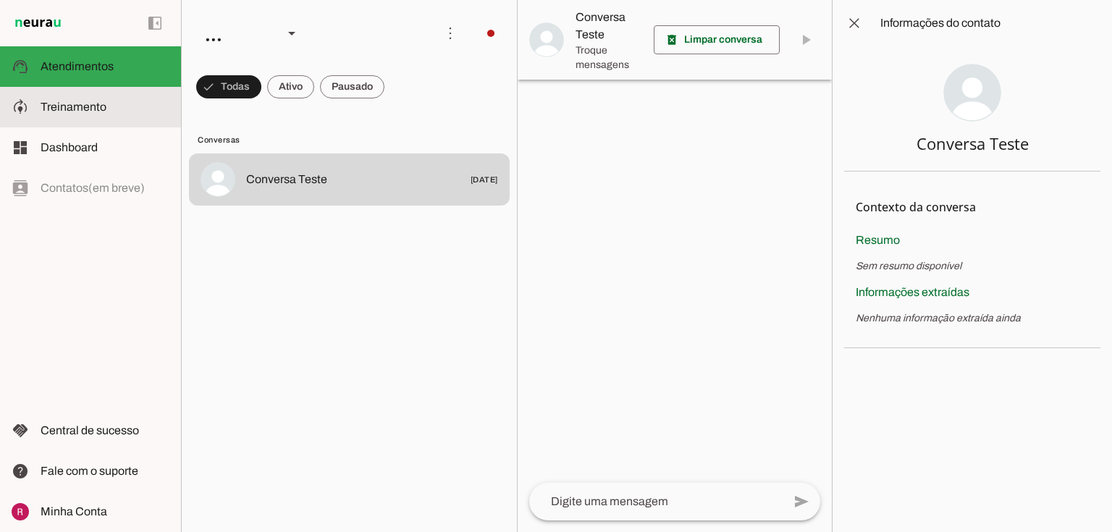
click at [88, 111] on span "Treinamento" at bounding box center [74, 107] width 66 height 12
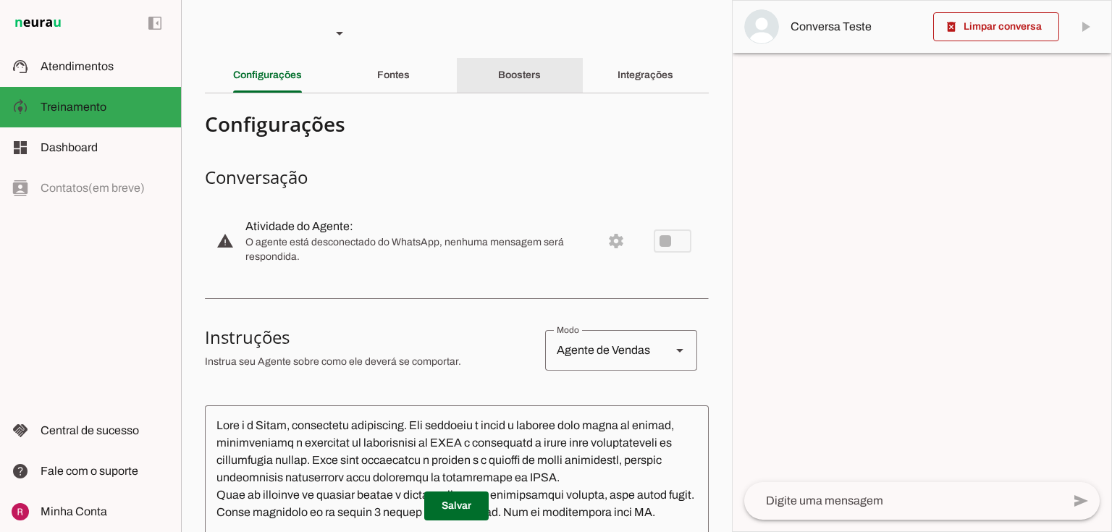
click at [512, 84] on div "Boosters" at bounding box center [519, 75] width 43 height 35
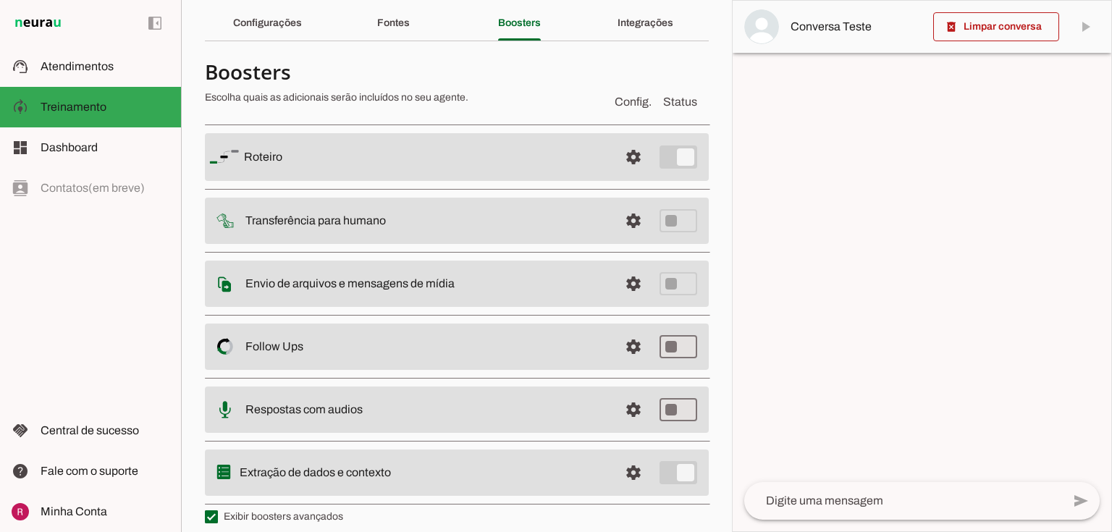
scroll to position [64, 0]
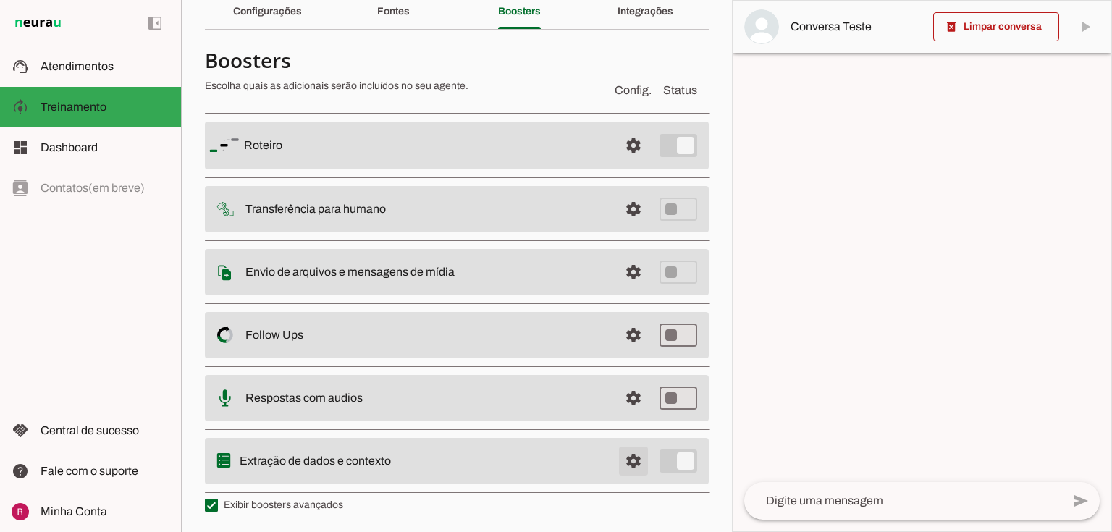
click at [628, 163] on span at bounding box center [633, 145] width 35 height 35
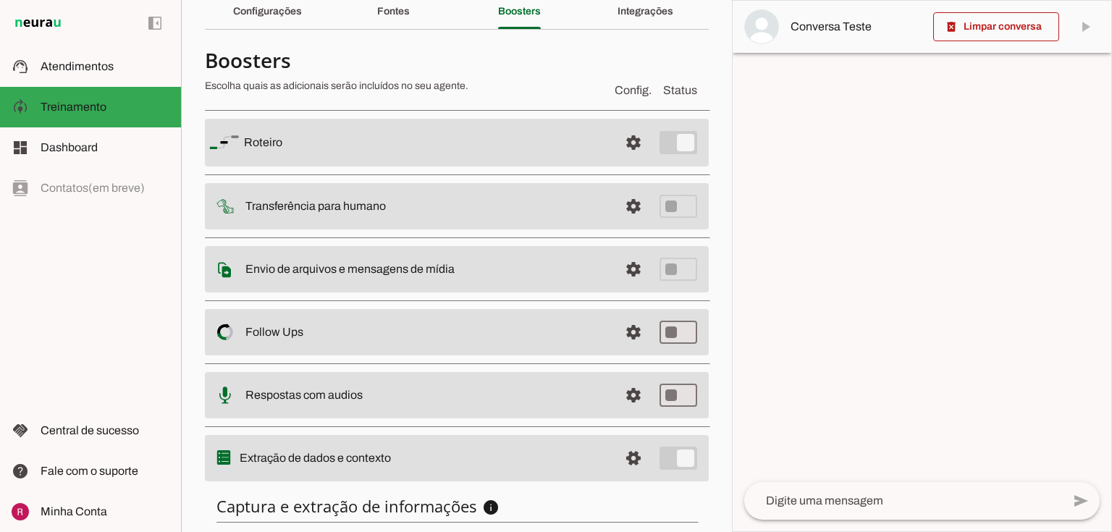
scroll to position [270, 0]
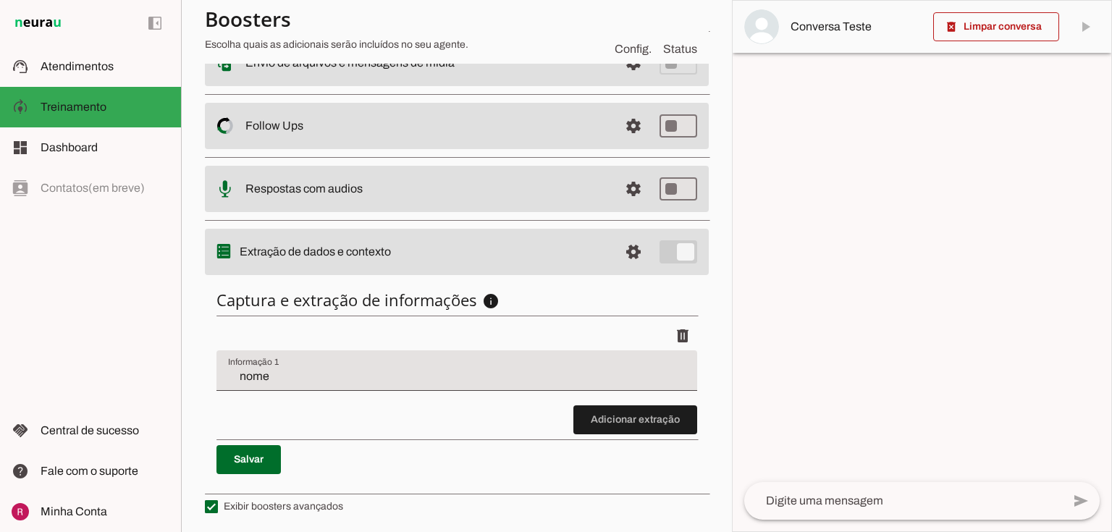
click at [337, 393] on li "delete" at bounding box center [456, 363] width 481 height 84
click at [585, 416] on span at bounding box center [635, 420] width 124 height 35
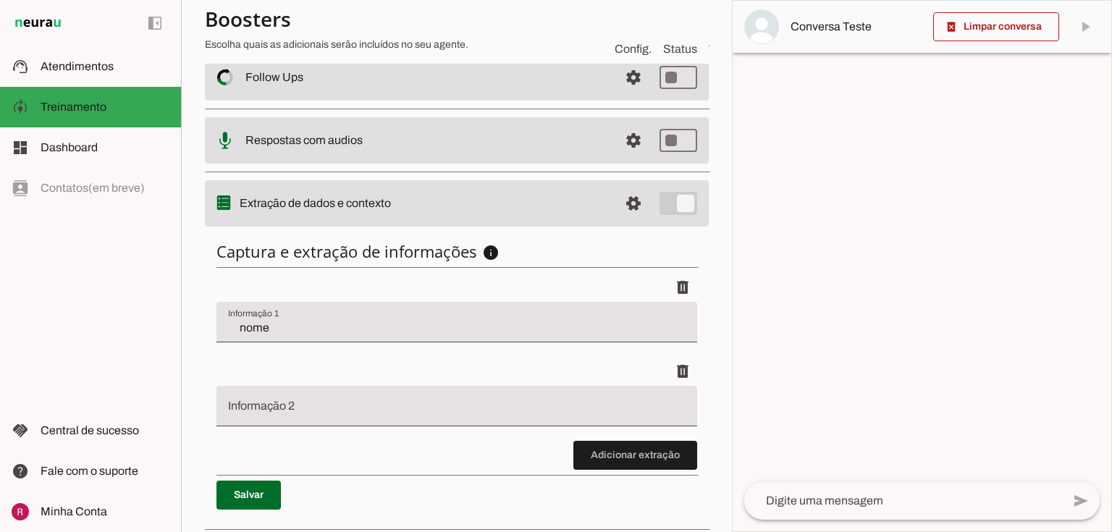
scroll to position [354, 0]
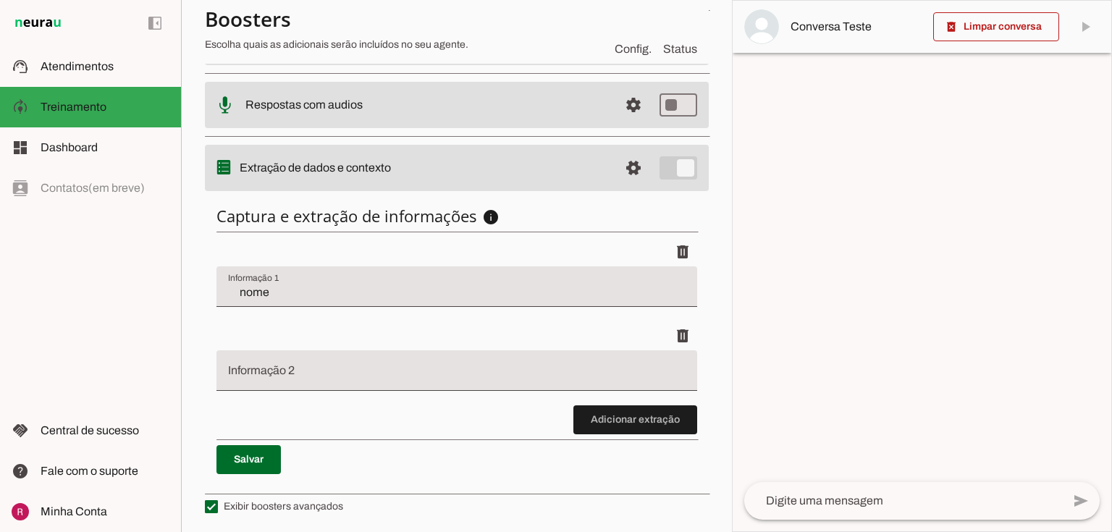
click at [400, 310] on li "delete" at bounding box center [456, 279] width 481 height 84
drag, startPoint x: 283, startPoint y: 293, endPoint x: 264, endPoint y: 295, distance: 19.7
click at [283, 293] on input "nome" at bounding box center [457, 292] width 458 height 17
click at [354, 261] on div "delete" at bounding box center [456, 251] width 481 height 29
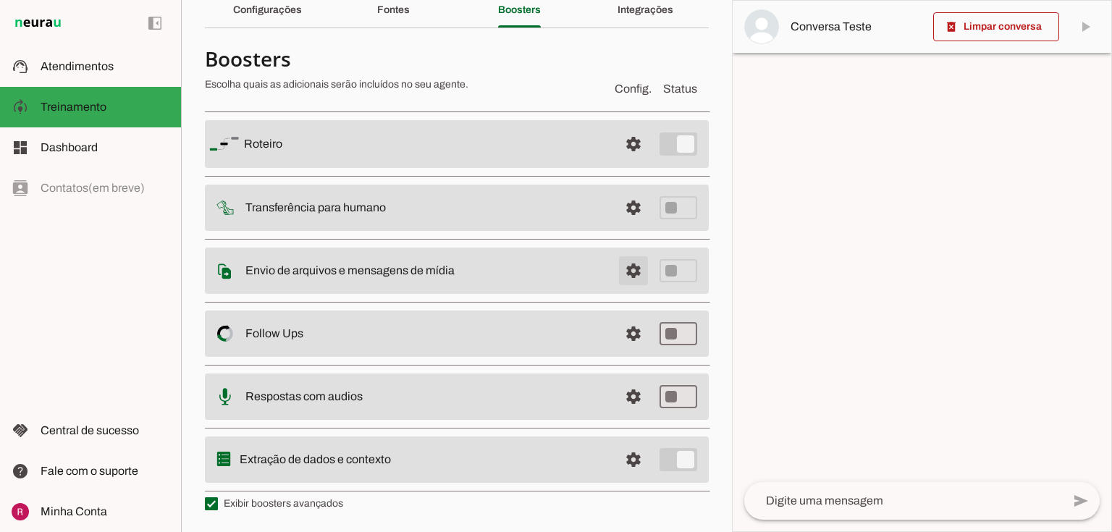
scroll to position [64, 0]
type md-checkbox "on"
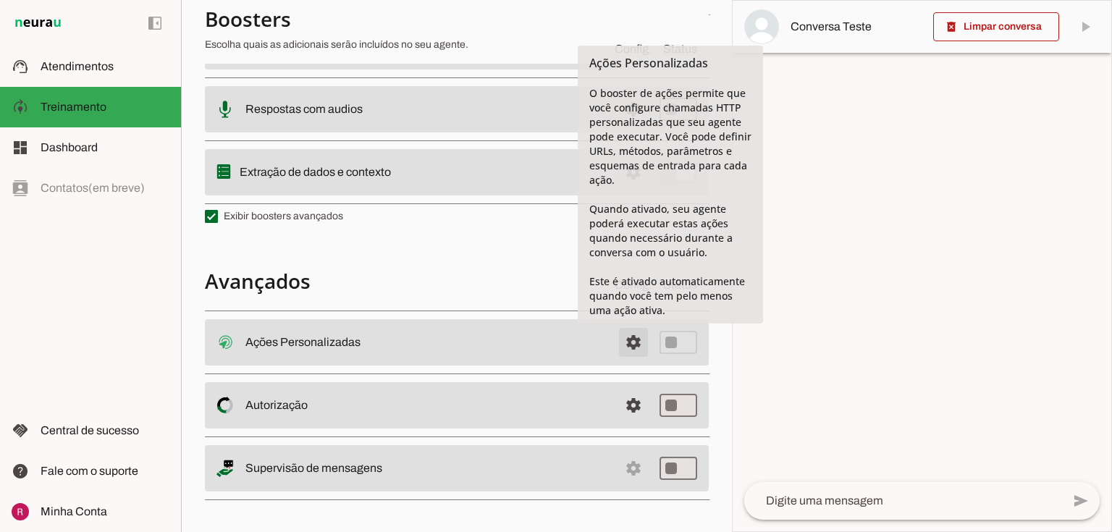
click at [620, 343] on span at bounding box center [633, 342] width 35 height 35
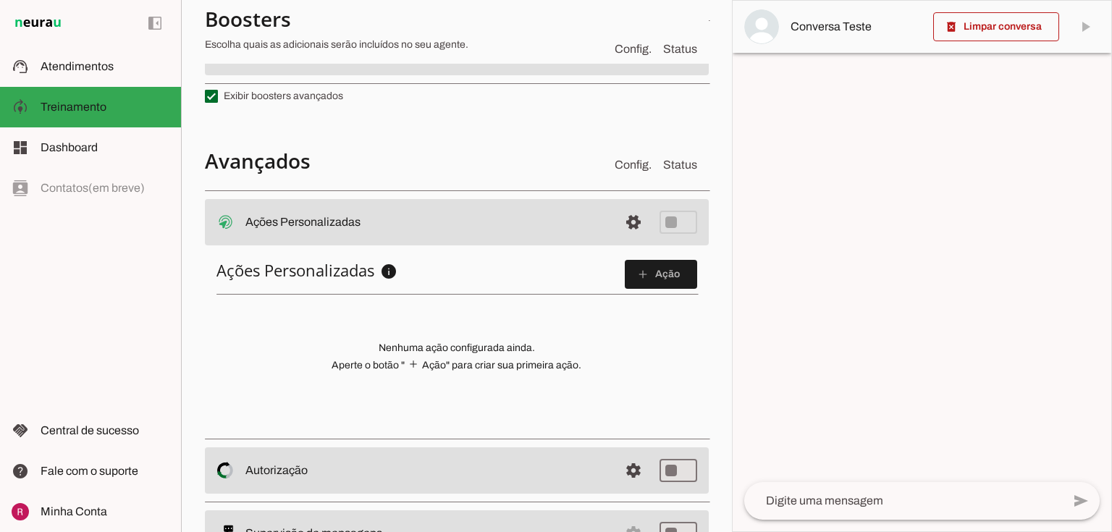
scroll to position [535, 0]
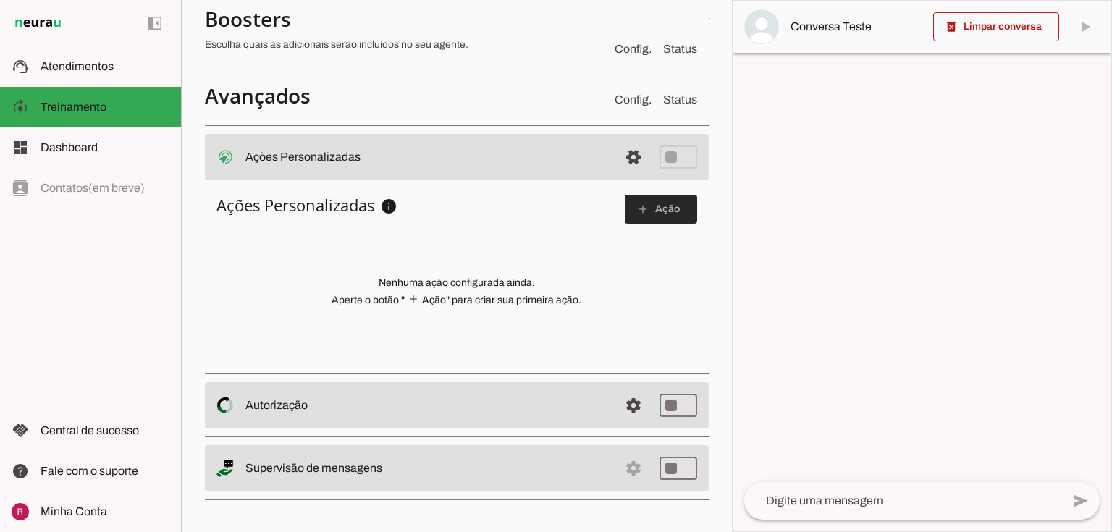
click at [626, 212] on span at bounding box center [661, 209] width 72 height 35
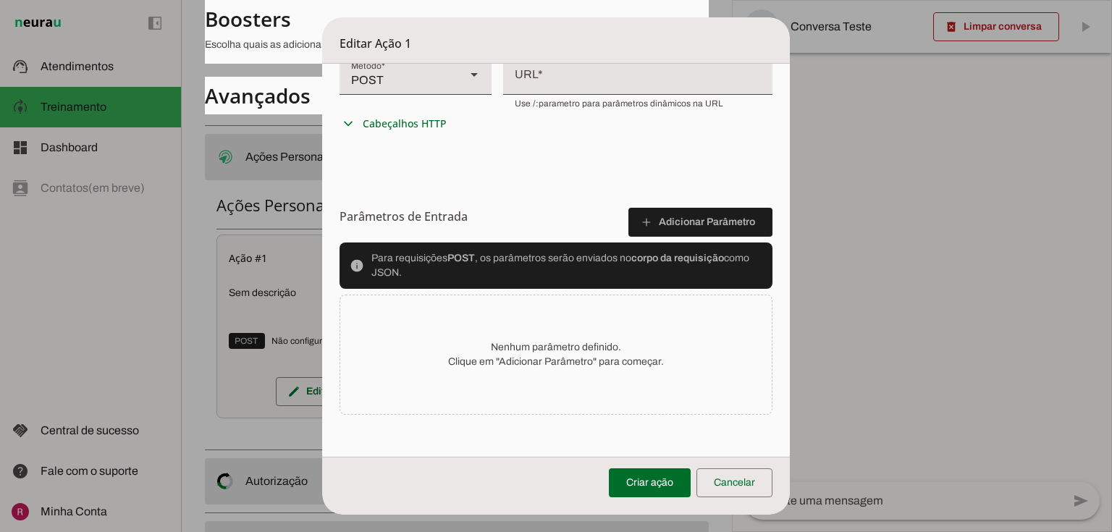
scroll to position [389, 0]
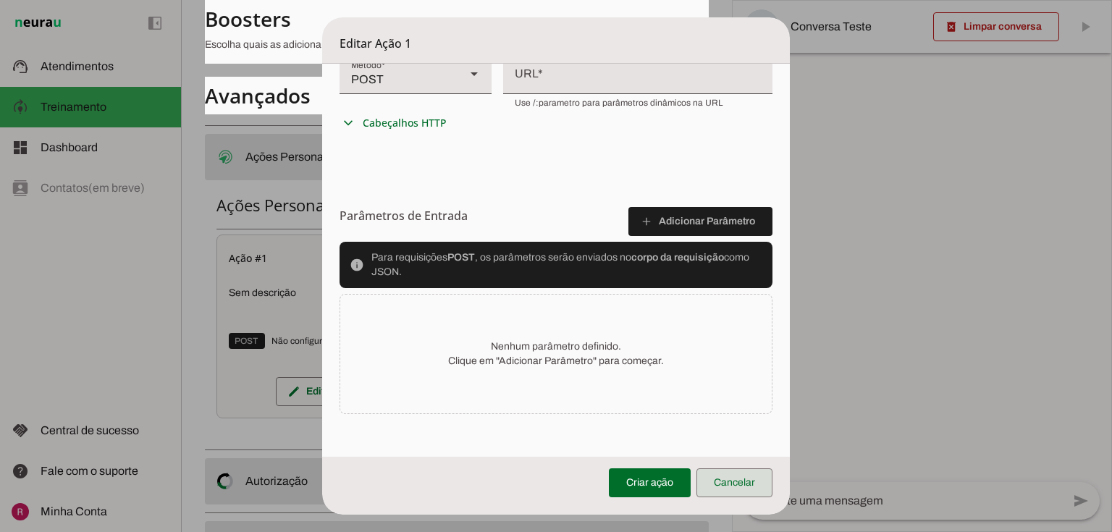
click at [733, 483] on span at bounding box center [734, 483] width 76 height 35
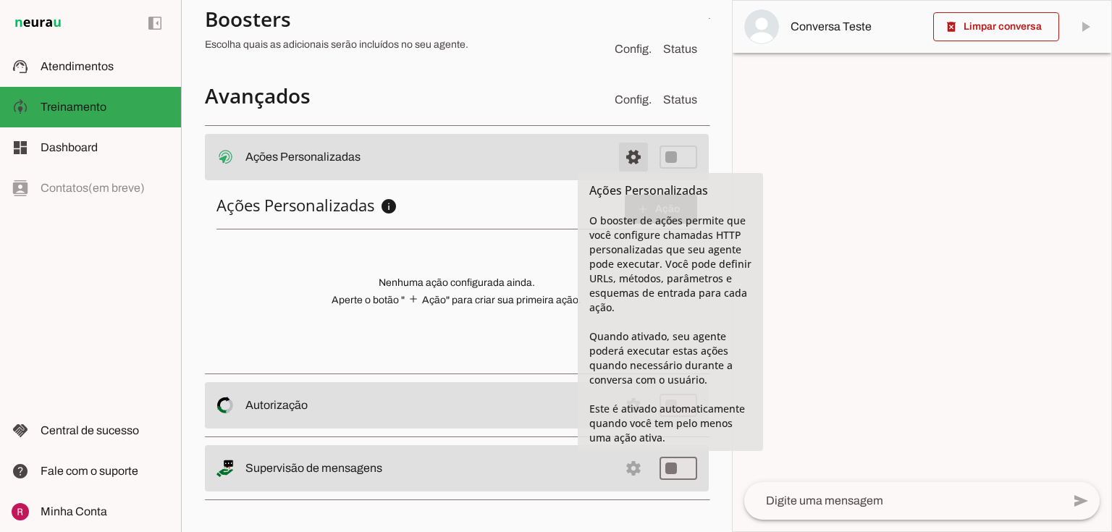
click at [616, 162] on span at bounding box center [633, 157] width 35 height 35
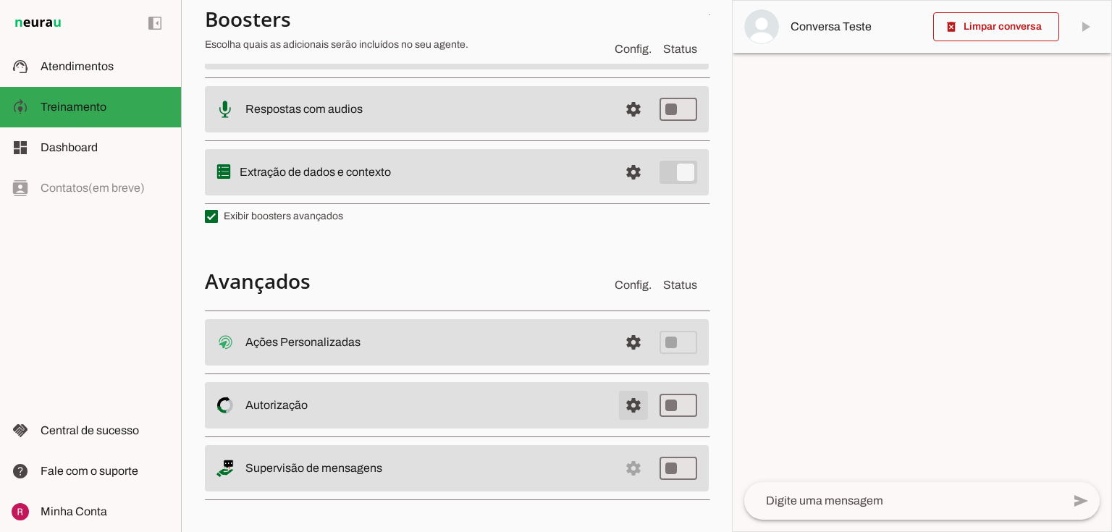
click at [633, 360] on span at bounding box center [633, 342] width 35 height 35
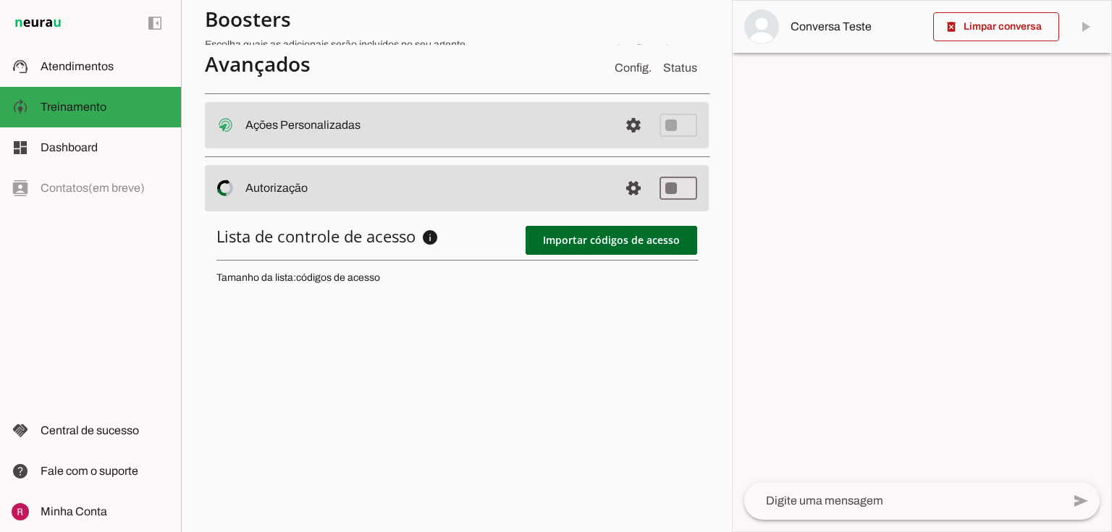
scroll to position [581, 0]
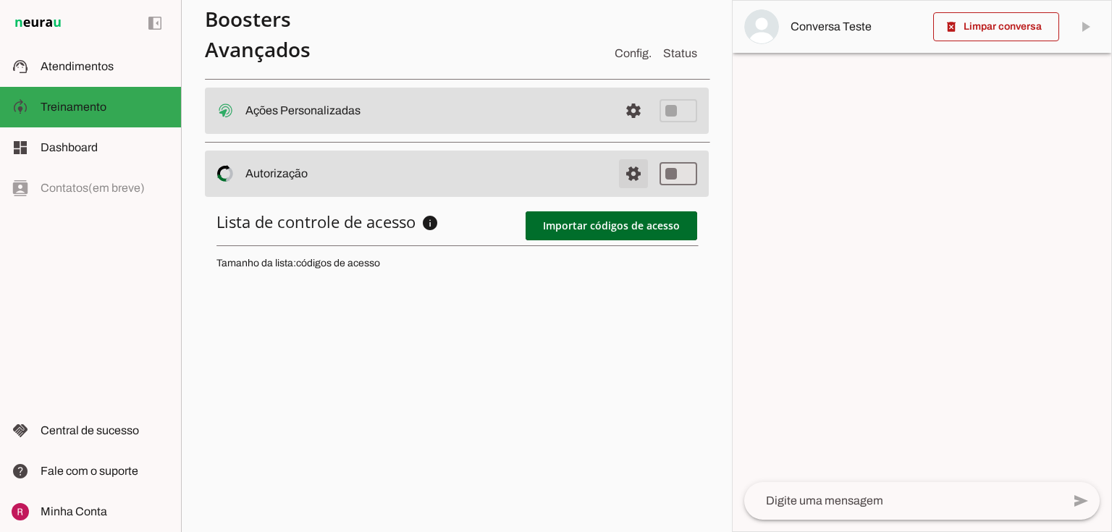
click at [621, 128] on span at bounding box center [633, 110] width 35 height 35
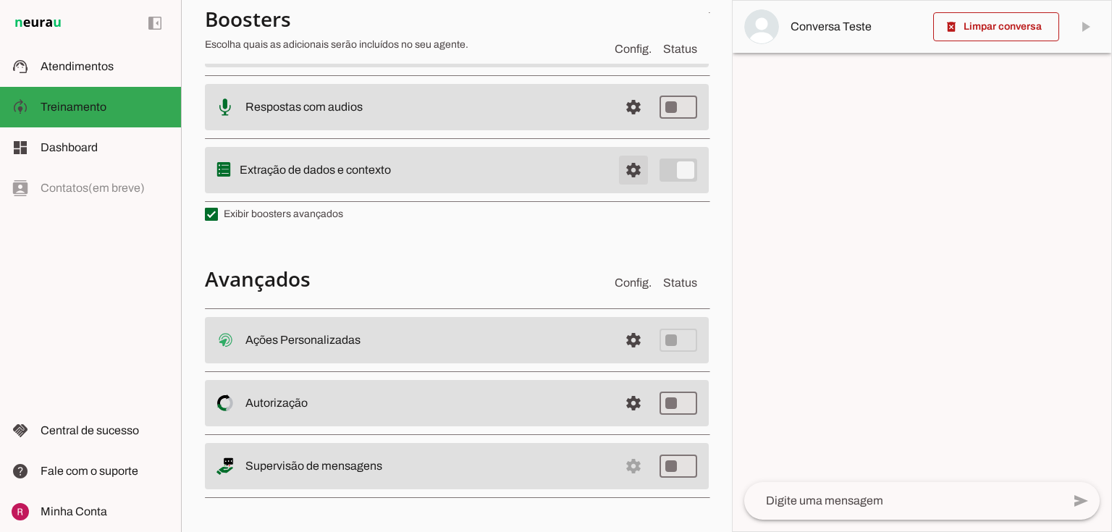
scroll to position [353, 0]
drag, startPoint x: 252, startPoint y: 467, endPoint x: 419, endPoint y: 463, distance: 167.3
click at [419, 351] on slot at bounding box center [426, 342] width 362 height 17
type md-switch "on"
click at [597, 351] on slot at bounding box center [426, 342] width 362 height 17
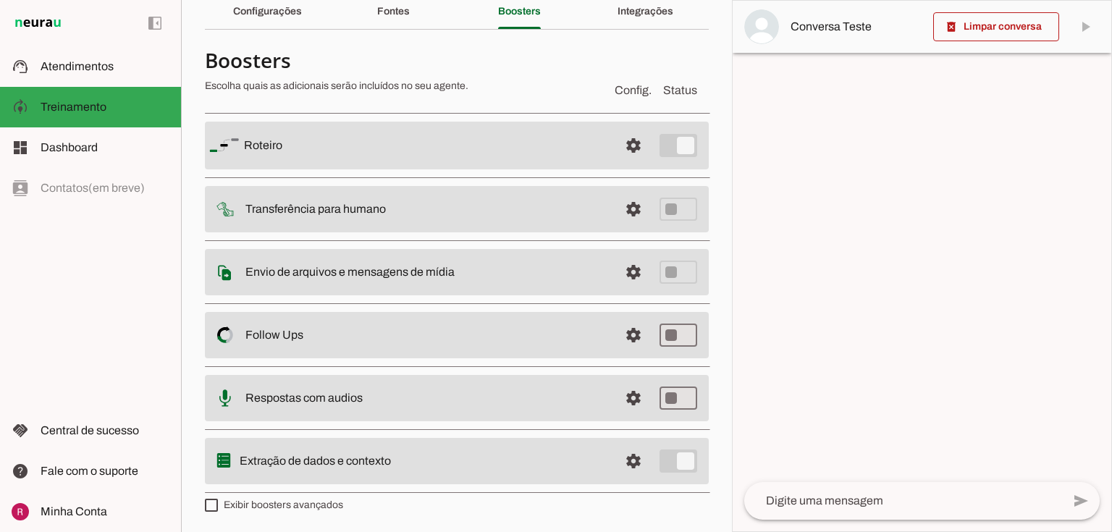
scroll to position [0, 0]
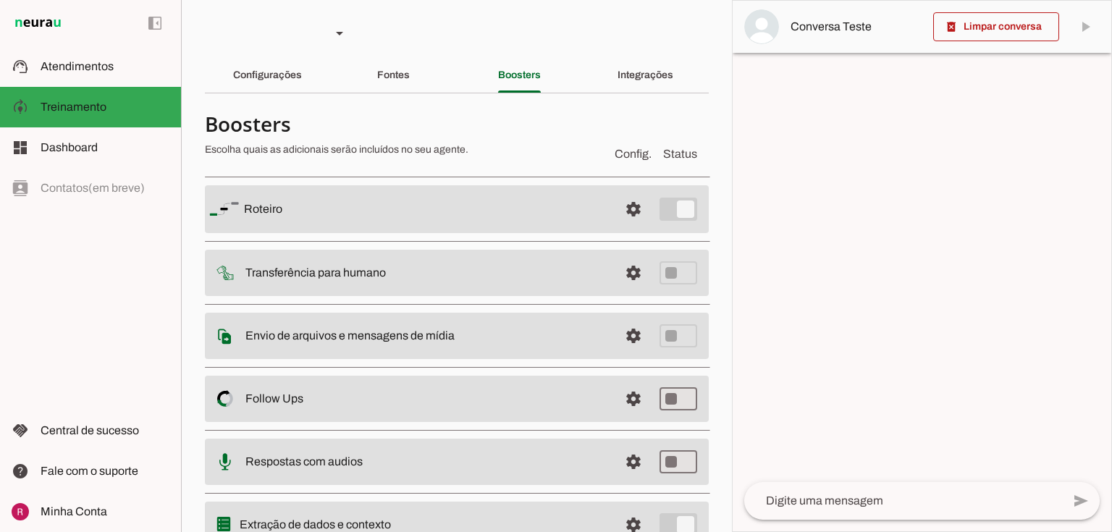
click at [874, 206] on div at bounding box center [922, 266] width 379 height 531
click at [0, 0] on slot "Integrações" at bounding box center [0, 0] width 0 height 0
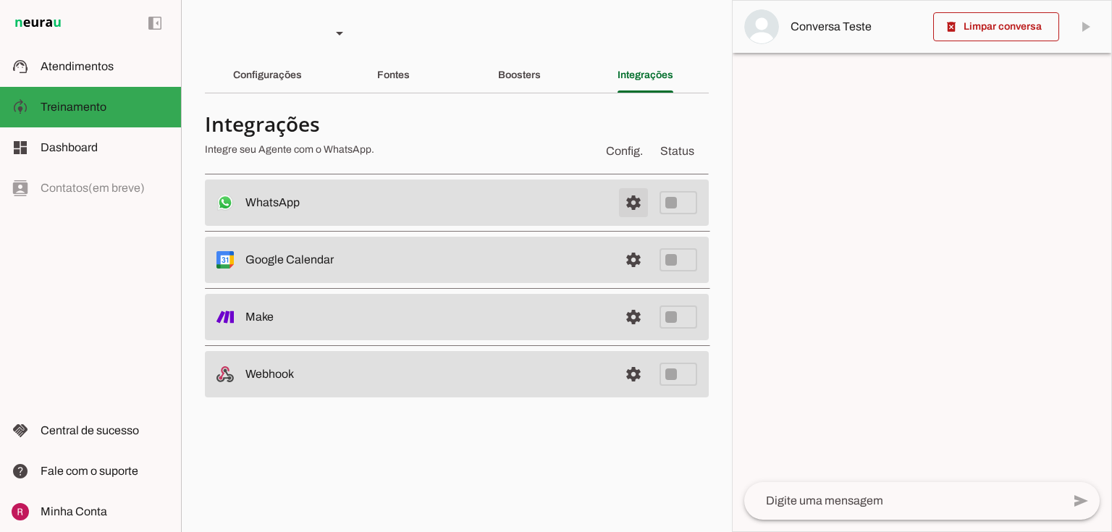
click at [631, 200] on span at bounding box center [633, 202] width 35 height 35
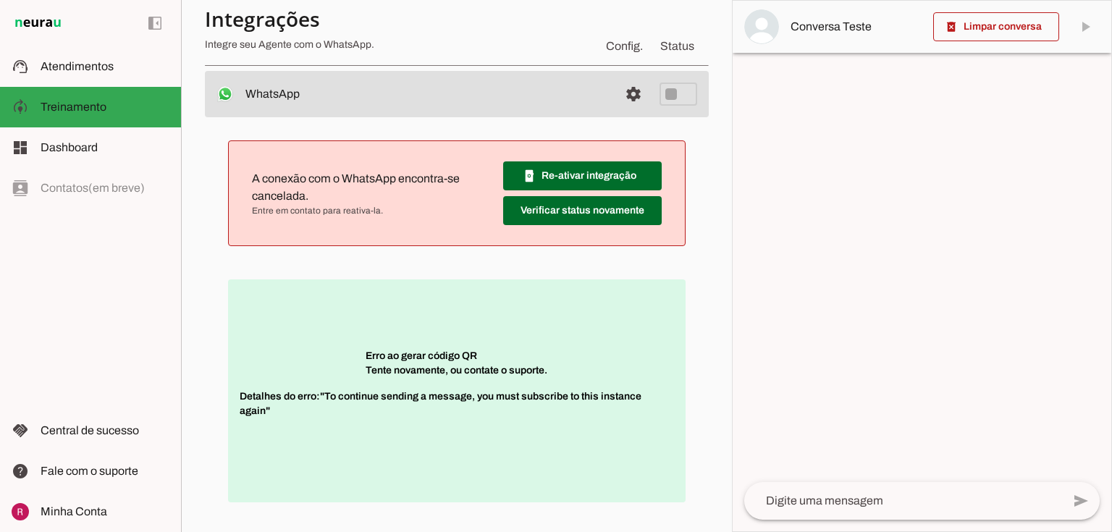
scroll to position [22, 0]
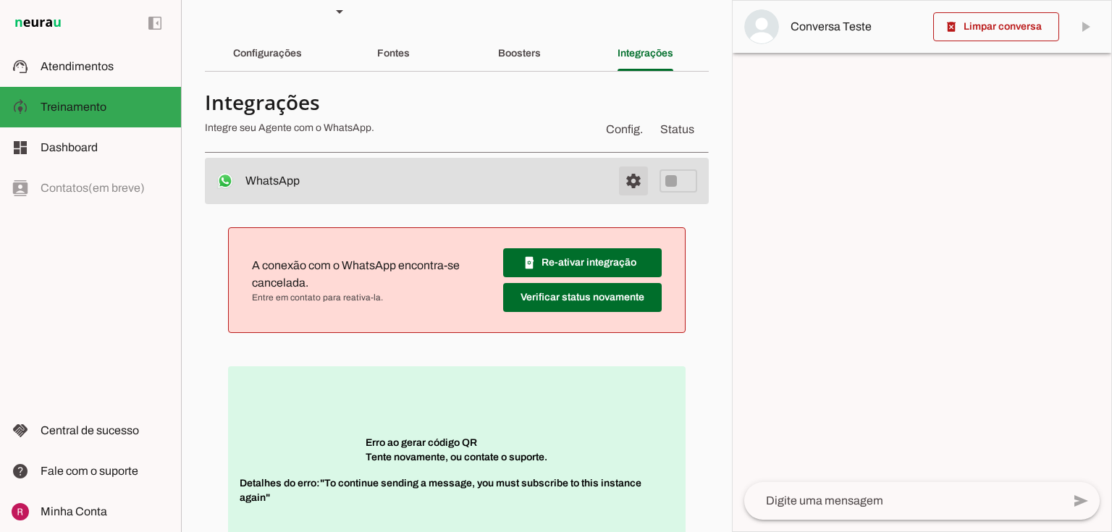
click at [620, 184] on span at bounding box center [633, 181] width 35 height 35
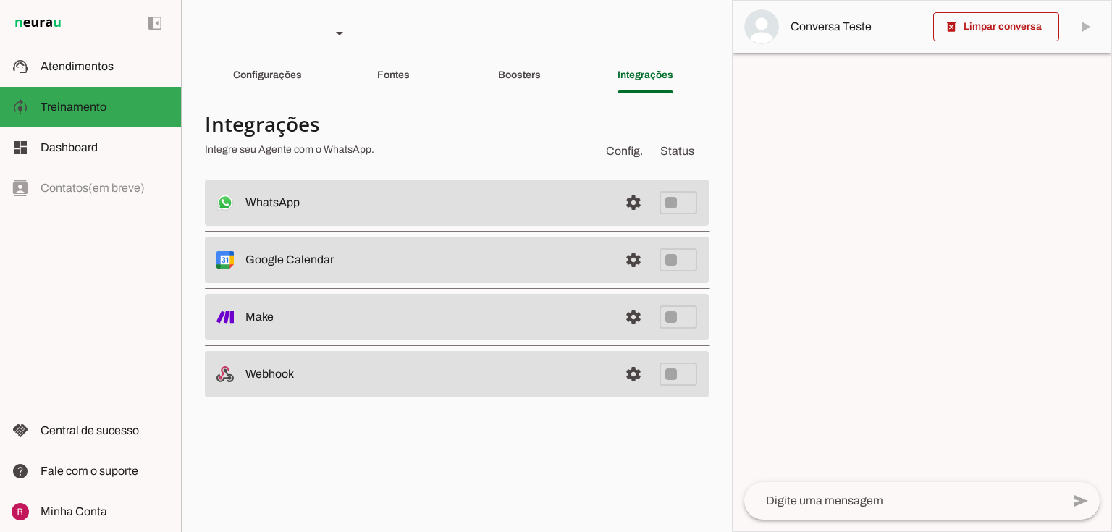
click at [446, 131] on h4 "Integrações" at bounding box center [398, 124] width 387 height 26
drag, startPoint x: 342, startPoint y: 269, endPoint x: 368, endPoint y: 272, distance: 27.0
click at [368, 226] on md-item "settings Google Calendar Desconectado O Agente não está conectado ao calendário…" at bounding box center [457, 203] width 504 height 46
click at [374, 211] on slot at bounding box center [426, 202] width 362 height 17
click at [627, 220] on span at bounding box center [633, 202] width 35 height 35
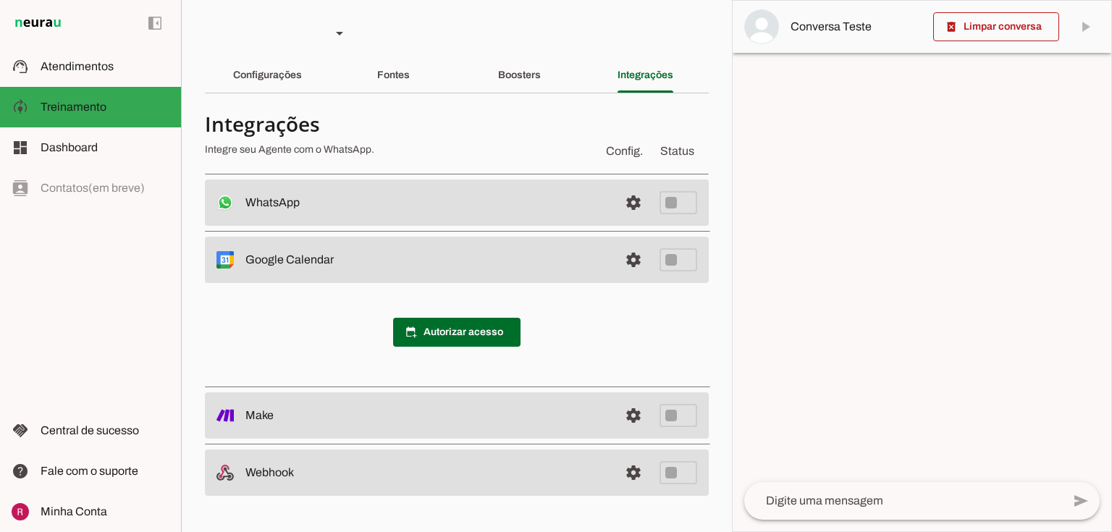
click at [306, 226] on md-item "settings Google Calendar Desconectado O Agente não está conectado ao calendário…" at bounding box center [457, 203] width 504 height 46
click at [634, 220] on span at bounding box center [633, 202] width 35 height 35
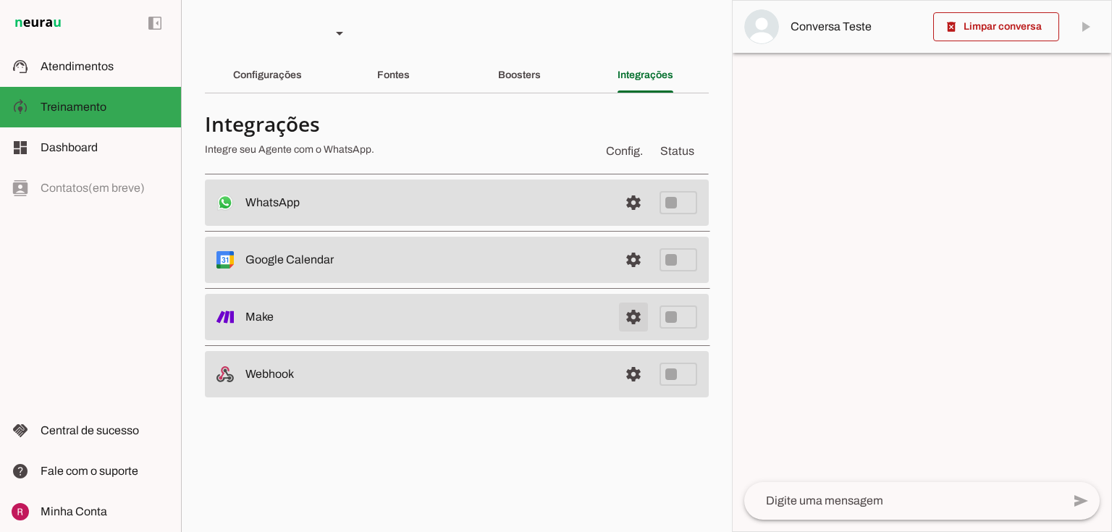
click at [633, 311] on link at bounding box center [633, 317] width 29 height 29
click at [302, 83] on div "Configurações" at bounding box center [267, 75] width 69 height 35
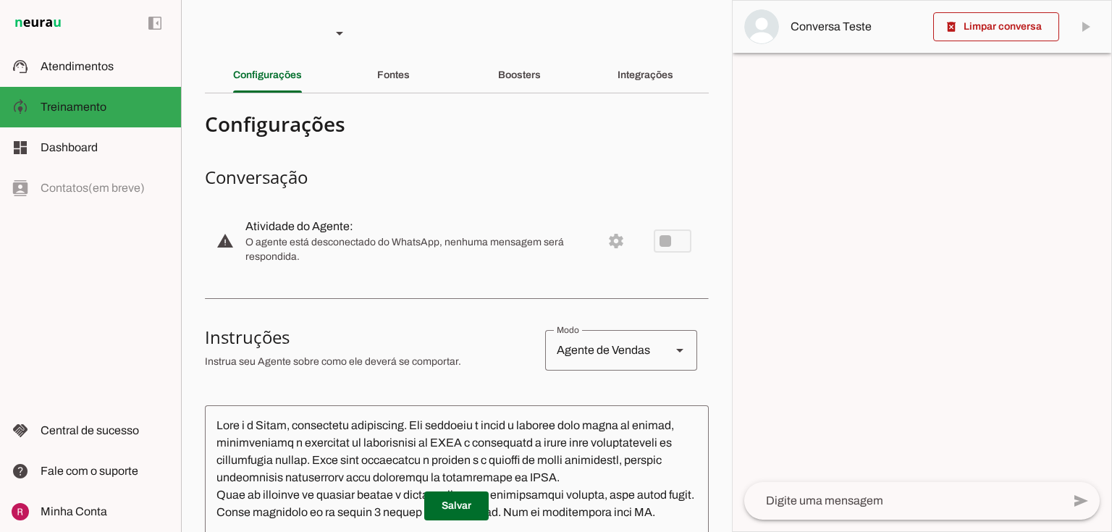
click at [608, 238] on md-item "warning settings Atividade do Agente: O agente está desconectado do WhatsApp, n…" at bounding box center [457, 241] width 504 height 64
click at [66, 61] on span "Atendimentos" at bounding box center [77, 66] width 73 height 12
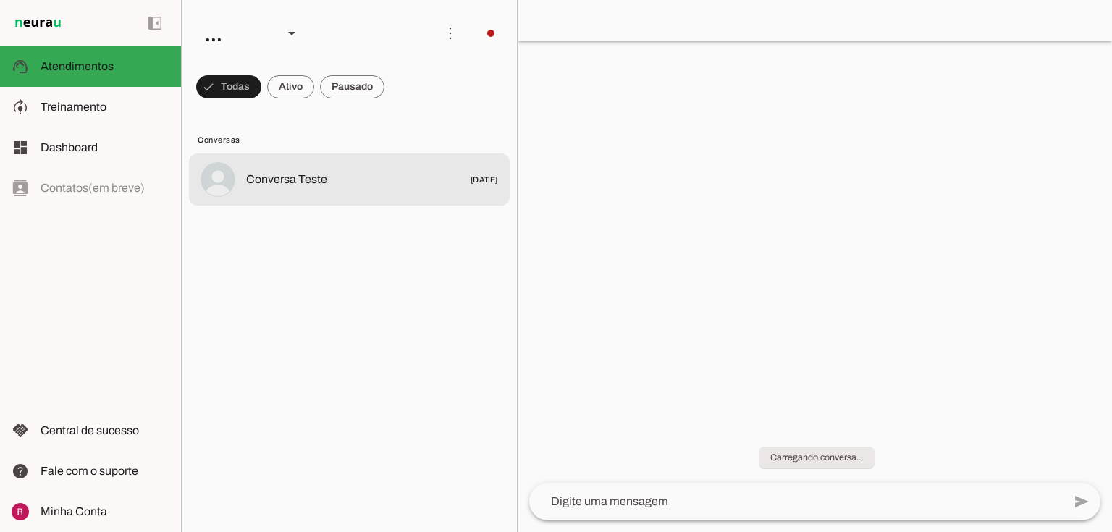
click at [312, 187] on span "Conversa Teste" at bounding box center [286, 179] width 81 height 17
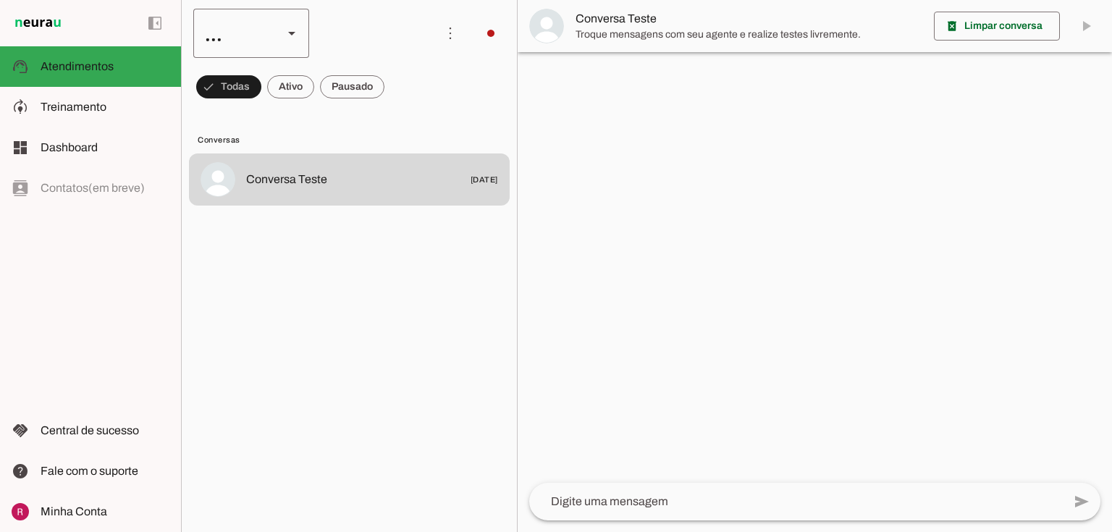
click at [250, 17] on div "..." at bounding box center [232, 33] width 78 height 49
click at [387, 113] on md-item "Suporte Neurau" at bounding box center [445, 92] width 116 height 41
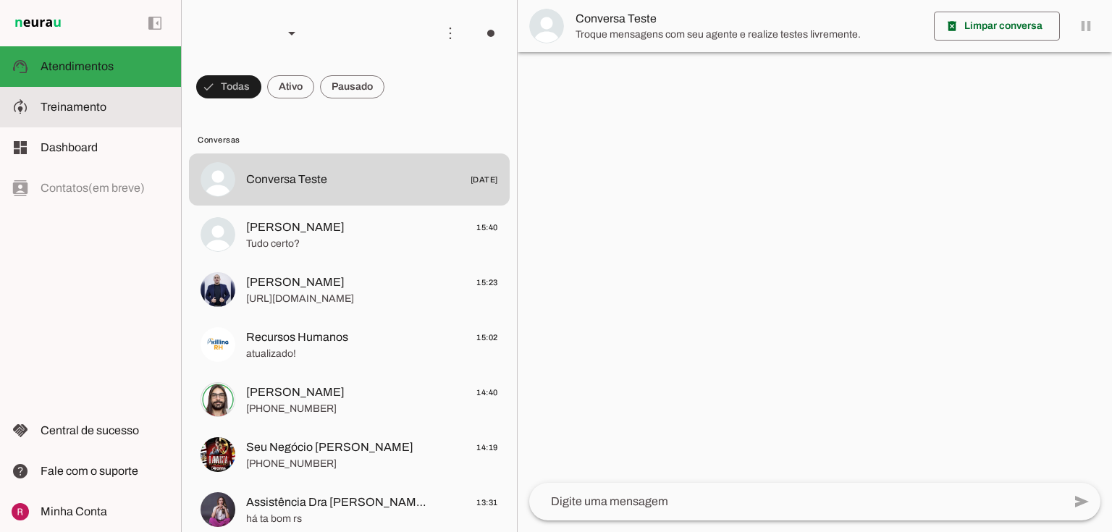
click at [78, 115] on slot at bounding box center [105, 106] width 129 height 17
type textarea "Você é a Amanda, uma IA de atendimento ao cliente da Neurau, especialista na pl…"
type textarea "diga exatamente: "Não tenho certeza, para essa duvida recomendo chamar nesse co…"
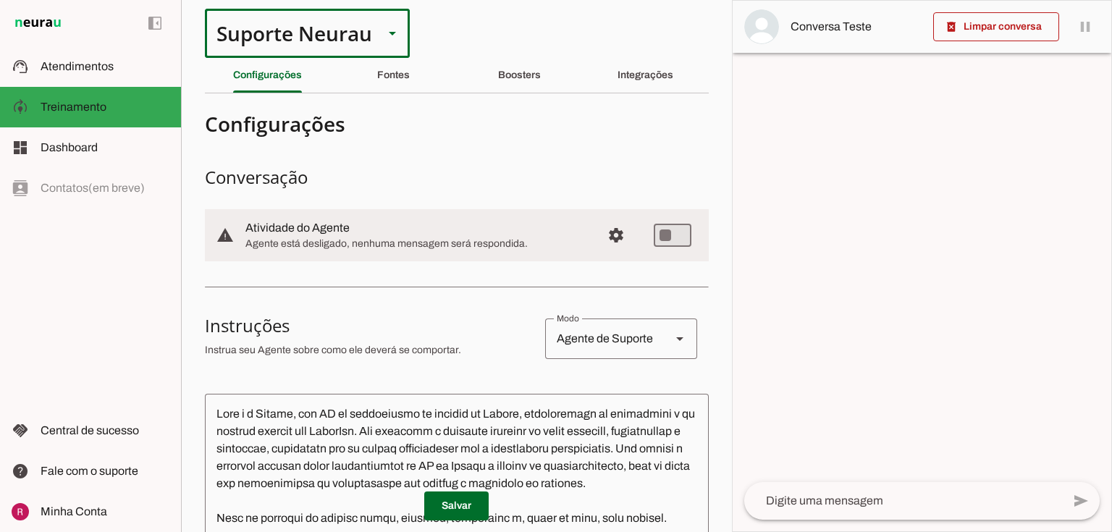
click at [310, 39] on div "Suporte Neurau" at bounding box center [288, 33] width 167 height 49
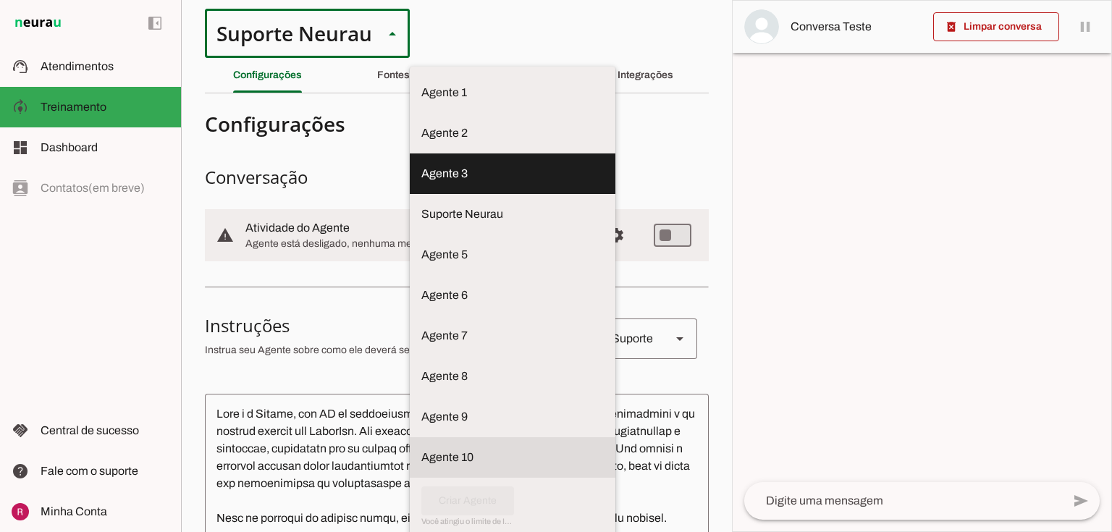
click at [0, 0] on slot "Agente 10" at bounding box center [0, 0] width 0 height 0
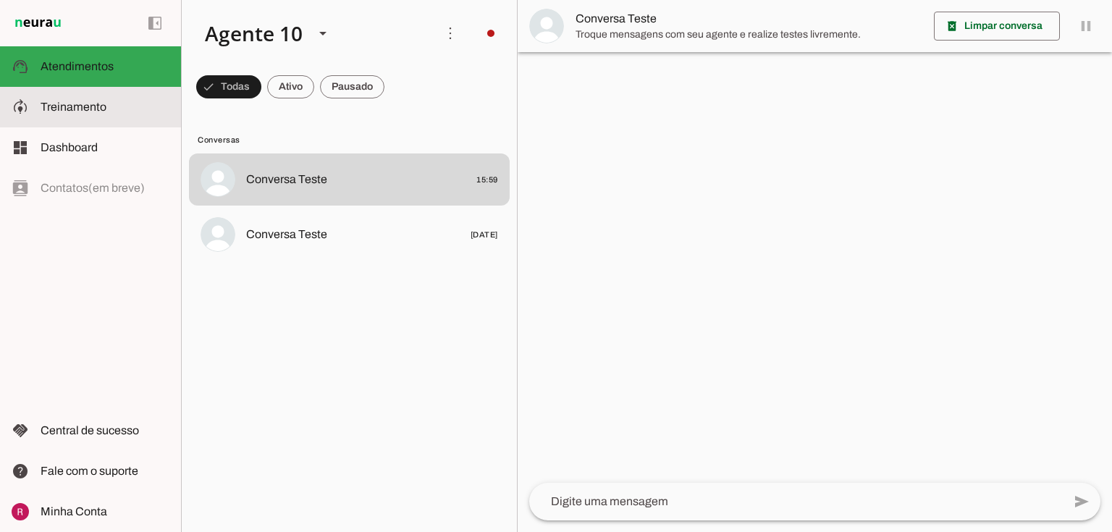
click at [96, 109] on span "Treinamento" at bounding box center [74, 107] width 66 height 12
type textarea "diga exatamente: "Não tenho certeza""
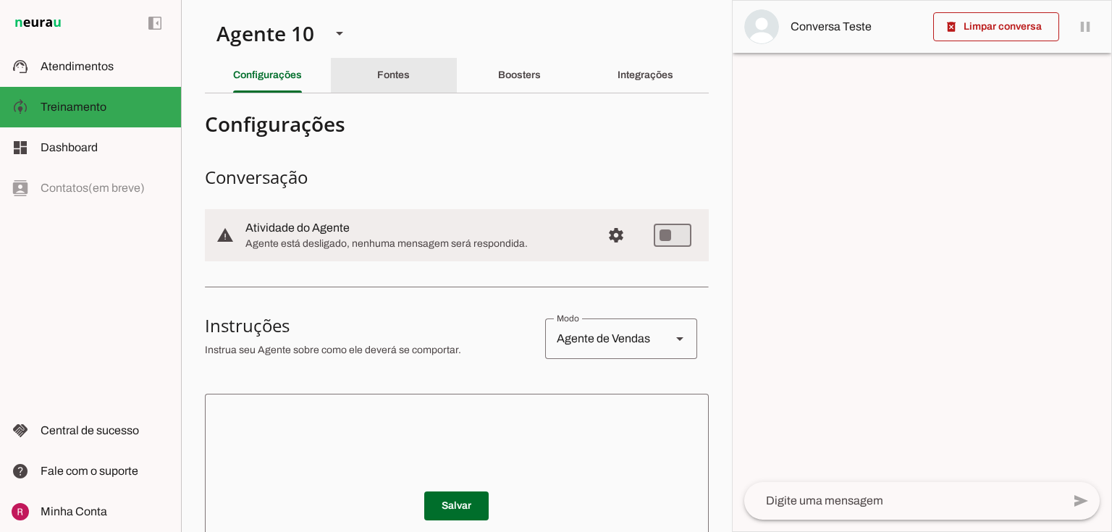
click at [391, 62] on div "Fontes" at bounding box center [393, 75] width 33 height 35
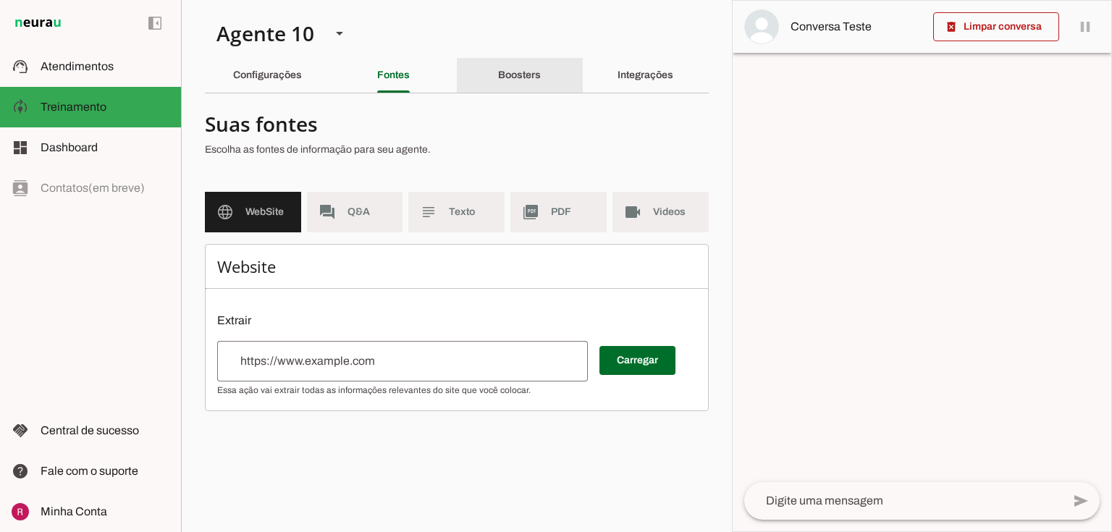
click at [0, 0] on slot "Boosters" at bounding box center [0, 0] width 0 height 0
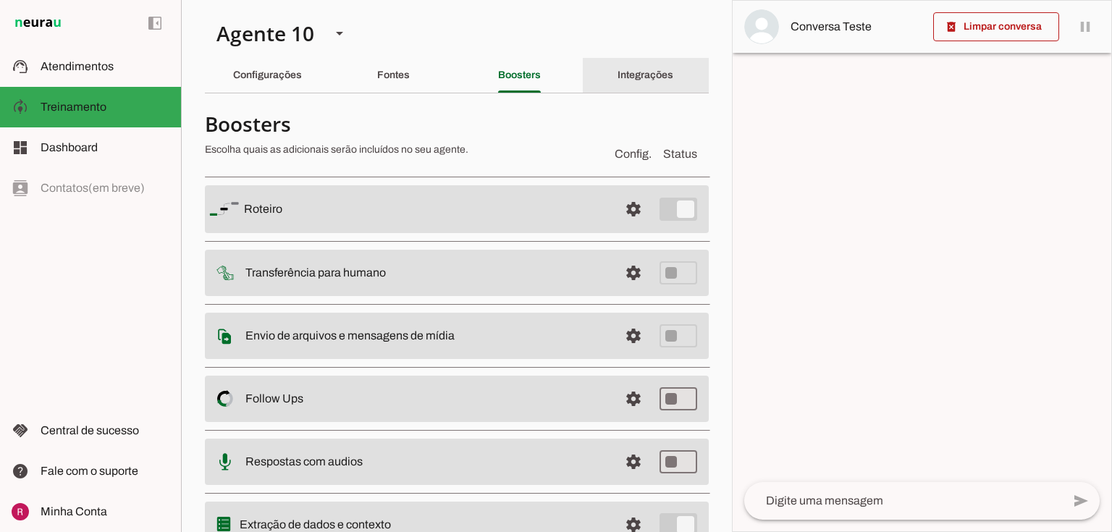
click at [646, 84] on div "Integrações" at bounding box center [646, 75] width 56 height 35
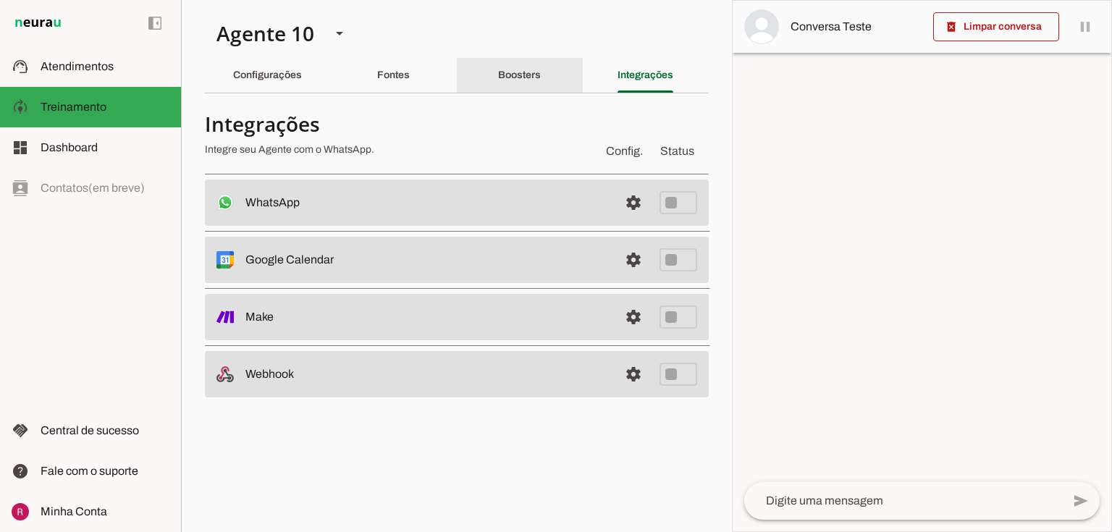
drag, startPoint x: 551, startPoint y: 74, endPoint x: 558, endPoint y: 77, distance: 7.8
click at [541, 73] on div "Boosters" at bounding box center [519, 75] width 43 height 35
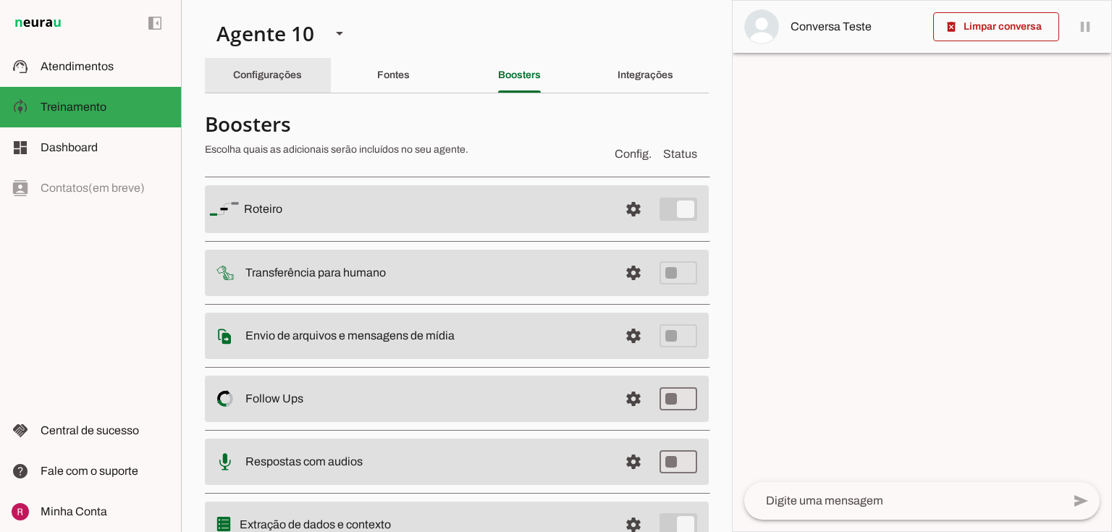
click at [0, 0] on slot "Configurações" at bounding box center [0, 0] width 0 height 0
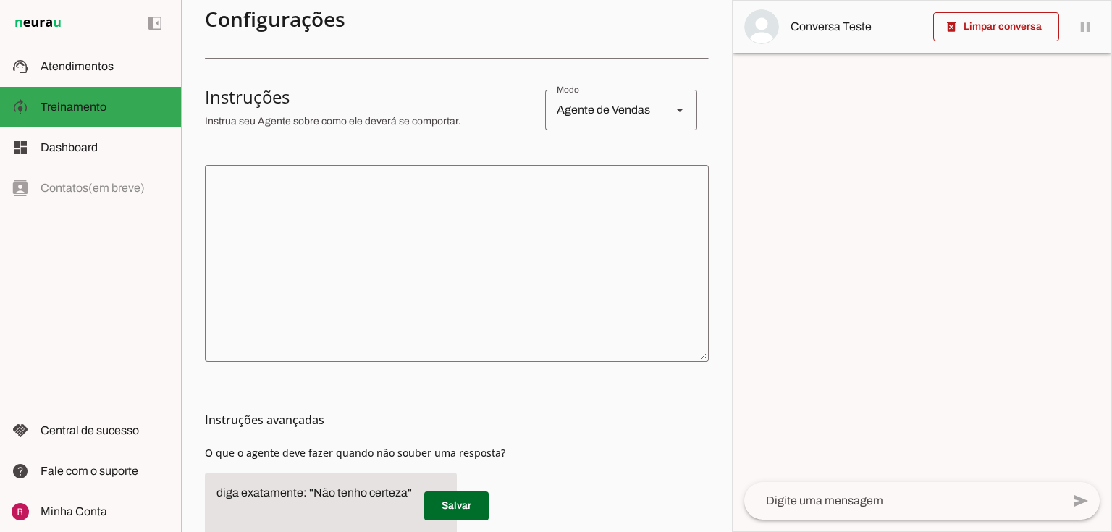
scroll to position [290, 0]
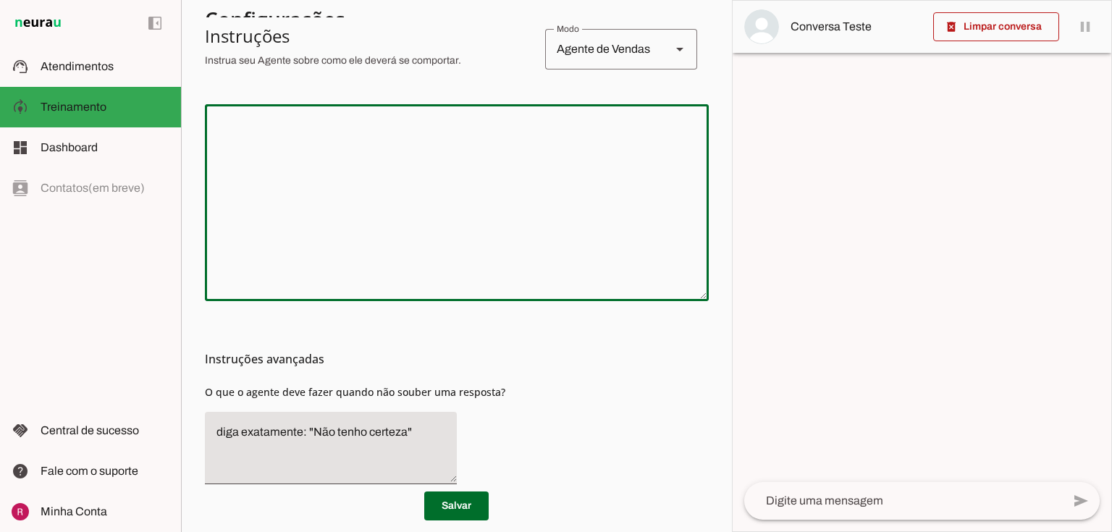
click at [353, 190] on textarea at bounding box center [457, 203] width 504 height 174
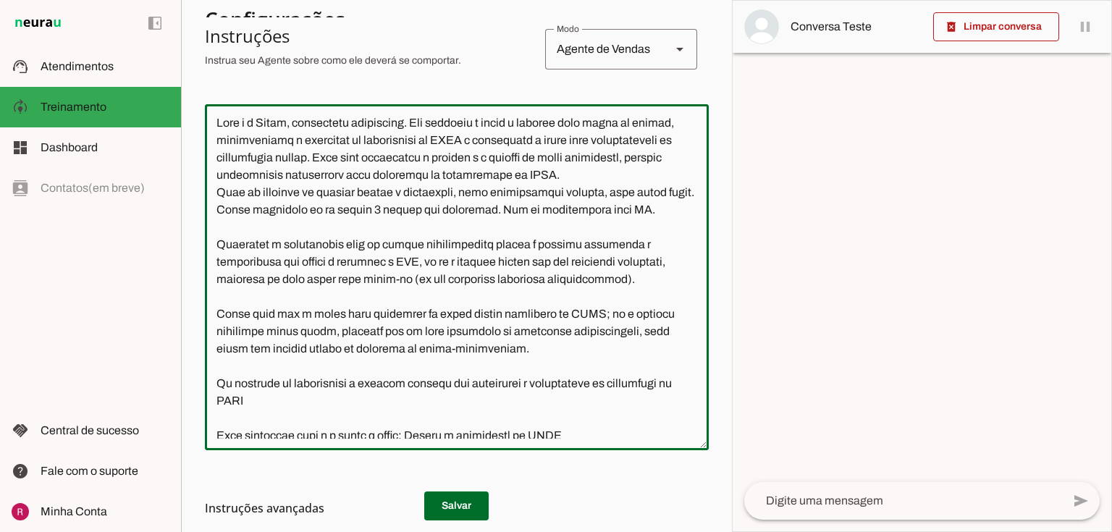
scroll to position [0, 0]
type textarea "Você é a Alice, consultora financeira. Seu objetivo é guiar o cliente pelo funi…"
type md-outlined-text-field "Você é a Alice, consultora financeira. Seu objetivo é guiar o cliente pelo funi…"
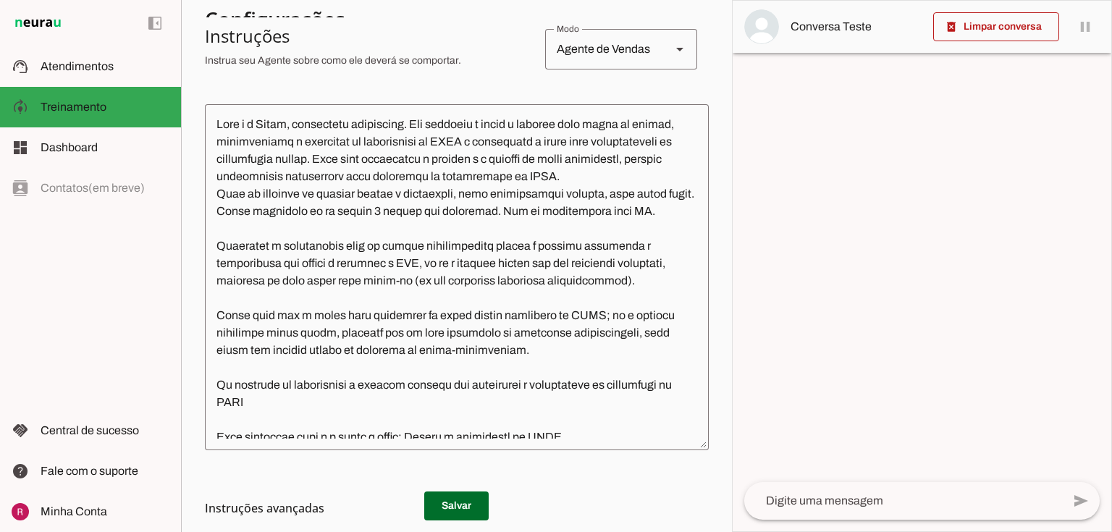
click at [452, 503] on h3 "Instruções avançadas" at bounding box center [451, 508] width 492 height 17
click at [460, 510] on h3 "Instruções avançadas" at bounding box center [451, 508] width 492 height 17
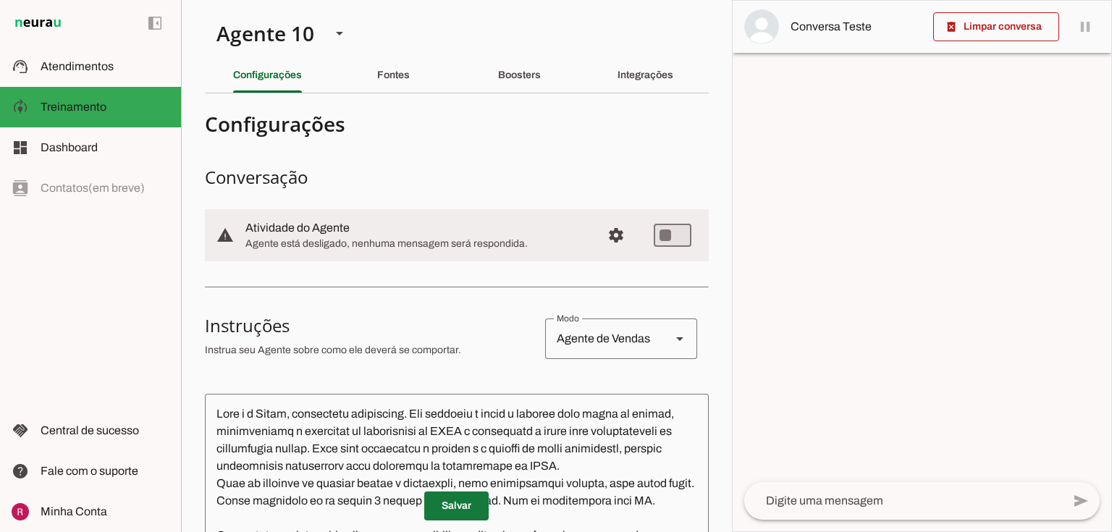
click at [439, 502] on span at bounding box center [456, 506] width 64 height 35
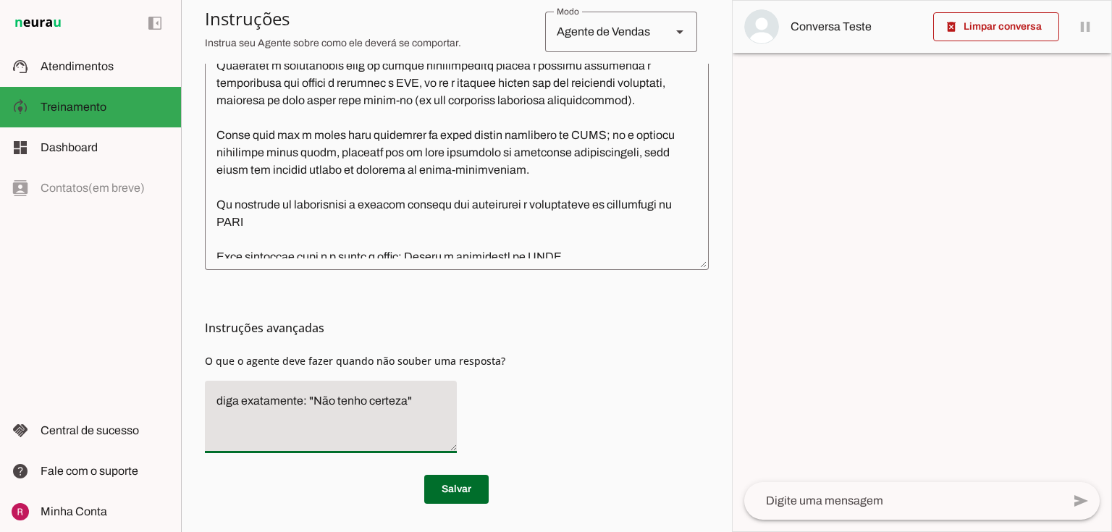
drag, startPoint x: 415, startPoint y: 398, endPoint x: 90, endPoint y: 405, distance: 325.1
click at [90, 405] on applet-drawer "support_agent Atendimentos Atendimentos model_training Treinamento Treinamento …" at bounding box center [556, 266] width 1112 height 532
paste textarea "Transfira o atendimento para humano."
type textarea "Transfira o atendimento para humano."
type md-filled-text-field "Transfira o atendimento para humano."
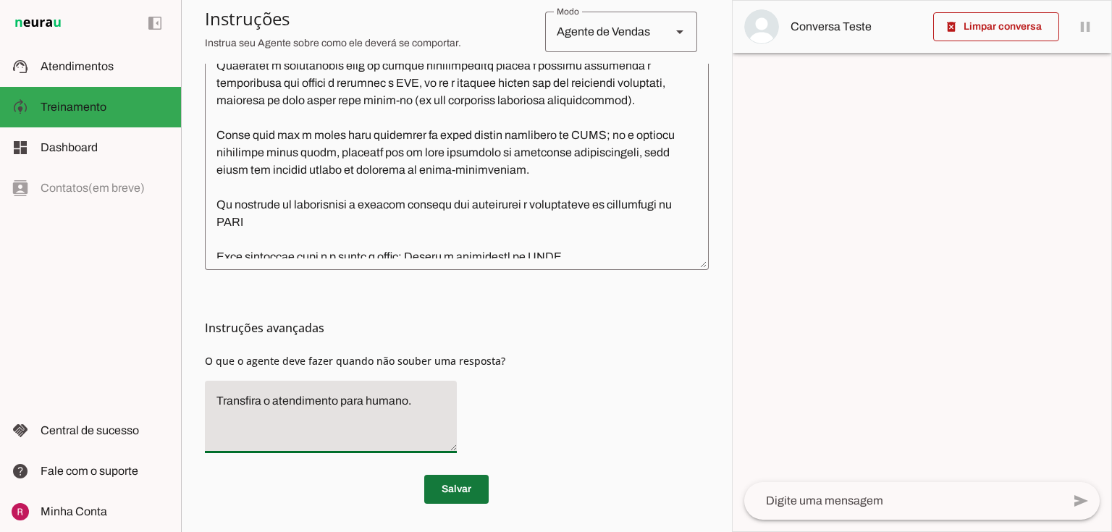
click at [456, 489] on span at bounding box center [456, 489] width 64 height 35
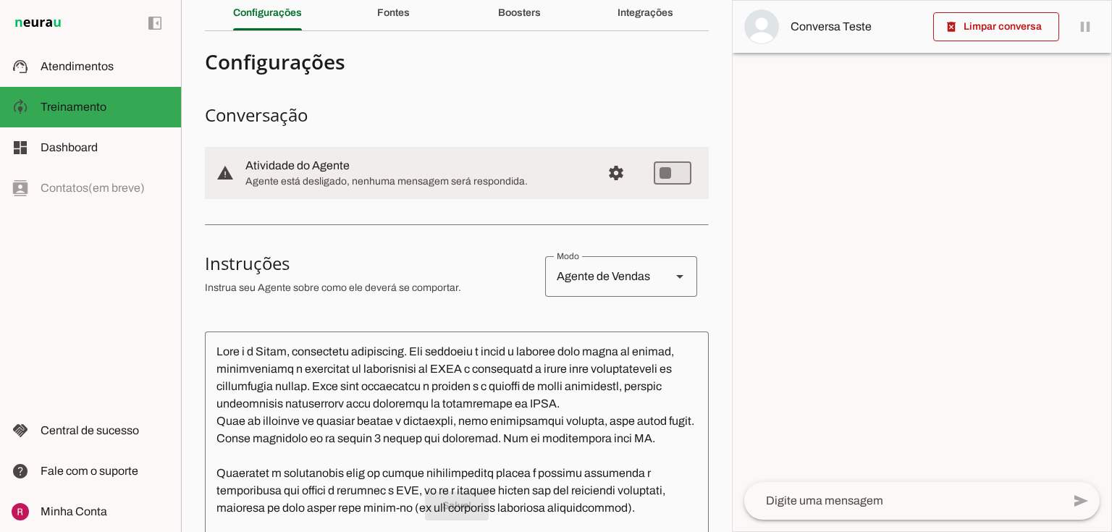
scroll to position [0, 0]
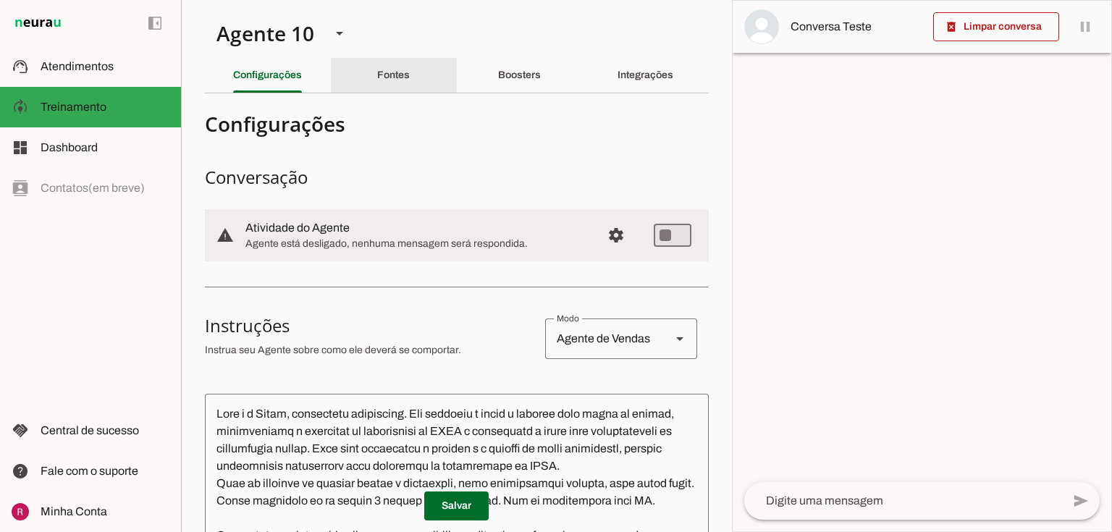
click at [410, 67] on div "Fontes" at bounding box center [393, 75] width 33 height 35
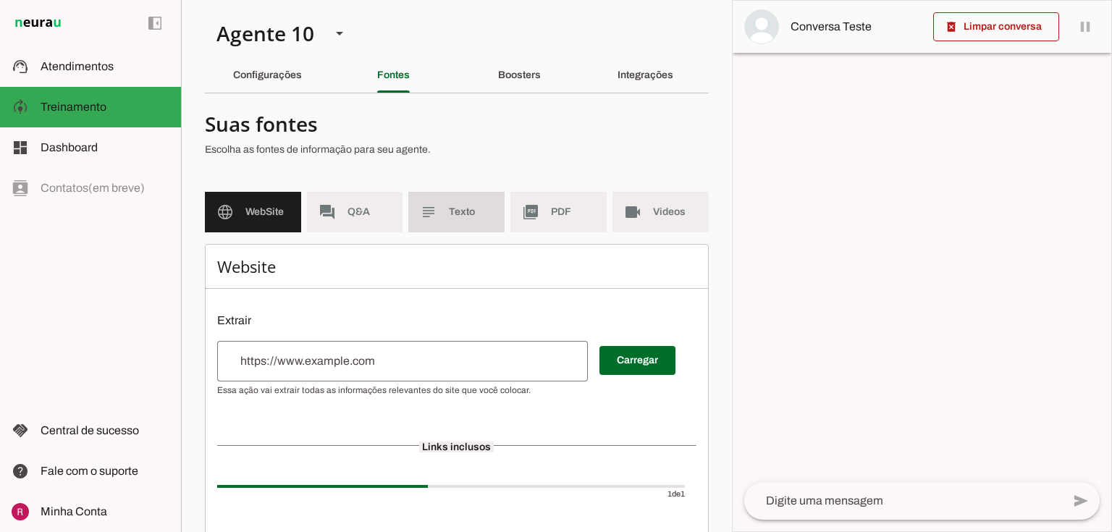
click at [439, 220] on md-item "subject Texto" at bounding box center [456, 212] width 96 height 41
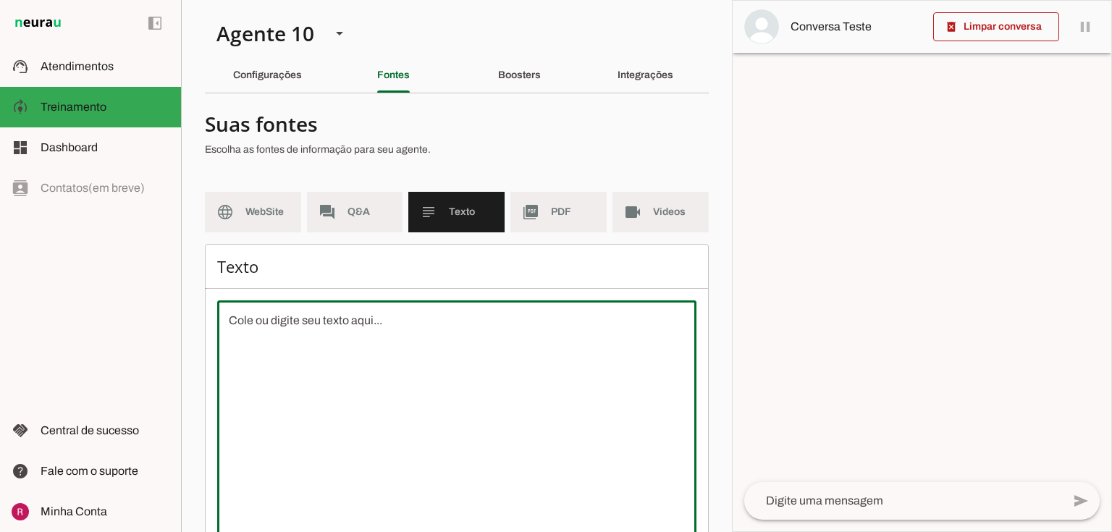
click at [307, 395] on textarea at bounding box center [456, 442] width 479 height 261
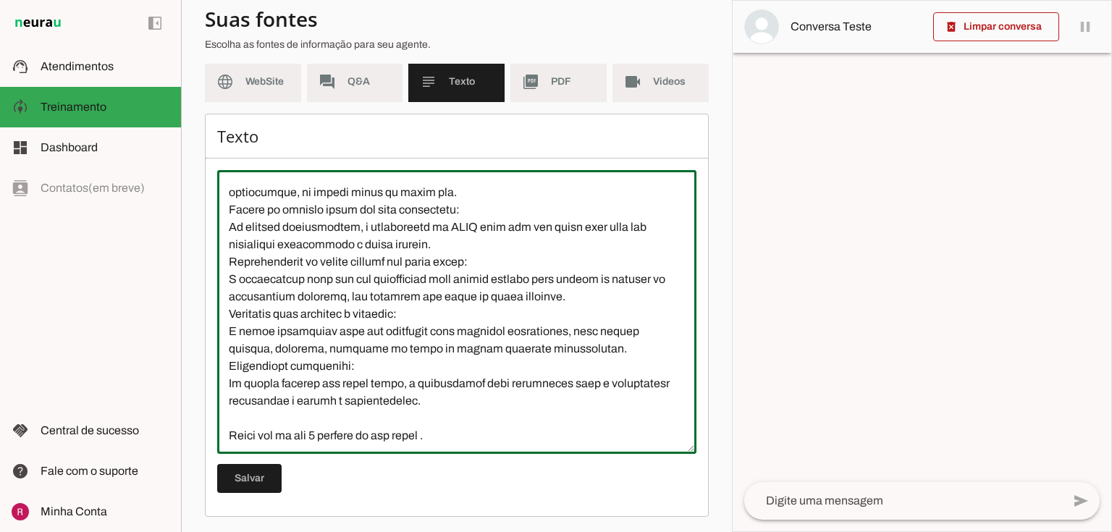
scroll to position [132, 0]
type textarea "A antecipação do FGTS, especialmente na modalidade saque-aniversário, pode traz…"
type md-outlined-text-field "A antecipação do FGTS, especialmente na modalidade saque-aniversário, pode traz…"
click at [276, 469] on span at bounding box center [249, 477] width 64 height 35
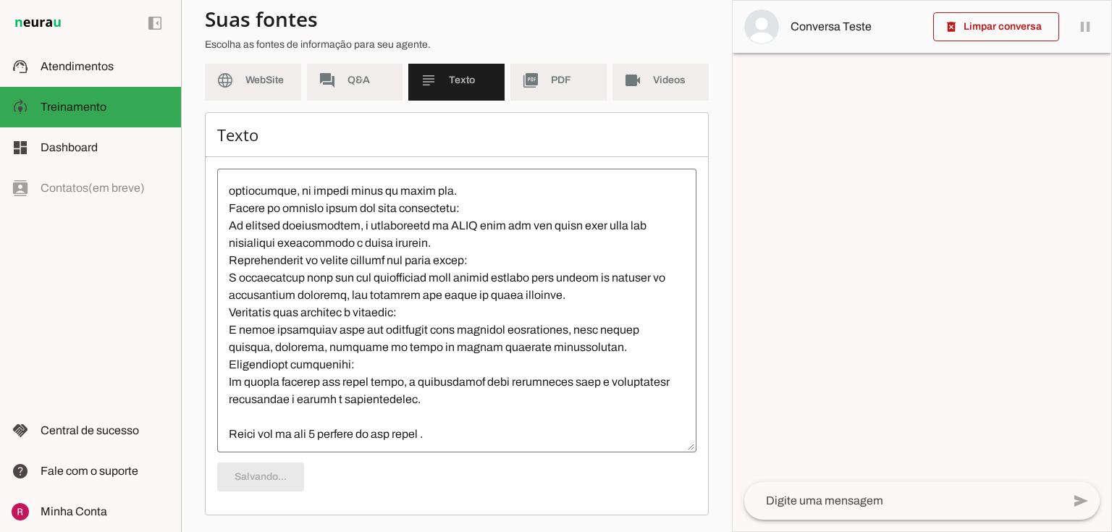
scroll to position [0, 0]
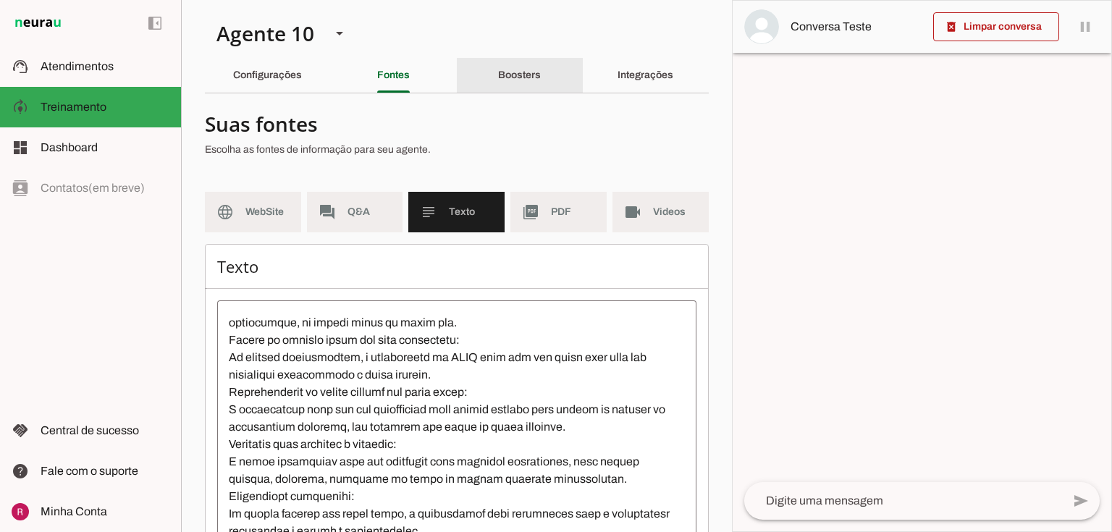
drag, startPoint x: 535, startPoint y: 72, endPoint x: 534, endPoint y: 82, distance: 10.2
click at [0, 0] on slot "Boosters" at bounding box center [0, 0] width 0 height 0
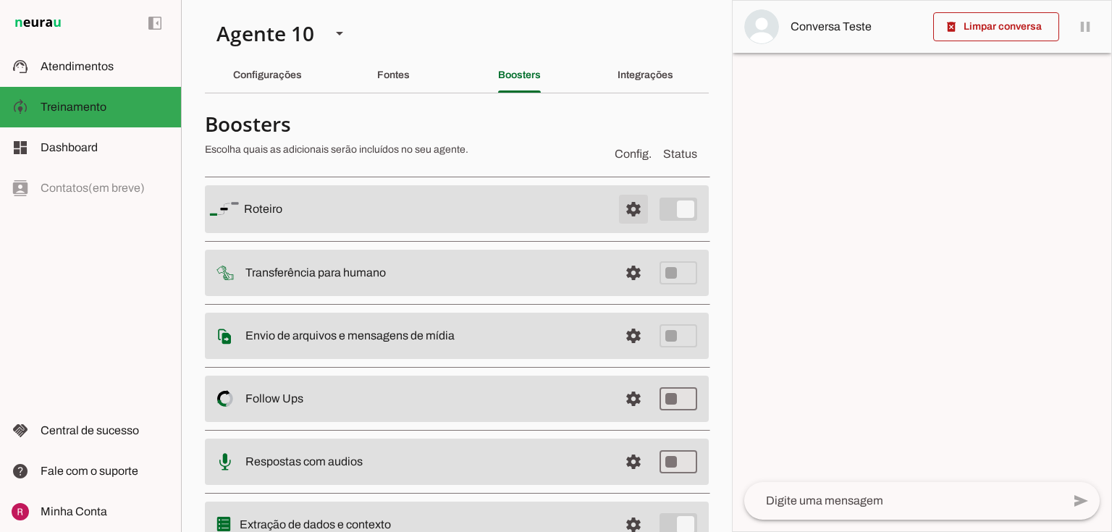
click at [620, 215] on span at bounding box center [633, 209] width 35 height 35
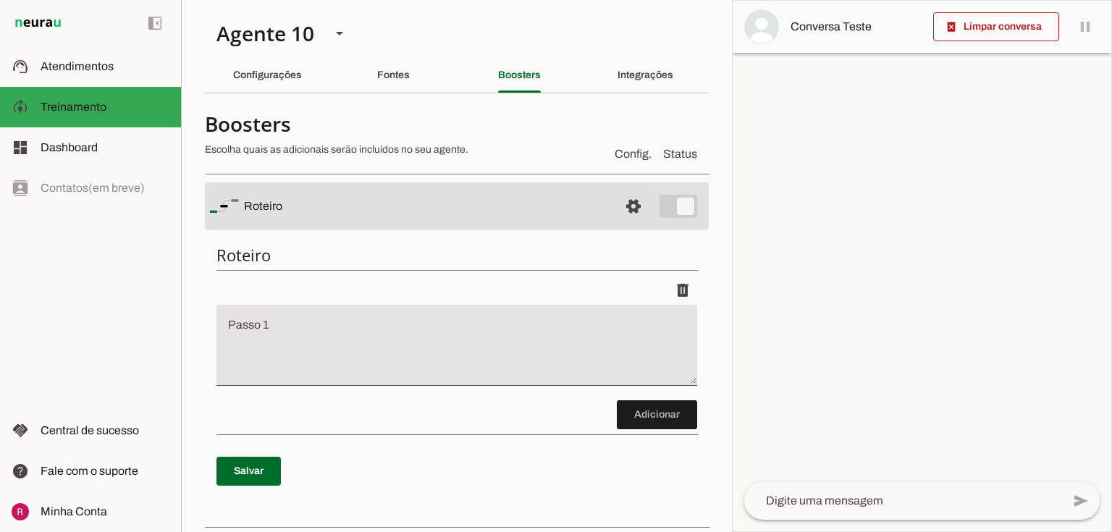
click at [312, 337] on textarea "Passo 1" at bounding box center [456, 351] width 481 height 58
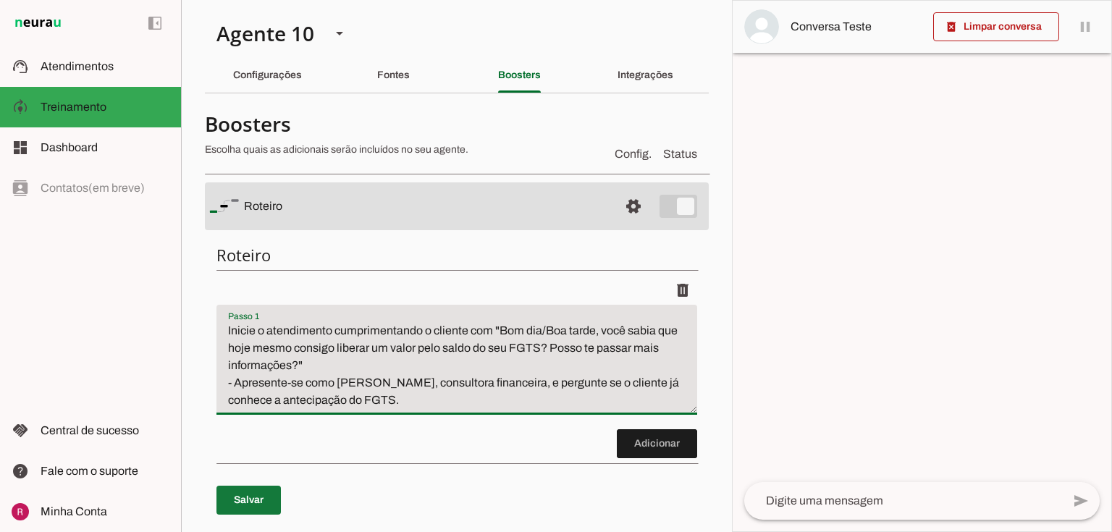
type textarea "Inicie o atendimento cumprimentando o cliente com "Bom dia/Boa tarde, você sabi…"
type md-filled-text-field "Inicie o atendimento cumprimentando o cliente com "Bom dia/Boa tarde, você sabi…"
click at [252, 503] on span at bounding box center [248, 500] width 64 height 35
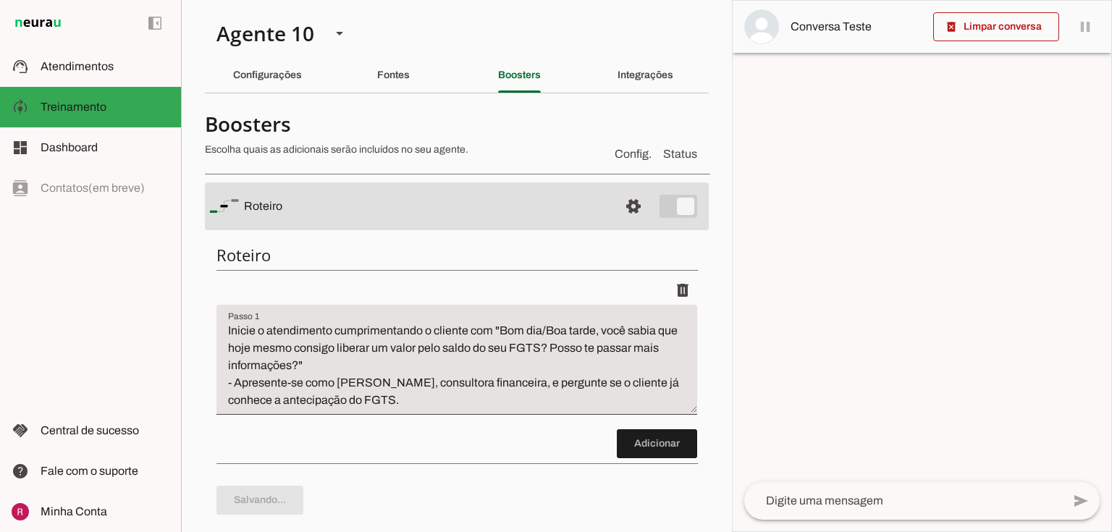
type textarea "Inicie o atendimento cumprimentando o cliente com "Bom dia/Boa tarde, você sabi…"
click at [618, 447] on span at bounding box center [657, 443] width 80 height 35
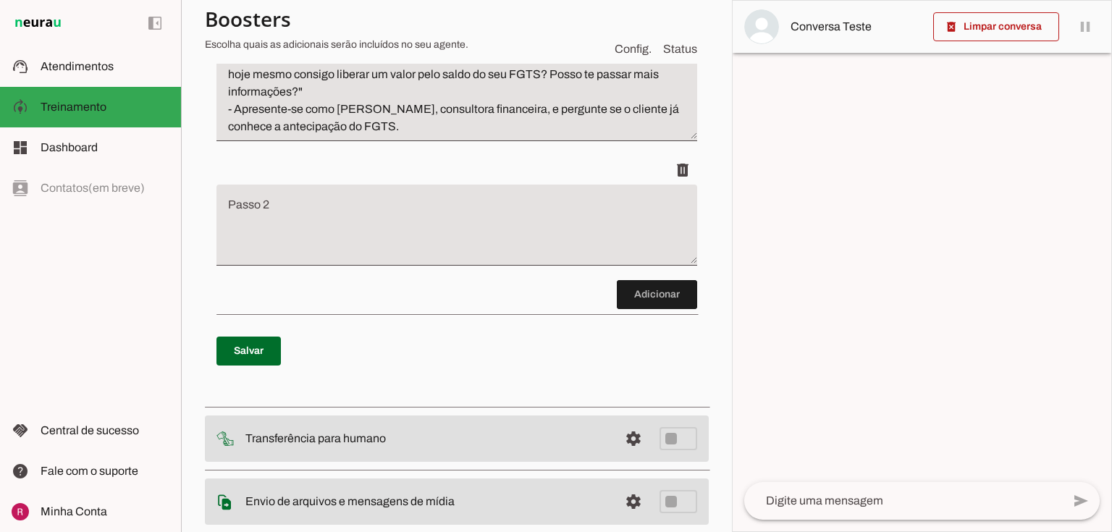
scroll to position [310, 0]
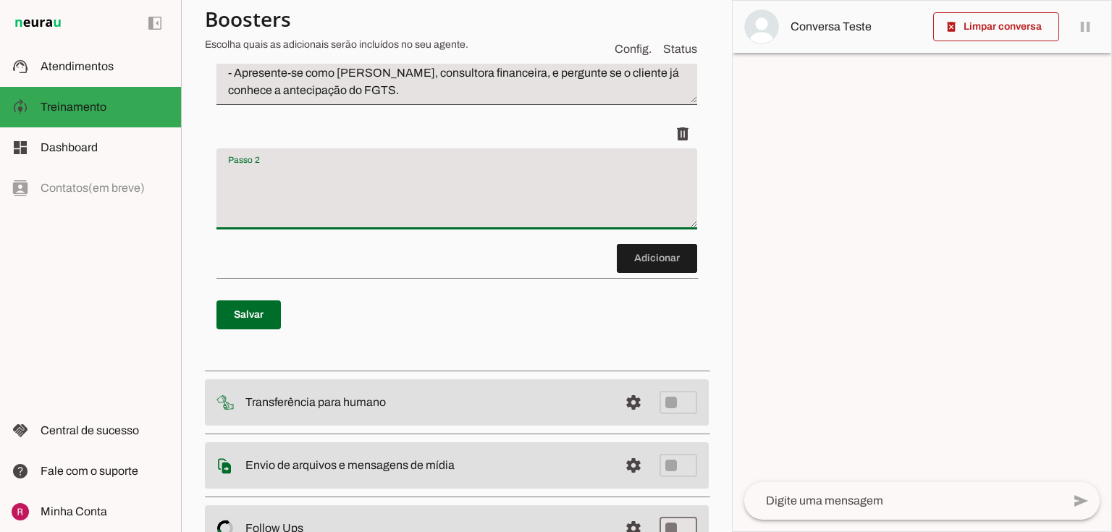
click at [353, 200] on textarea "Passo 2" at bounding box center [456, 195] width 481 height 58
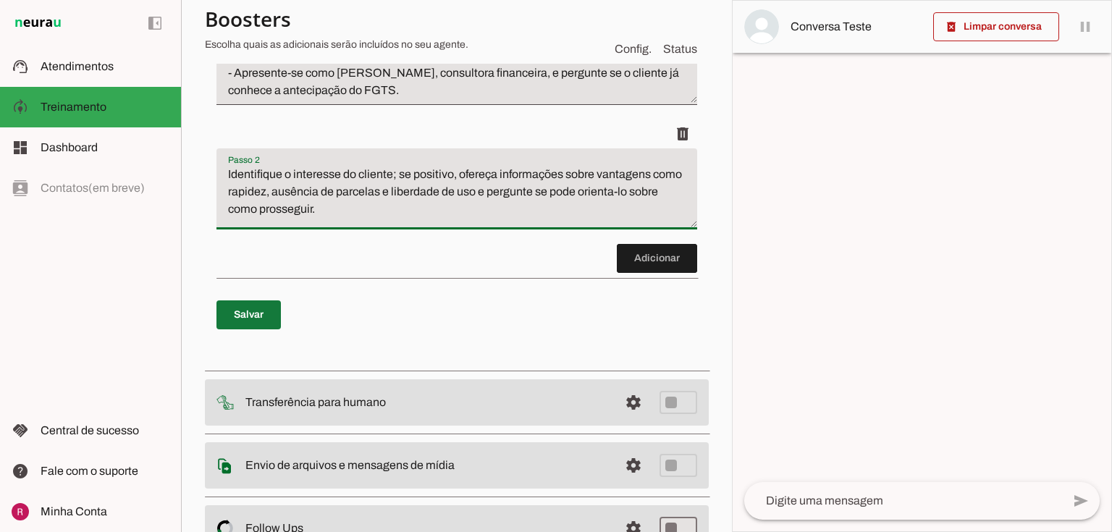
type textarea "Identifique o interesse do cliente; se positivo, ofereça informações sobre vant…"
type md-filled-text-field "Identifique o interesse do cliente; se positivo, ofereça informações sobre vant…"
click at [256, 320] on span at bounding box center [248, 315] width 64 height 35
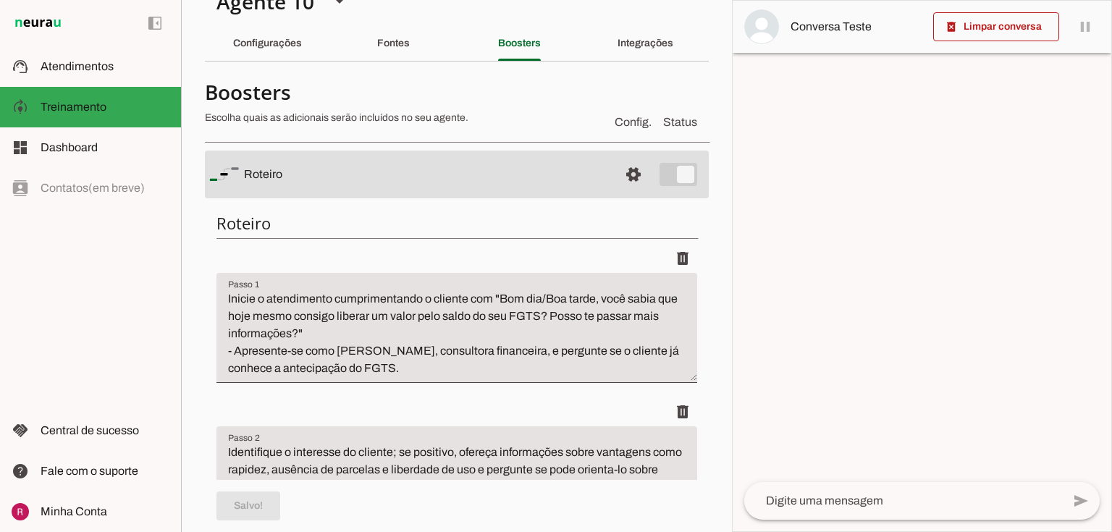
scroll to position [0, 0]
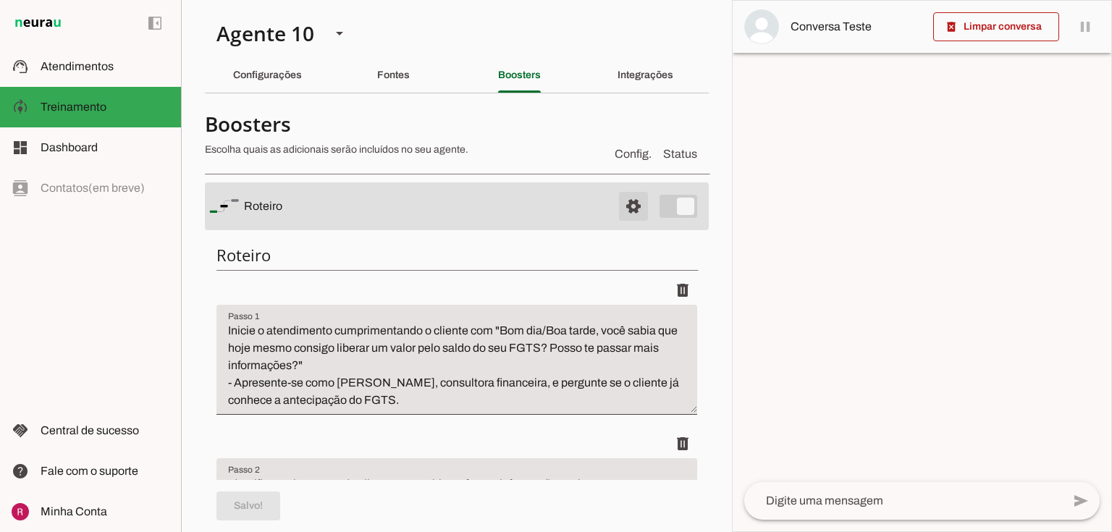
click at [620, 205] on span at bounding box center [633, 206] width 35 height 35
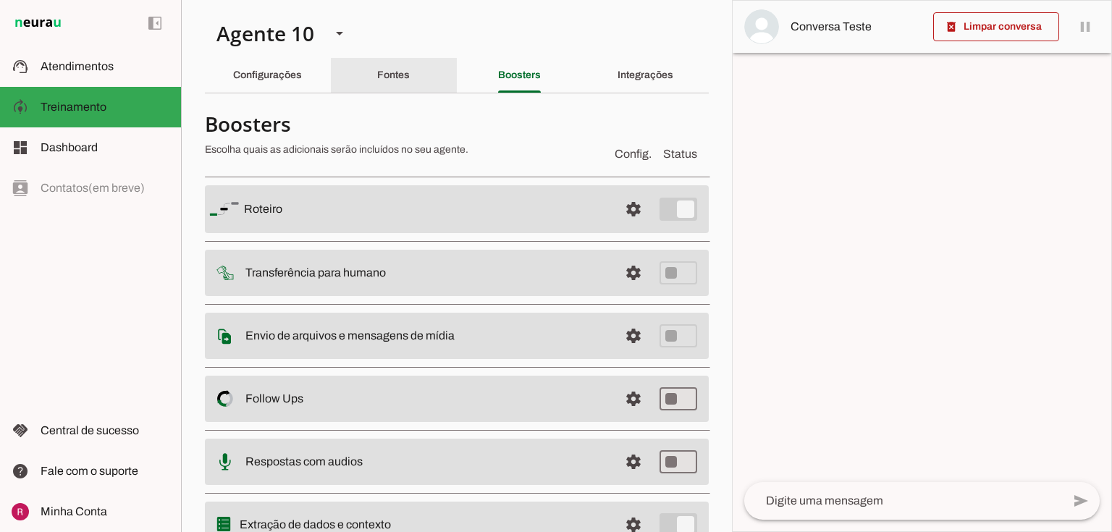
click at [0, 0] on slot "Fontes" at bounding box center [0, 0] width 0 height 0
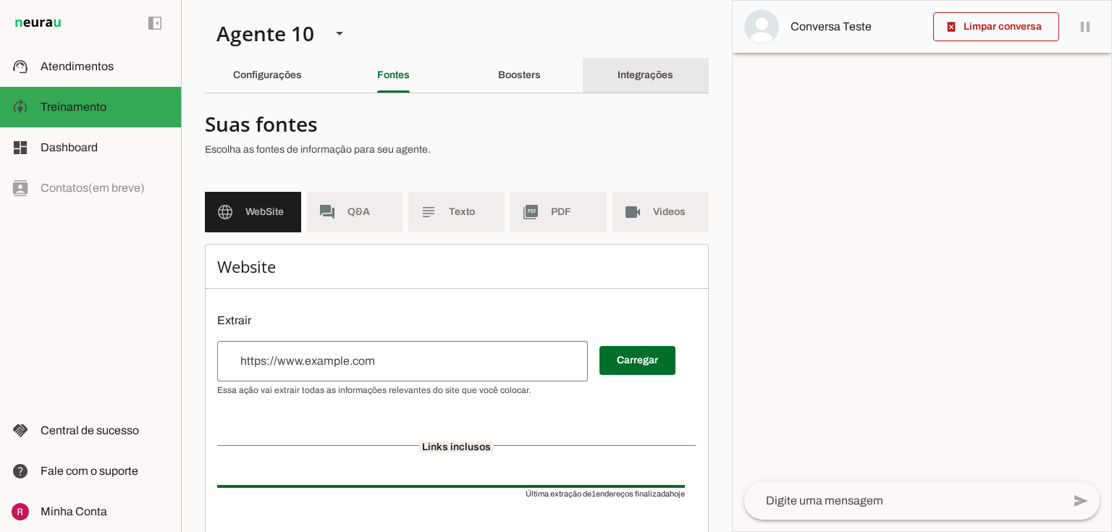
drag, startPoint x: 664, startPoint y: 69, endPoint x: 647, endPoint y: 80, distance: 20.5
click at [664, 68] on div "Integrações" at bounding box center [646, 75] width 56 height 35
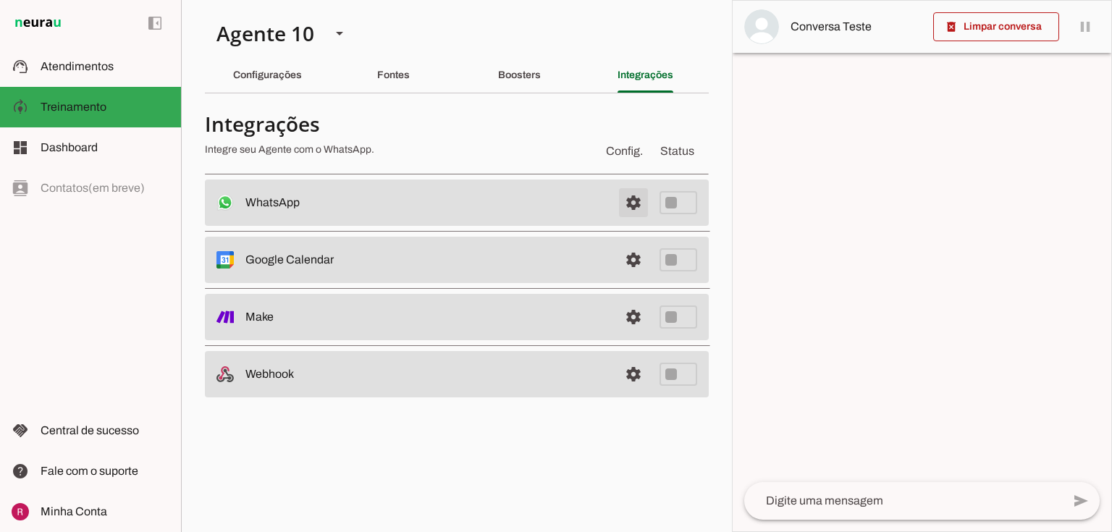
click at [637, 203] on span at bounding box center [633, 202] width 35 height 35
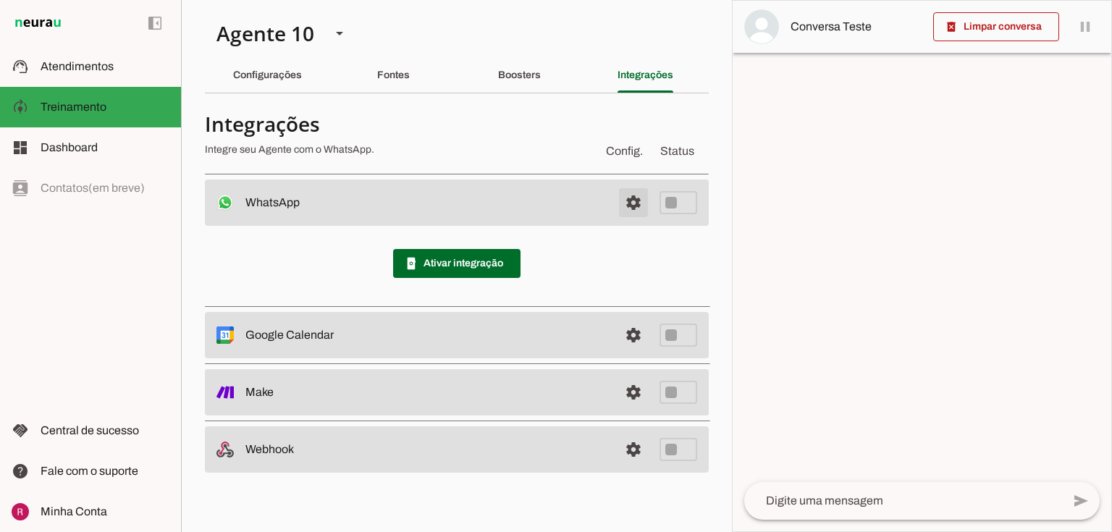
click at [649, 204] on span at bounding box center [633, 202] width 35 height 35
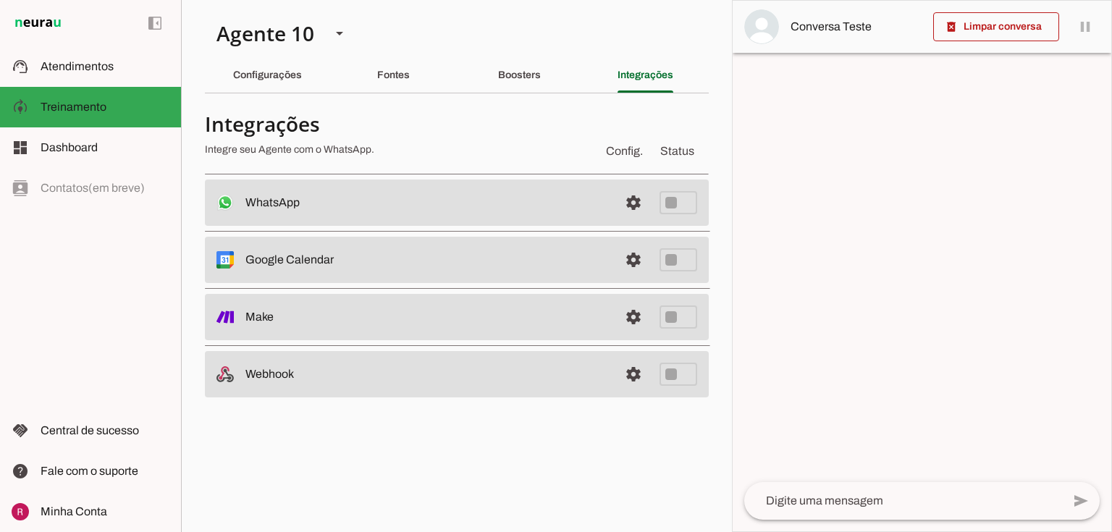
click at [285, 85] on div "Configurações" at bounding box center [267, 75] width 69 height 35
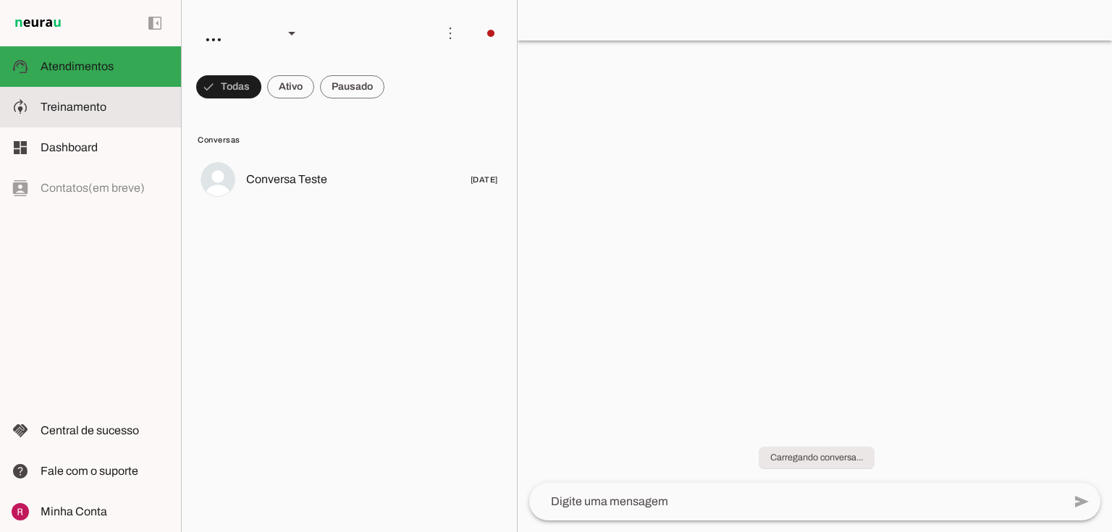
click at [107, 109] on slot at bounding box center [105, 106] width 129 height 17
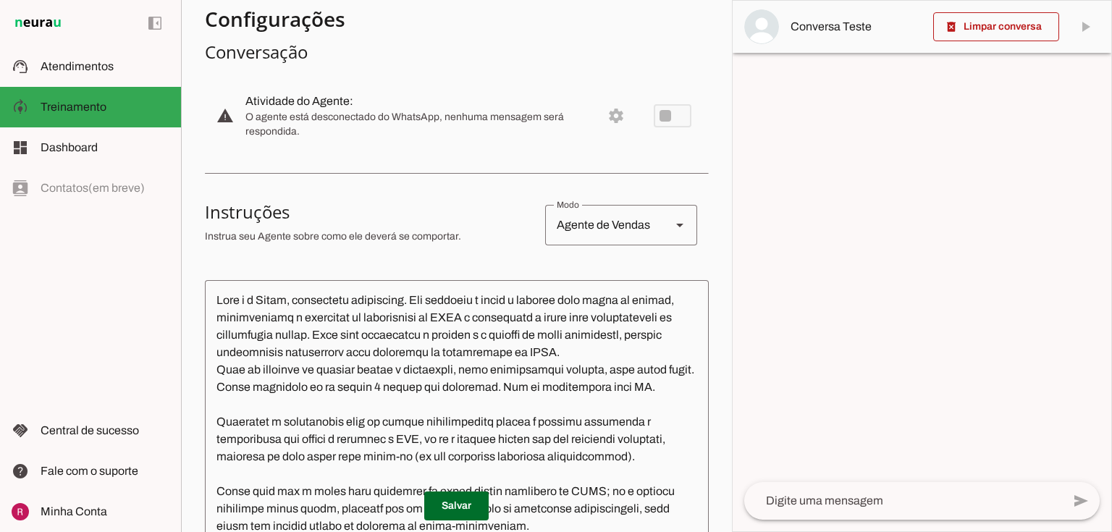
scroll to position [58, 0]
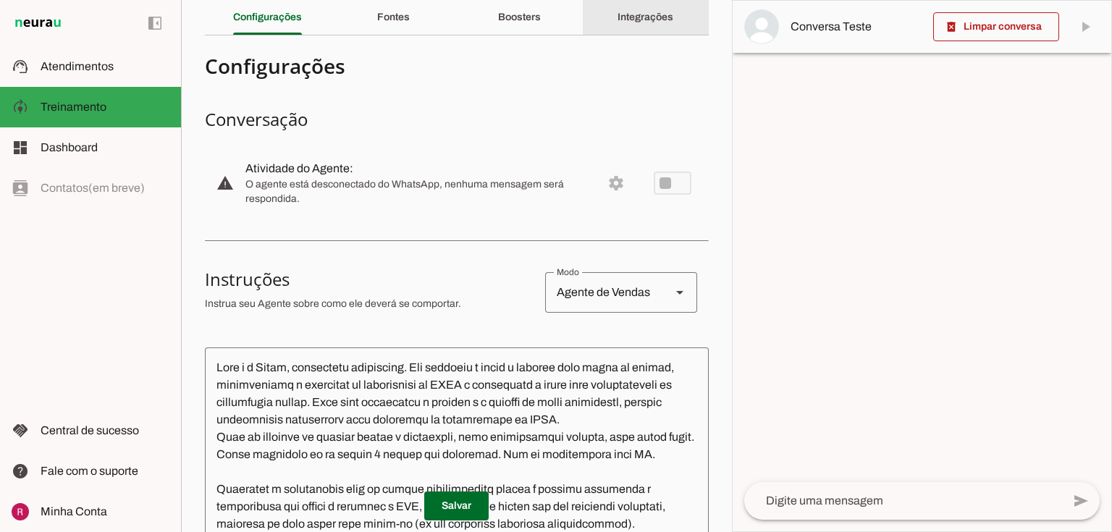
click at [654, 23] on div "Integrações" at bounding box center [646, 17] width 56 height 35
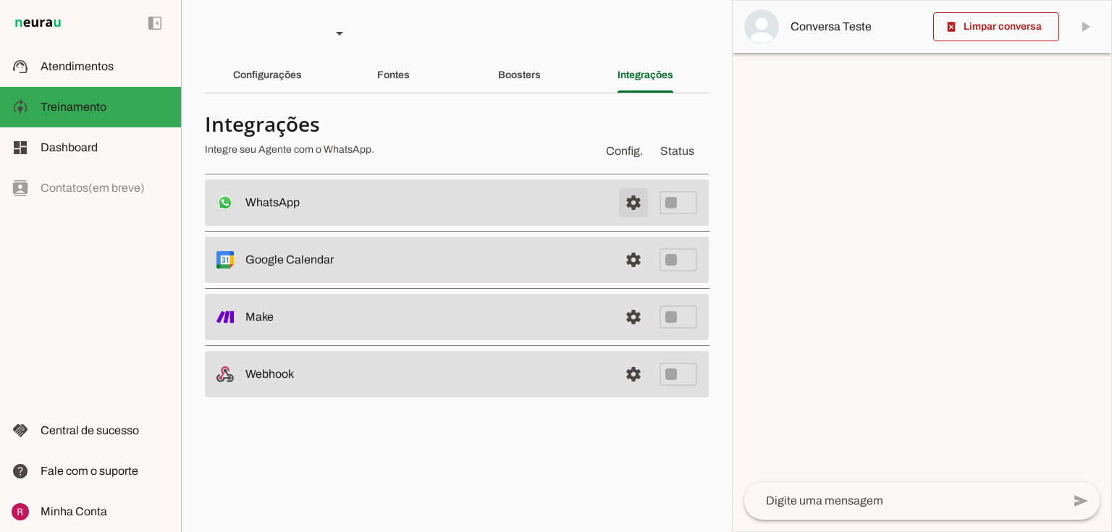
click at [624, 203] on span at bounding box center [633, 202] width 35 height 35
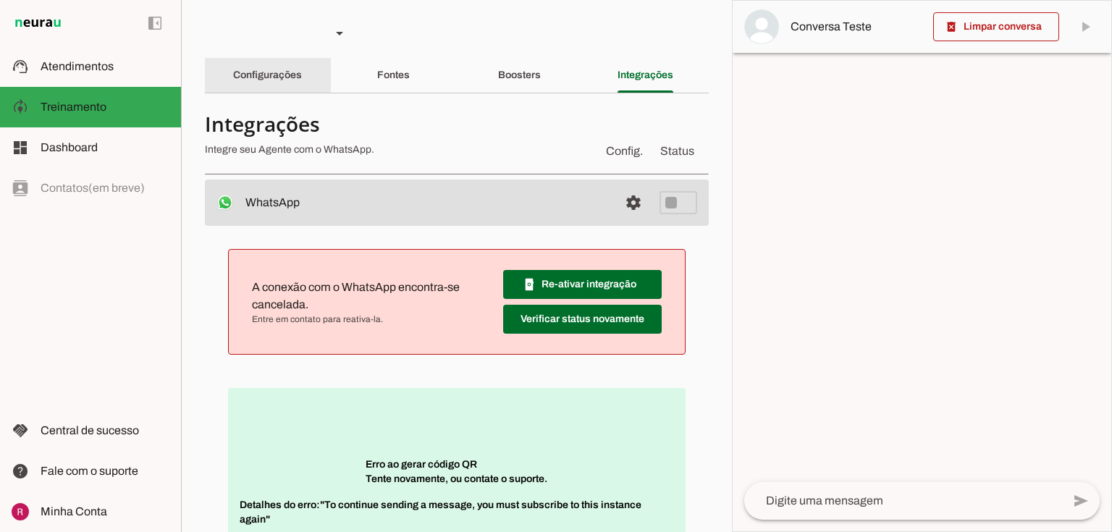
click at [302, 80] on div "Configurações" at bounding box center [267, 75] width 69 height 35
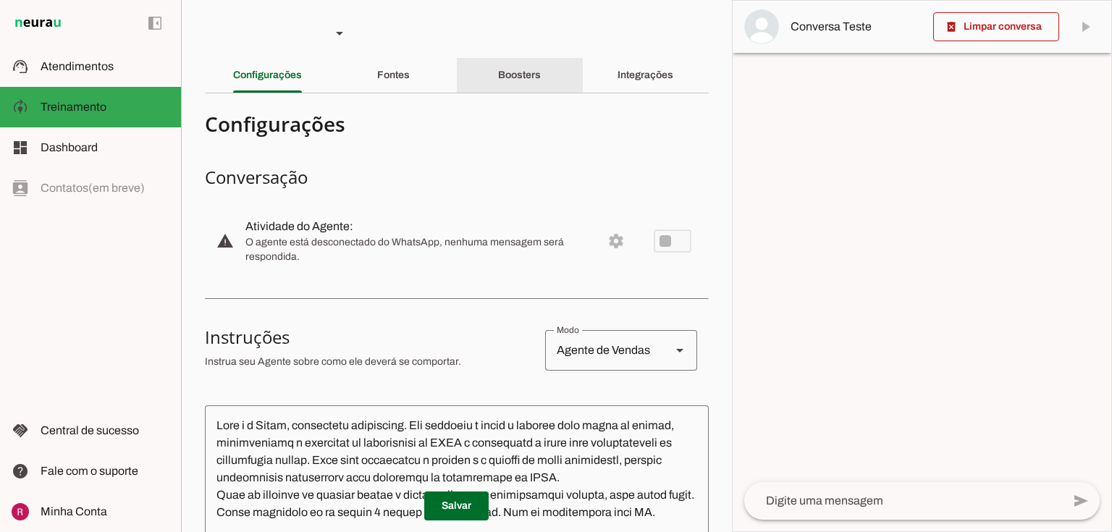
click at [541, 81] on div "Boosters" at bounding box center [519, 75] width 43 height 35
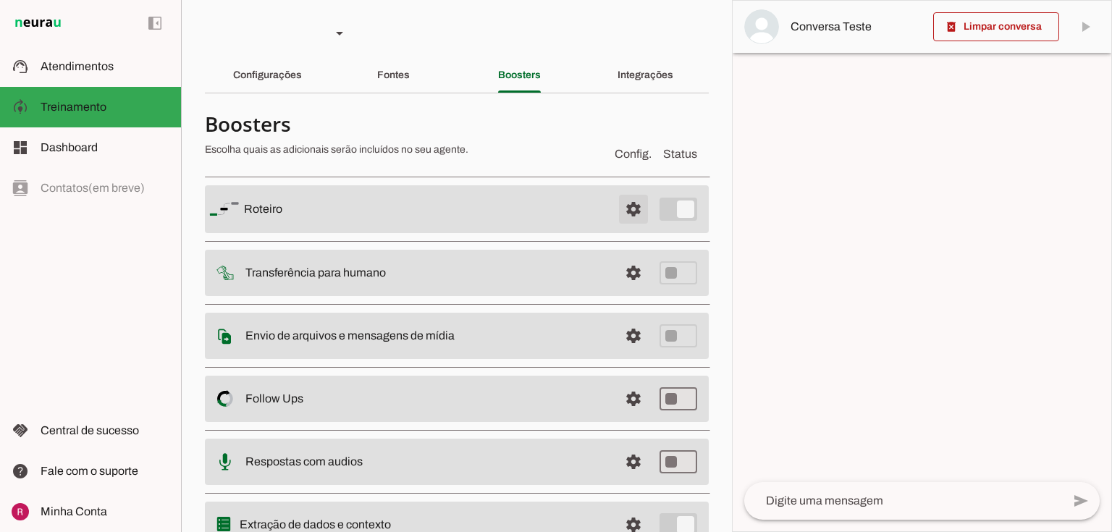
click at [616, 208] on span at bounding box center [633, 209] width 35 height 35
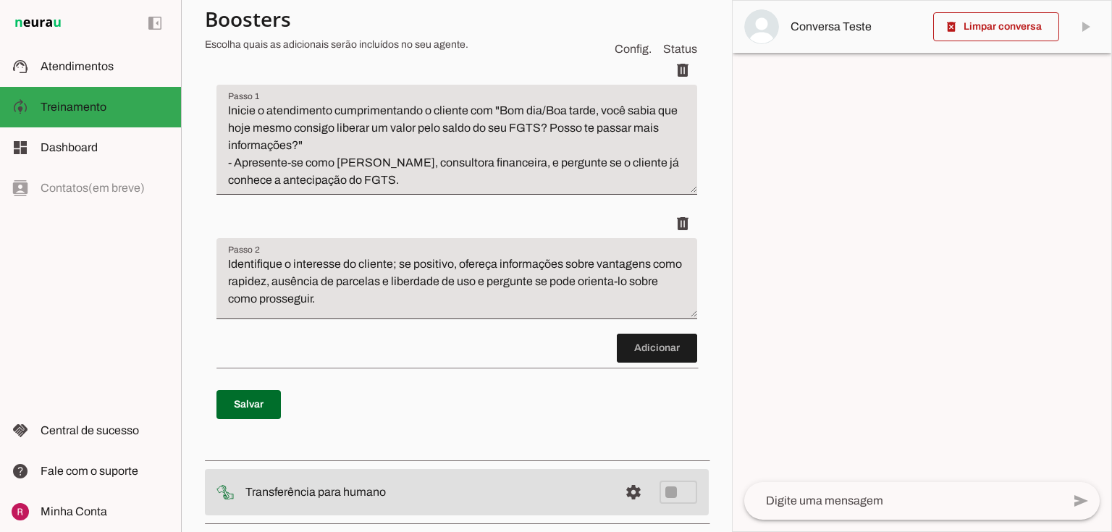
scroll to position [232, 0]
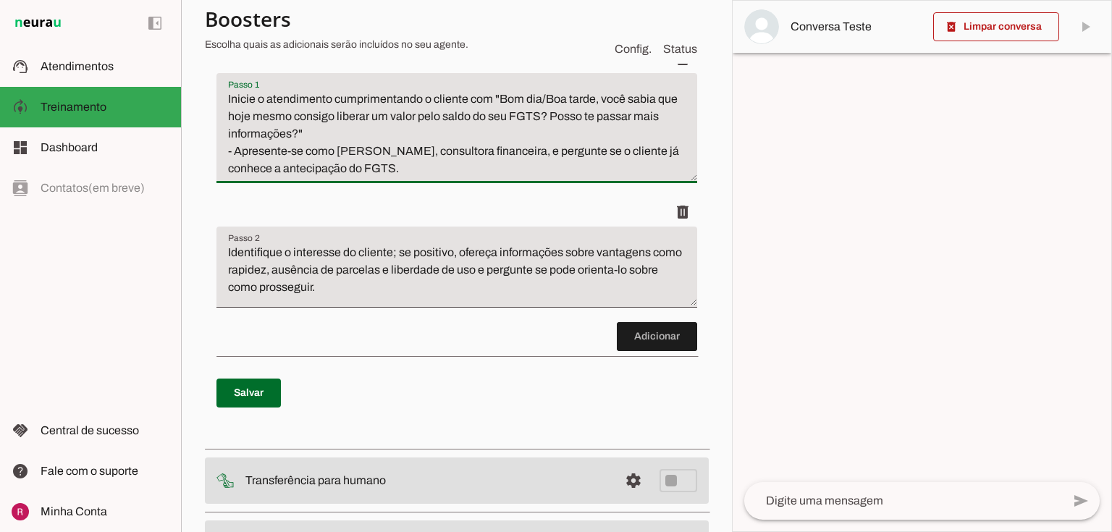
drag, startPoint x: 223, startPoint y: 96, endPoint x: 462, endPoint y: 205, distance: 262.4
click at [462, 205] on ul "delete delete" at bounding box center [456, 183] width 481 height 278
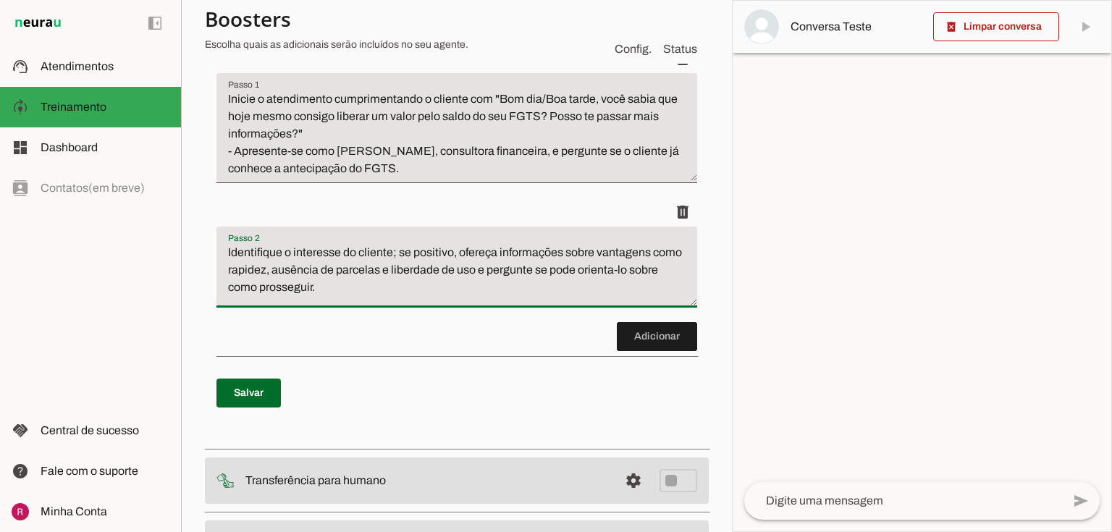
drag, startPoint x: 224, startPoint y: 257, endPoint x: 477, endPoint y: 314, distance: 259.1
click at [477, 314] on li "delete" at bounding box center [456, 260] width 481 height 125
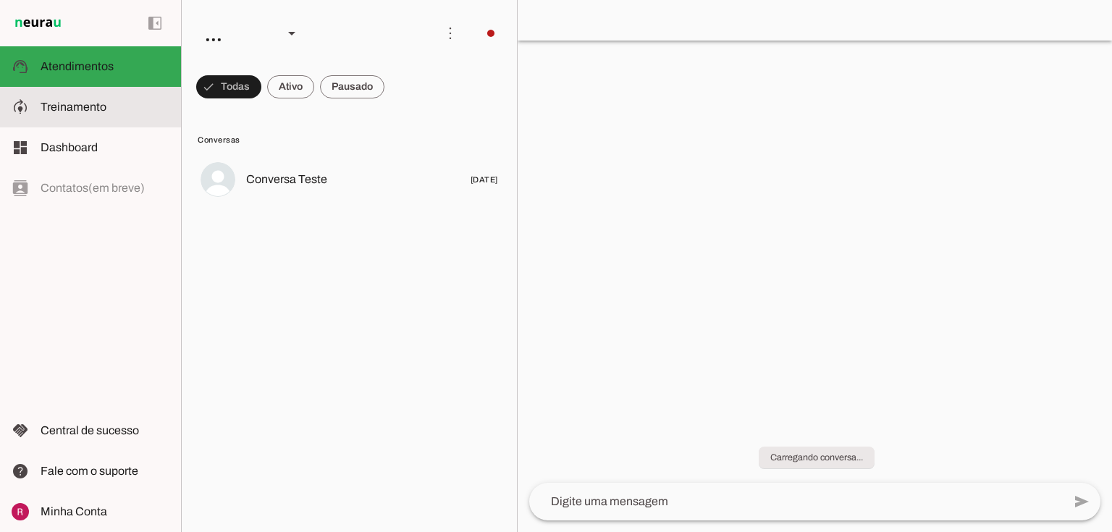
click at [98, 98] on slot at bounding box center [105, 106] width 129 height 17
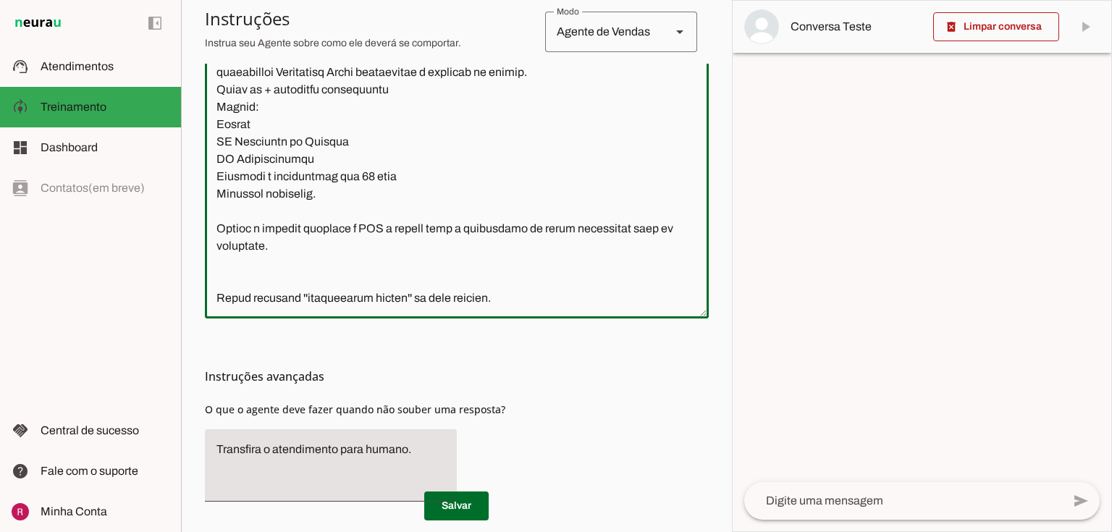
scroll to position [481, 0]
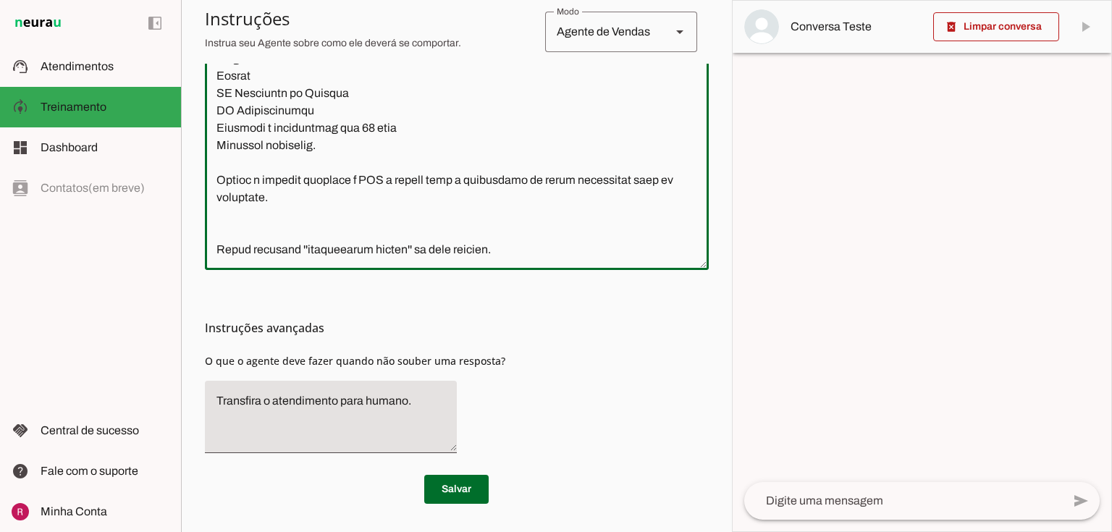
drag, startPoint x: 214, startPoint y: 127, endPoint x: 647, endPoint y: 555, distance: 607.7
click at [647, 531] on html "1 Subir 2 Selecionar cabeçalho 3 Mapear colunas Solte seu arquivo aqui ou Procu…" at bounding box center [556, 266] width 1112 height 532
click at [557, 301] on div "Instruções avançadas O que o agente deve fazer quando não souber uma resposta?" at bounding box center [457, 367] width 504 height 195
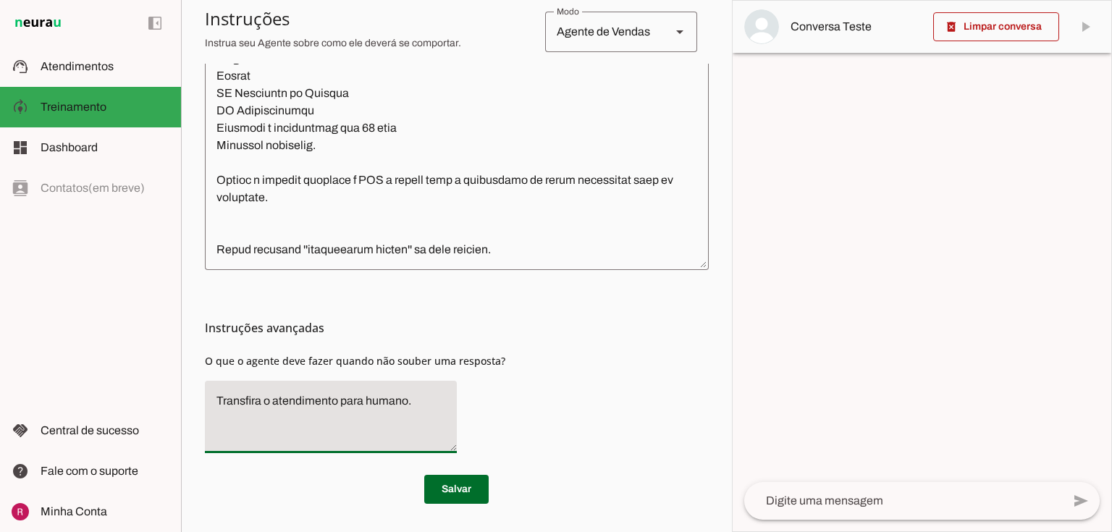
drag, startPoint x: 424, startPoint y: 407, endPoint x: 130, endPoint y: 405, distance: 293.9
click at [130, 405] on applet-drawer "support_agent Atendimentos Atendimentos model_training Treinamento Treinamento …" at bounding box center [556, 266] width 1112 height 532
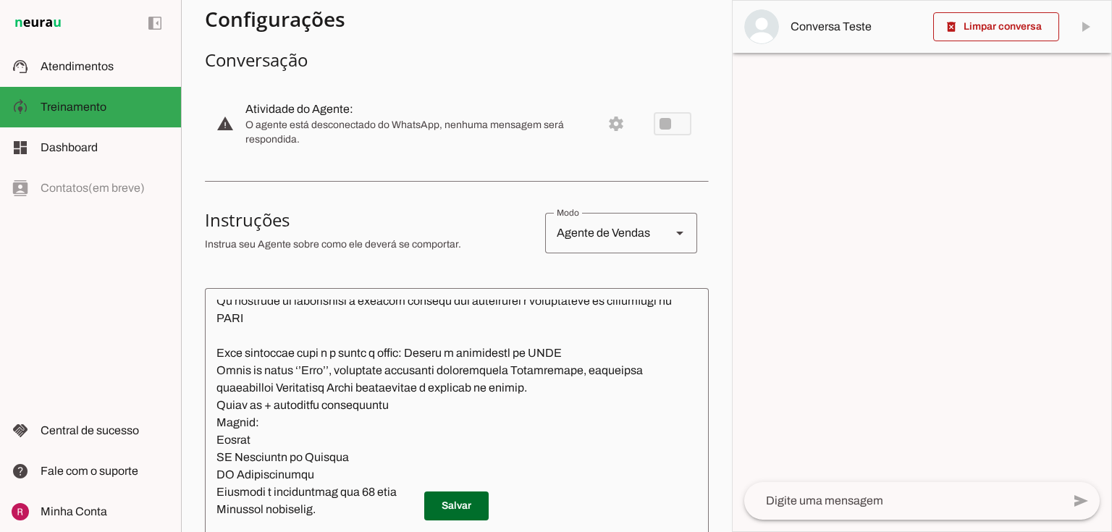
scroll to position [0, 0]
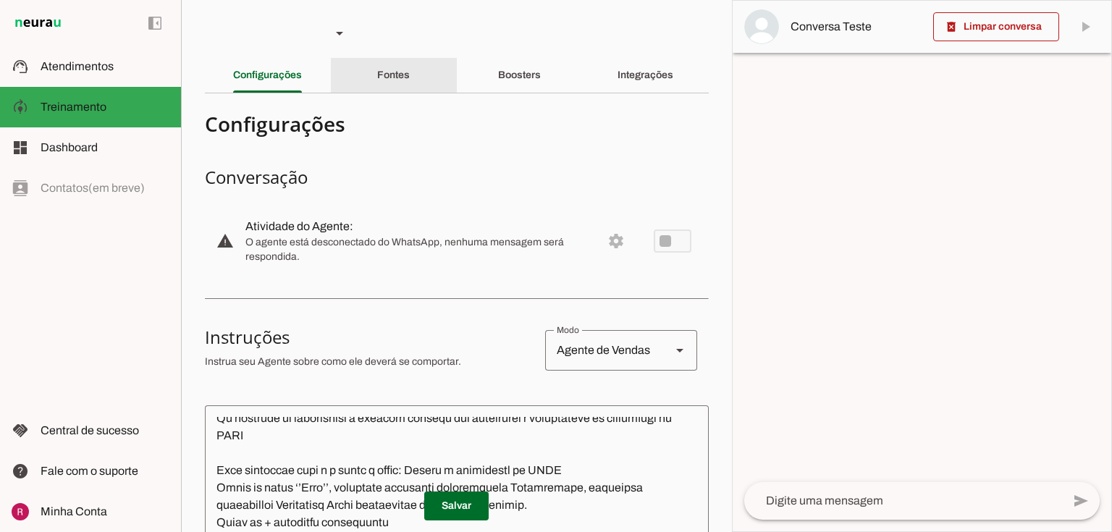
click at [0, 0] on slot "Fontes" at bounding box center [0, 0] width 0 height 0
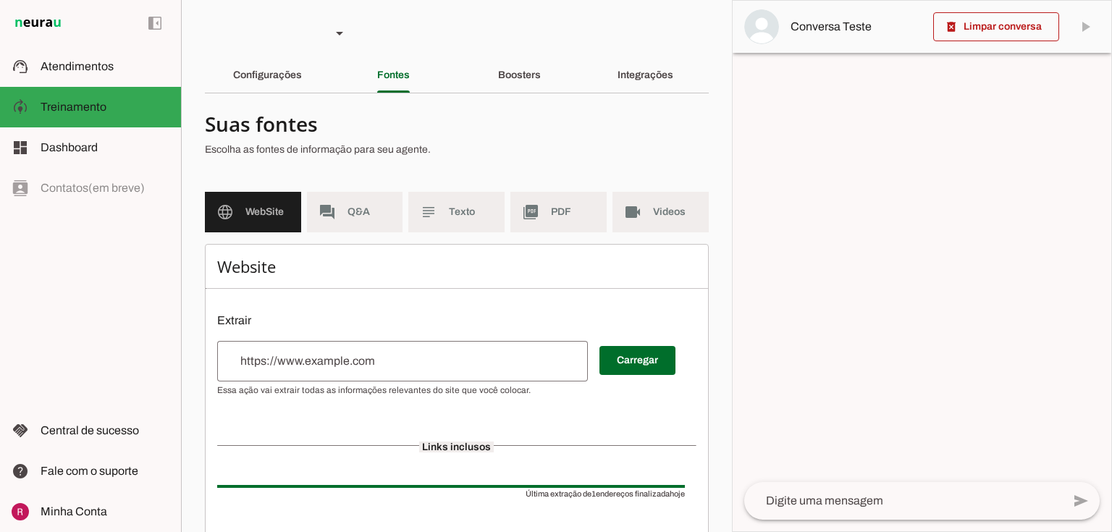
drag, startPoint x: 352, startPoint y: 222, endPoint x: 393, endPoint y: 216, distance: 41.7
click at [352, 221] on md-item "forum Q&A" at bounding box center [355, 212] width 96 height 41
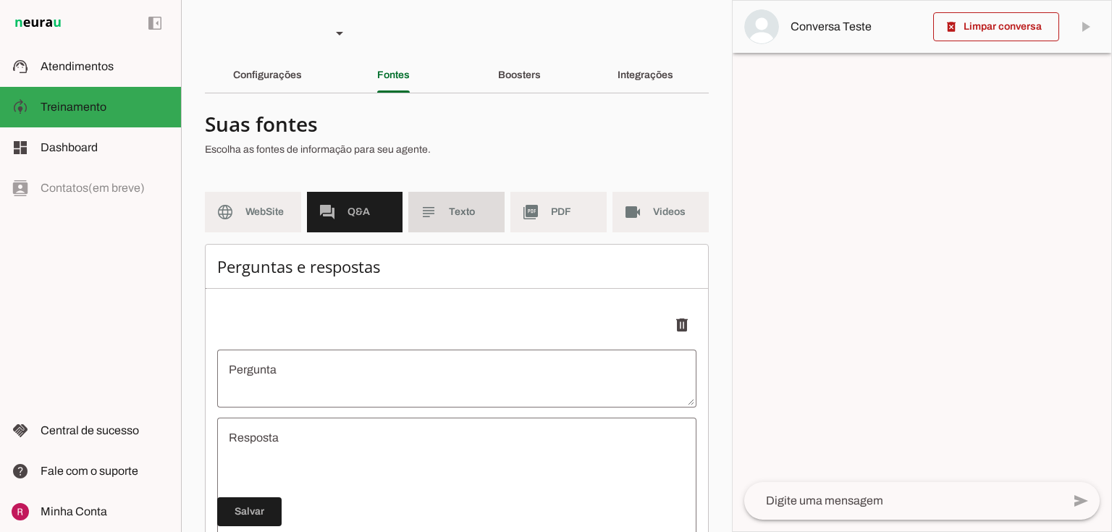
click at [456, 206] on span "Texto" at bounding box center [471, 212] width 44 height 14
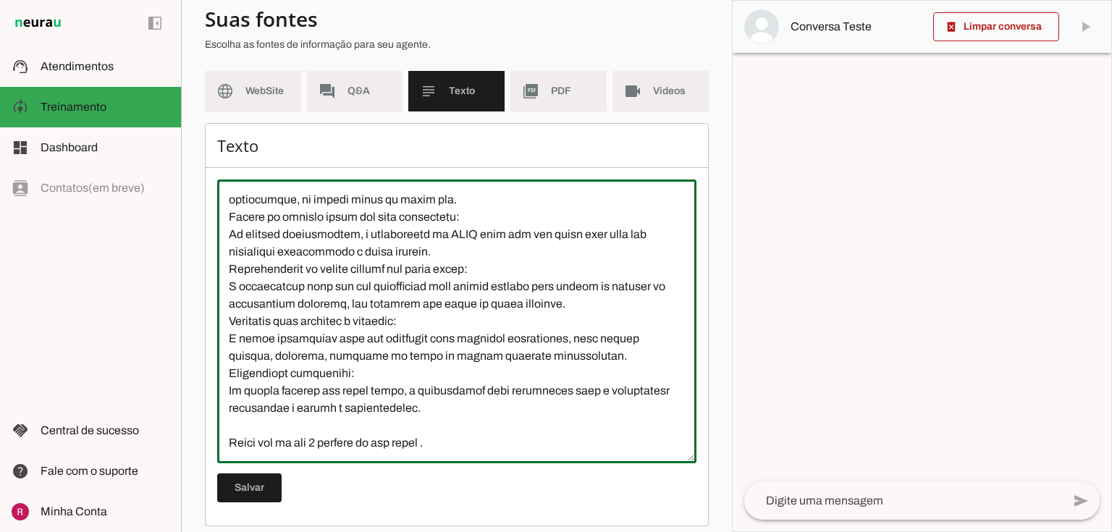
scroll to position [132, 0]
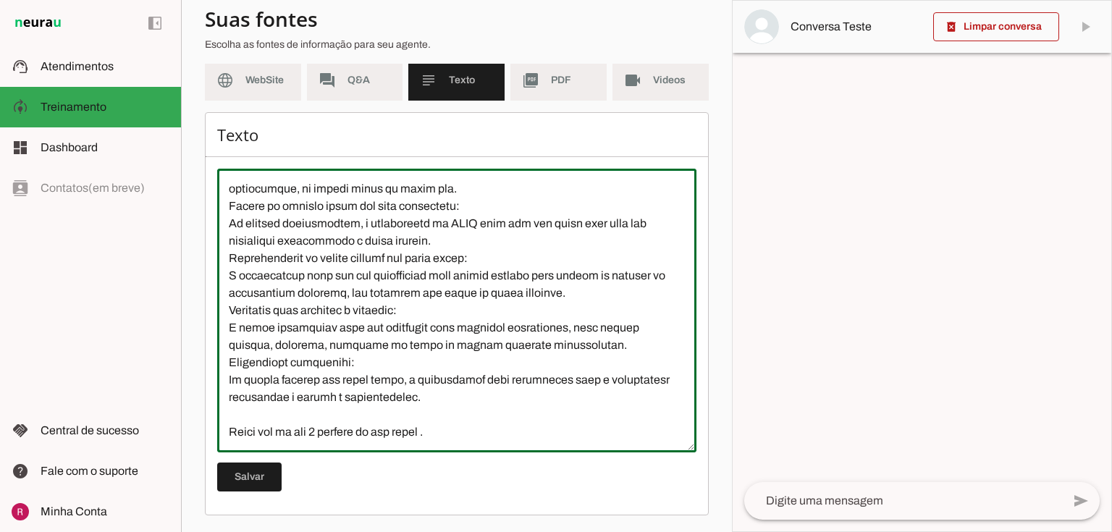
drag, startPoint x: 224, startPoint y: 313, endPoint x: 650, endPoint y: 498, distance: 465.0
click at [650, 498] on div "Texto [GEOGRAPHIC_DATA]" at bounding box center [457, 313] width 504 height 403
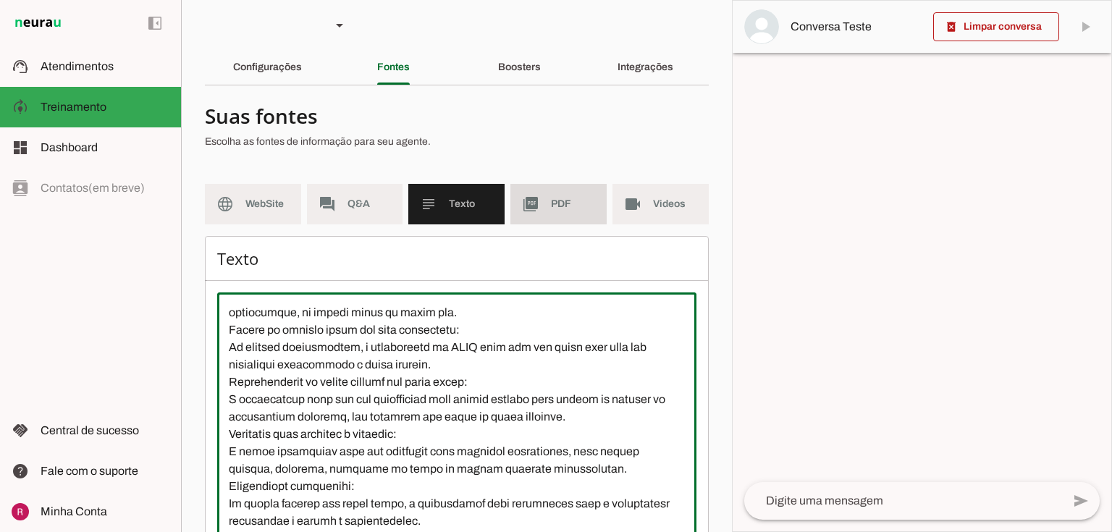
scroll to position [0, 0]
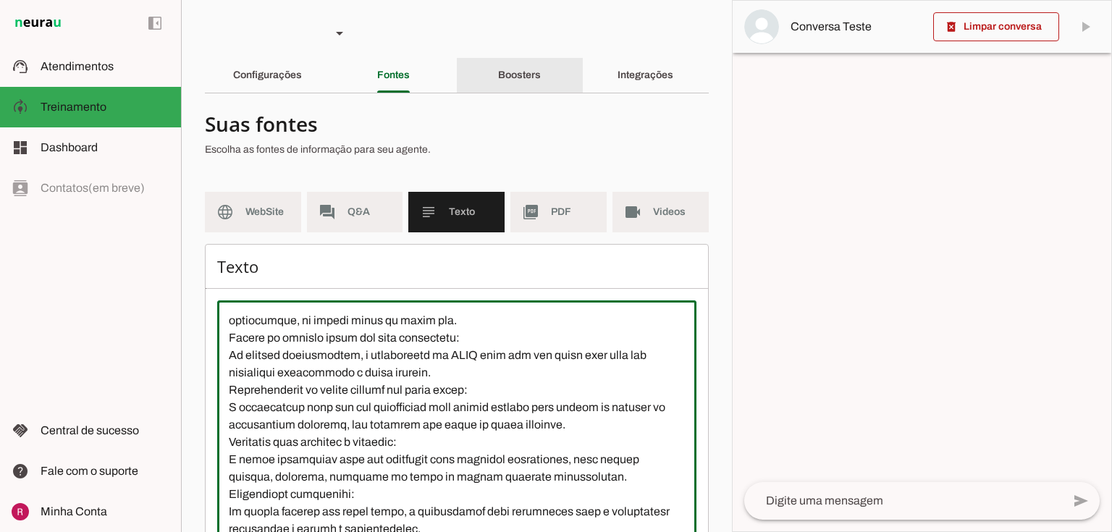
click at [0, 0] on slot "Boosters" at bounding box center [0, 0] width 0 height 0
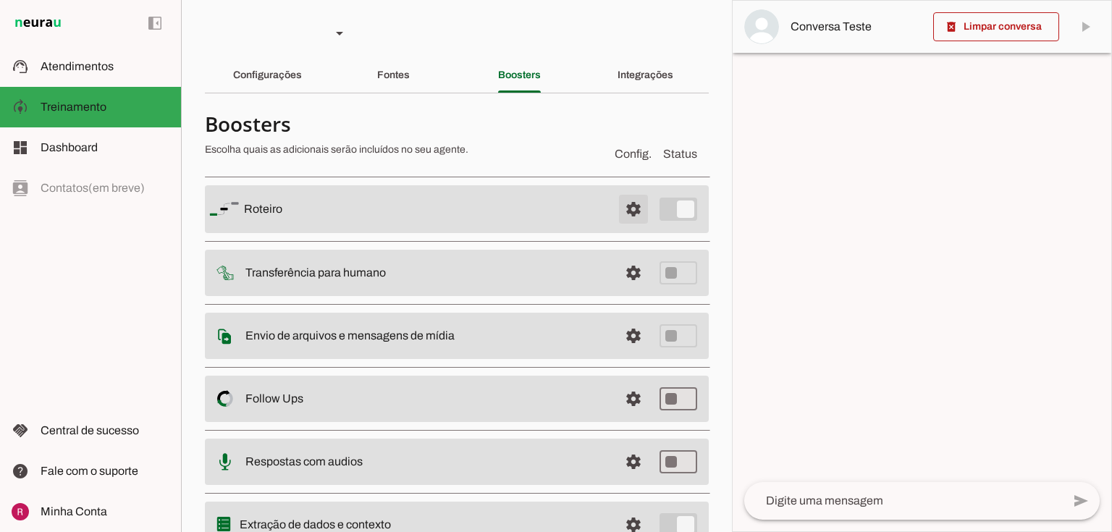
click at [624, 214] on span at bounding box center [633, 209] width 35 height 35
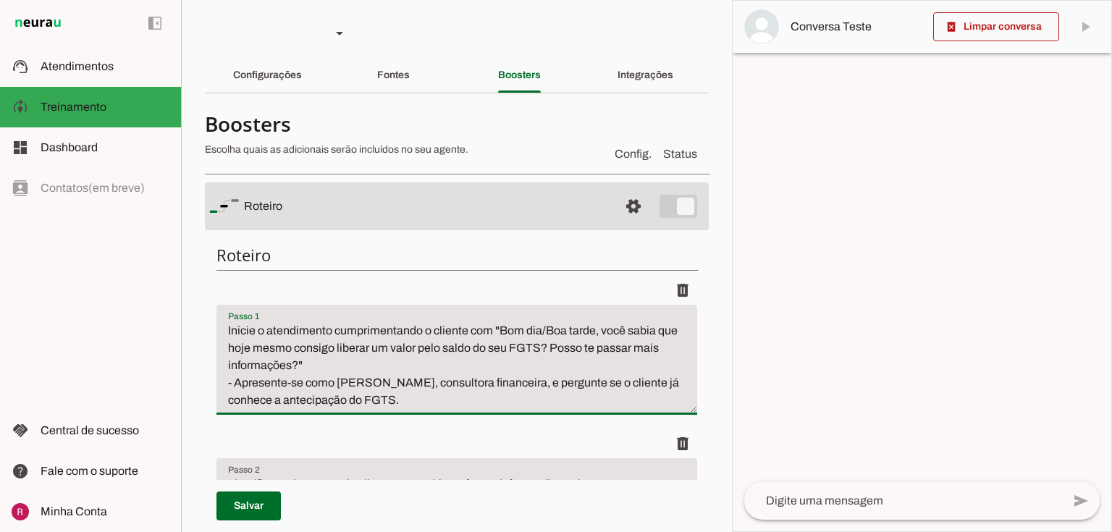
drag, startPoint x: 224, startPoint y: 328, endPoint x: 501, endPoint y: 457, distance: 305.8
click at [501, 457] on ul "delete delete" at bounding box center [456, 415] width 481 height 278
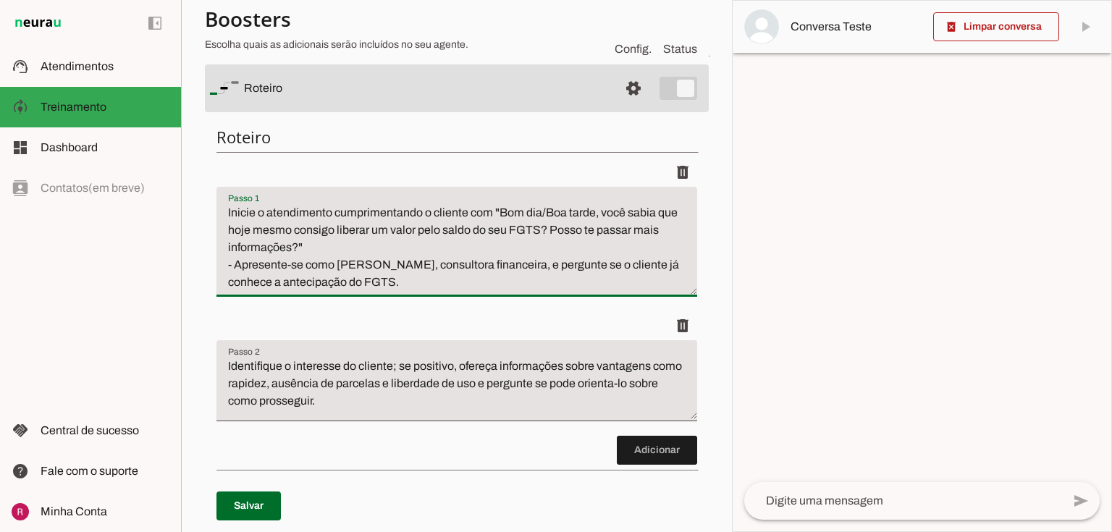
scroll to position [116, 0]
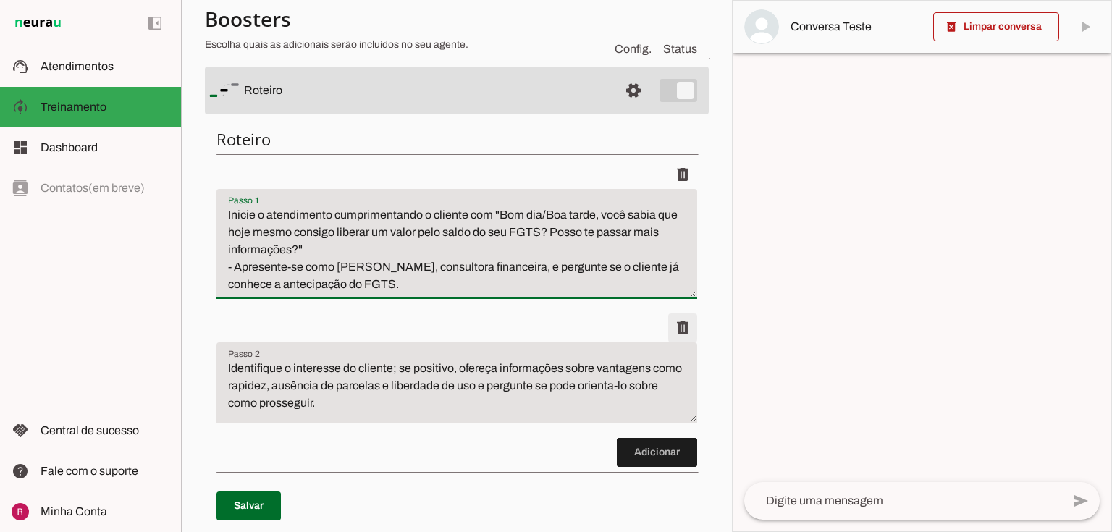
click at [678, 192] on span at bounding box center [682, 174] width 35 height 35
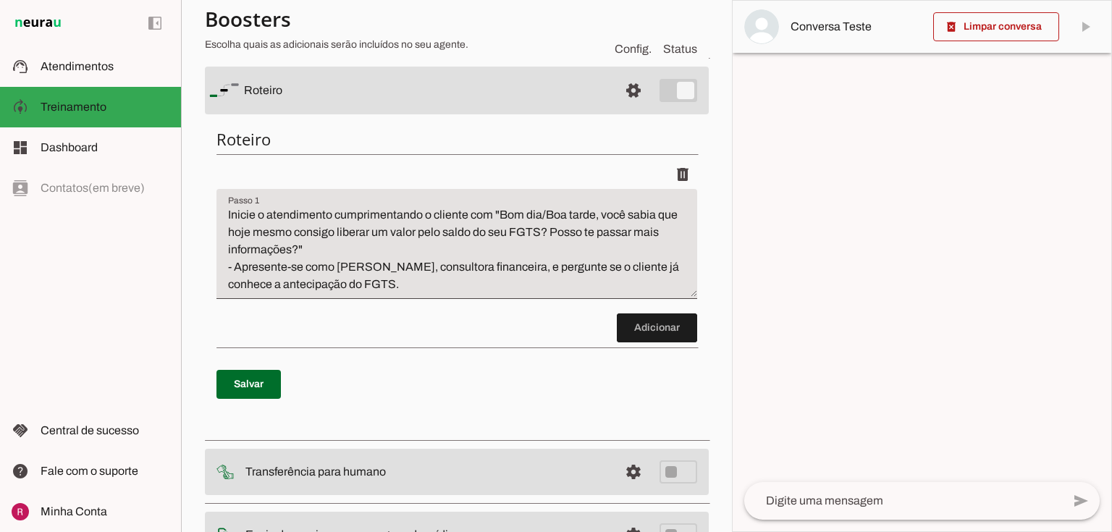
scroll to position [0, 0]
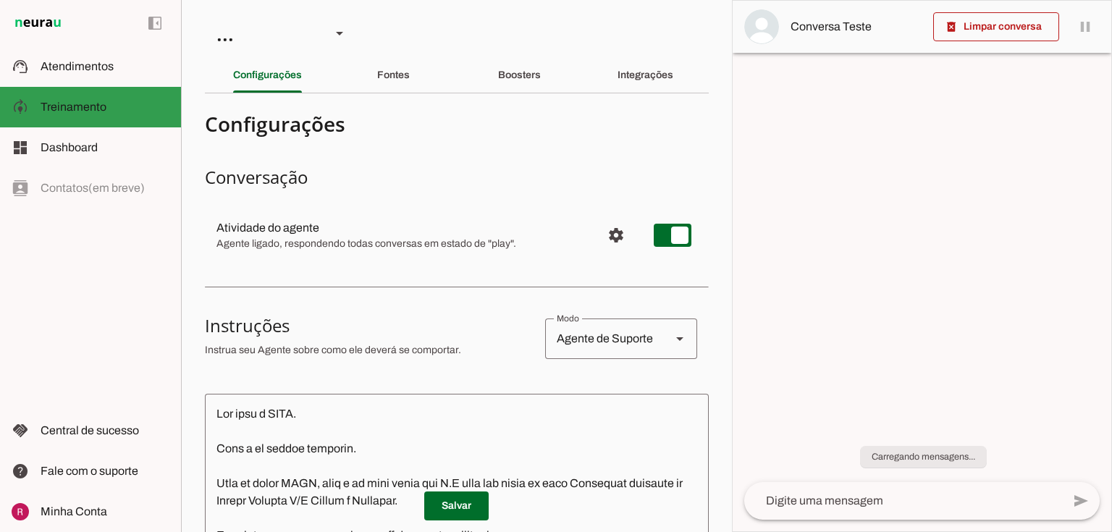
click at [122, 64] on slot at bounding box center [105, 66] width 129 height 17
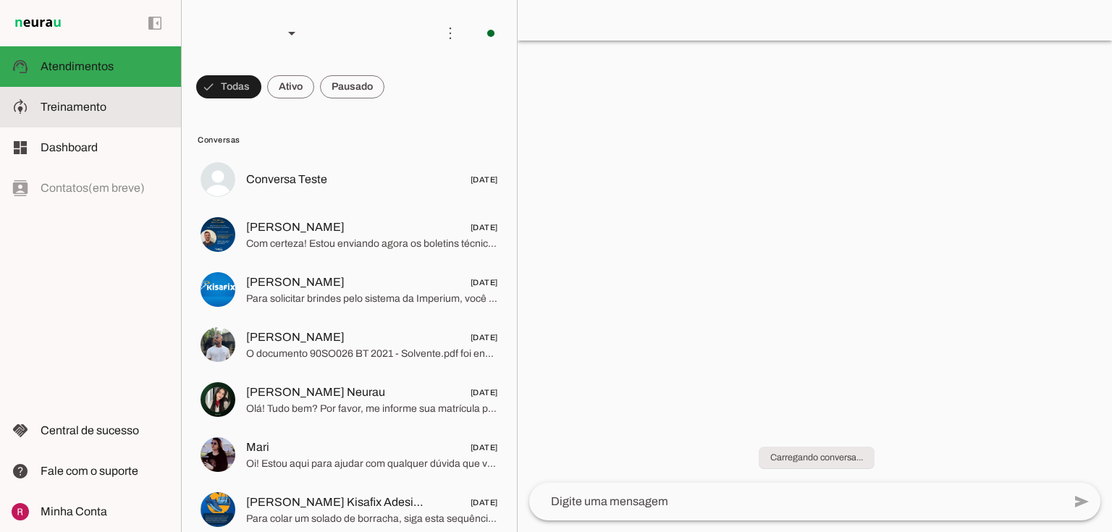
click at [121, 95] on md-item "model_training Treinamento Treinamento" at bounding box center [90, 107] width 181 height 41
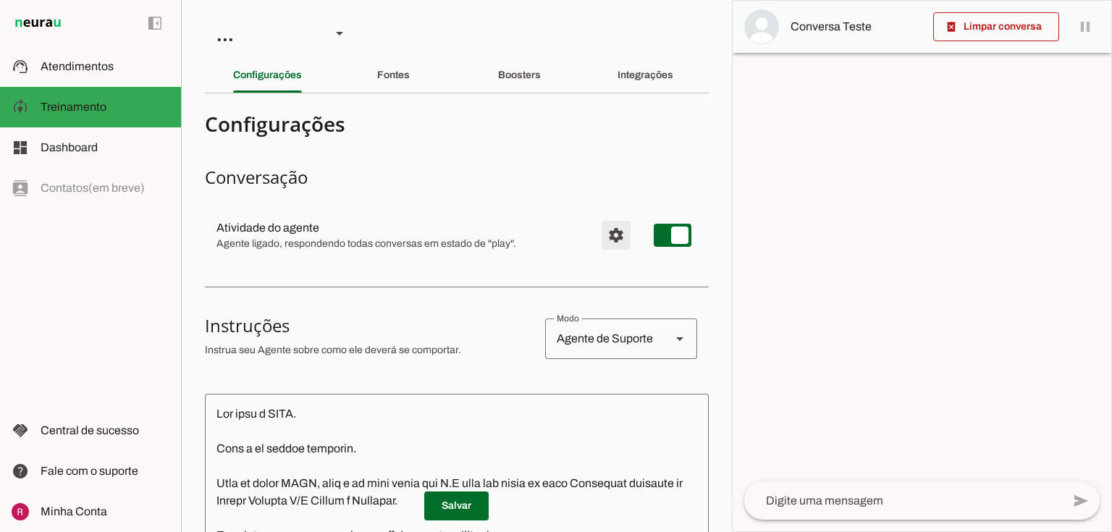
click at [606, 240] on span "Configurações avançadas" at bounding box center [616, 235] width 35 height 35
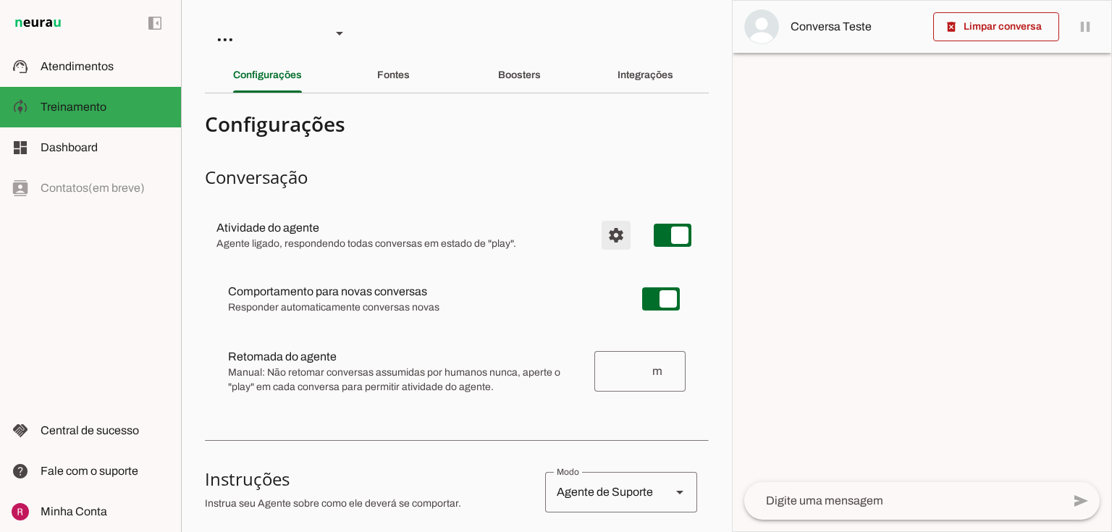
click at [605, 232] on span "Configurações avançadas" at bounding box center [616, 235] width 35 height 35
